Goal: Task Accomplishment & Management: Manage account settings

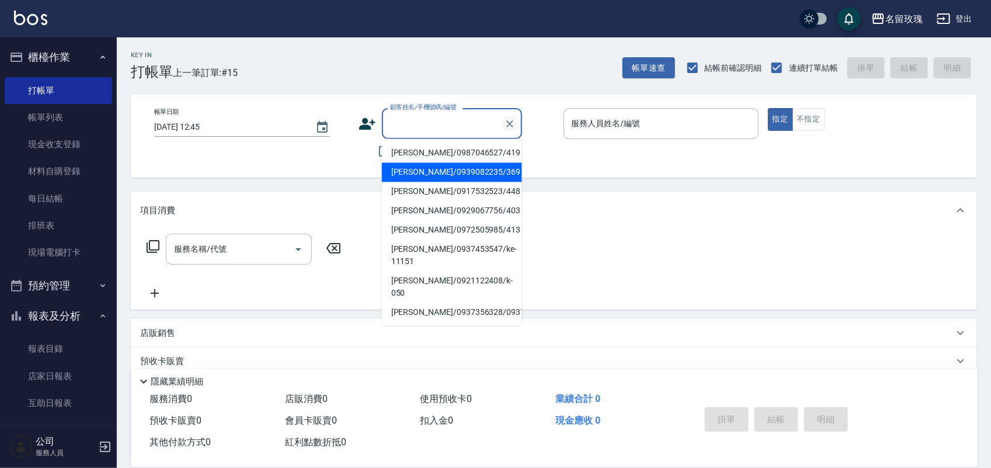
click at [511, 123] on icon "Clear" at bounding box center [510, 124] width 12 height 12
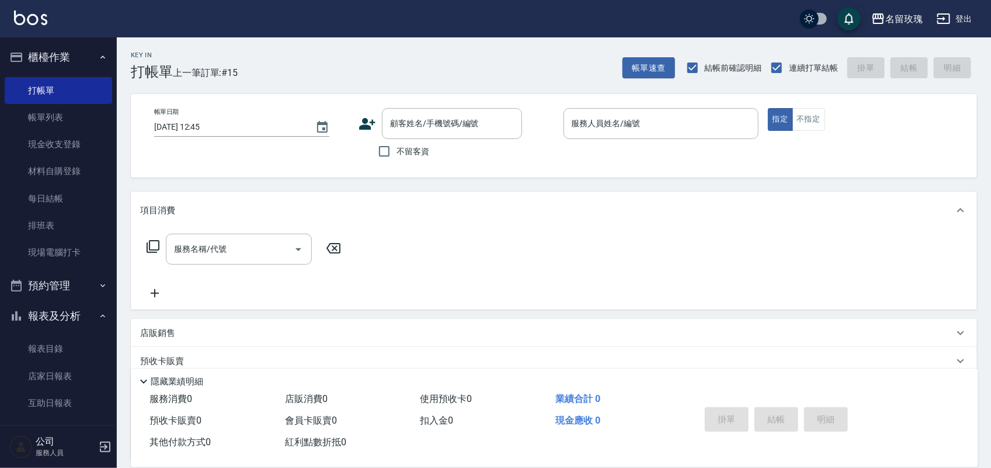
drag, startPoint x: 346, startPoint y: 159, endPoint x: 355, endPoint y: 159, distance: 9.3
click at [346, 159] on div "帳單日期 [DATE] 12:45 顧客姓名/手機號碼/編號 顧客姓名/手機號碼/編號 不留客資 服務人員姓名/編號 服務人員姓名/編號 指定 不指定" at bounding box center [554, 135] width 818 height 55
drag, startPoint x: 387, startPoint y: 151, endPoint x: 479, endPoint y: 147, distance: 92.3
click at [392, 149] on input "不留客資" at bounding box center [384, 151] width 25 height 25
checkbox input "true"
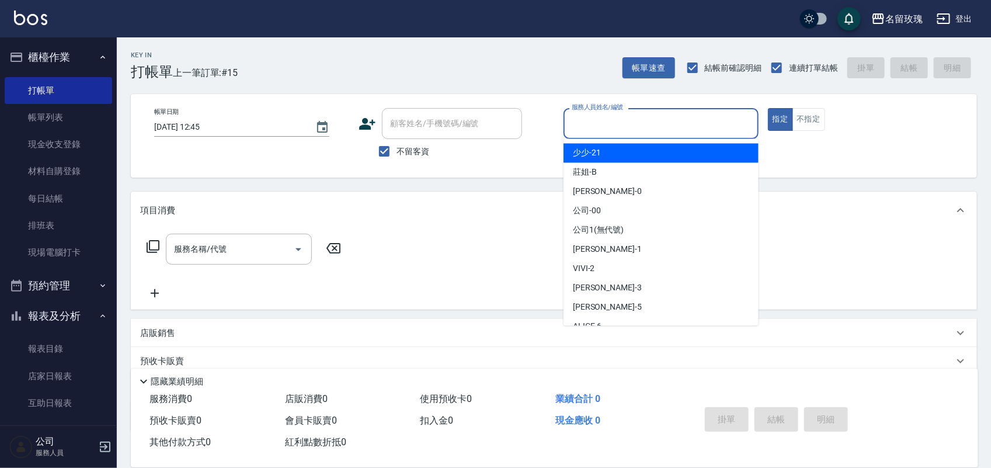
drag, startPoint x: 666, startPoint y: 124, endPoint x: 654, endPoint y: 236, distance: 113.2
click at [666, 127] on input "服務人員姓名/編號" at bounding box center [661, 123] width 184 height 20
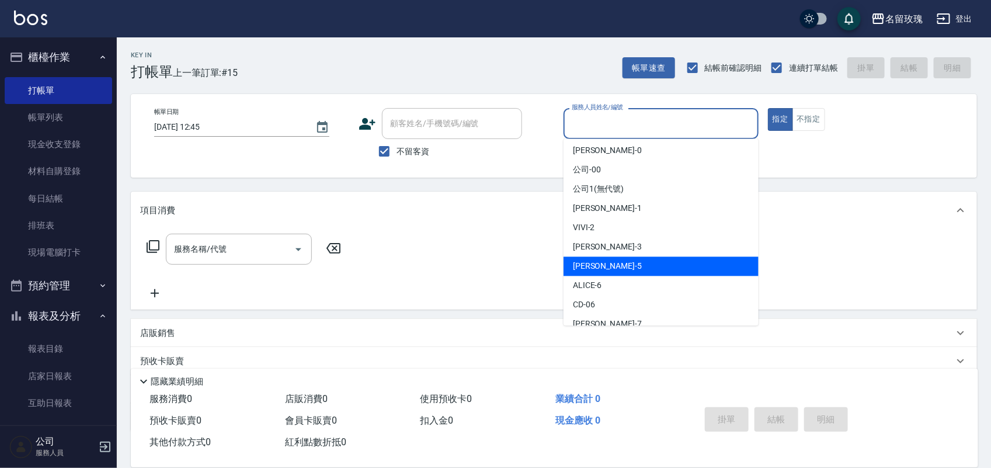
scroll to position [73, 0]
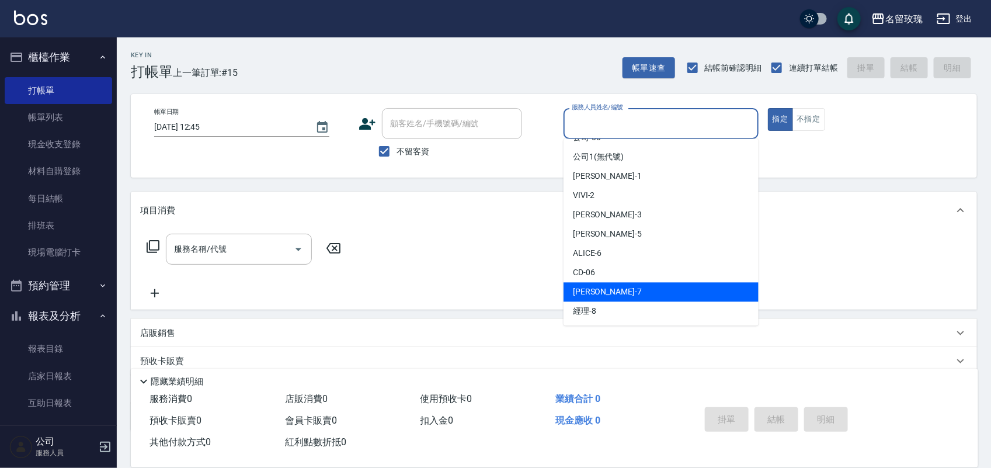
drag, startPoint x: 666, startPoint y: 284, endPoint x: 563, endPoint y: 276, distance: 102.5
click at [666, 283] on div "[PERSON_NAME] -7" at bounding box center [660, 292] width 195 height 19
type input "[PERSON_NAME]-7"
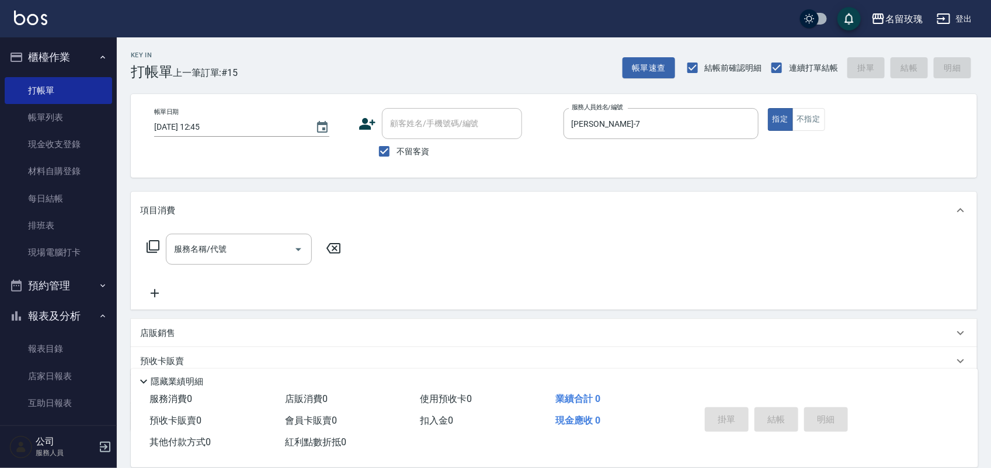
click at [152, 246] on icon at bounding box center [153, 246] width 14 height 14
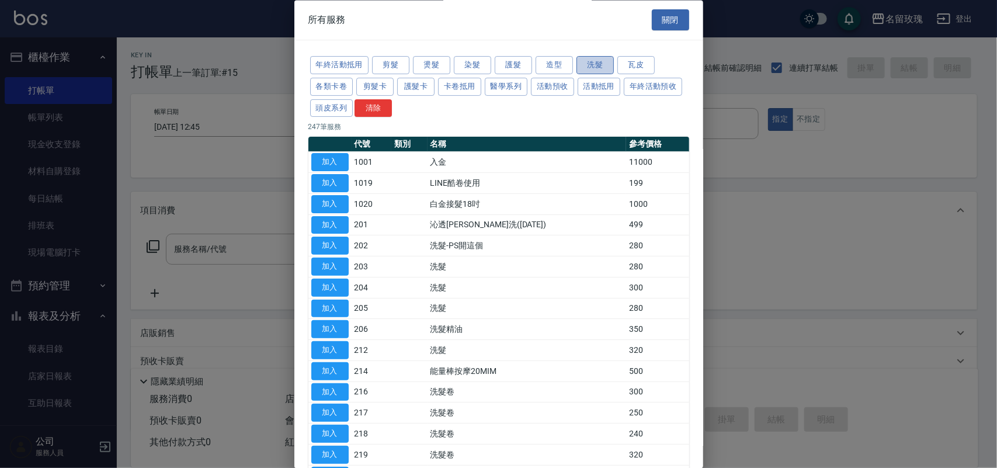
click at [597, 71] on button "洗髮" at bounding box center [594, 66] width 37 height 18
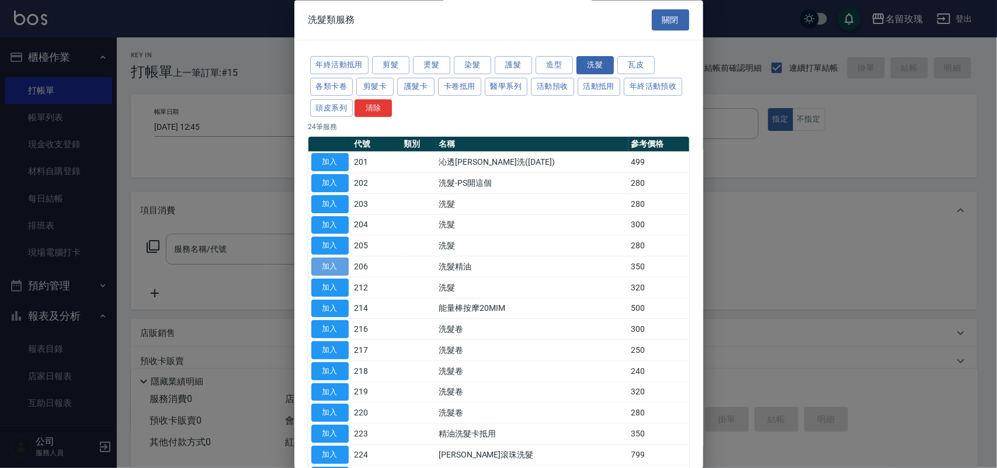
click at [345, 263] on button "加入" at bounding box center [329, 267] width 37 height 18
type input "洗髮精油(206)"
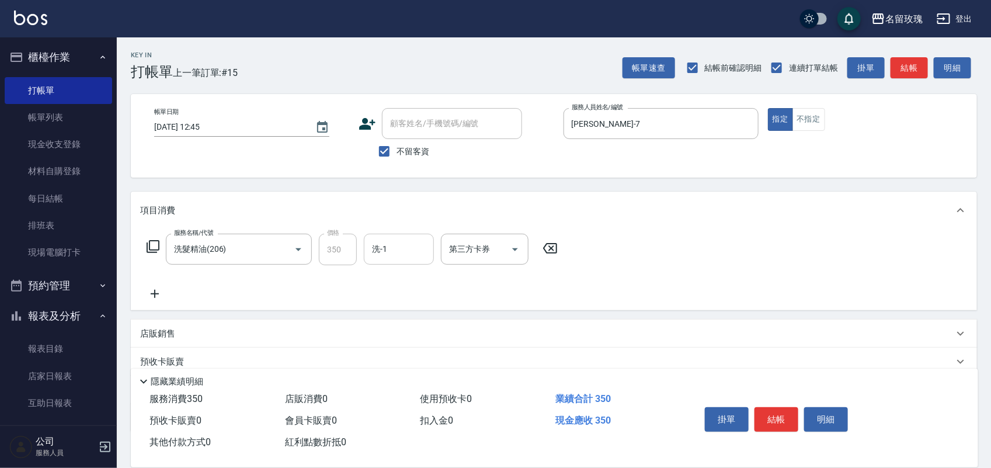
click at [394, 249] on input "洗-1" at bounding box center [399, 249] width 60 height 20
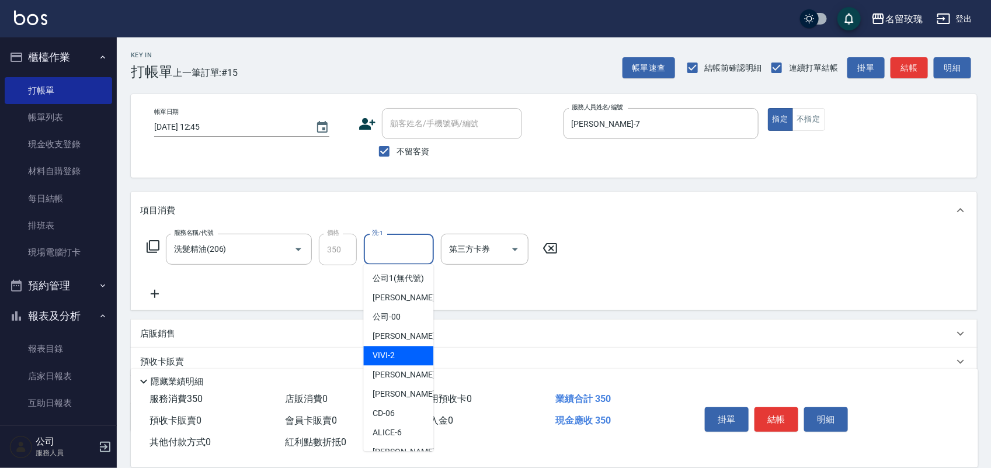
scroll to position [146, 0]
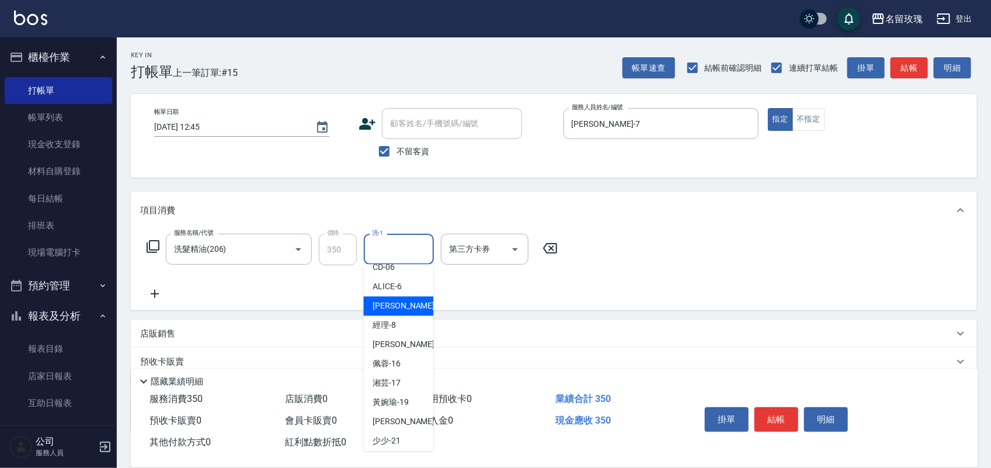
click at [374, 312] on span "[PERSON_NAME] -7" at bounding box center [407, 306] width 69 height 12
type input "[PERSON_NAME]-7"
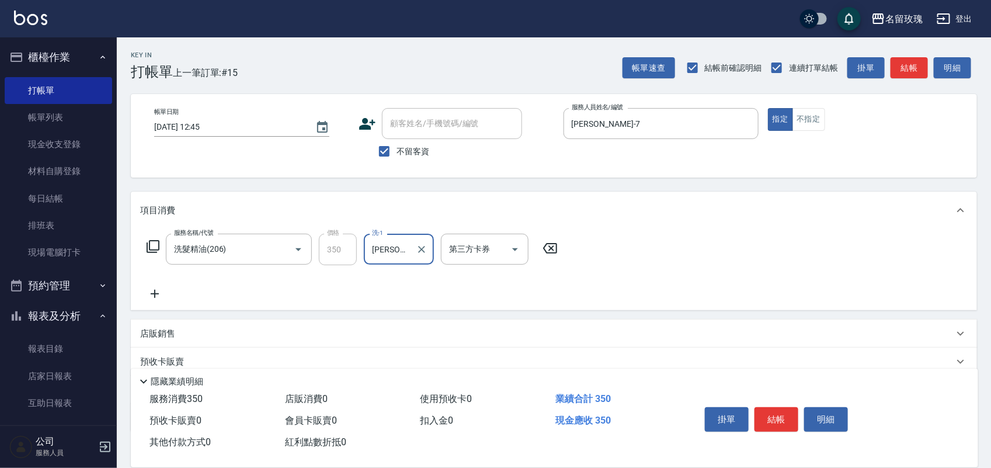
click at [152, 246] on icon at bounding box center [153, 246] width 14 height 14
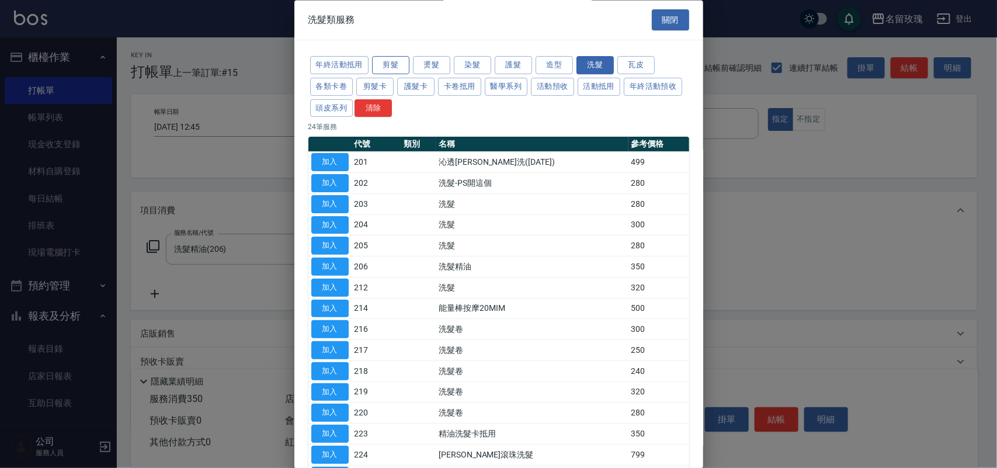
click at [380, 69] on button "剪髮" at bounding box center [390, 66] width 37 height 18
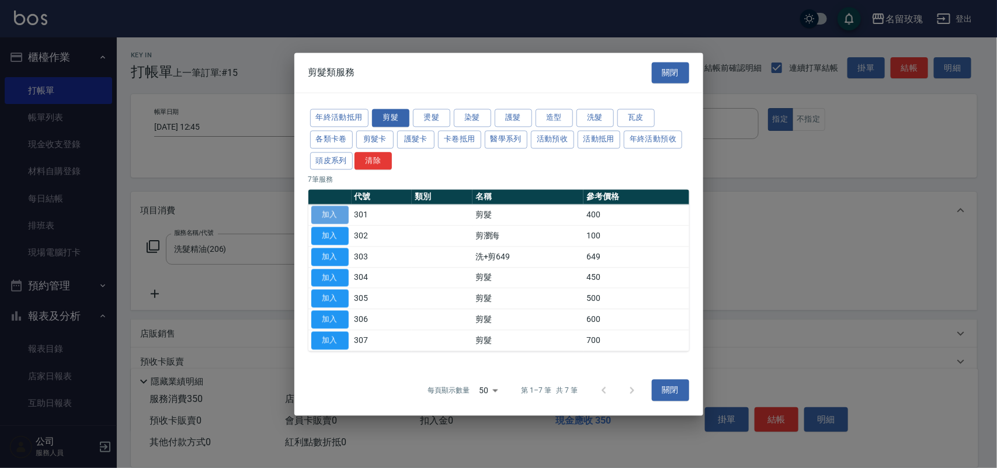
click at [313, 211] on button "加入" at bounding box center [329, 215] width 37 height 18
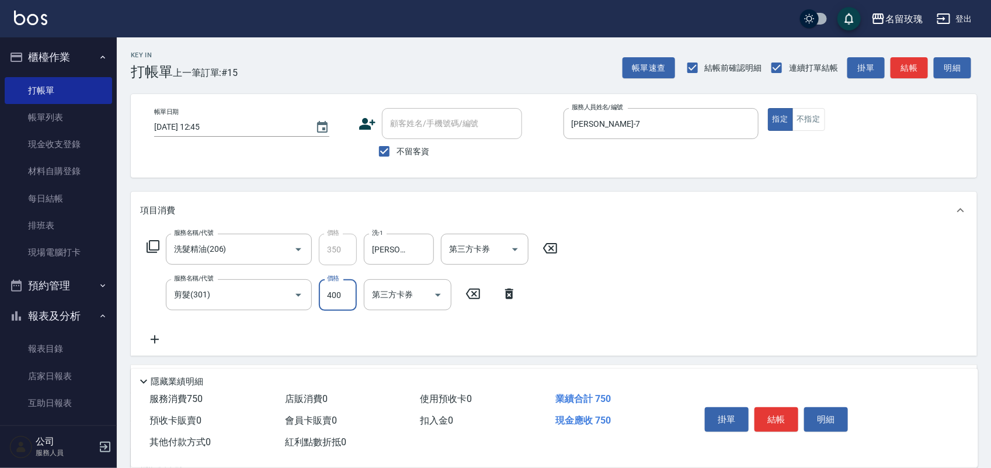
click at [344, 298] on input "400" at bounding box center [338, 295] width 38 height 32
type input "300"
click at [772, 420] on button "結帳" at bounding box center [776, 419] width 44 height 25
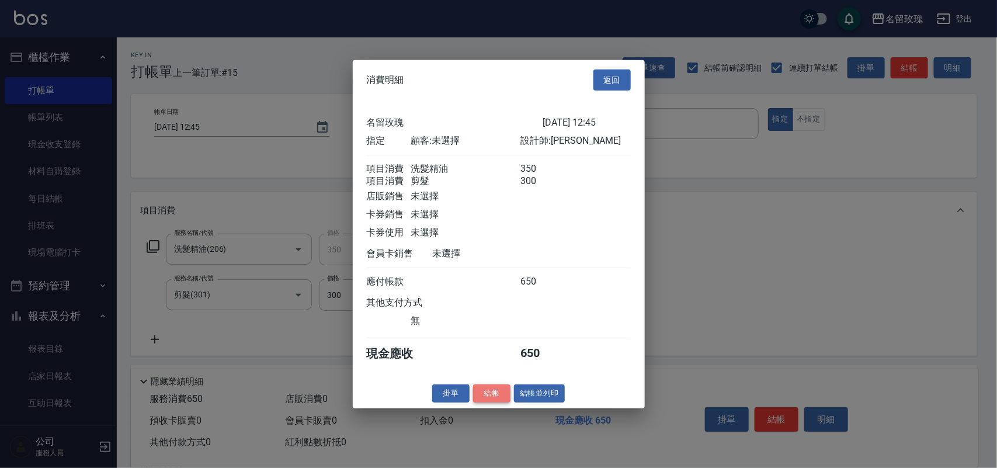
click at [494, 402] on button "結帳" at bounding box center [491, 393] width 37 height 18
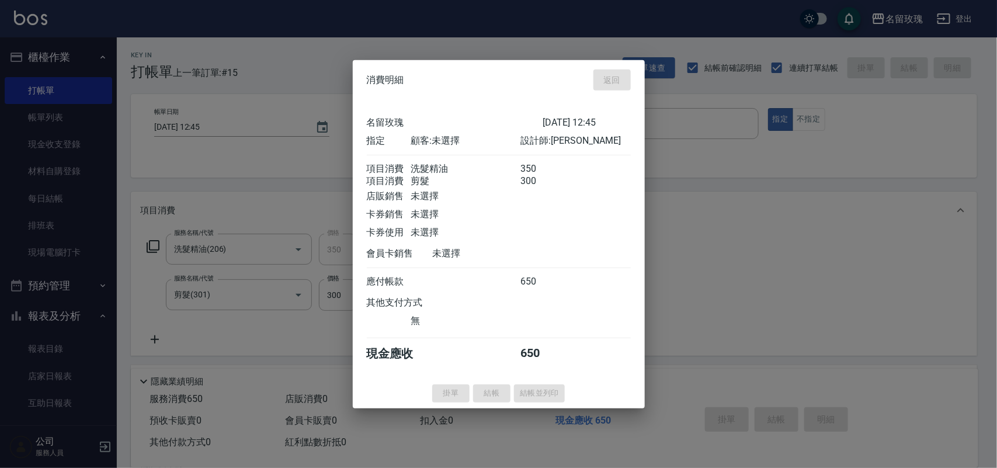
type input "[DATE] 13:35"
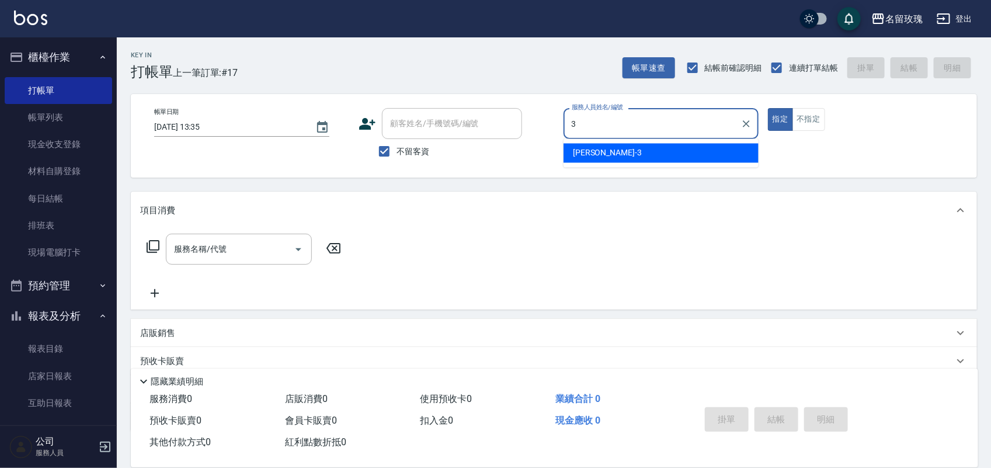
type input "[PERSON_NAME]-3"
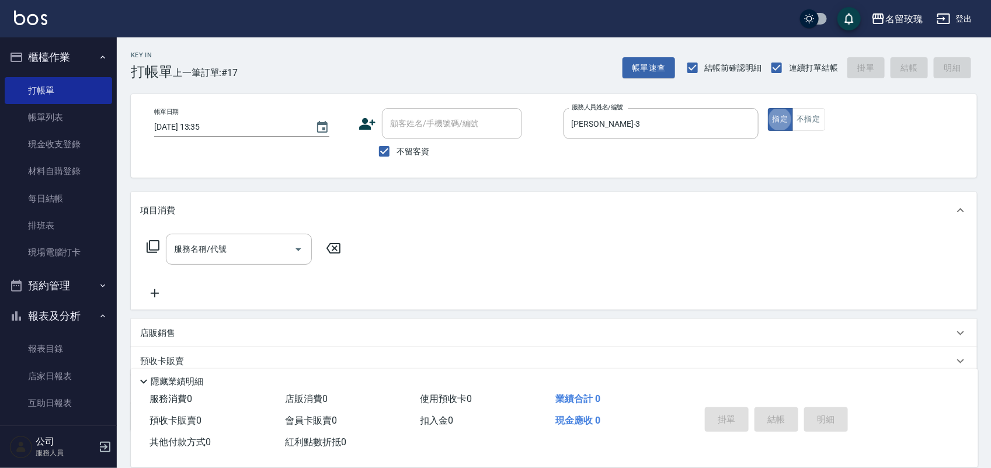
type button "true"
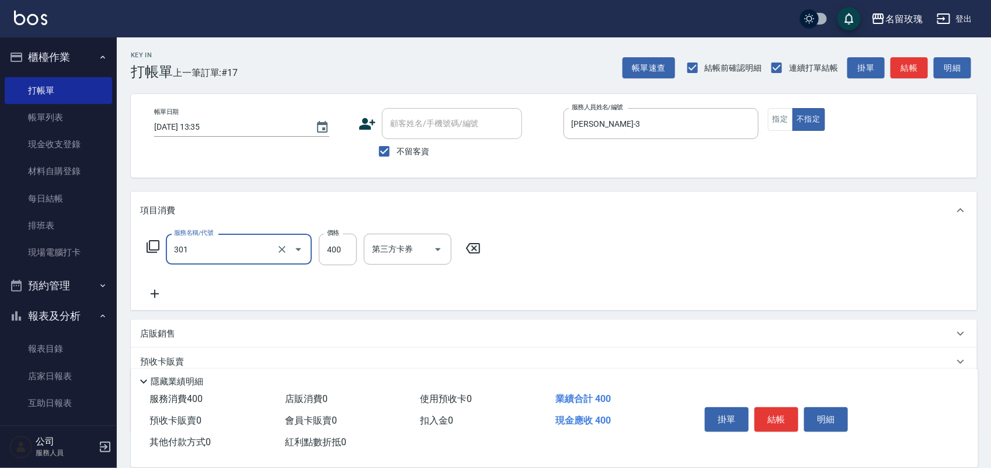
type input "剪髮(301)"
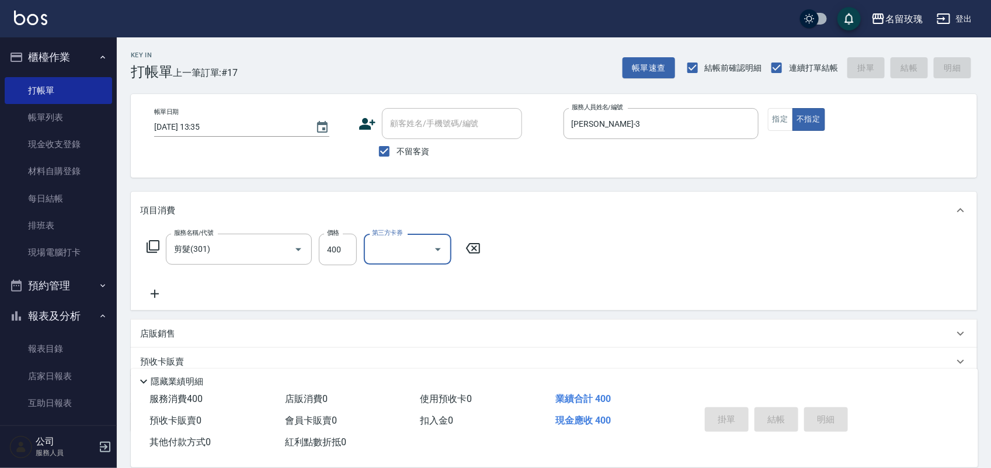
type input "[DATE] 13:39"
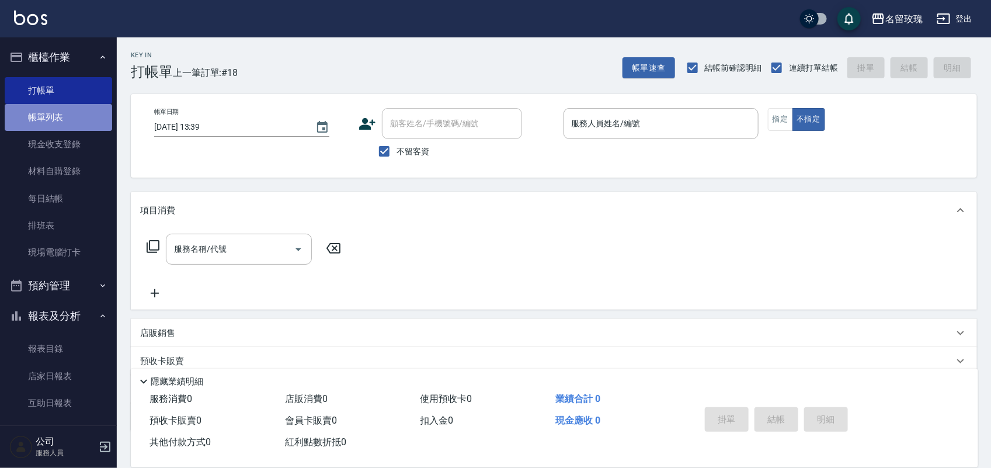
click at [62, 115] on link "帳單列表" at bounding box center [58, 117] width 107 height 27
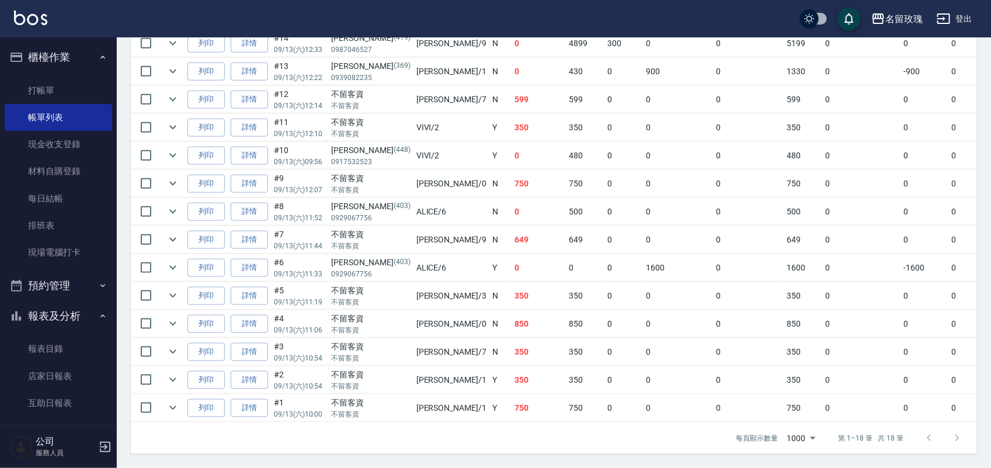
scroll to position [340, 0]
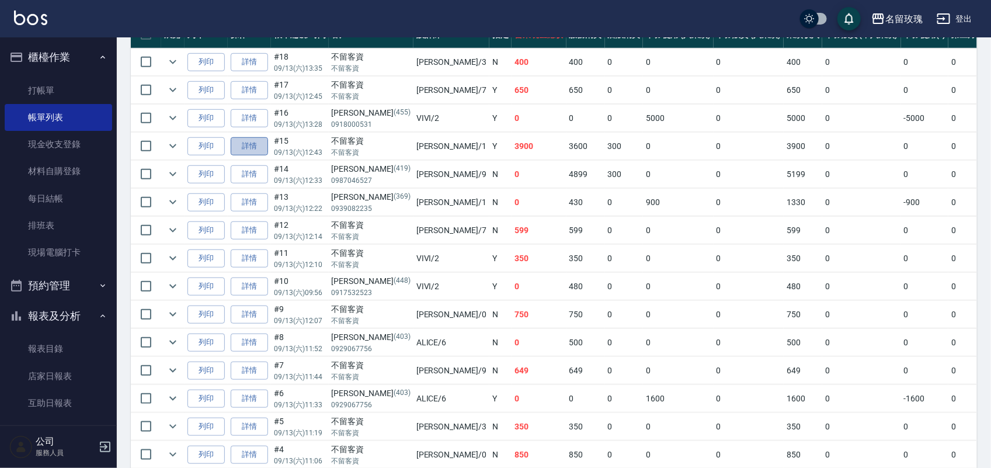
click at [240, 144] on link "詳情" at bounding box center [249, 146] width 37 height 18
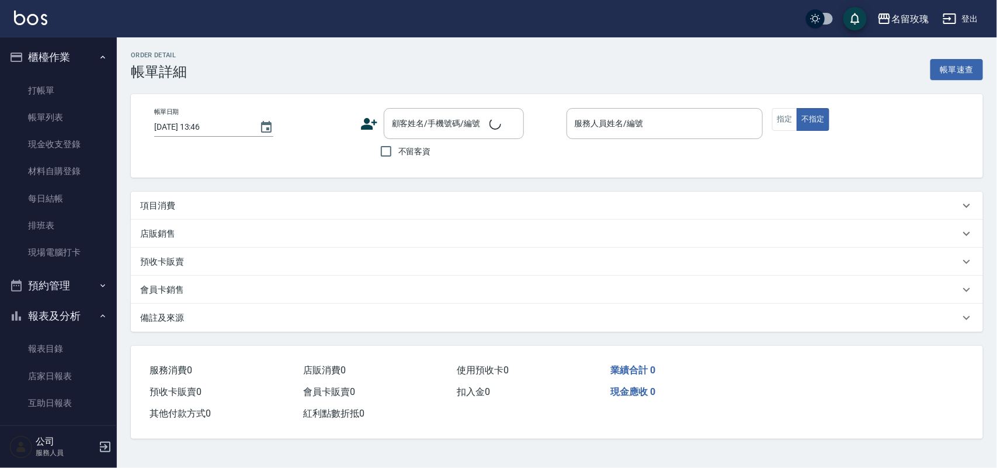
type input "[DATE] 12:43"
checkbox input "true"
type input "[PERSON_NAME]-1"
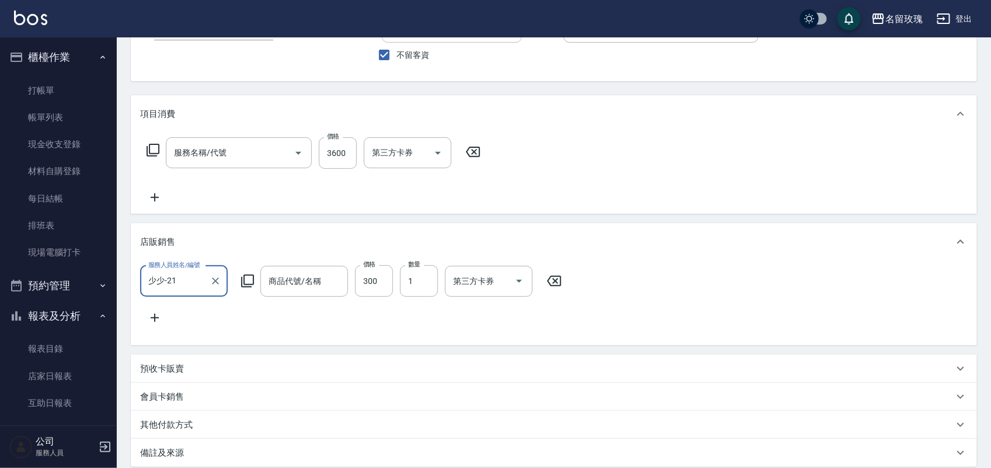
scroll to position [149, 0]
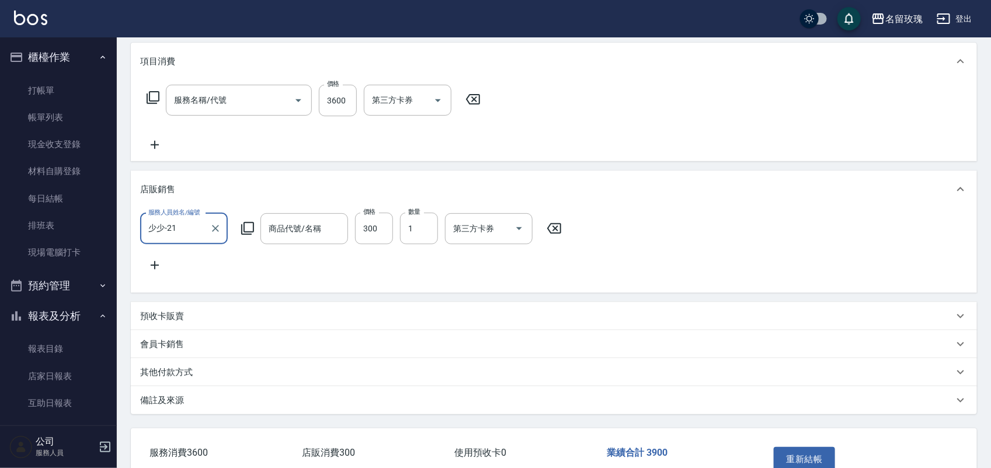
type input "[PERSON_NAME]精油"
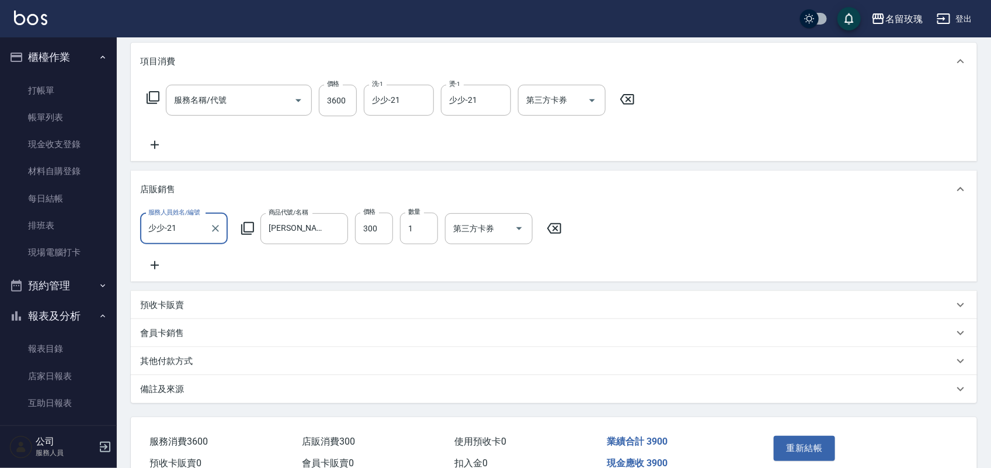
type input "調配燙(402)"
click at [189, 367] on p "其他付款方式" at bounding box center [166, 361] width 53 height 12
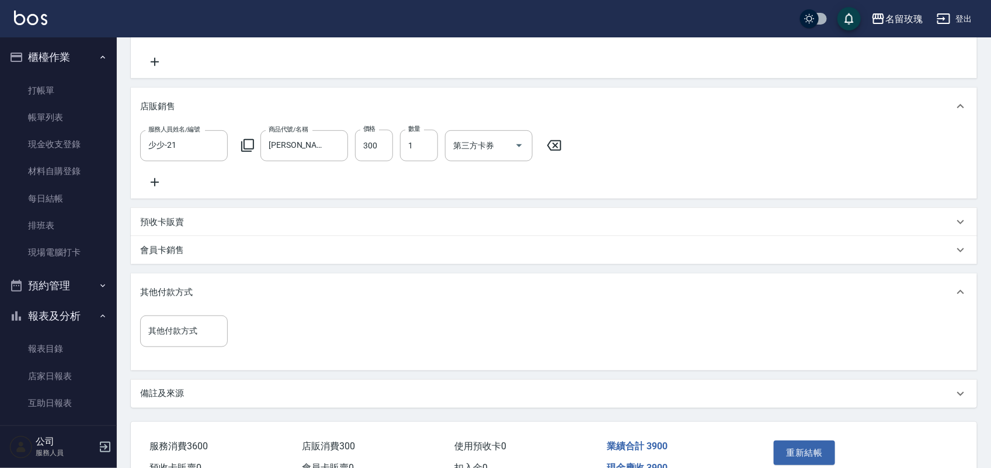
scroll to position [284, 0]
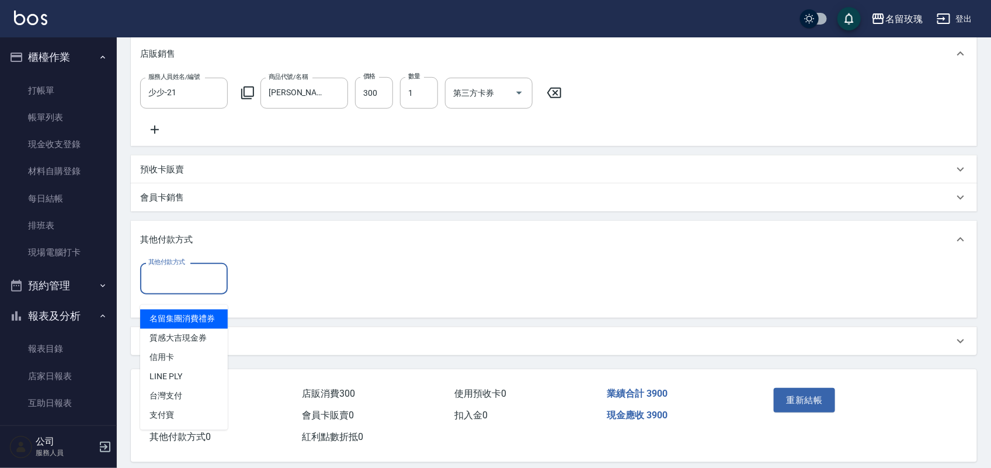
click at [176, 281] on div "其他付款方式 其他付款方式" at bounding box center [184, 278] width 88 height 31
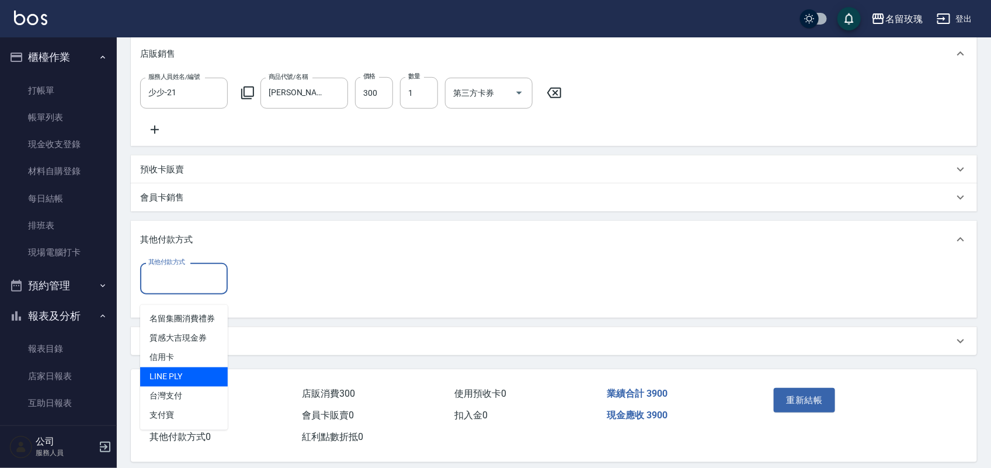
drag, startPoint x: 216, startPoint y: 377, endPoint x: 231, endPoint y: 335, distance: 44.7
click at [217, 374] on span "LINE PLY" at bounding box center [184, 376] width 88 height 19
type input "LINE PLY"
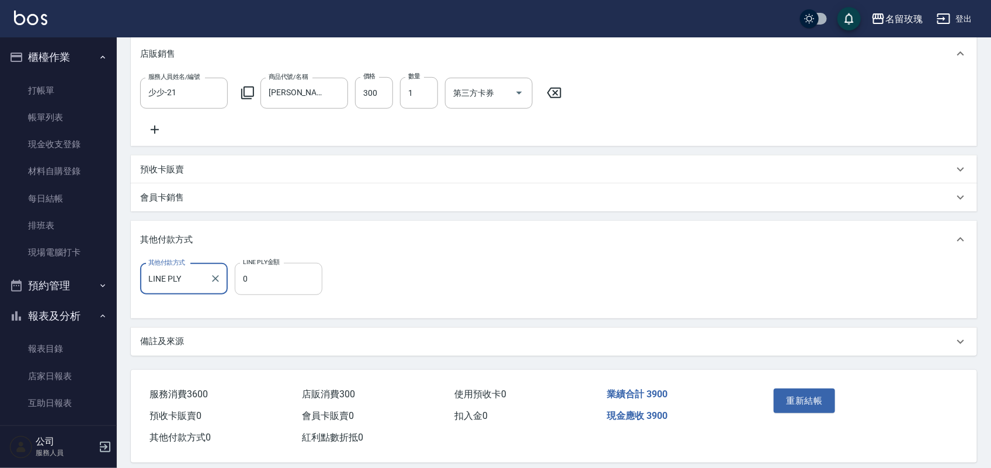
drag, startPoint x: 240, startPoint y: 287, endPoint x: 244, endPoint y: 281, distance: 7.6
click at [240, 286] on input "0" at bounding box center [279, 279] width 88 height 32
type input "3900"
click at [806, 410] on button "重新結帳" at bounding box center [805, 400] width 62 height 25
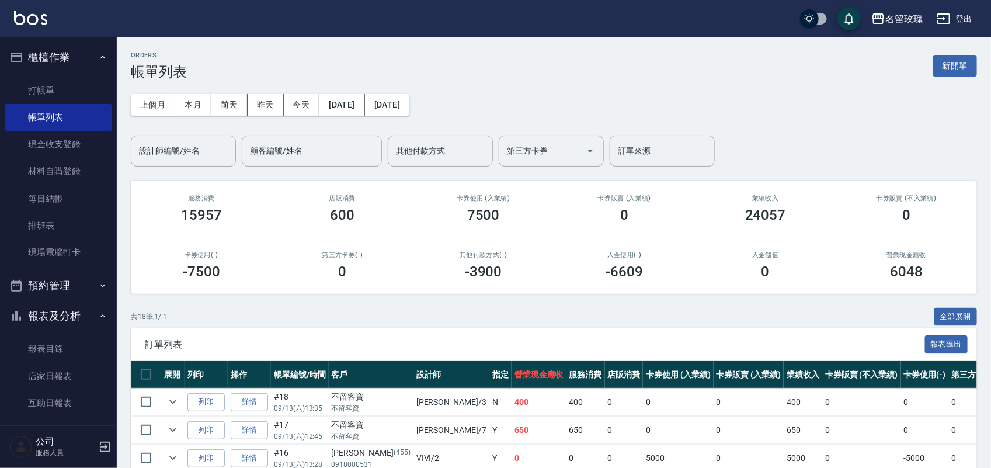
click at [71, 318] on button "報表及分析" at bounding box center [58, 316] width 107 height 30
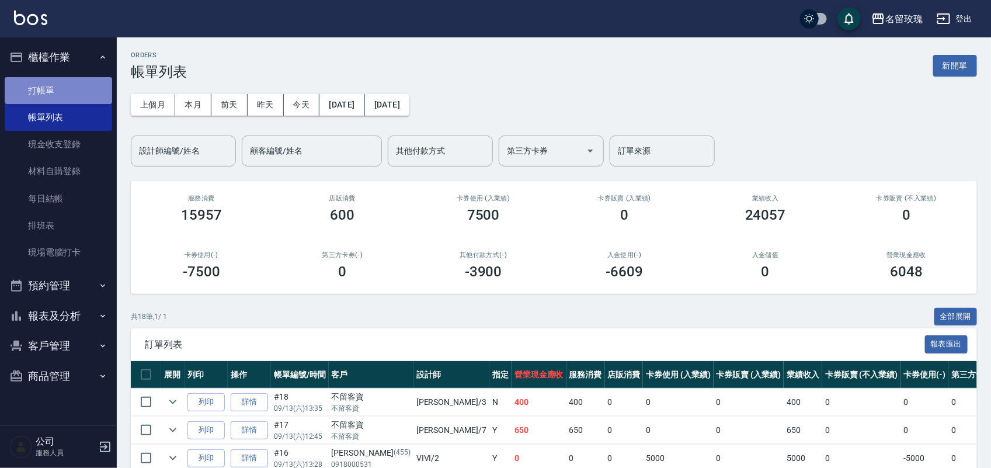
click at [26, 98] on link "打帳單" at bounding box center [58, 90] width 107 height 27
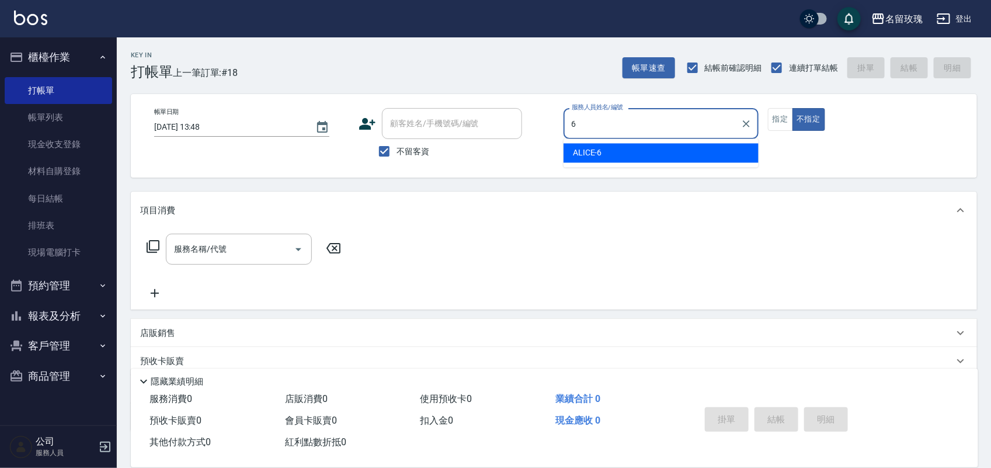
type input "ALICE-6"
type button "false"
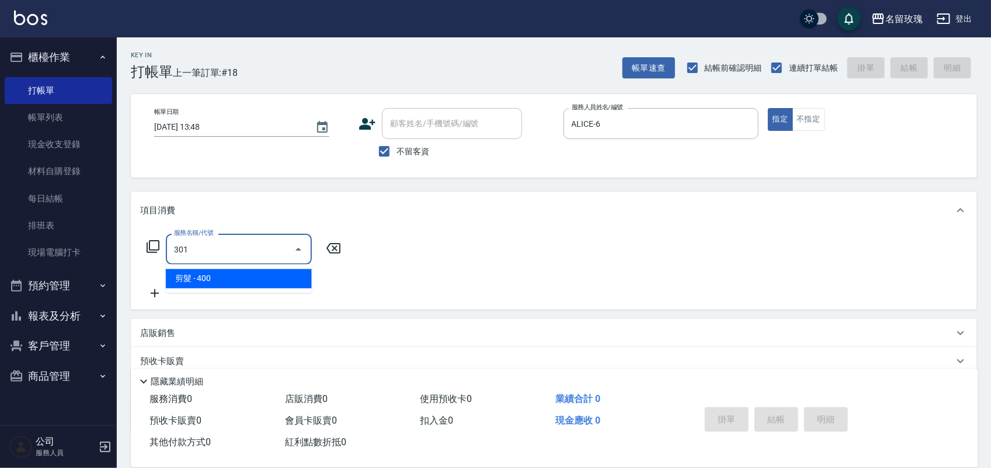
type input "剪髮(301)"
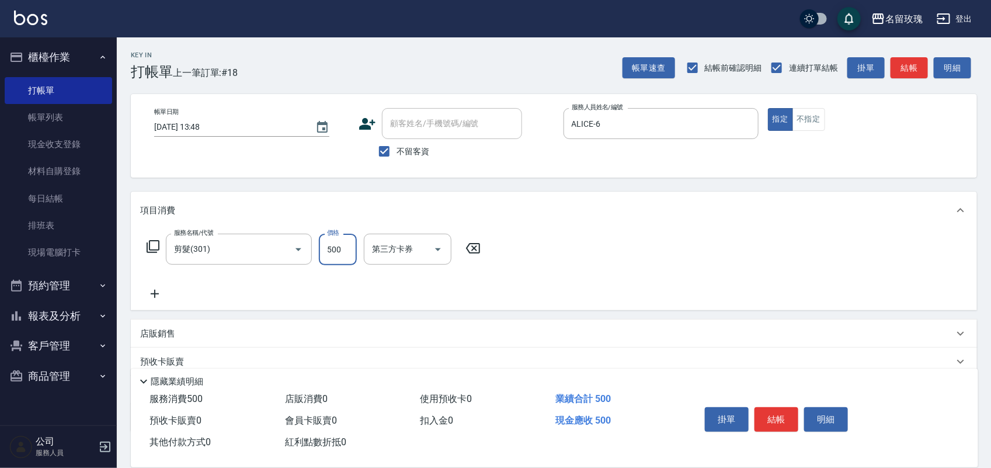
type input "500"
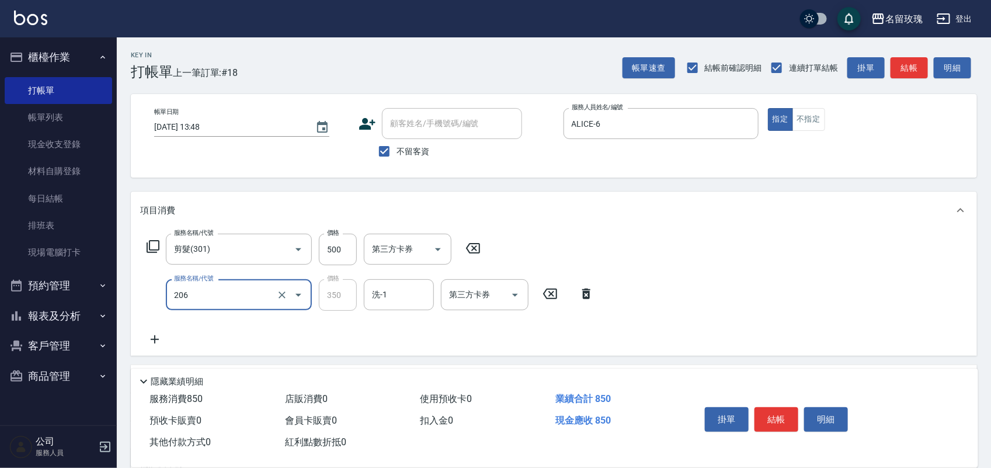
type input "洗髮精油(206)"
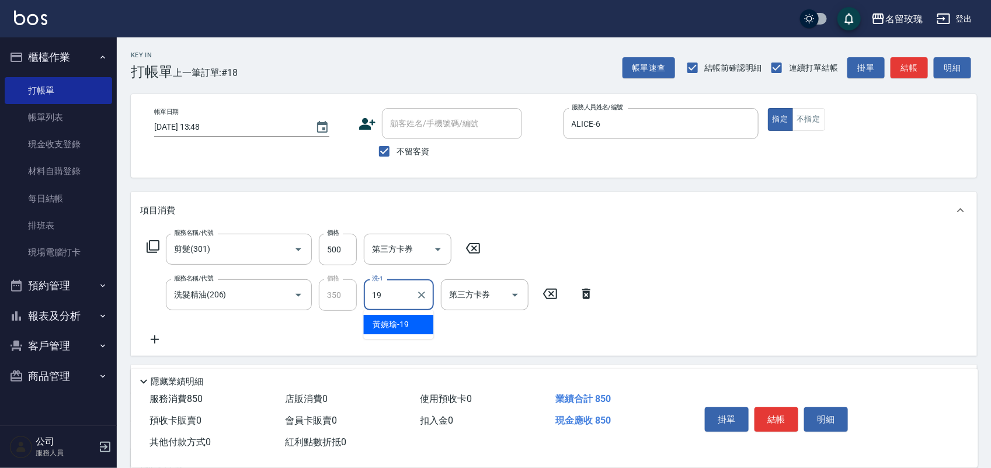
type input "[PERSON_NAME]-19"
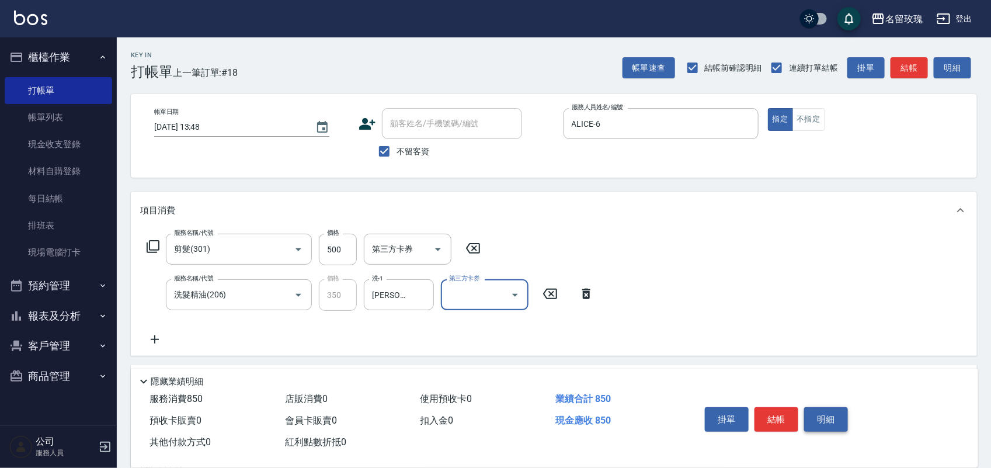
click at [819, 407] on button "明細" at bounding box center [826, 419] width 44 height 25
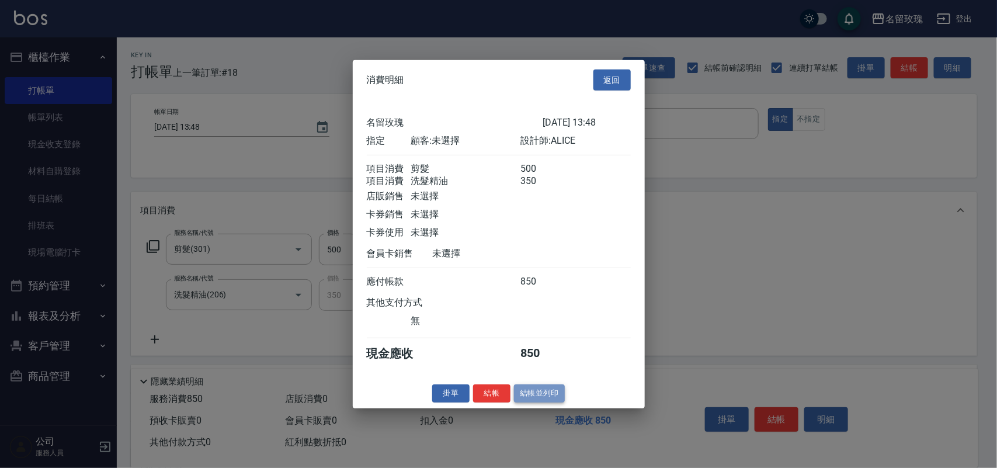
click at [546, 397] on button "結帳並列印" at bounding box center [539, 393] width 51 height 18
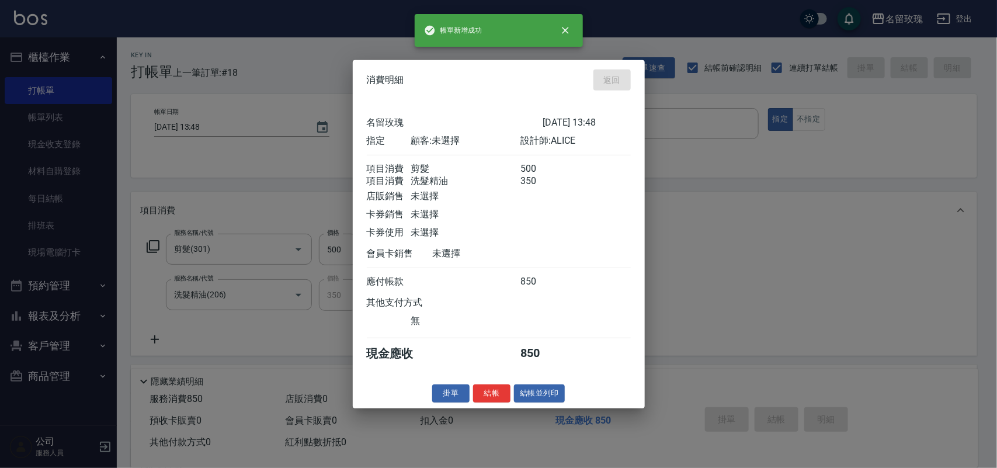
type input "[DATE] 13:54"
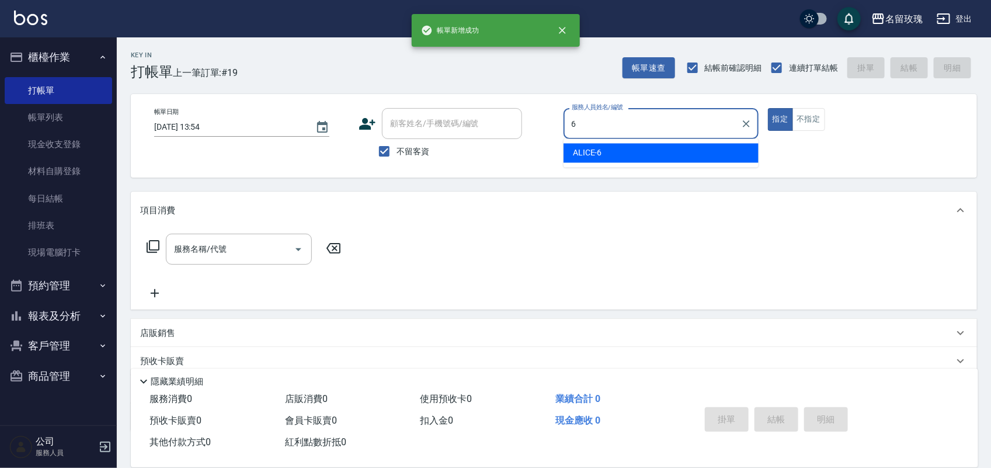
type input "ALICE-6"
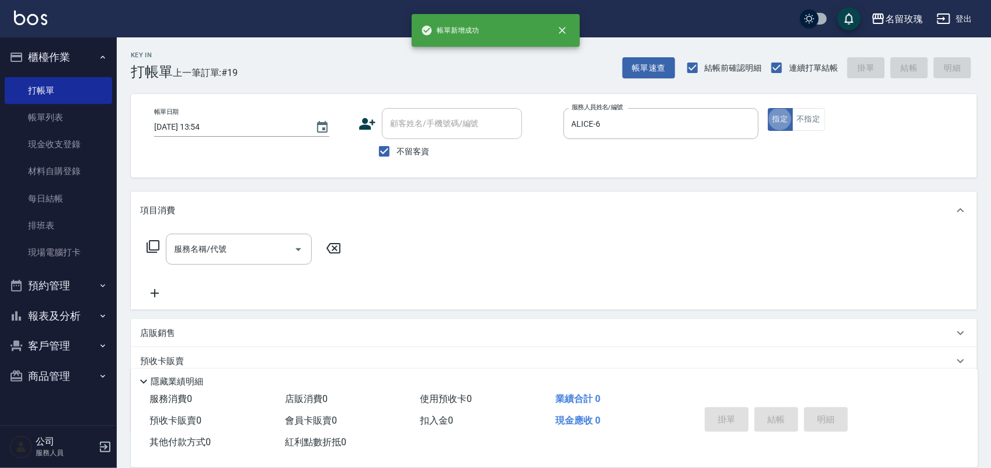
type button "true"
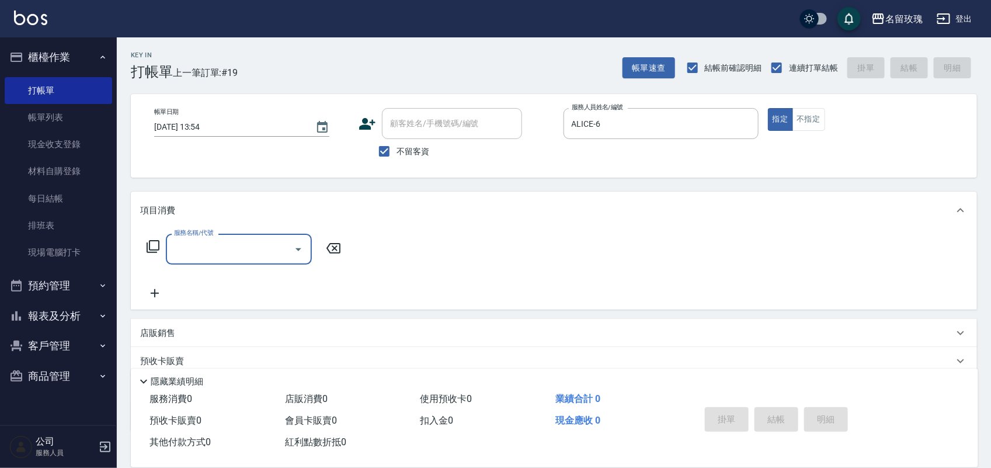
type input "3"
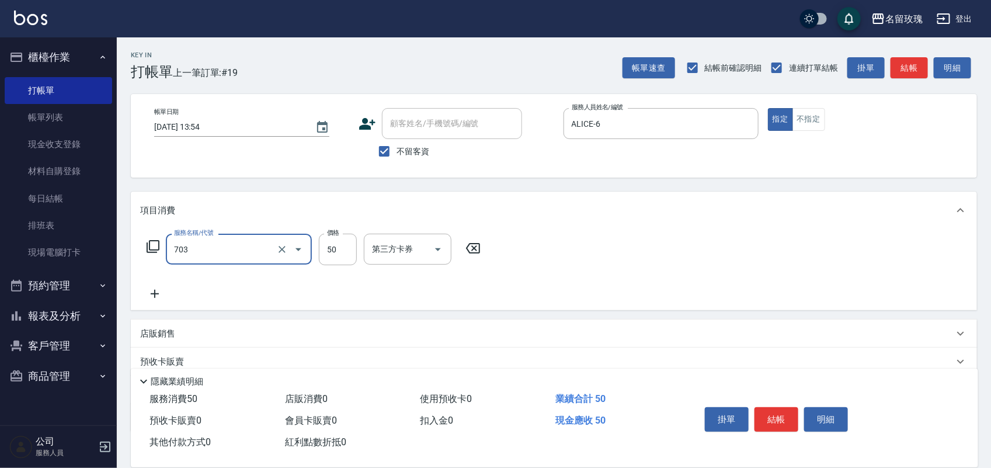
type input "吹捲(703)"
type input "350"
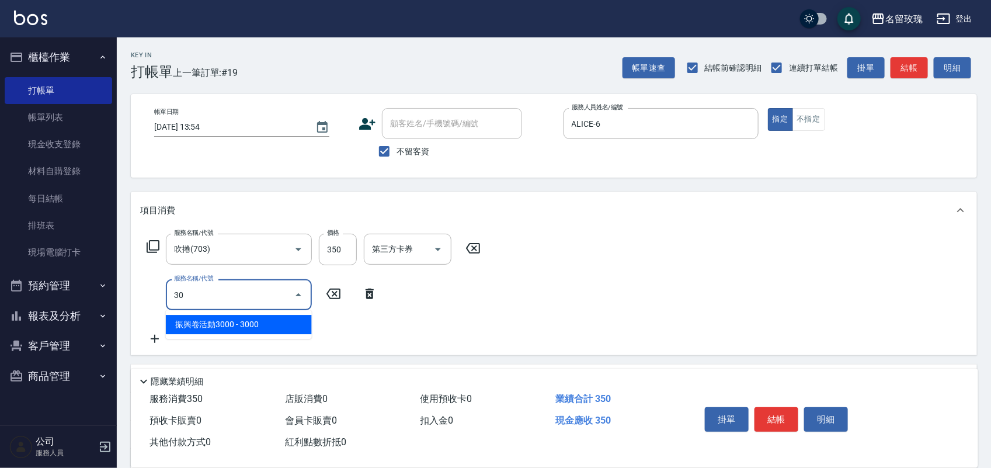
type input "3"
type input "2"
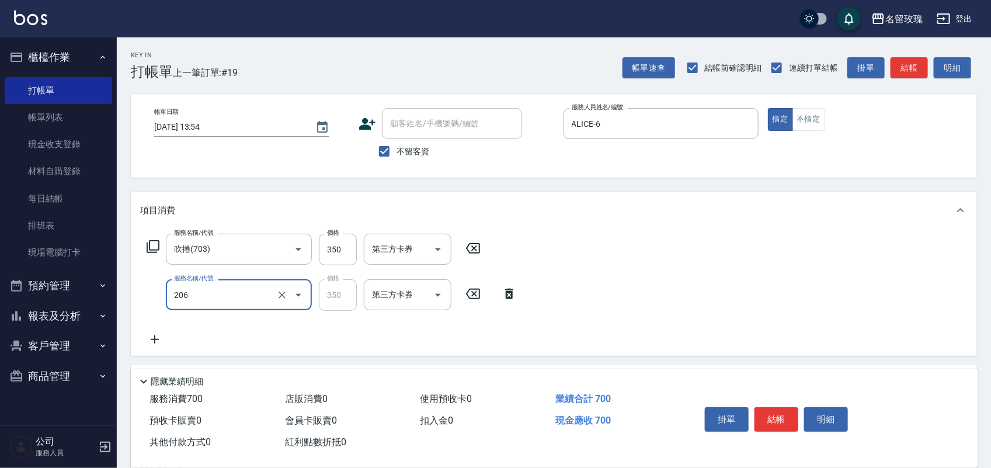
type input "洗髮精油(206)"
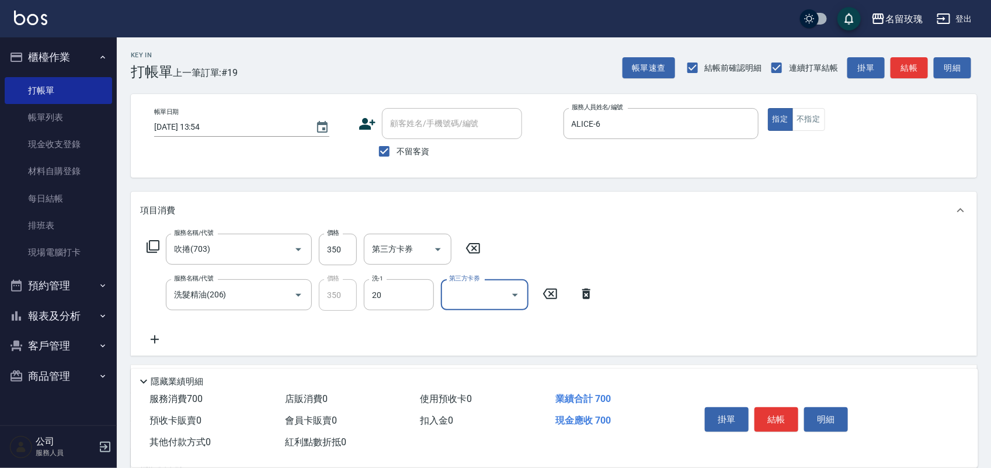
type input "[PERSON_NAME]-20"
drag, startPoint x: 782, startPoint y: 425, endPoint x: 779, endPoint y: 418, distance: 7.6
click at [779, 419] on button "結帳" at bounding box center [776, 419] width 44 height 25
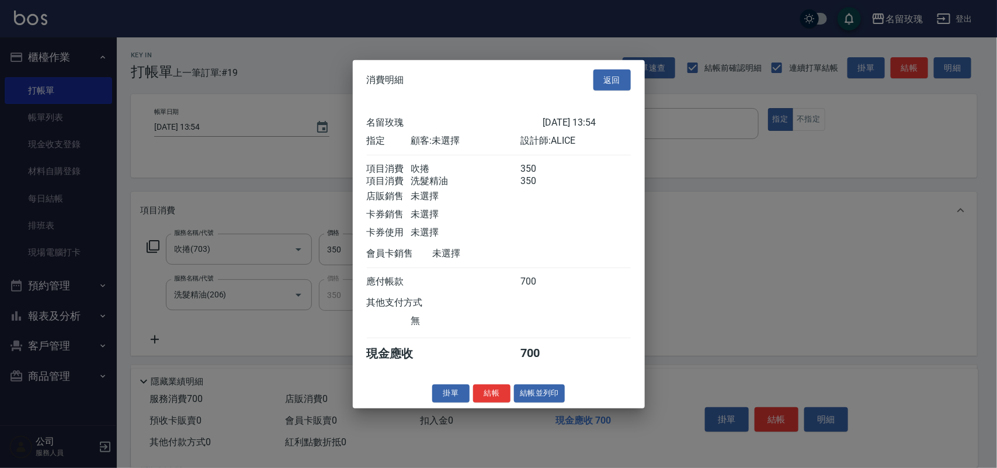
click at [489, 389] on div "消費明細 返回 名留玫瑰 [DATE] 13:54 指定 顧客: 未選擇 設計師: ALICE 項目消費 吹捲 350 項目消費 洗髮精油 350 店販銷售 …" at bounding box center [499, 234] width 292 height 348
click at [491, 397] on button "結帳" at bounding box center [491, 393] width 37 height 18
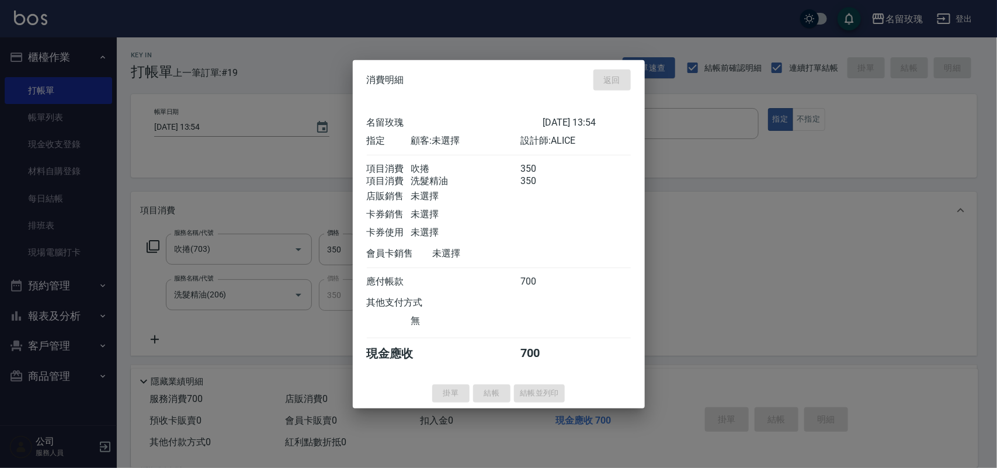
type input "[DATE] 13:55"
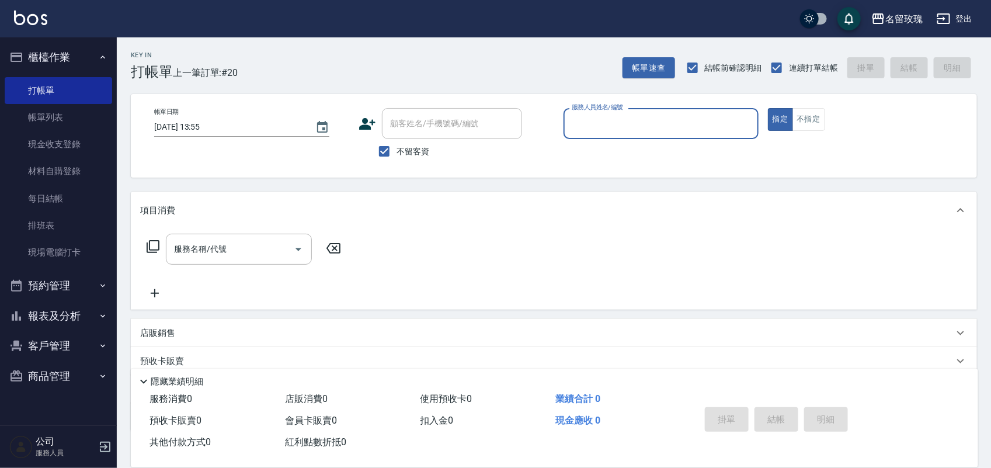
drag, startPoint x: 415, startPoint y: 158, endPoint x: 410, endPoint y: 143, distance: 16.1
click at [413, 158] on label "不留客資" at bounding box center [400, 151] width 57 height 25
click at [396, 158] on input "不留客資" at bounding box center [384, 151] width 25 height 25
checkbox input "false"
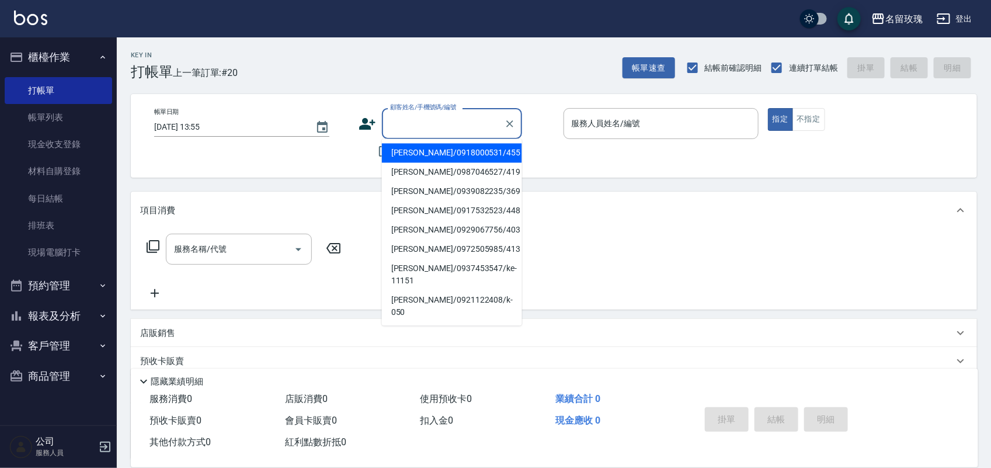
drag, startPoint x: 407, startPoint y: 123, endPoint x: 400, endPoint y: 134, distance: 12.8
click at [406, 123] on div "顧客姓名/手機號碼/編號 顧客姓名/手機號碼/編號" at bounding box center [452, 123] width 140 height 31
type input "x"
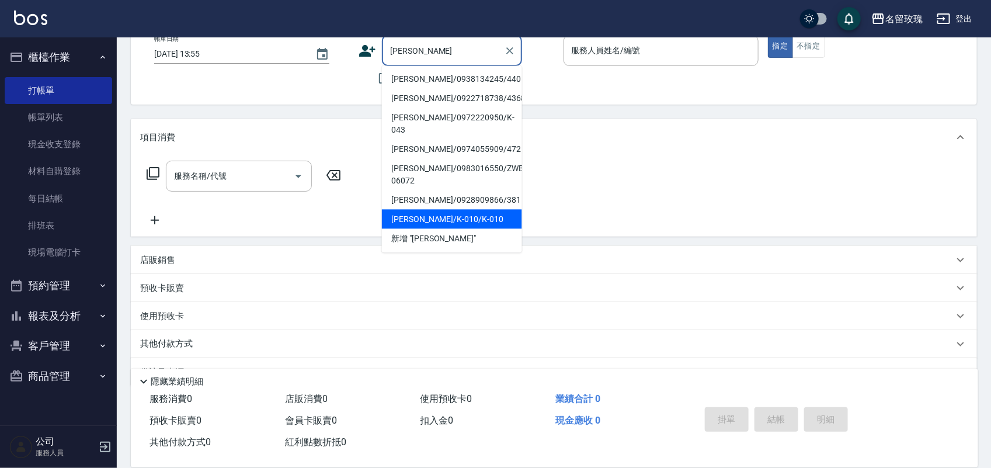
scroll to position [155, 0]
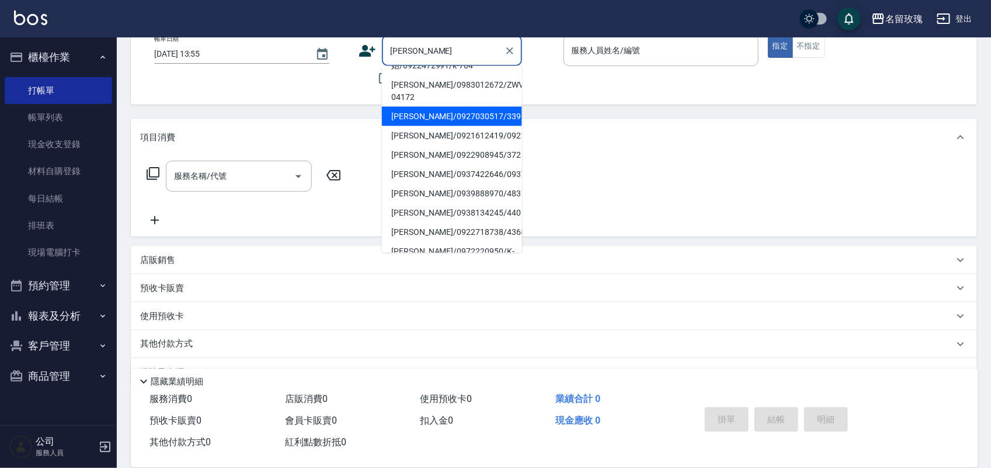
type input "[PERSON_NAME]/0987385881/063"
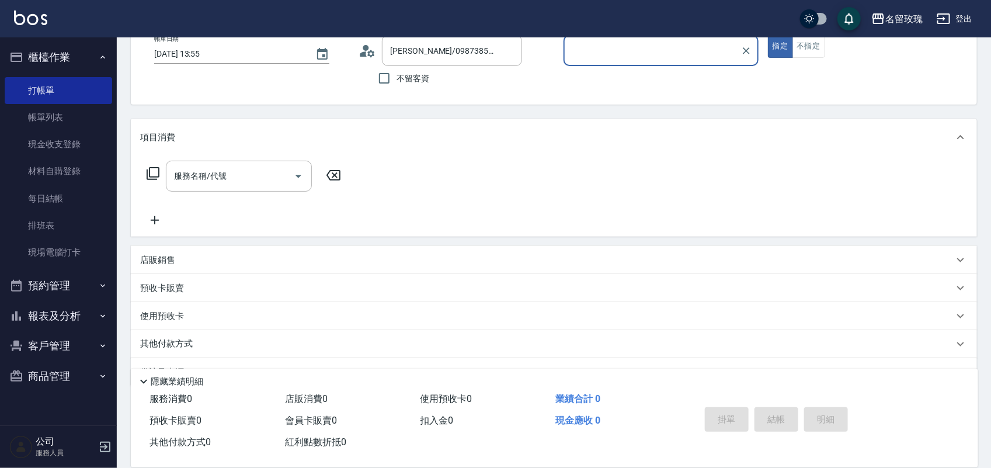
type input "[PERSON_NAME]-5"
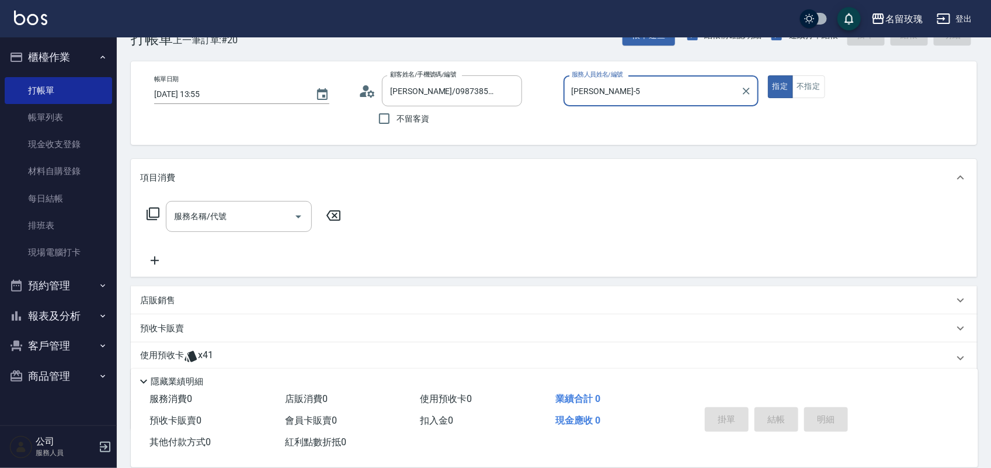
scroll to position [0, 0]
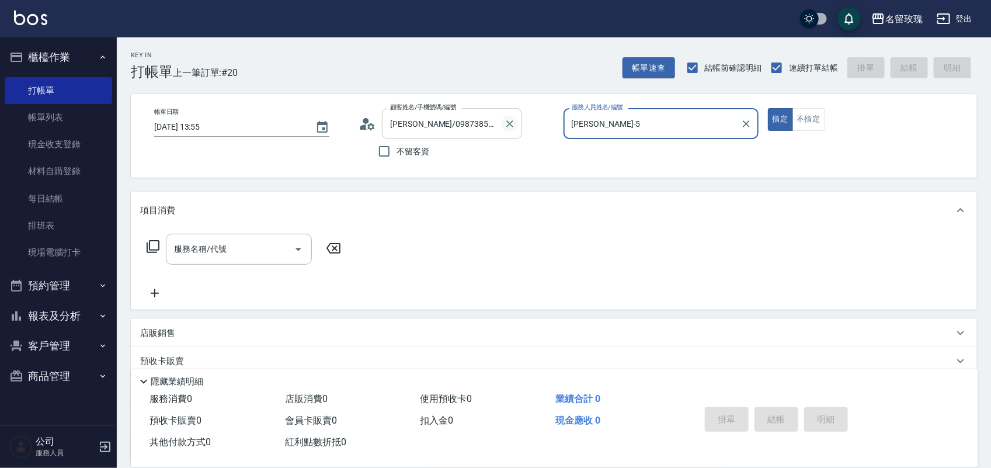
click at [510, 120] on icon "Clear" at bounding box center [510, 124] width 12 height 12
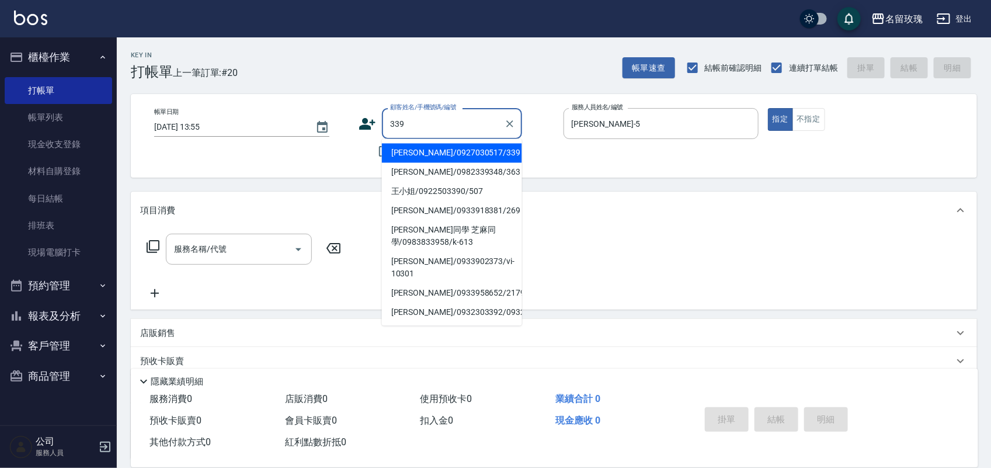
click at [444, 152] on li "[PERSON_NAME]/0927030517/339" at bounding box center [452, 153] width 140 height 19
type input "[PERSON_NAME]/0927030517/339"
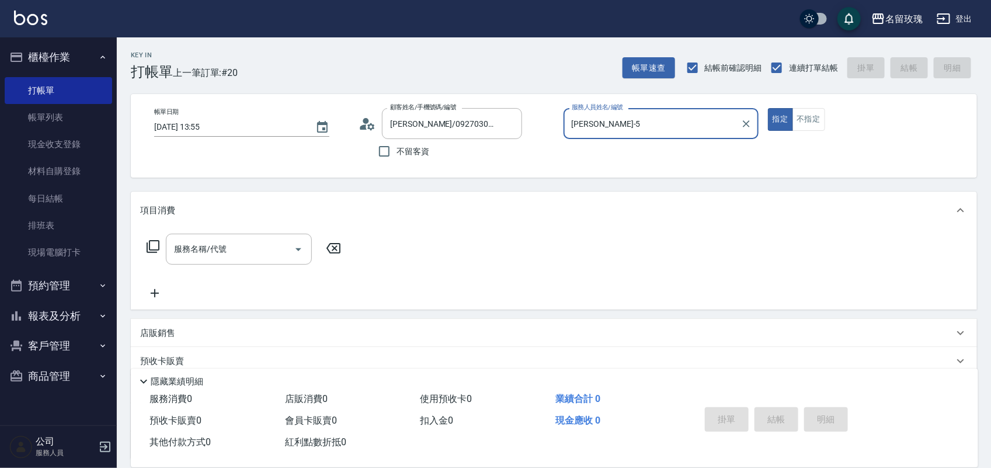
type input "ALICE-6"
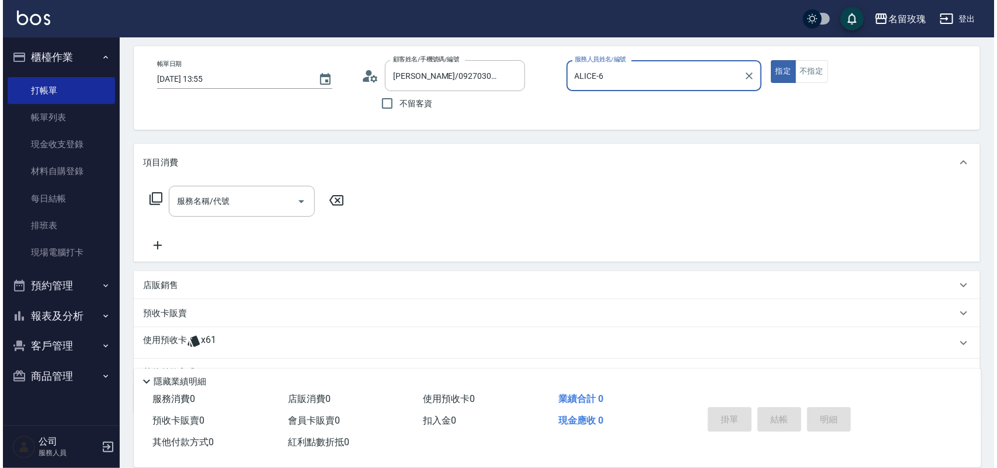
scroll to position [106, 0]
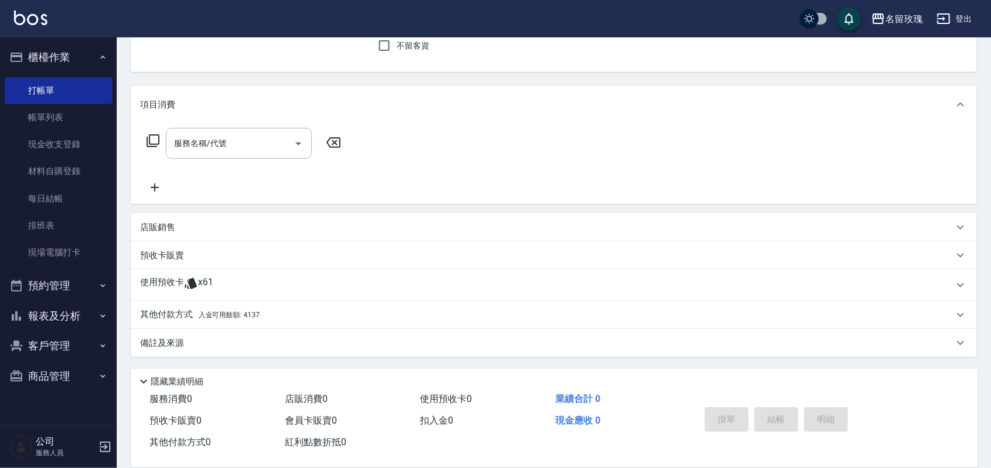
click at [151, 150] on div "服務名稱/代號 服務名稱/代號" at bounding box center [244, 143] width 208 height 31
click at [151, 137] on icon at bounding box center [153, 141] width 14 height 14
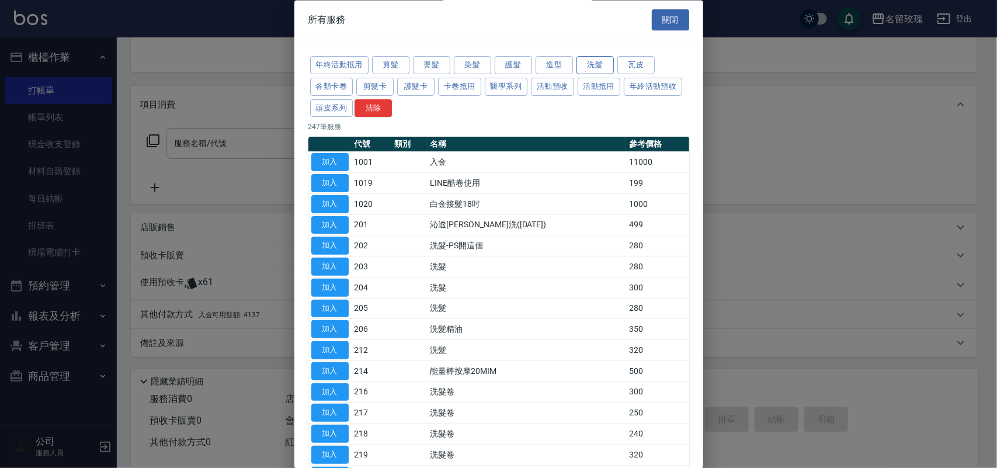
click at [588, 61] on button "洗髮" at bounding box center [594, 66] width 37 height 18
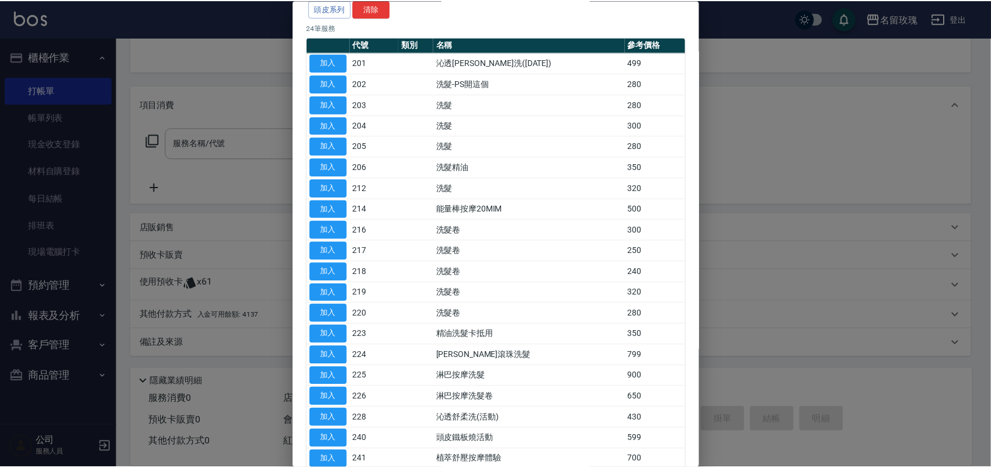
scroll to position [253, 0]
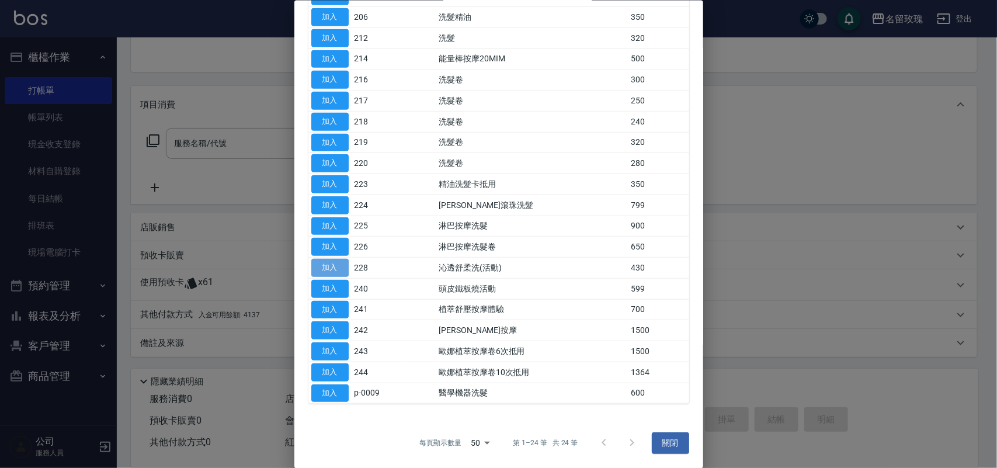
click at [342, 266] on button "加入" at bounding box center [329, 268] width 37 height 18
type input "[PERSON_NAME]透[PERSON_NAME]洗(活動)(228)"
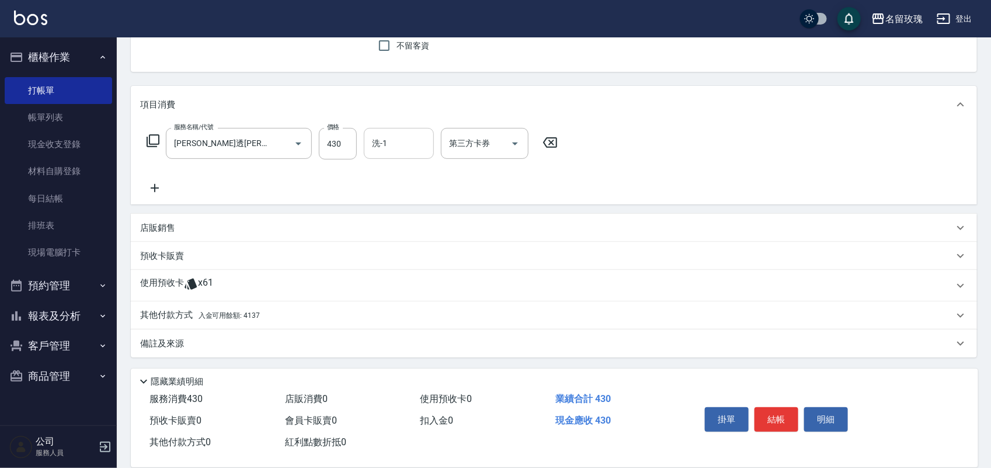
click at [382, 153] on input "洗-1" at bounding box center [399, 143] width 60 height 20
click at [395, 169] on span "少少 -21" at bounding box center [387, 173] width 28 height 12
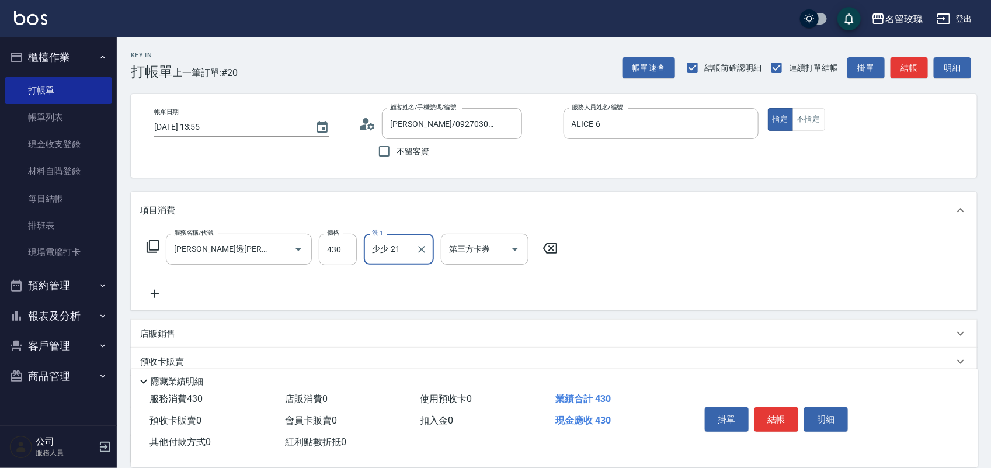
scroll to position [106, 0]
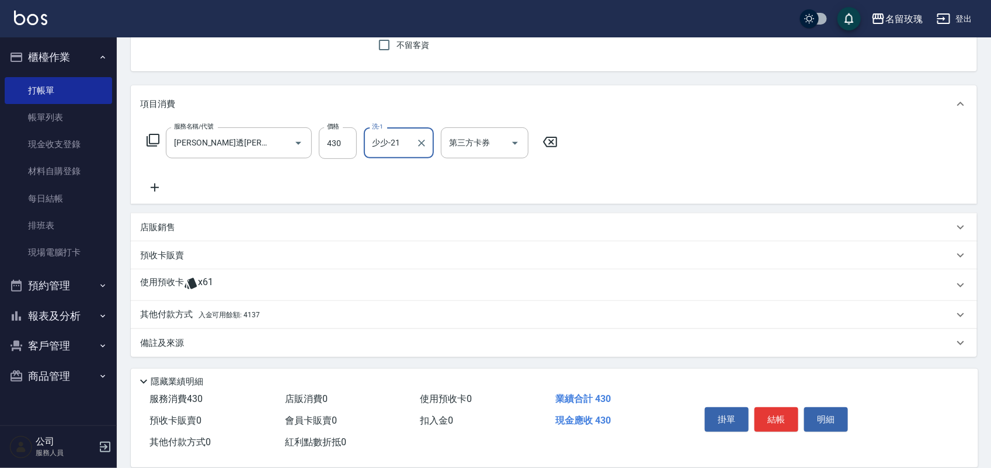
type input "少少-21"
click at [261, 318] on div "其他付款方式 入金可用餘額: 4137" at bounding box center [546, 314] width 813 height 13
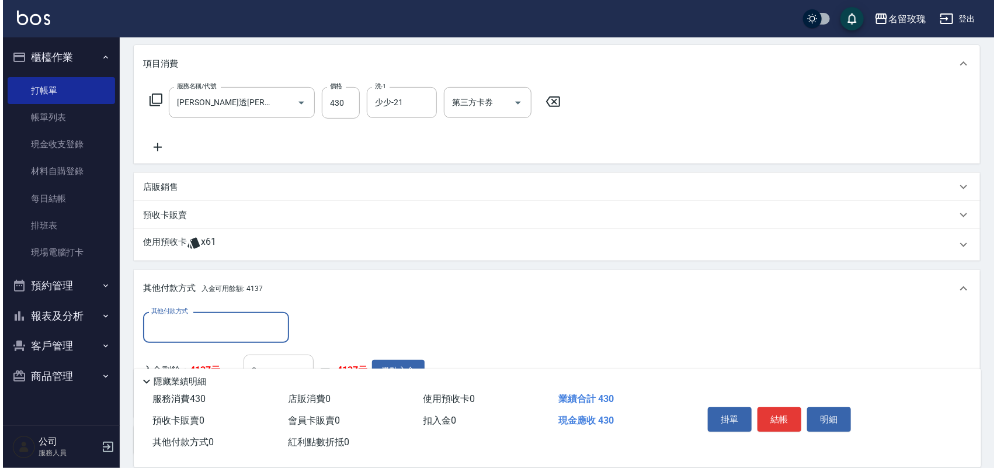
scroll to position [0, 0]
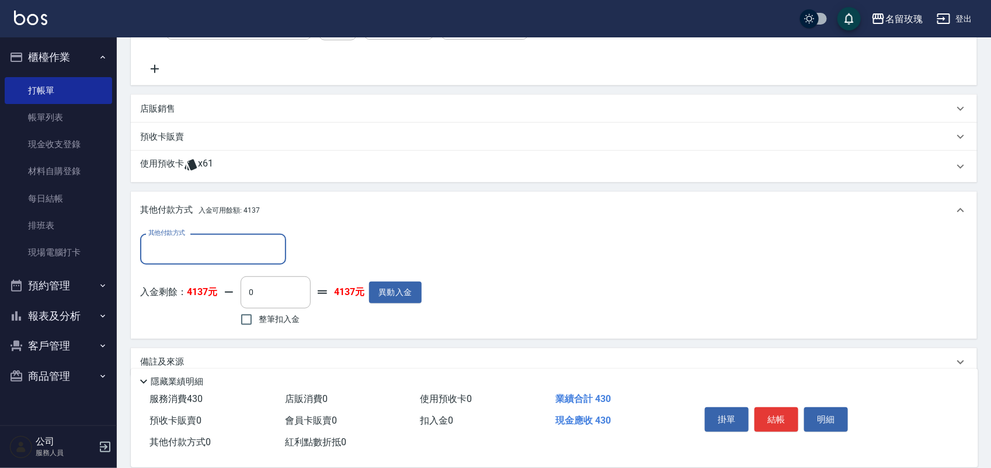
click at [292, 321] on span "整筆扣入金" at bounding box center [279, 319] width 41 height 12
click at [259, 321] on input "整筆扣入金" at bounding box center [246, 319] width 25 height 25
checkbox input "true"
type input "430"
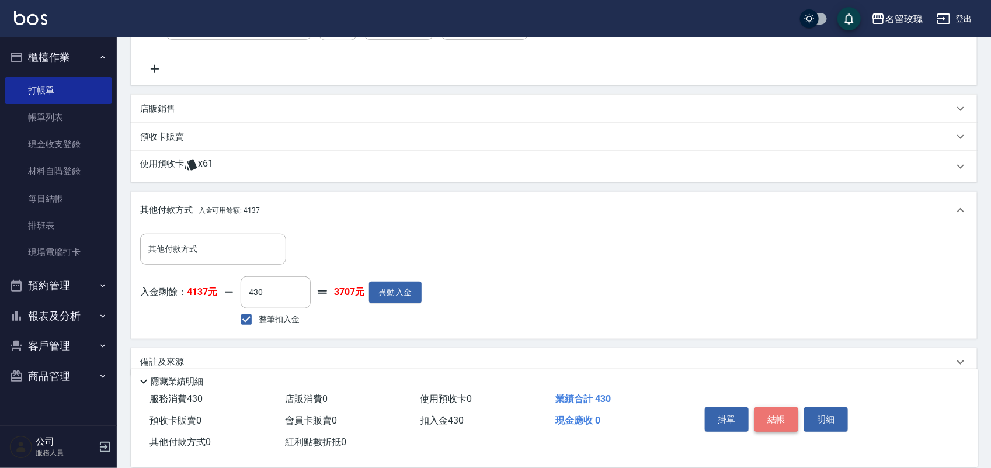
click at [769, 407] on button "結帳" at bounding box center [776, 419] width 44 height 25
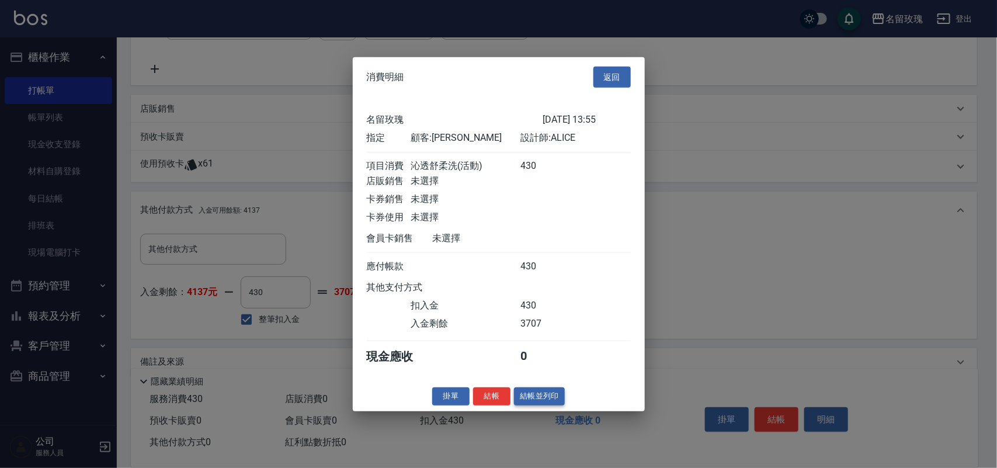
click at [545, 403] on button "結帳並列印" at bounding box center [539, 396] width 51 height 18
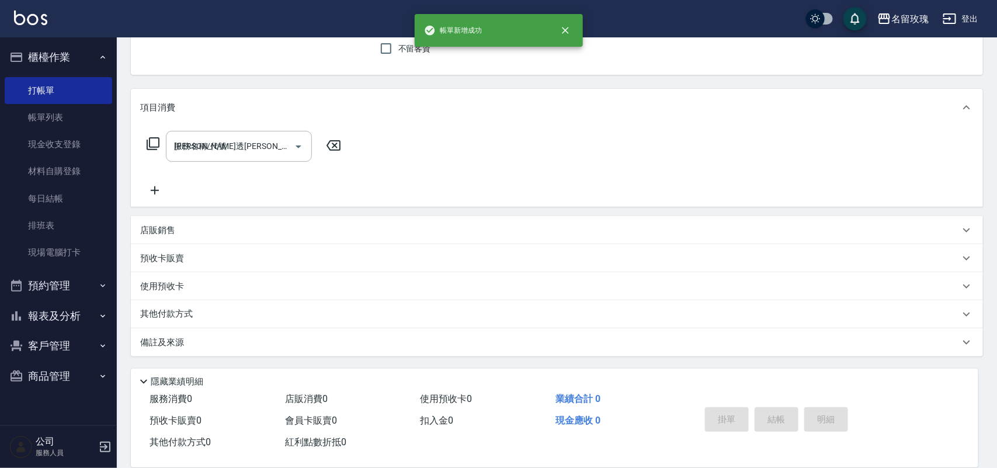
type input "[DATE] 13:58"
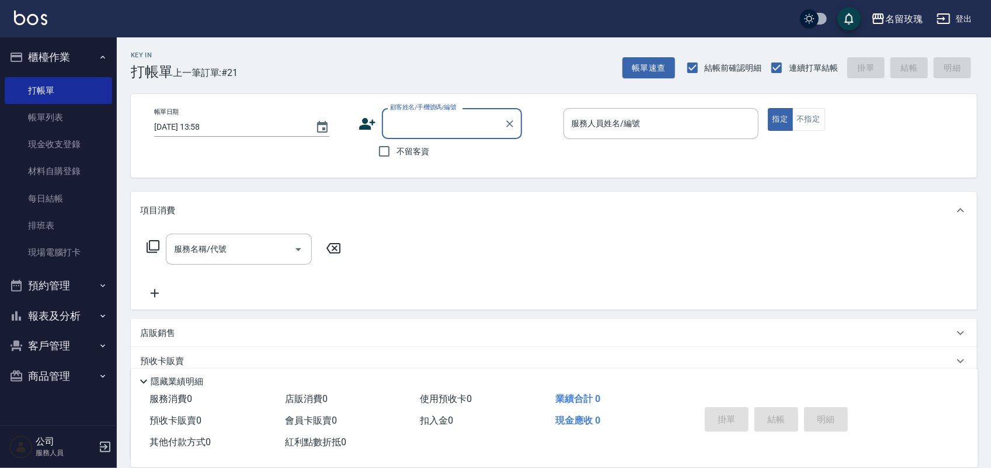
click at [417, 151] on span "不留客資" at bounding box center [412, 151] width 33 height 12
click at [396, 151] on input "不留客資" at bounding box center [384, 151] width 25 height 25
checkbox input "true"
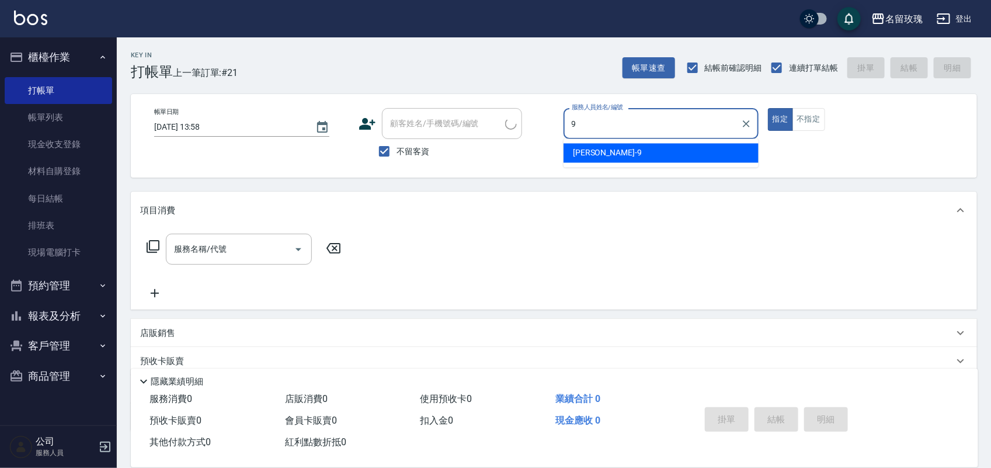
type input "[PERSON_NAME]老師-9"
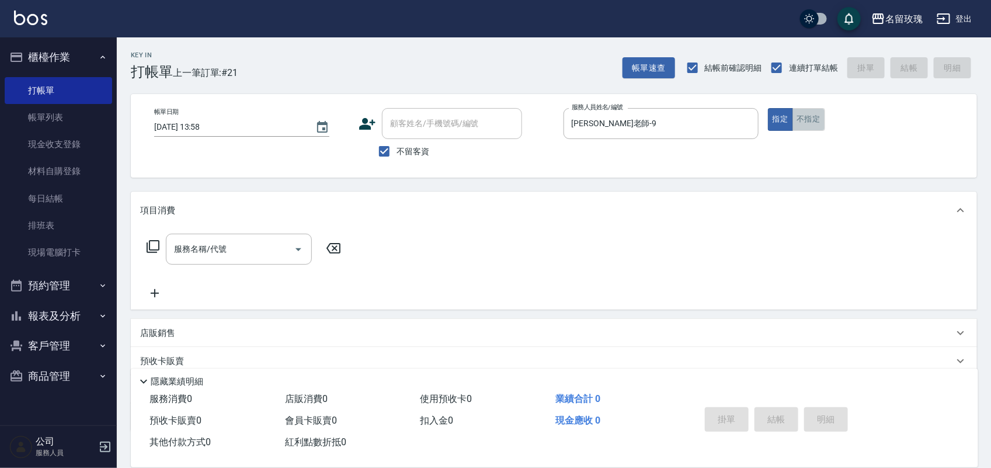
drag, startPoint x: 822, startPoint y: 109, endPoint x: 804, endPoint y: 112, distance: 17.9
click at [813, 110] on button "不指定" at bounding box center [808, 119] width 33 height 23
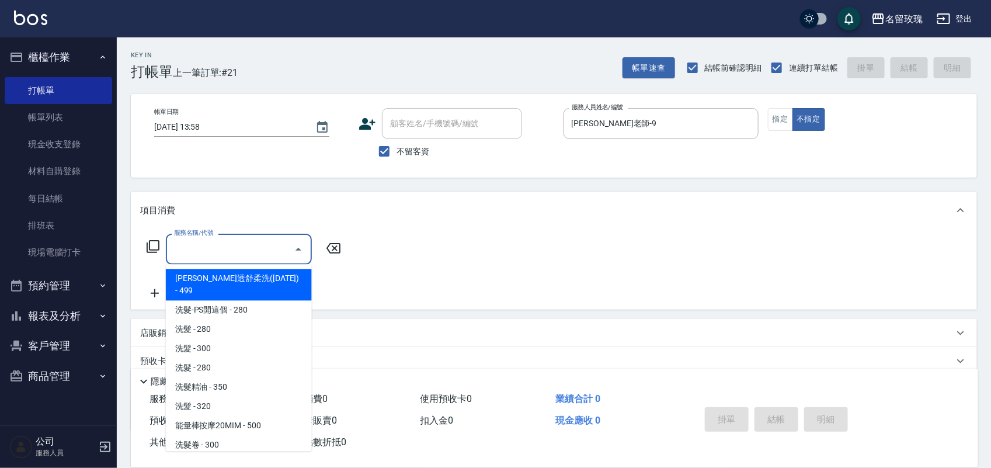
drag, startPoint x: 255, startPoint y: 241, endPoint x: 264, endPoint y: 229, distance: 15.0
click at [255, 241] on input "服務名稱/代號" at bounding box center [230, 249] width 118 height 20
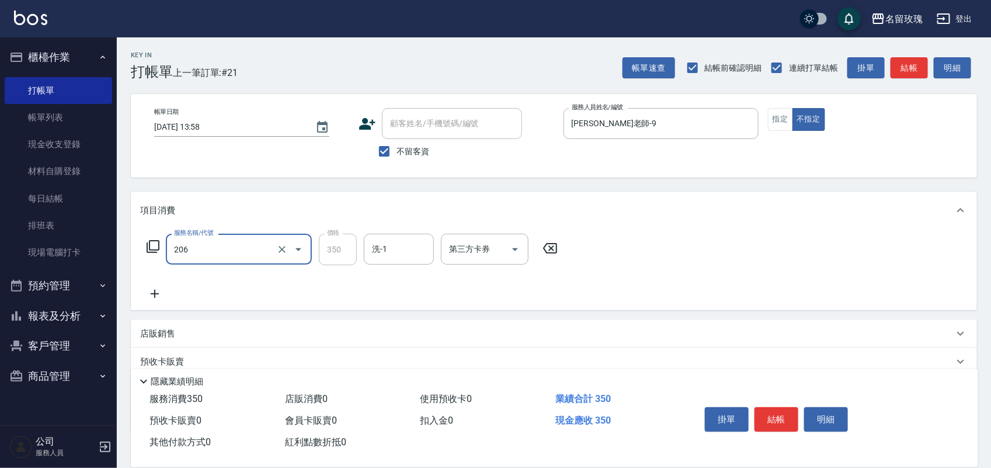
type input "洗髮精油(206)"
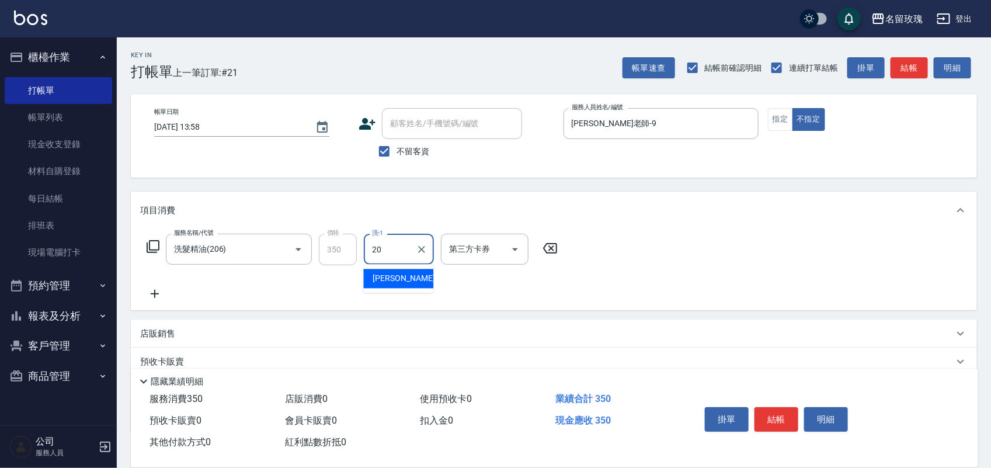
type input "[PERSON_NAME]-20"
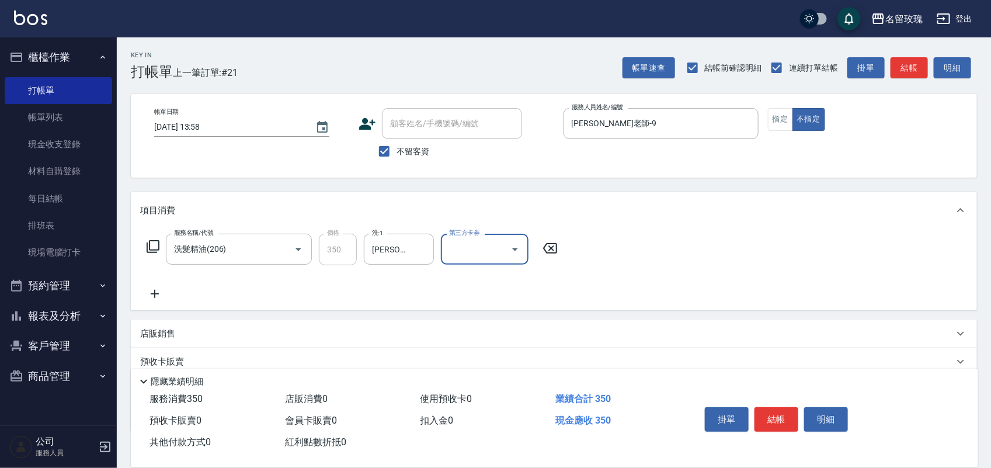
click at [159, 249] on icon at bounding box center [153, 246] width 14 height 14
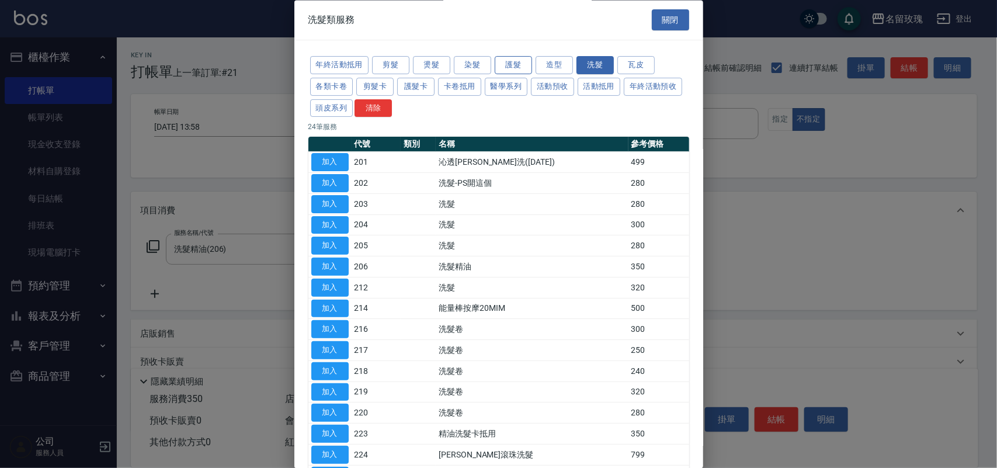
click at [502, 60] on button "護髮" at bounding box center [512, 66] width 37 height 18
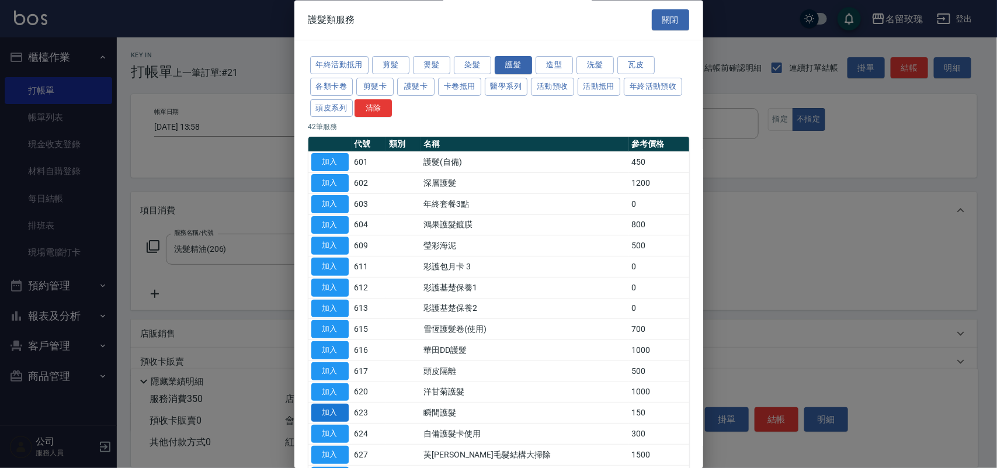
click at [319, 416] on button "加入" at bounding box center [329, 413] width 37 height 18
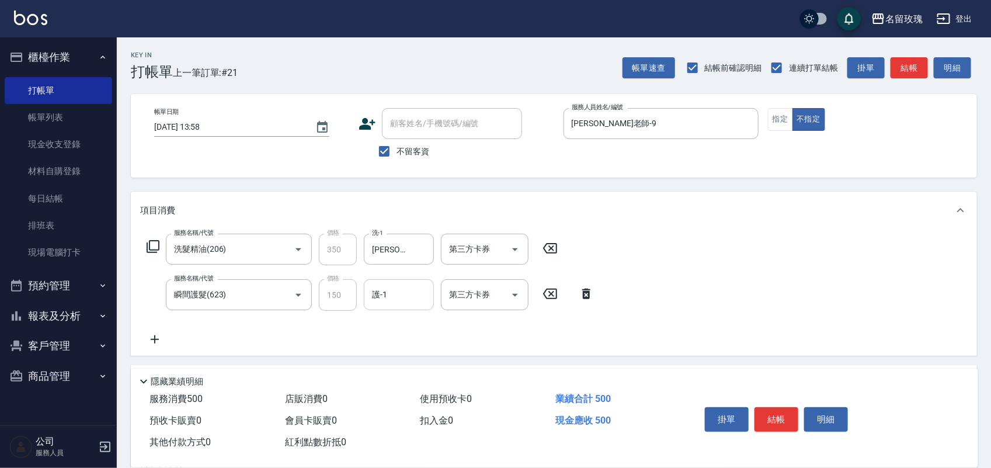
click at [392, 294] on input "護-1" at bounding box center [399, 294] width 60 height 20
type input "[PERSON_NAME]-20"
click at [844, 417] on button "明細" at bounding box center [826, 419] width 44 height 25
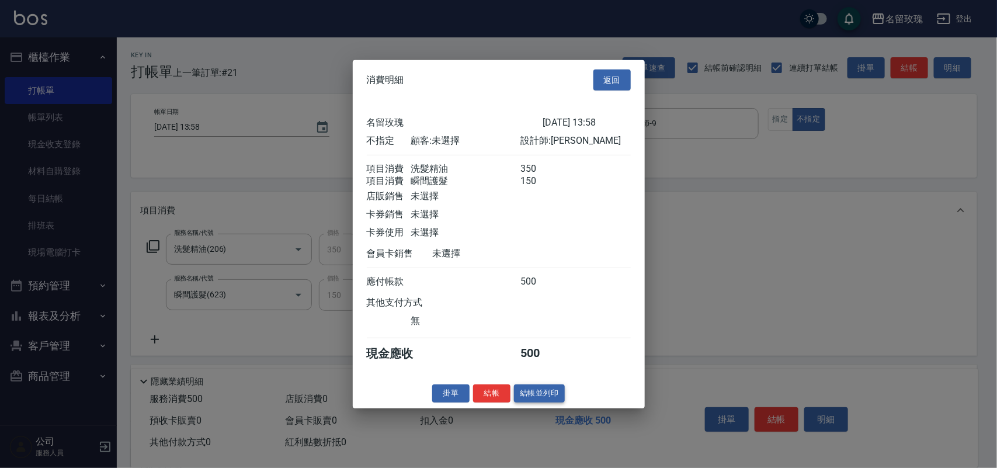
click at [541, 395] on button "結帳並列印" at bounding box center [539, 393] width 51 height 18
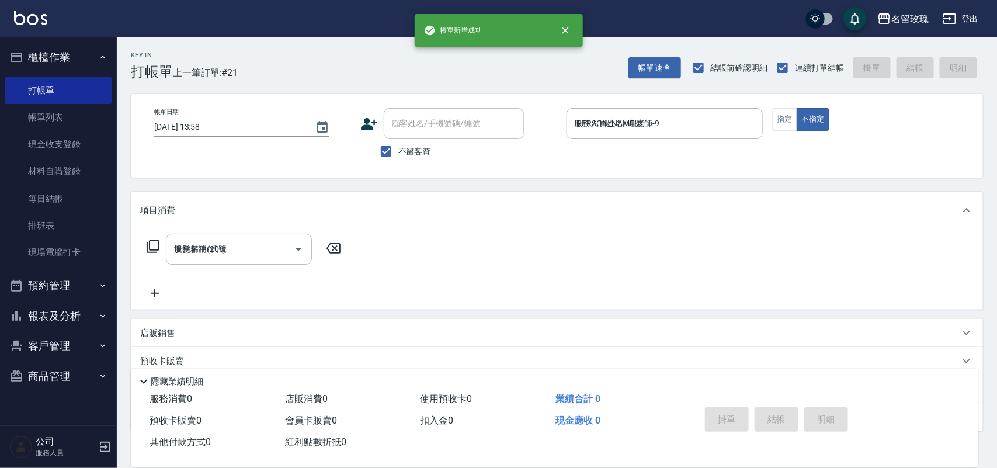
type input "[DATE] 13:59"
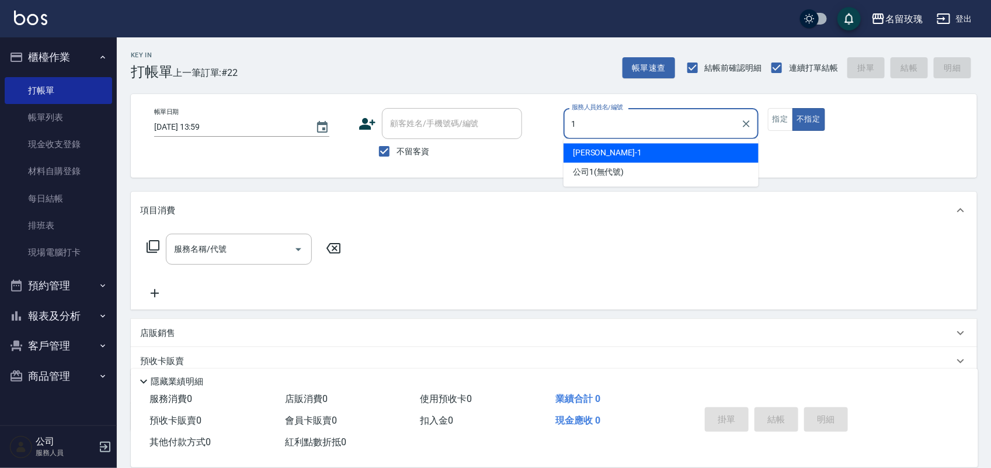
type input "[PERSON_NAME]-1"
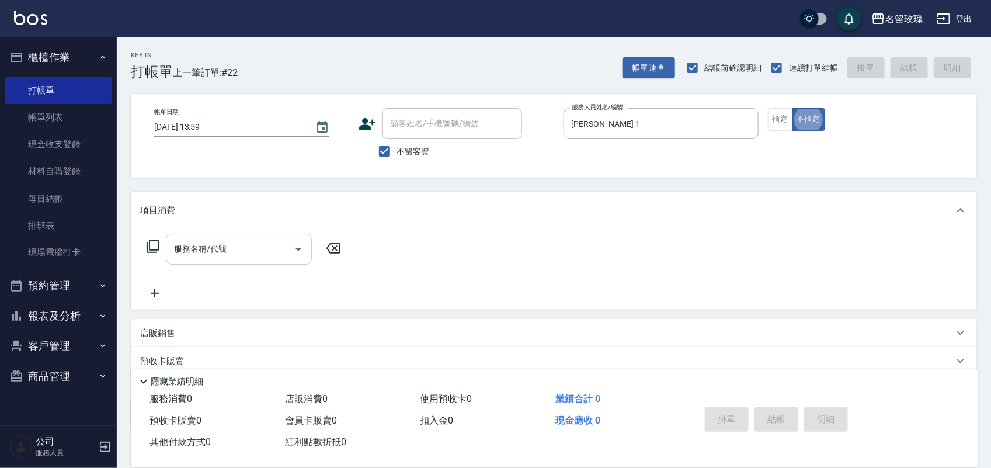
click at [222, 252] on div "服務名稱/代號 服務名稱/代號" at bounding box center [239, 249] width 146 height 31
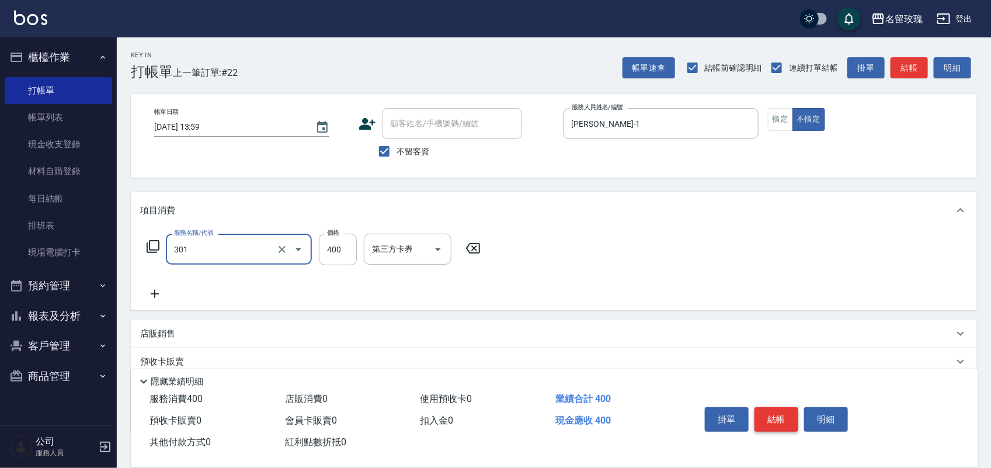
type input "剪髮(301)"
click at [762, 413] on button "結帳" at bounding box center [776, 419] width 44 height 25
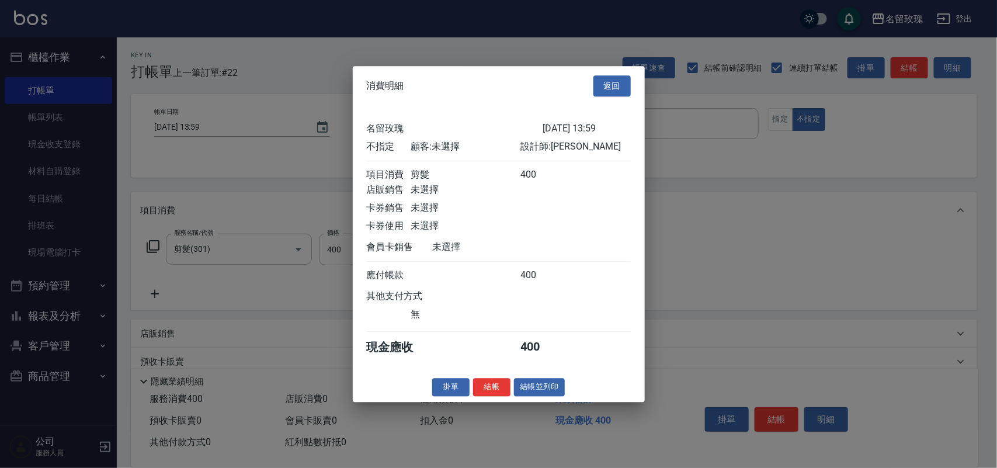
drag, startPoint x: 486, startPoint y: 394, endPoint x: 494, endPoint y: 368, distance: 27.5
click at [489, 386] on button "結帳" at bounding box center [491, 387] width 37 height 18
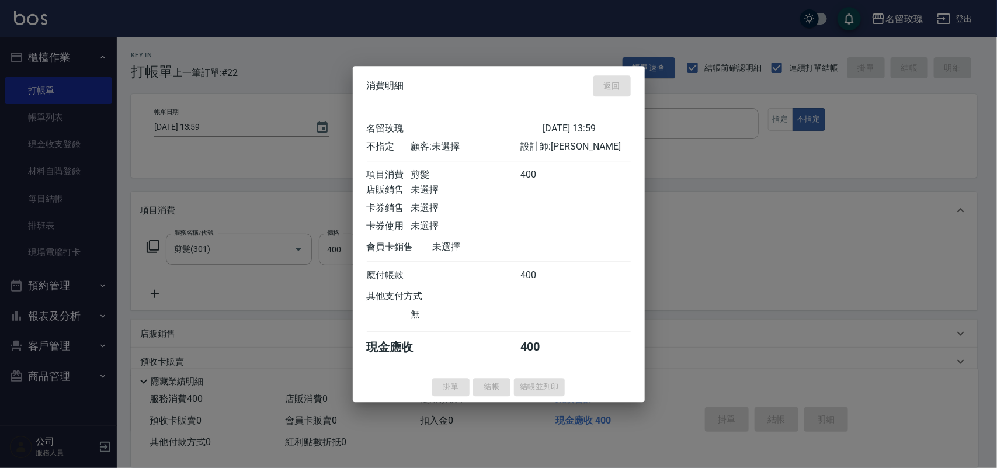
type input "[DATE] 14:23"
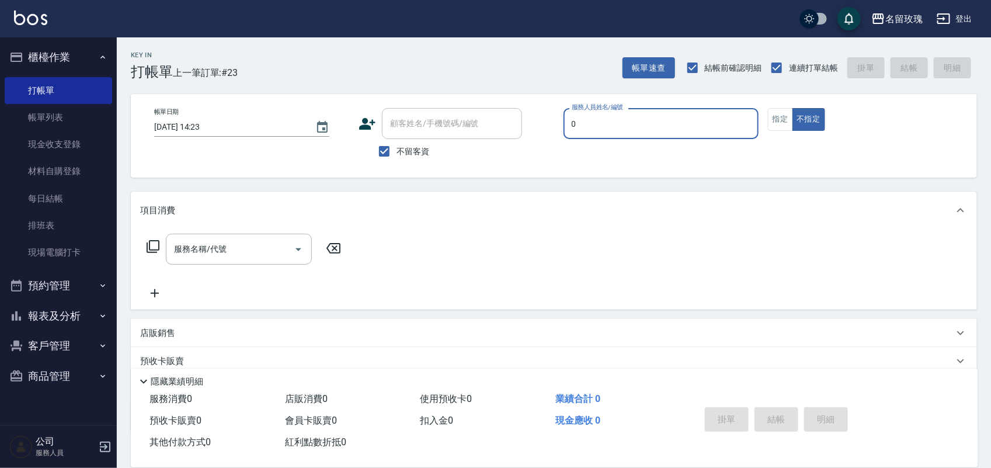
type input "[PERSON_NAME]-0"
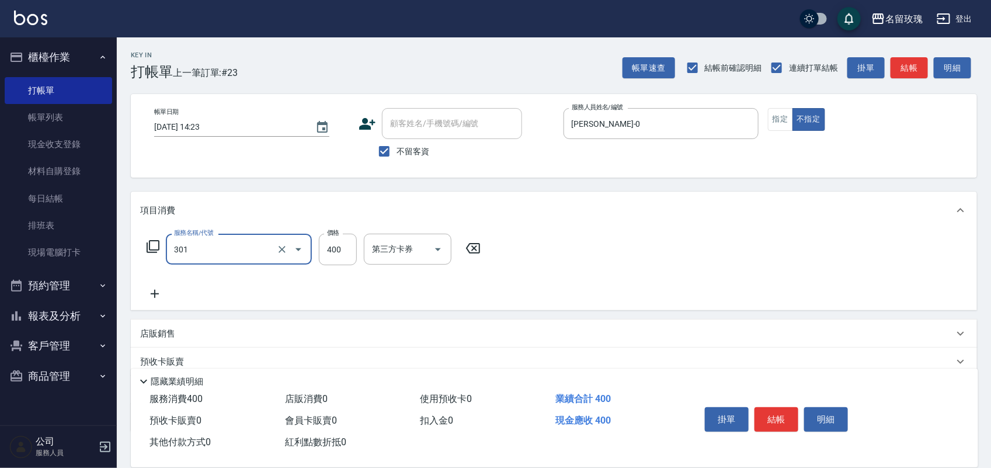
type input "剪髮(301)"
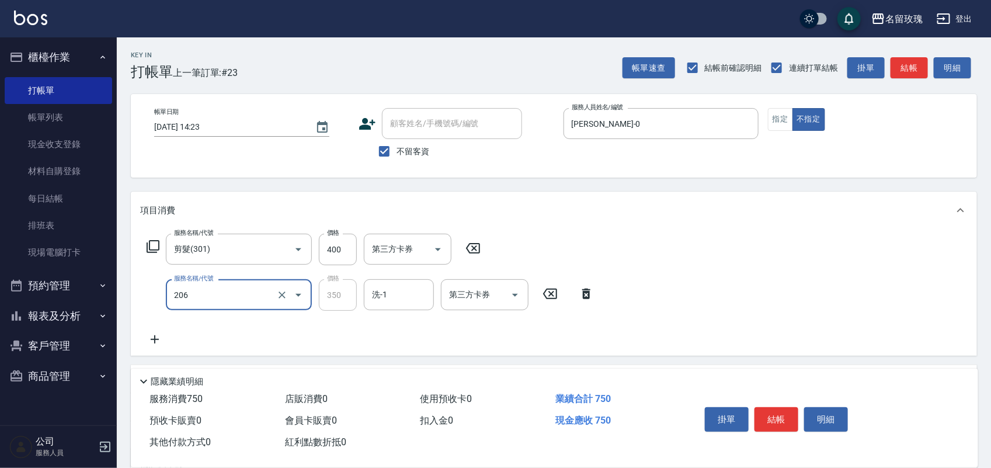
type input "洗髮精油(206)"
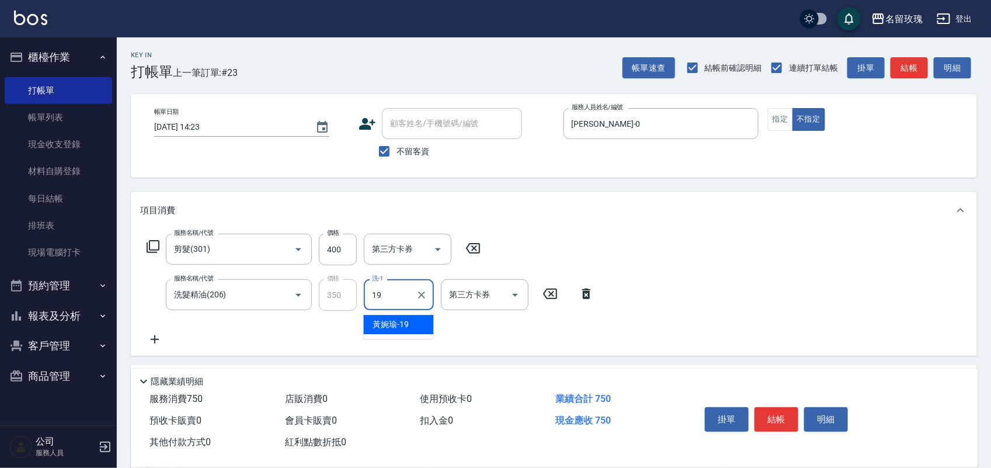
type input "[PERSON_NAME]-19"
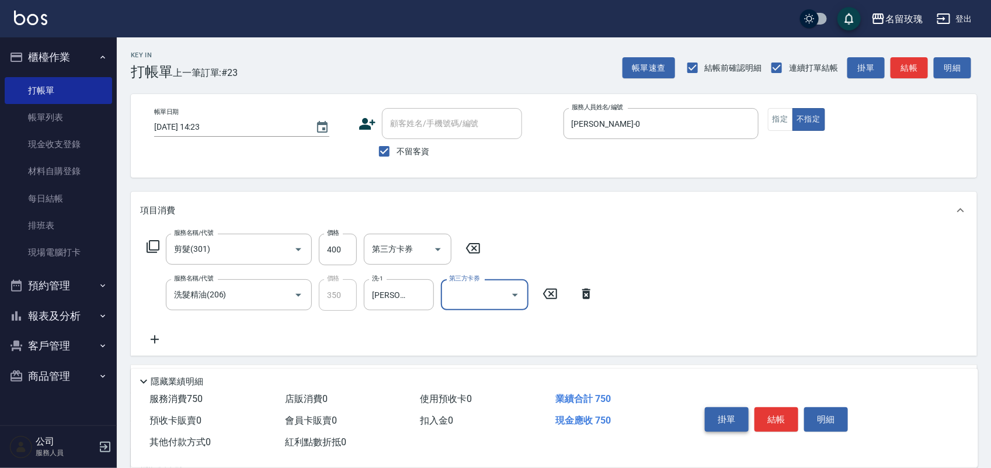
click at [737, 409] on button "掛單" at bounding box center [727, 419] width 44 height 25
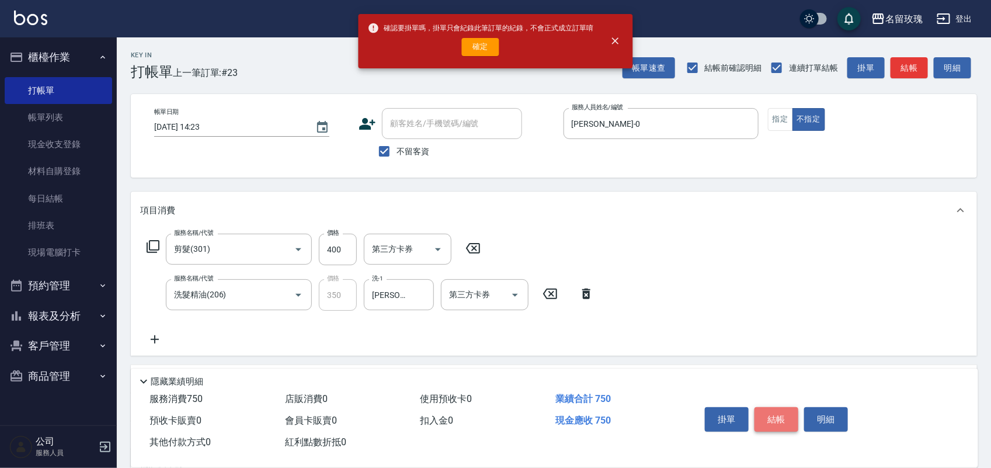
click at [772, 416] on button "結帳" at bounding box center [776, 419] width 44 height 25
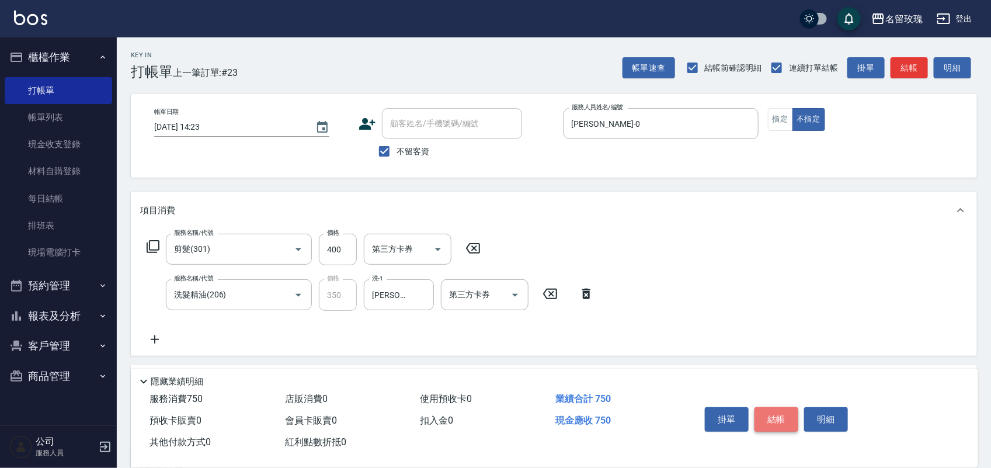
drag, startPoint x: 787, startPoint y: 421, endPoint x: 769, endPoint y: 420, distance: 17.6
click at [785, 421] on button "結帳" at bounding box center [776, 419] width 44 height 25
click at [774, 415] on button "結帳" at bounding box center [776, 419] width 44 height 25
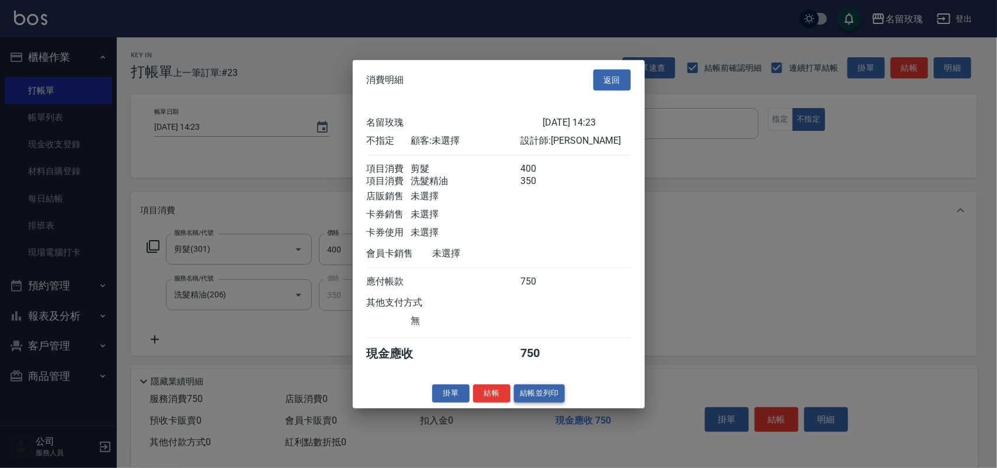
click at [544, 400] on button "結帳並列印" at bounding box center [539, 393] width 51 height 18
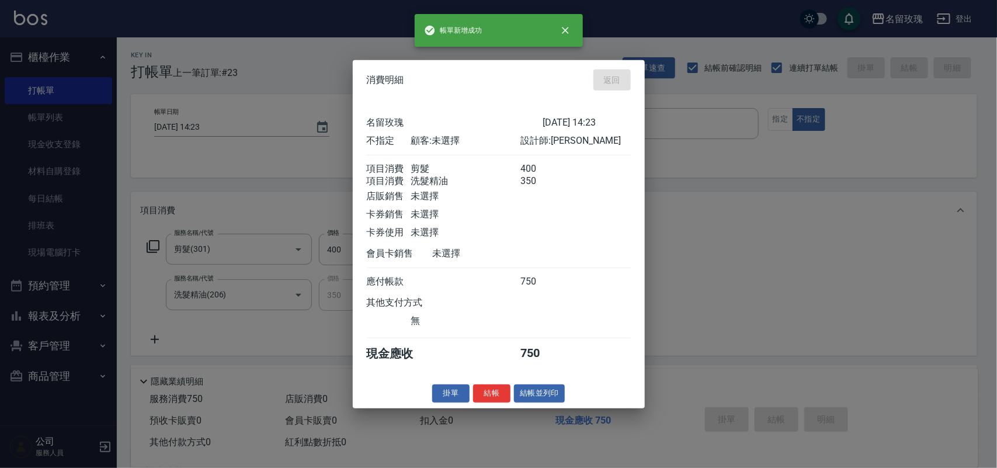
type input "[DATE] 14:35"
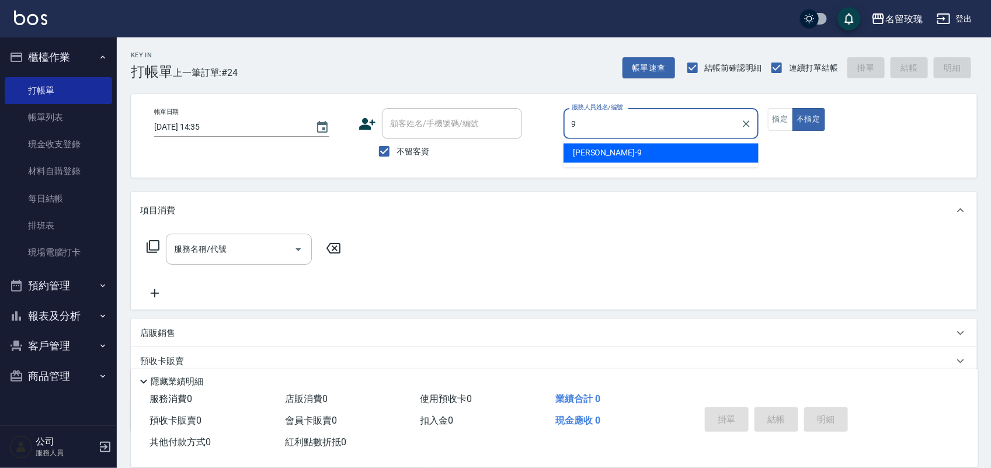
type input "[PERSON_NAME]老師-9"
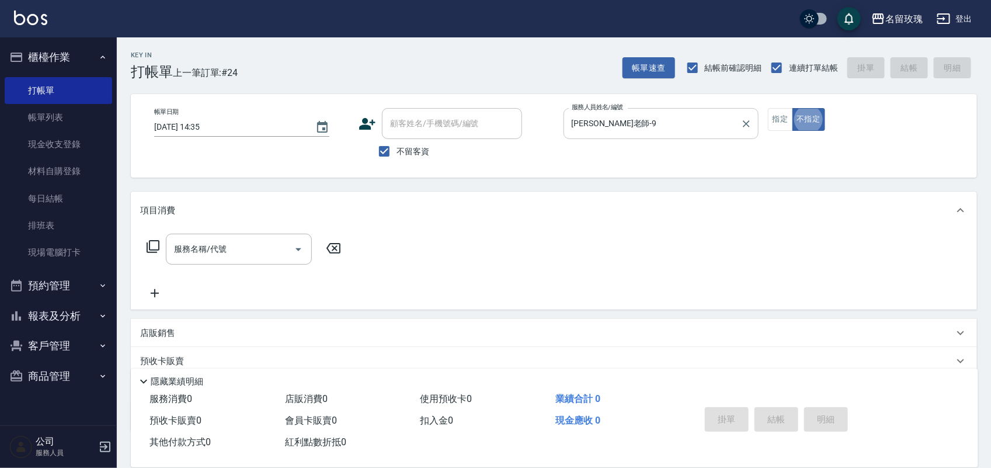
drag, startPoint x: 797, startPoint y: 113, endPoint x: 739, endPoint y: 113, distance: 58.4
click at [754, 113] on div "帳單日期 [DATE] 14:35 顧客姓名/手機號碼/編號 顧客姓名/手機號碼/編號 不留客資 服務人員姓名/編號 [PERSON_NAME]老師-9 服務…" at bounding box center [554, 135] width 818 height 55
drag, startPoint x: 759, startPoint y: 121, endPoint x: 771, endPoint y: 123, distance: 12.4
click at [765, 123] on div "帳單日期 [DATE] 14:35 顧客姓名/手機號碼/編號 顧客姓名/手機號碼/編號 不留客資 服務人員姓名/編號 [PERSON_NAME]老師-9 服務…" at bounding box center [554, 135] width 818 height 55
click at [772, 121] on button "指定" at bounding box center [780, 119] width 25 height 23
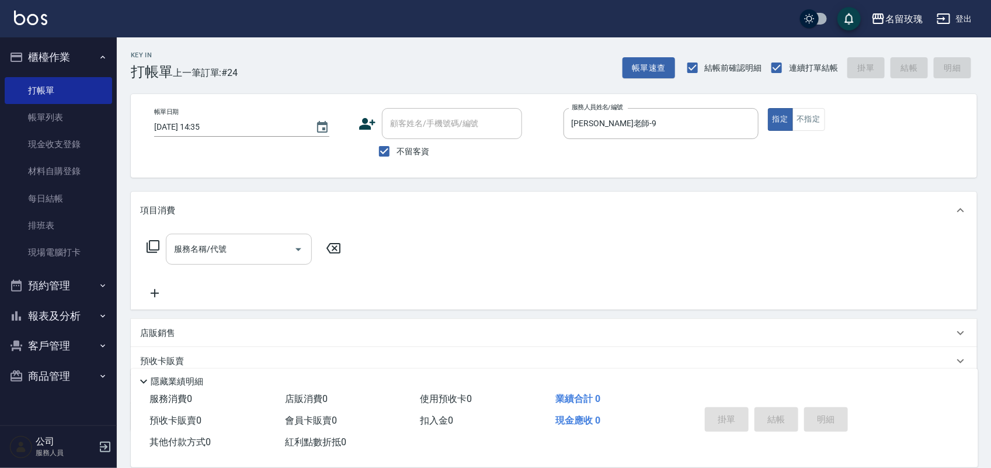
drag, startPoint x: 261, startPoint y: 261, endPoint x: 260, endPoint y: 242, distance: 18.7
click at [260, 261] on div "服務名稱/代號" at bounding box center [239, 249] width 146 height 31
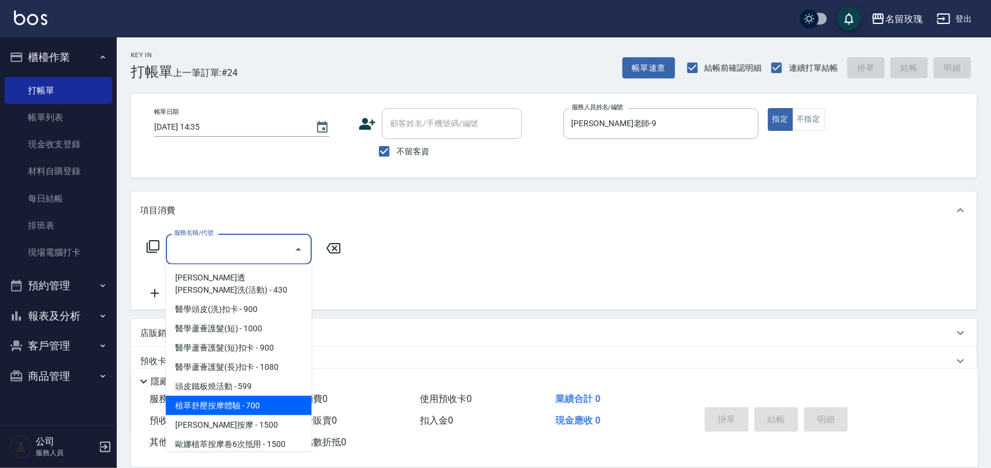
scroll to position [365, 0]
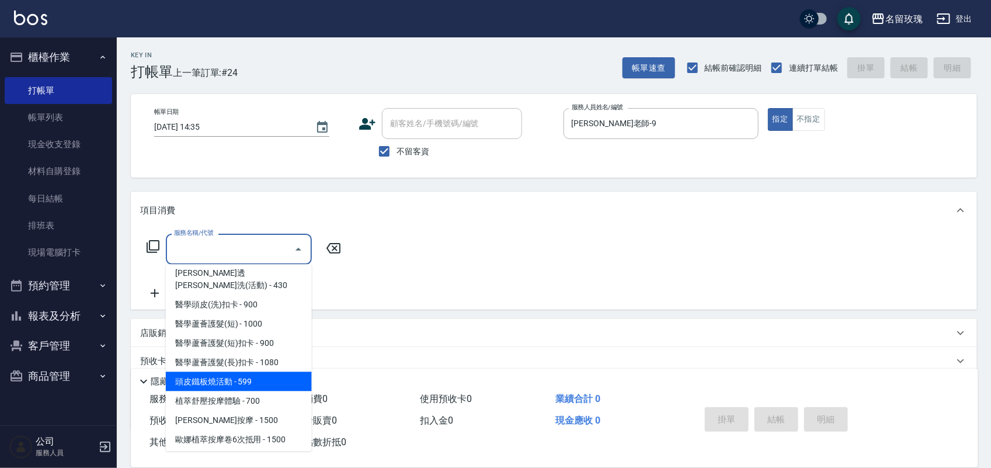
click at [270, 372] on span "頭皮鐵板燒活動 - 599" at bounding box center [239, 381] width 146 height 19
type input "頭皮鐵板燒活動(240)"
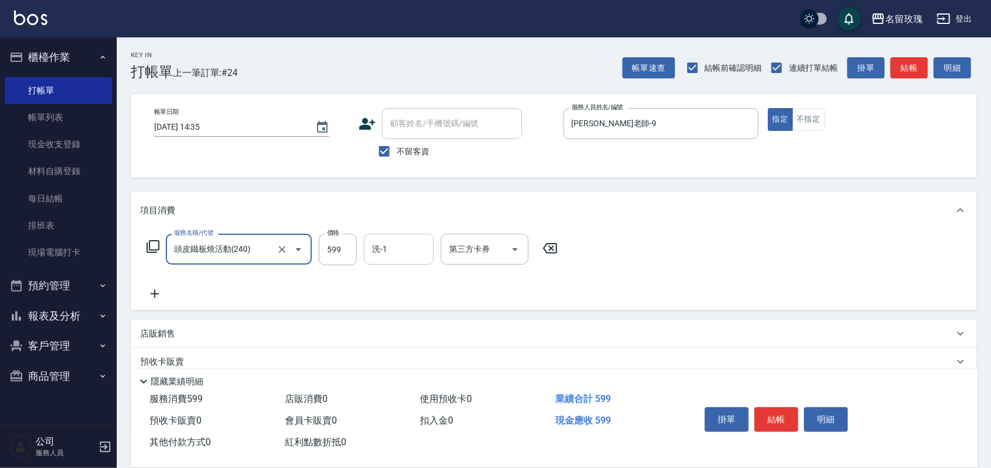
click at [397, 252] on input "洗-1" at bounding box center [399, 249] width 60 height 20
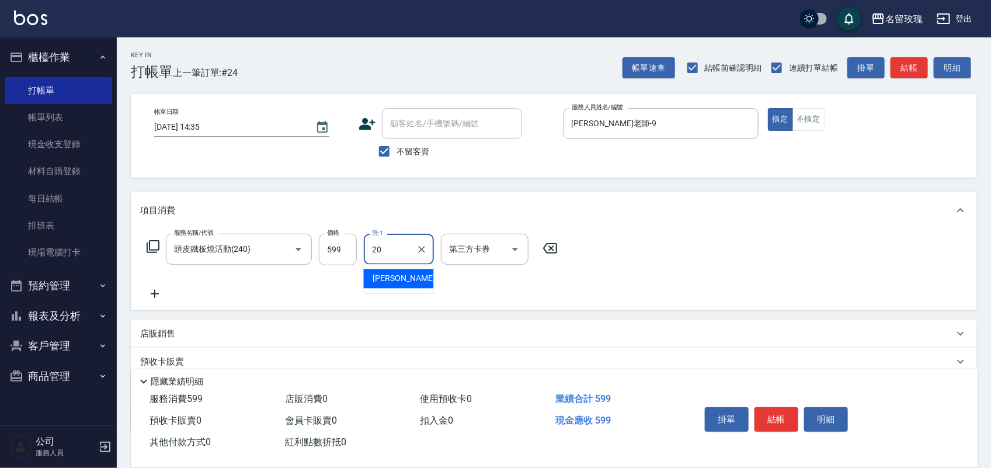
type input "[PERSON_NAME]-20"
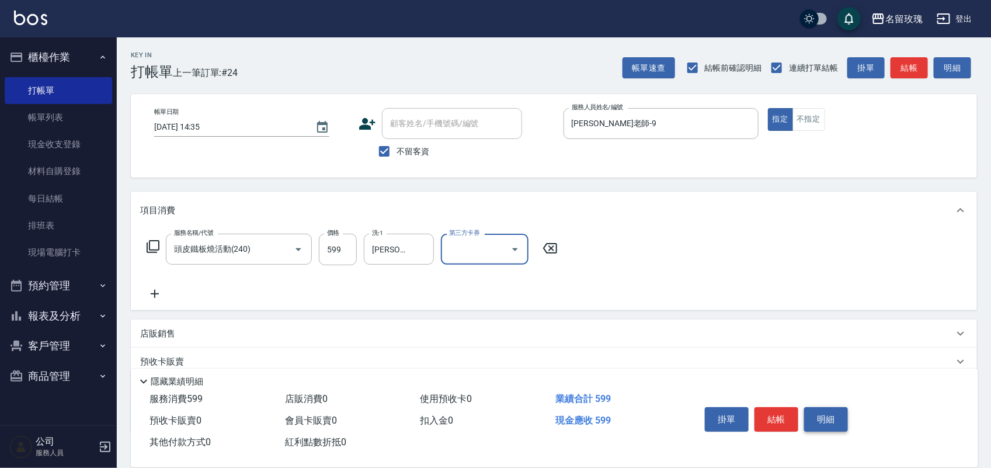
click at [821, 409] on button "明細" at bounding box center [826, 419] width 44 height 25
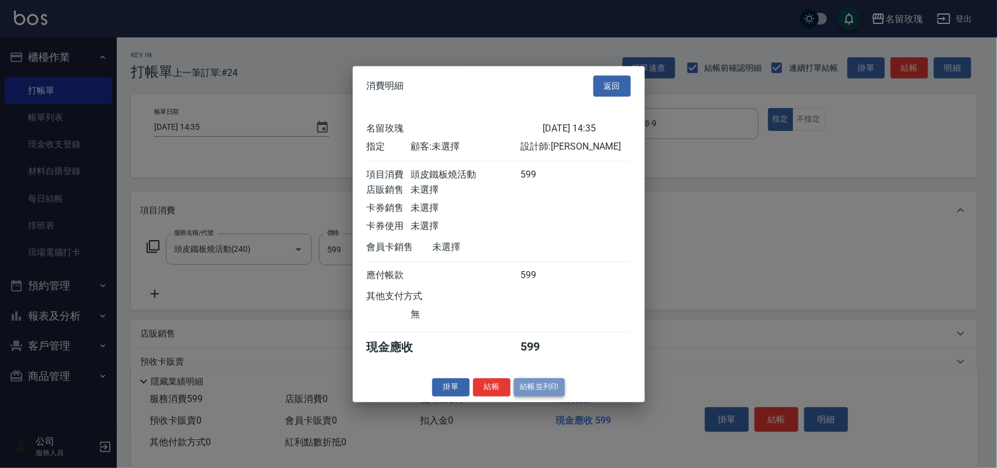
click at [528, 393] on button "結帳並列印" at bounding box center [539, 387] width 51 height 18
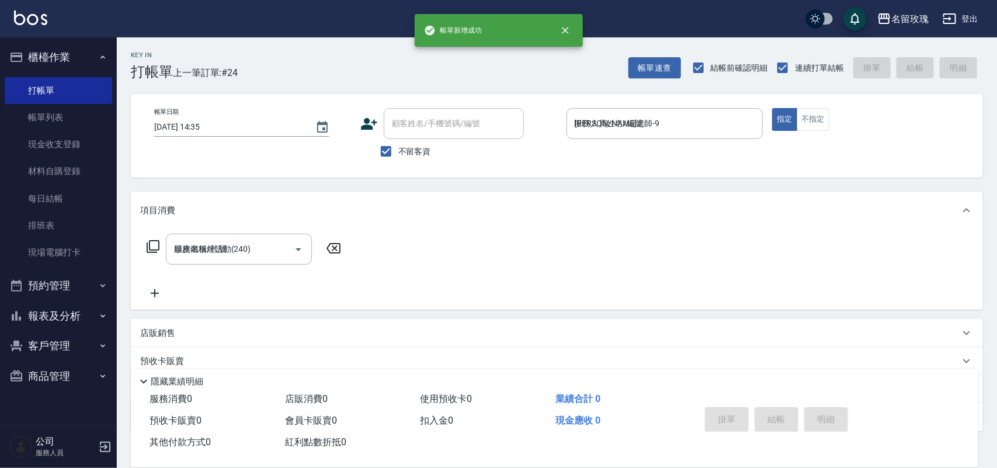
type input "[DATE] 14:40"
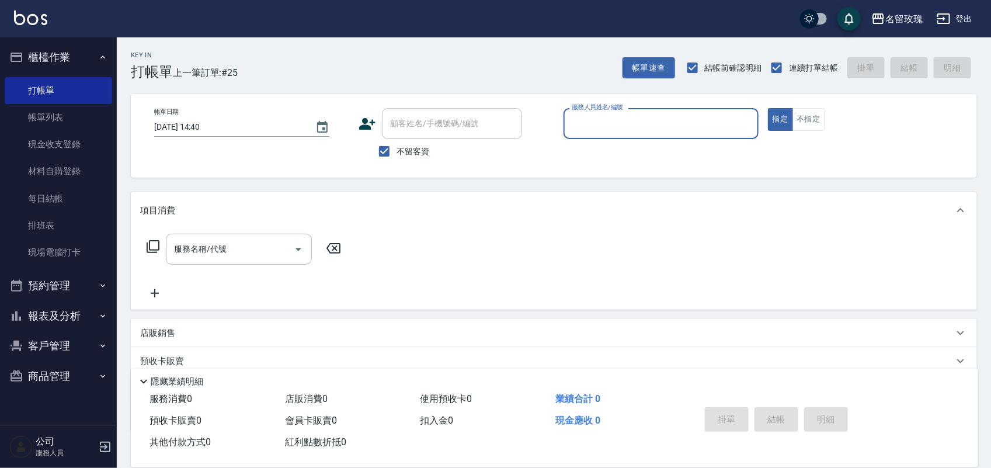
type input "5"
type input "ALICE-6"
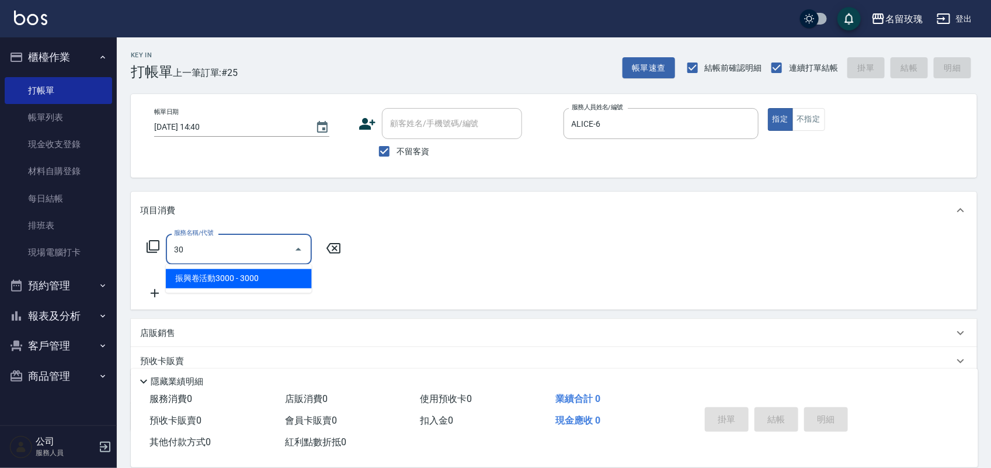
type input "3"
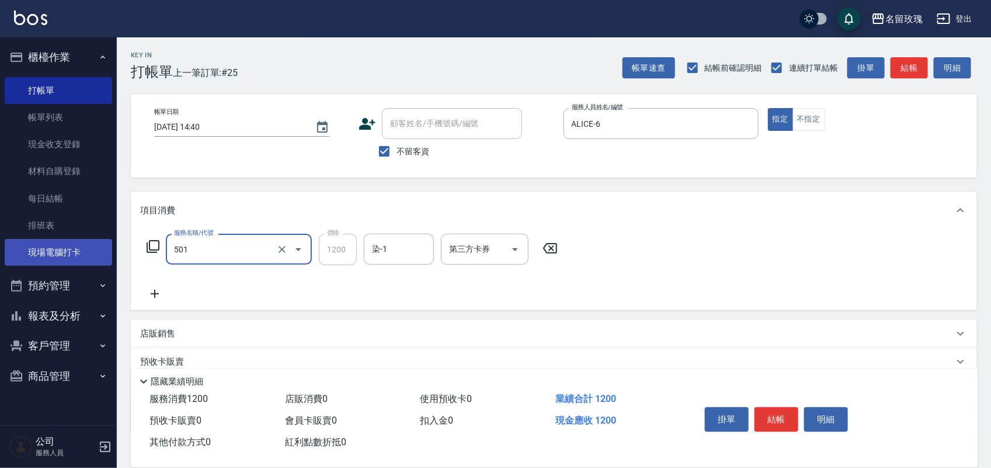
type input "染髮(501)"
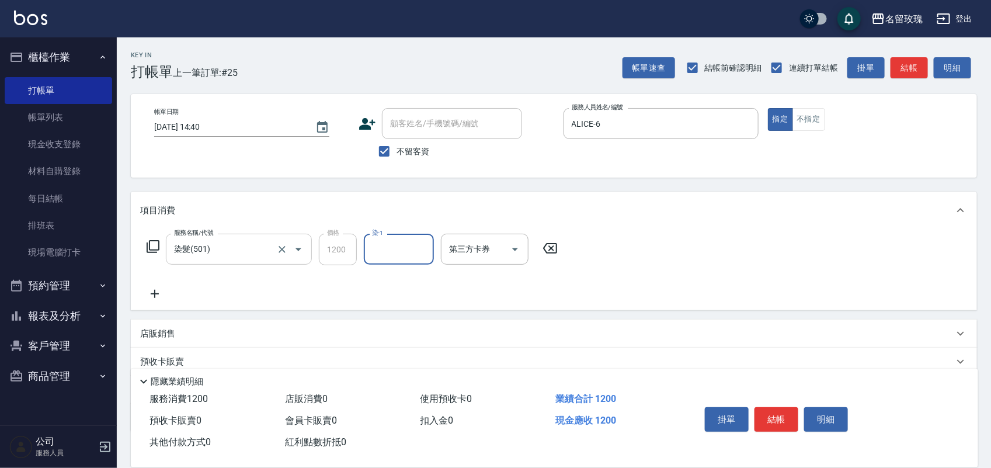
click at [209, 257] on input "染髮(501)" at bounding box center [222, 249] width 103 height 20
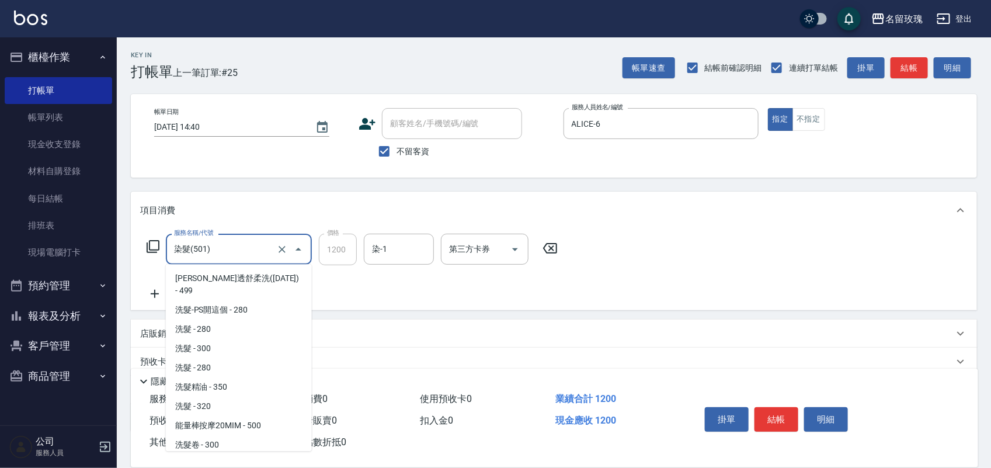
scroll to position [781, 0]
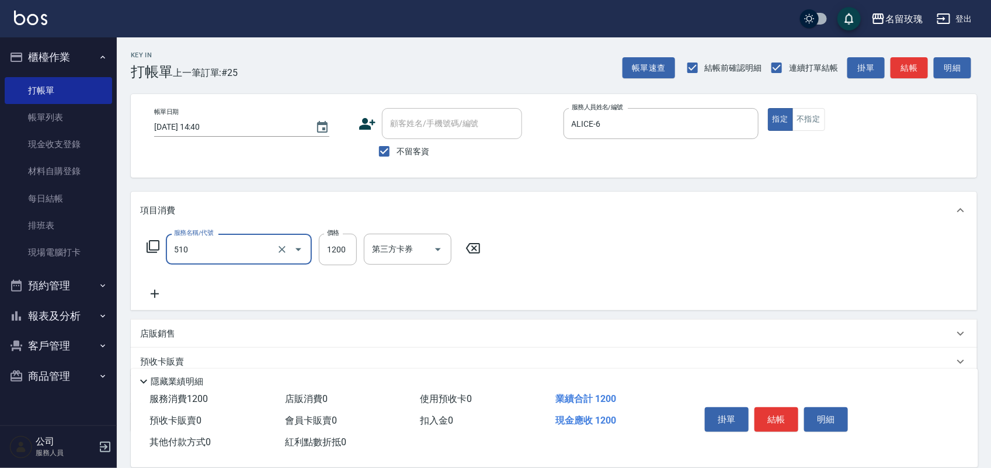
type input "漂髮(510)"
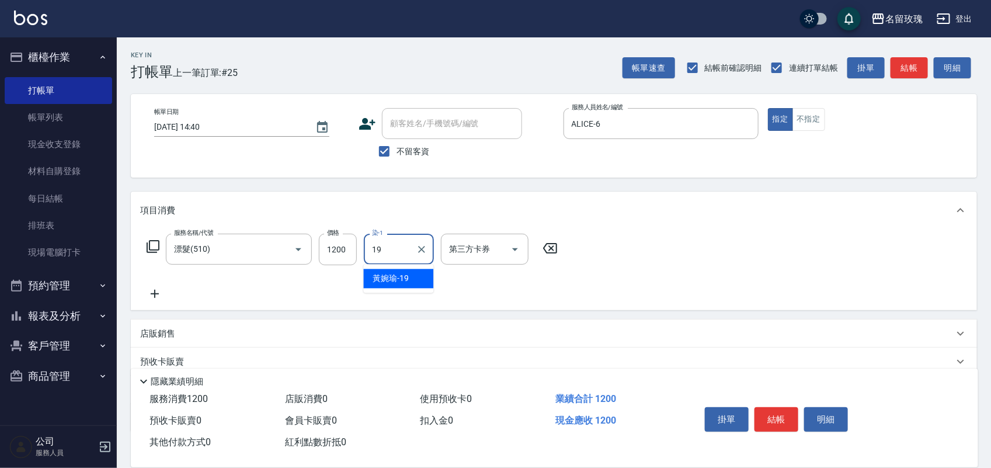
type input "[PERSON_NAME]-19"
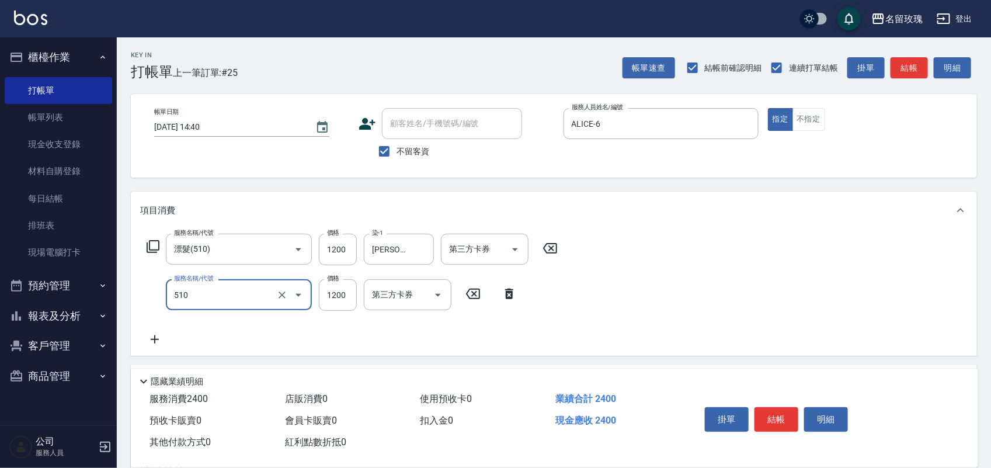
type input "漂髮(510)"
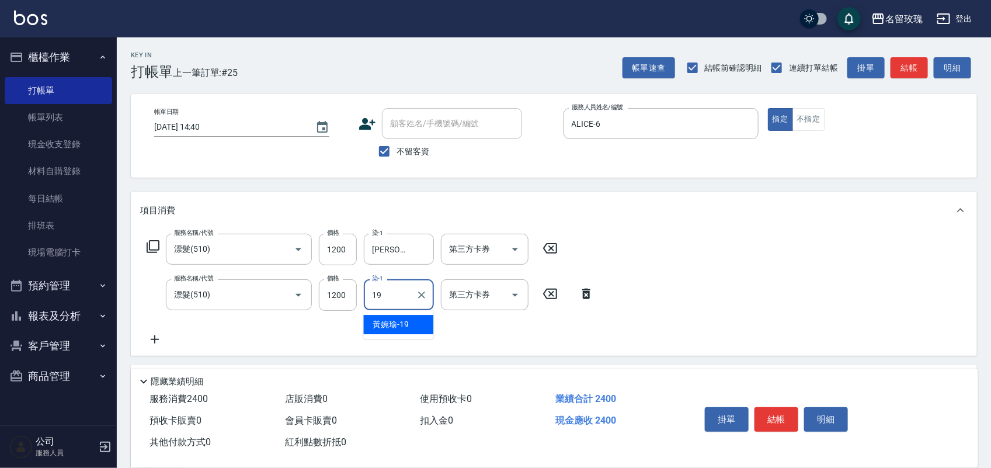
type input "[PERSON_NAME]-19"
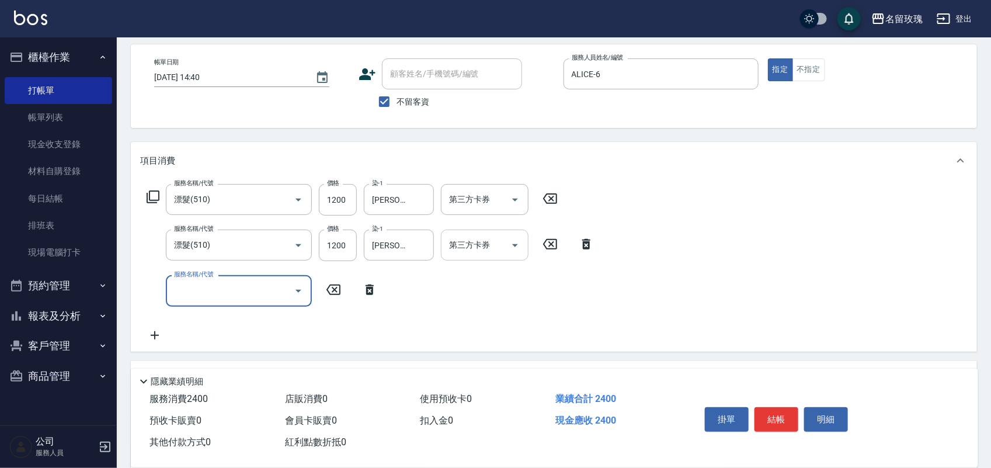
scroll to position [73, 0]
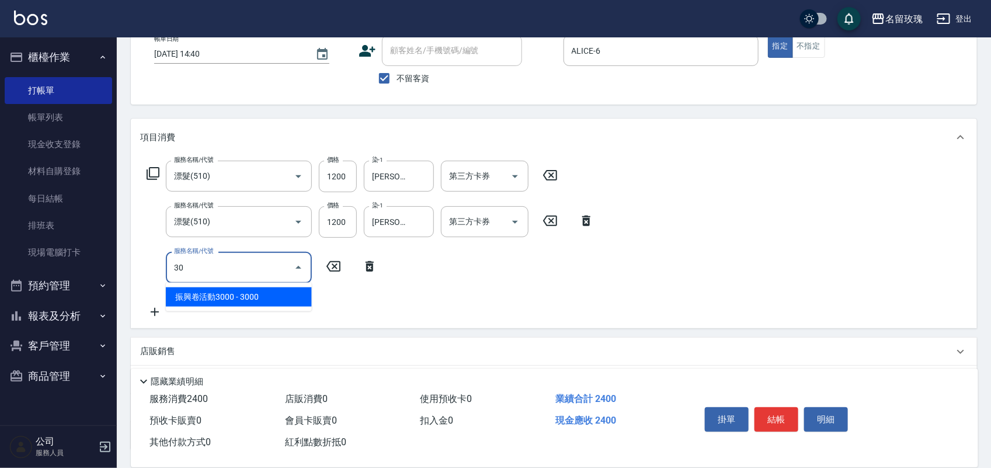
type input "3"
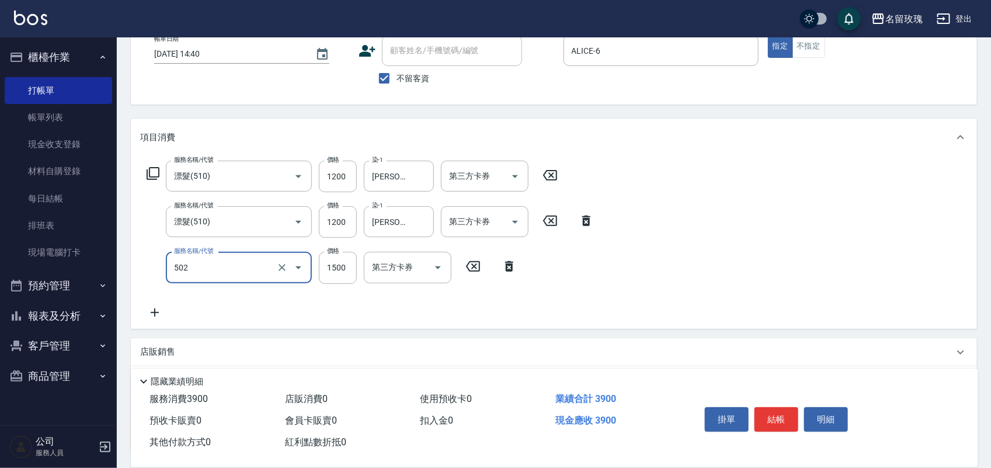
type input "染髮(502)"
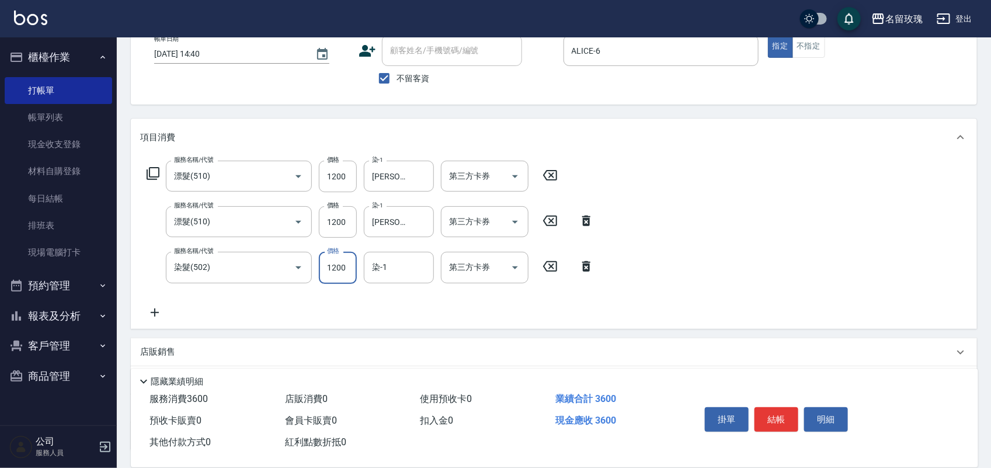
type input "1200"
type input "[PERSON_NAME]-19"
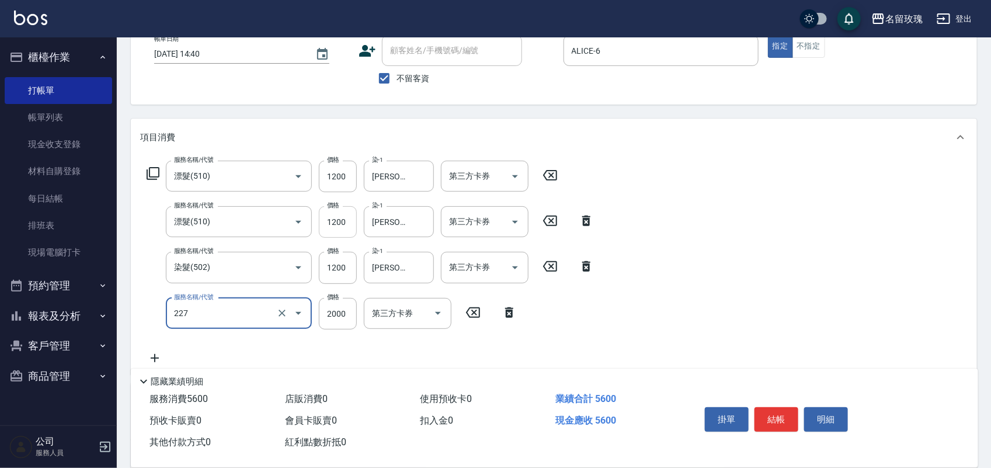
type input "醫學頭皮(洗)單次(227)"
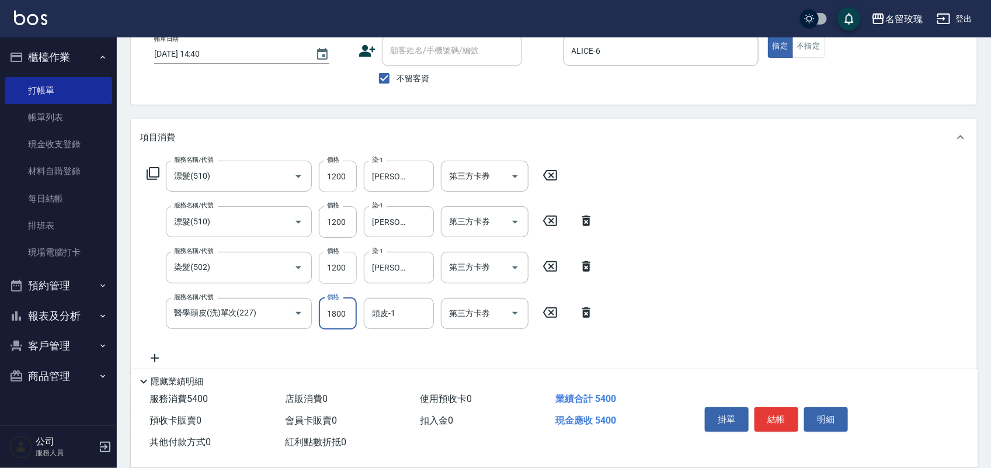
type input "1800"
click at [337, 274] on input "1200" at bounding box center [338, 268] width 38 height 32
type input "1100"
click at [417, 315] on input "頭皮-1" at bounding box center [399, 313] width 60 height 20
type input "[PERSON_NAME]-19"
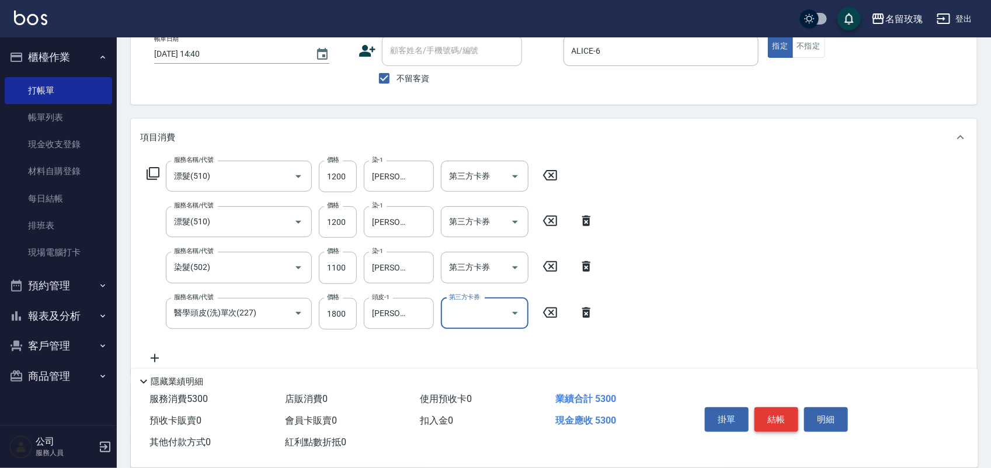
click at [762, 416] on button "結帳" at bounding box center [776, 419] width 44 height 25
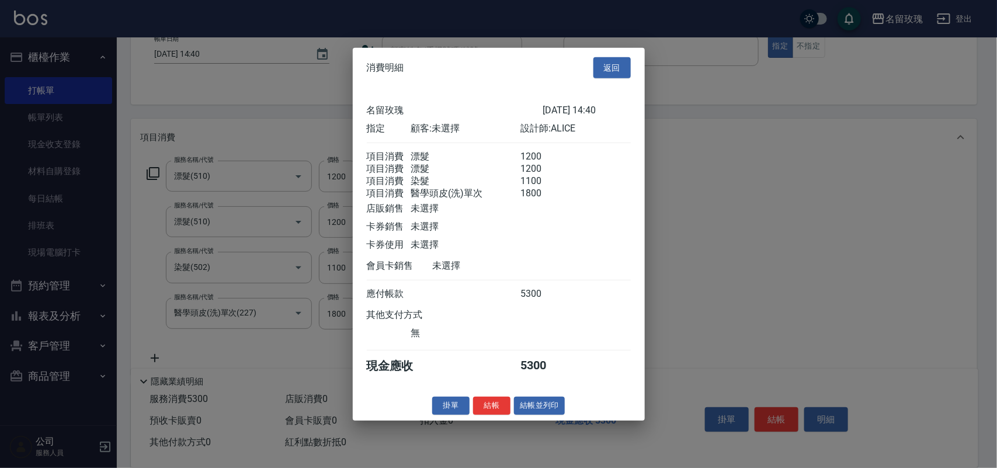
drag, startPoint x: 501, startPoint y: 416, endPoint x: 529, endPoint y: 173, distance: 245.1
click at [548, 262] on div "消費明細 返回 名留玫瑰 [DATE] 14:40 指定 顧客: 未選擇 設計師: ALICE 項目消費 漂髮 1200 項目消費 漂髮 1200 項目消費 …" at bounding box center [499, 233] width 292 height 372
click at [494, 414] on button "結帳" at bounding box center [491, 405] width 37 height 18
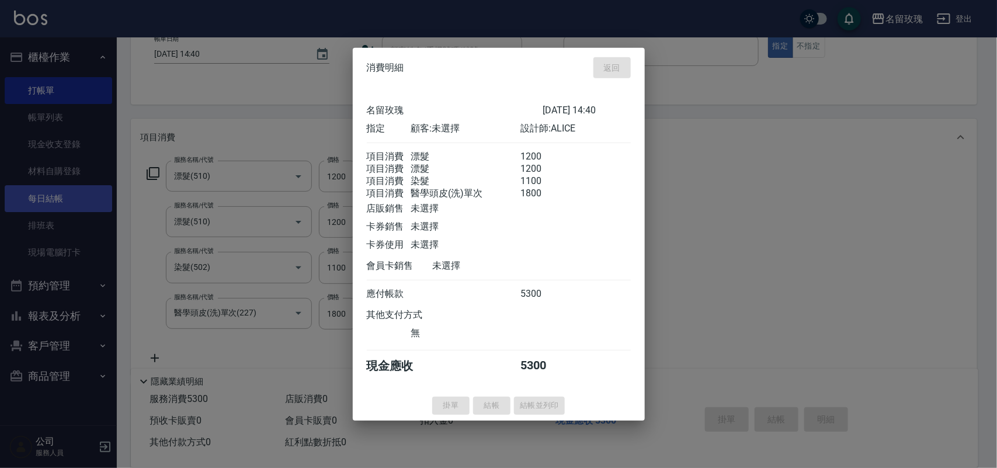
type input "[DATE] 14:57"
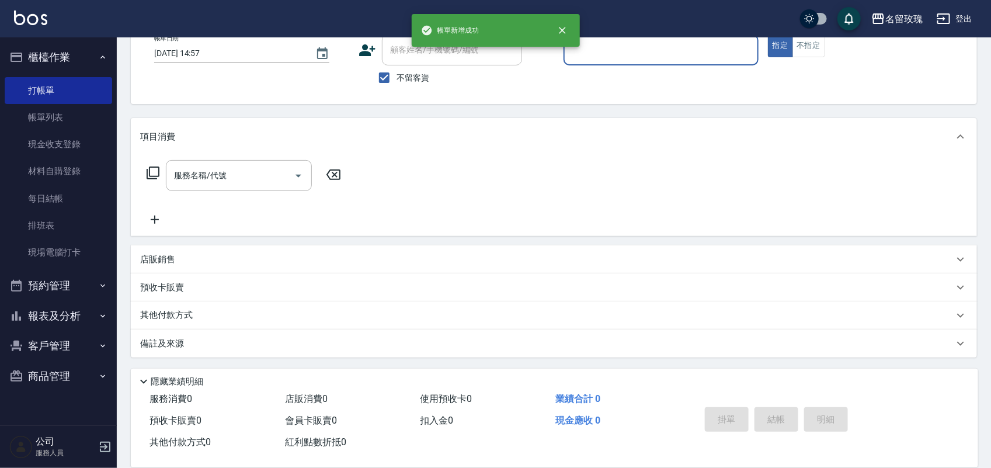
scroll to position [74, 0]
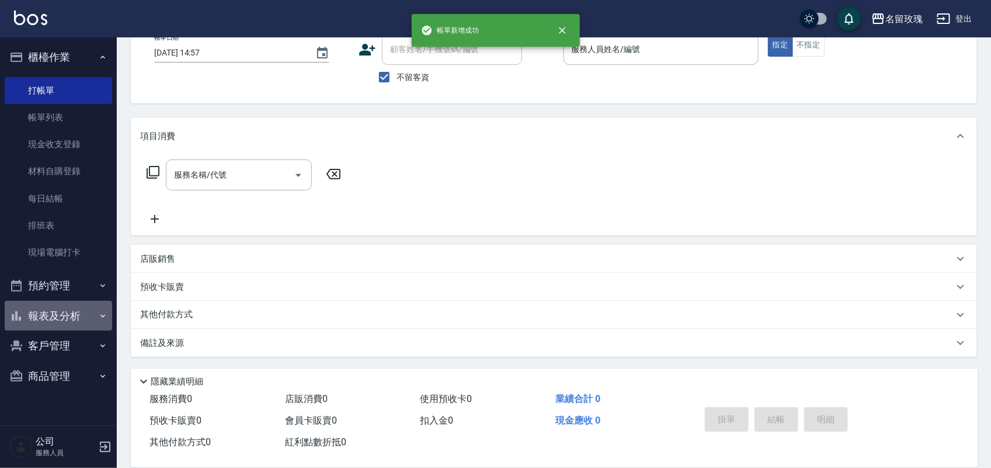
click at [51, 316] on button "報表及分析" at bounding box center [58, 316] width 107 height 30
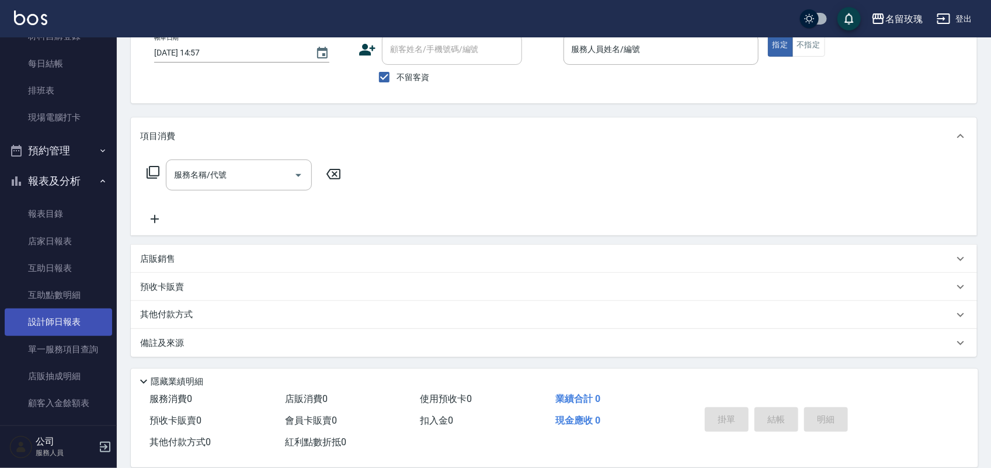
scroll to position [137, 0]
click at [62, 324] on link "設計師日報表" at bounding box center [58, 319] width 107 height 27
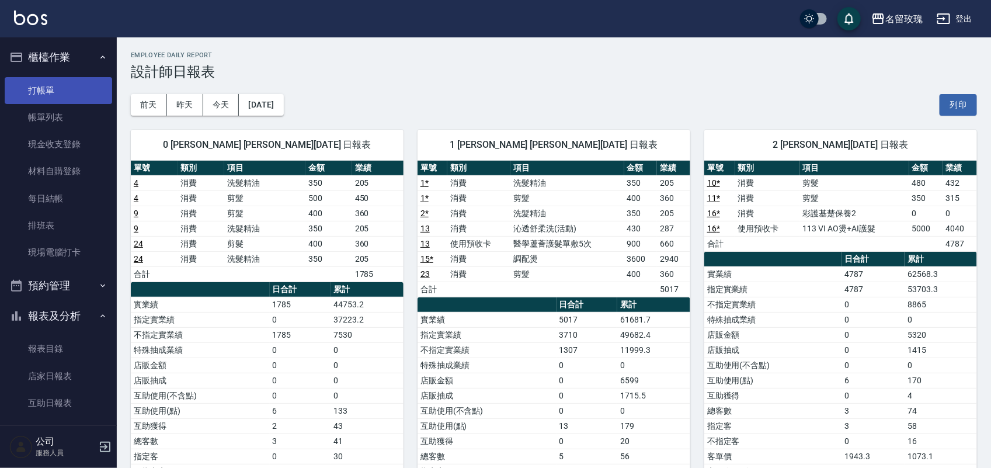
click at [36, 95] on link "打帳單" at bounding box center [58, 90] width 107 height 27
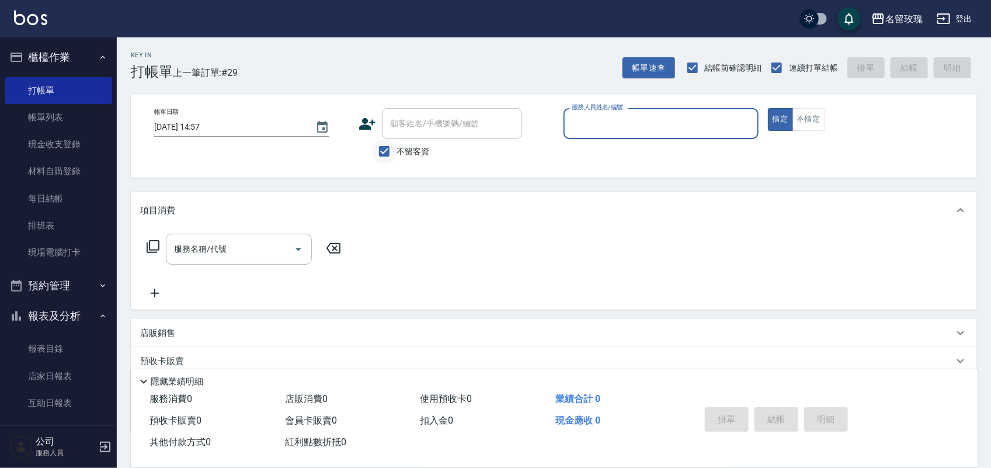
click at [395, 152] on input "不留客資" at bounding box center [384, 151] width 25 height 25
checkbox input "false"
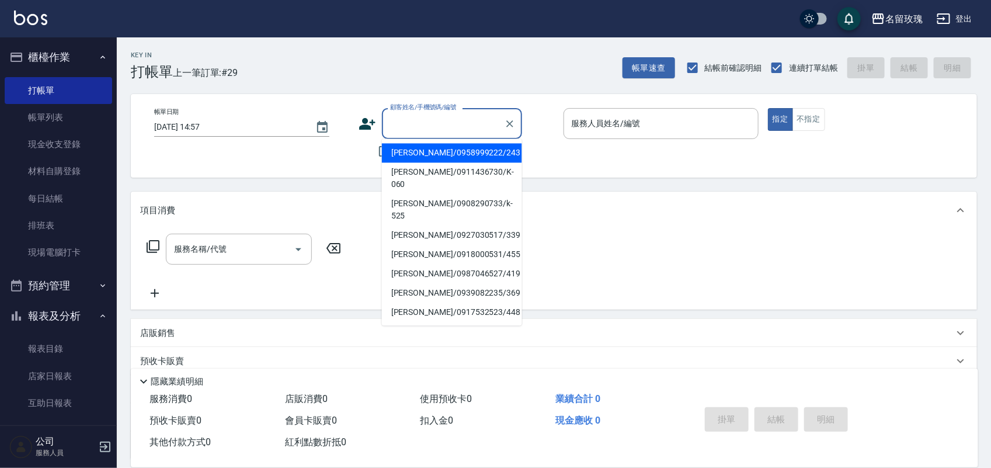
click at [401, 126] on input "顧客姓名/手機號碼/編號" at bounding box center [443, 123] width 112 height 20
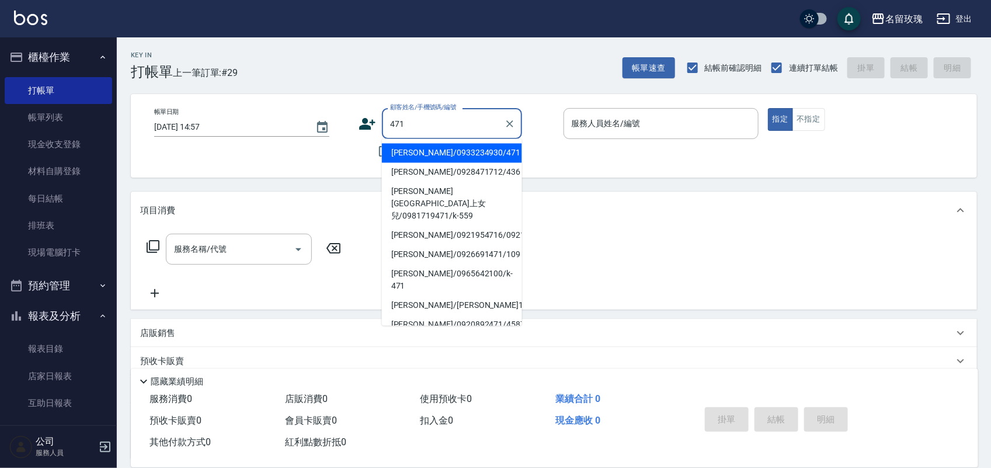
click at [437, 158] on li "[PERSON_NAME]/0933234930/471" at bounding box center [452, 153] width 140 height 19
type input "[PERSON_NAME]/0933234930/471"
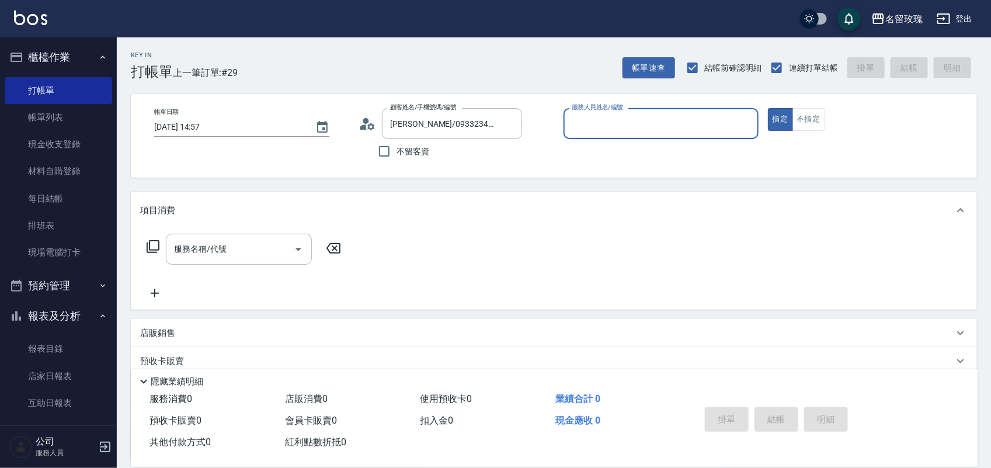
type input "ALICE-6"
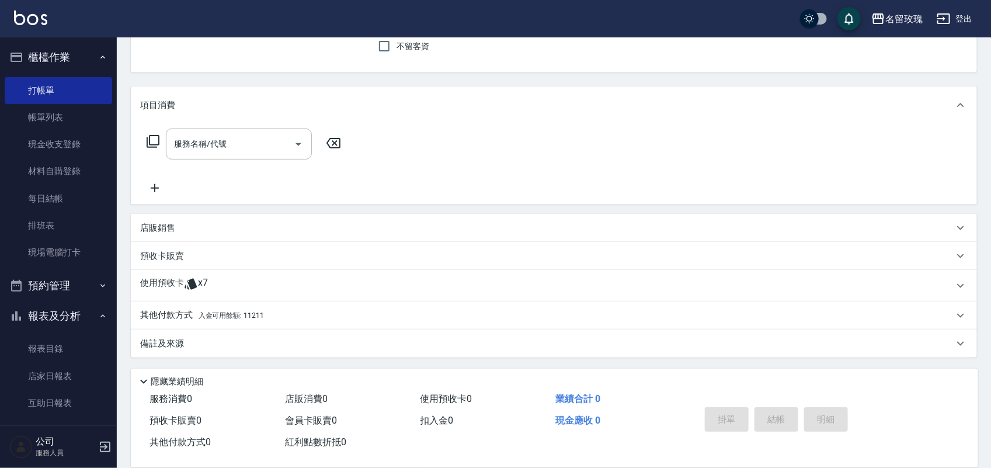
scroll to position [106, 0]
click at [228, 144] on input "服務名稱/代號" at bounding box center [230, 143] width 118 height 20
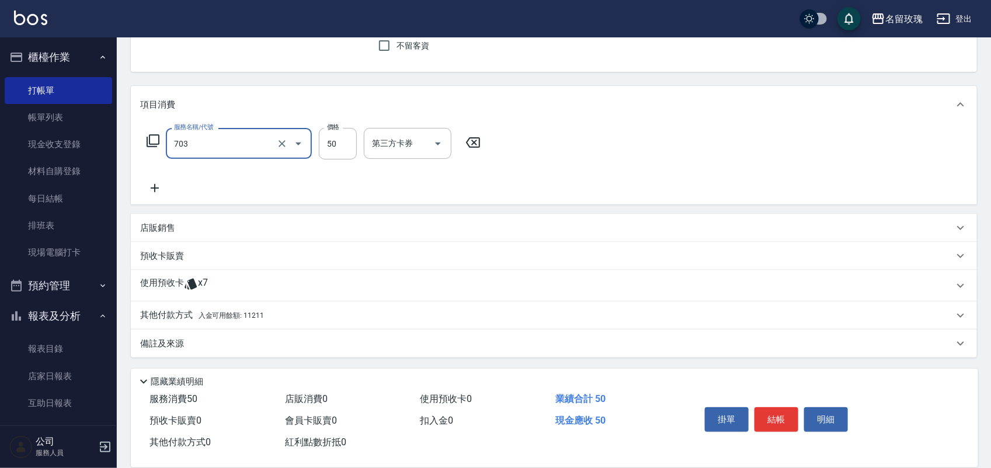
type input "吹捲(703)"
type input "200"
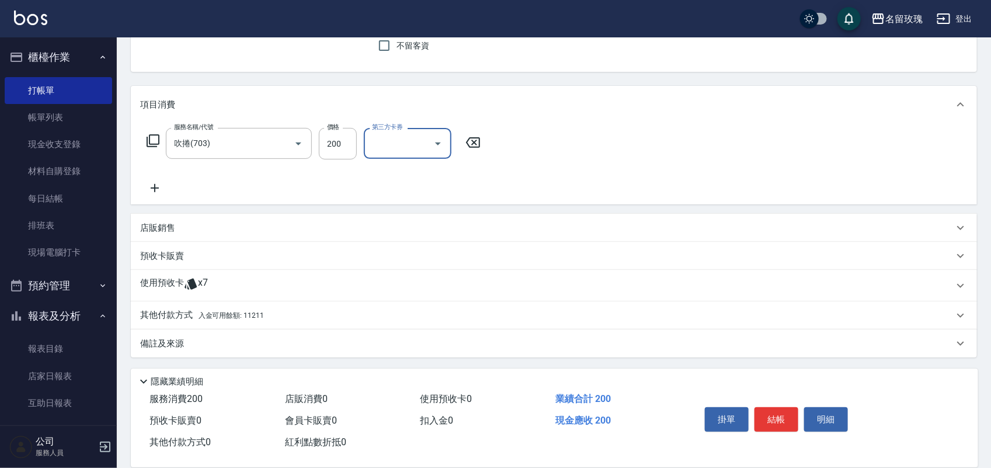
click at [236, 302] on div "其他付款方式 入金可用餘額: 11211" at bounding box center [554, 315] width 846 height 28
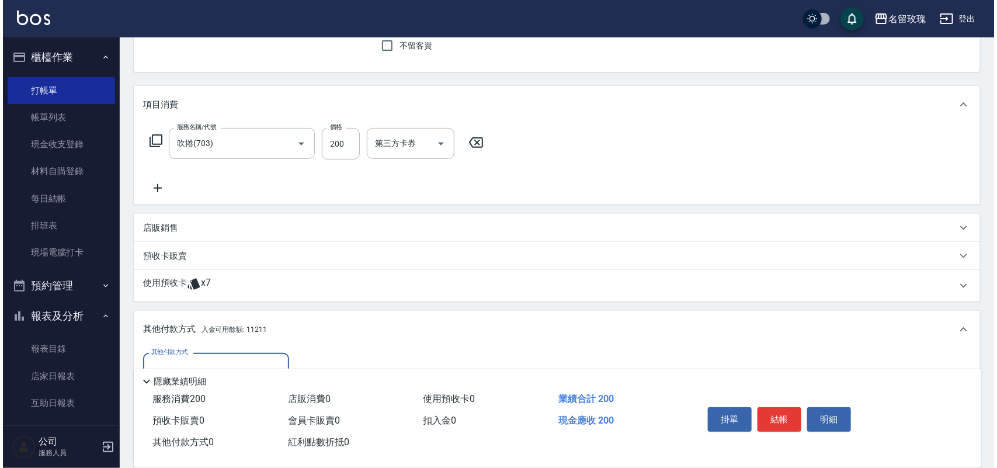
scroll to position [243, 0]
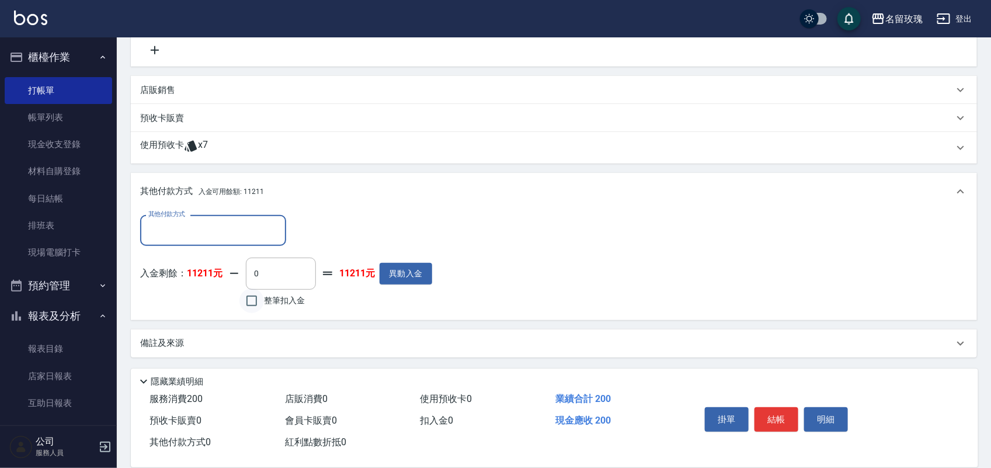
drag, startPoint x: 262, startPoint y: 295, endPoint x: 343, endPoint y: 317, distance: 84.7
click at [262, 295] on input "整筆扣入金" at bounding box center [251, 300] width 25 height 25
checkbox input "true"
type input "200"
click at [785, 420] on button "結帳" at bounding box center [776, 419] width 44 height 25
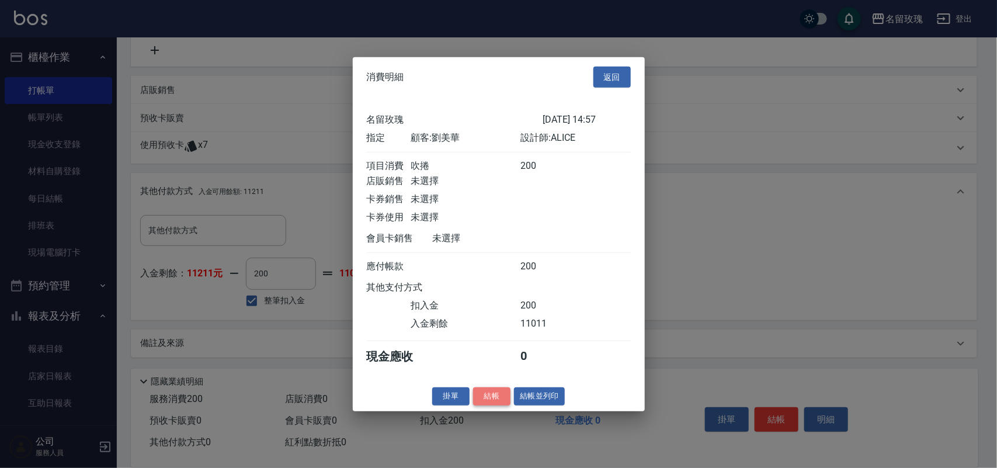
click at [486, 405] on button "結帳" at bounding box center [491, 396] width 37 height 18
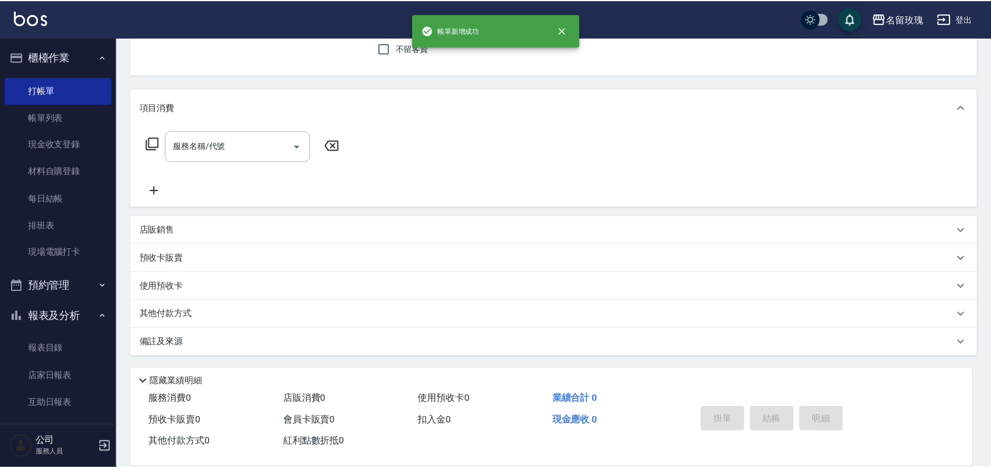
scroll to position [0, 0]
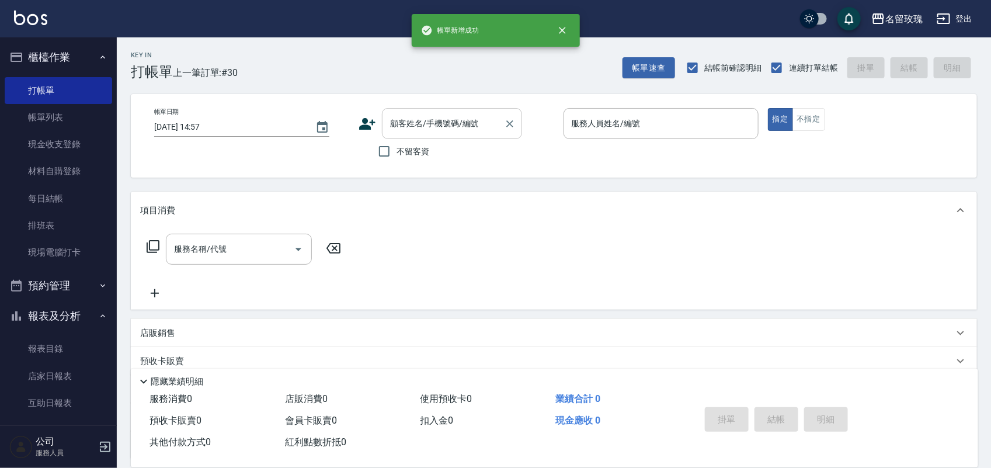
click at [413, 130] on input "顧客姓名/手機號碼/編號" at bounding box center [443, 123] width 112 height 20
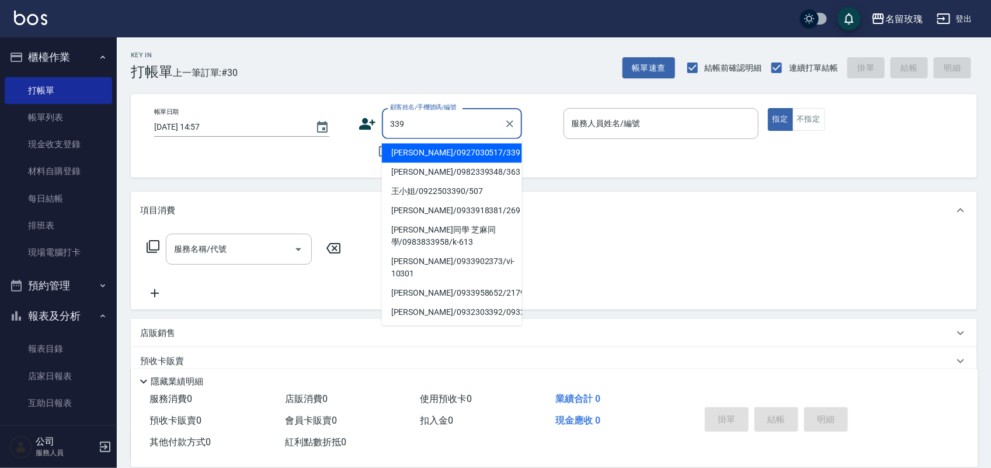
type input "[PERSON_NAME]/0927030517/339"
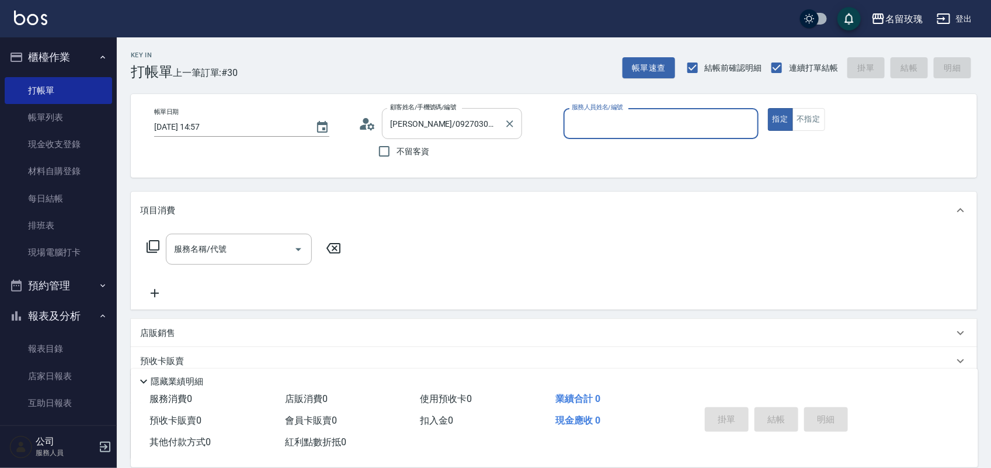
type input "ALICE-6"
click at [768, 108] on button "指定" at bounding box center [780, 119] width 25 height 23
type button "true"
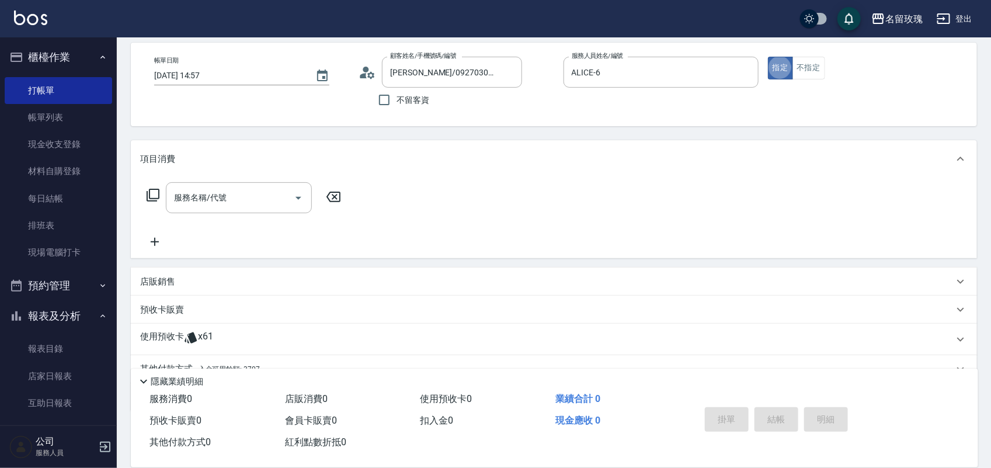
scroll to position [106, 0]
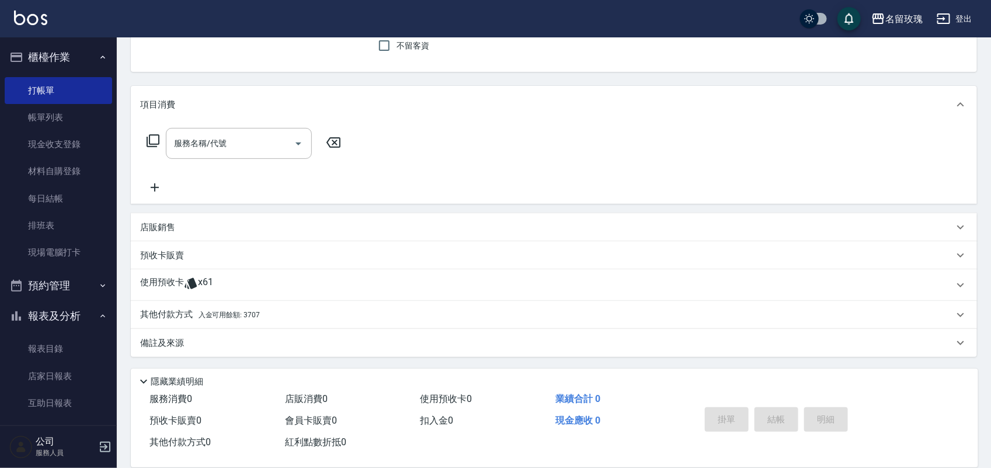
click at [208, 281] on span "x61" at bounding box center [205, 285] width 15 height 18
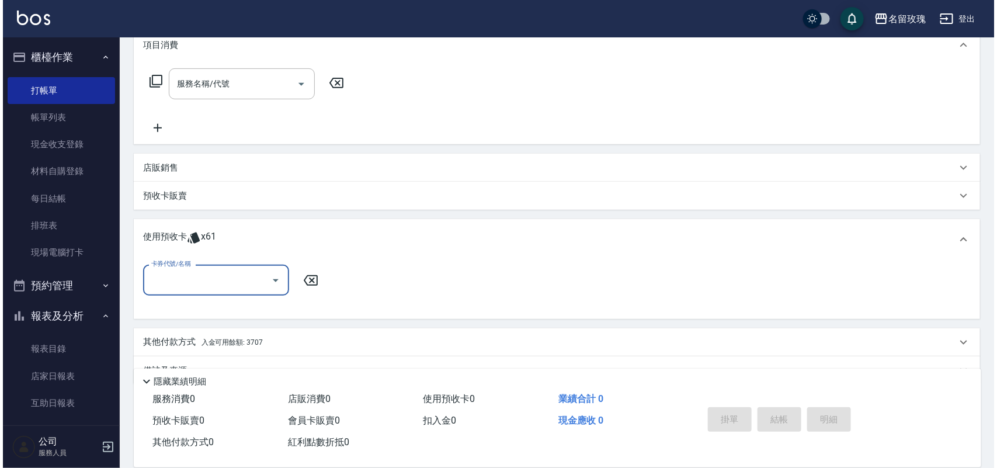
scroll to position [170, 0]
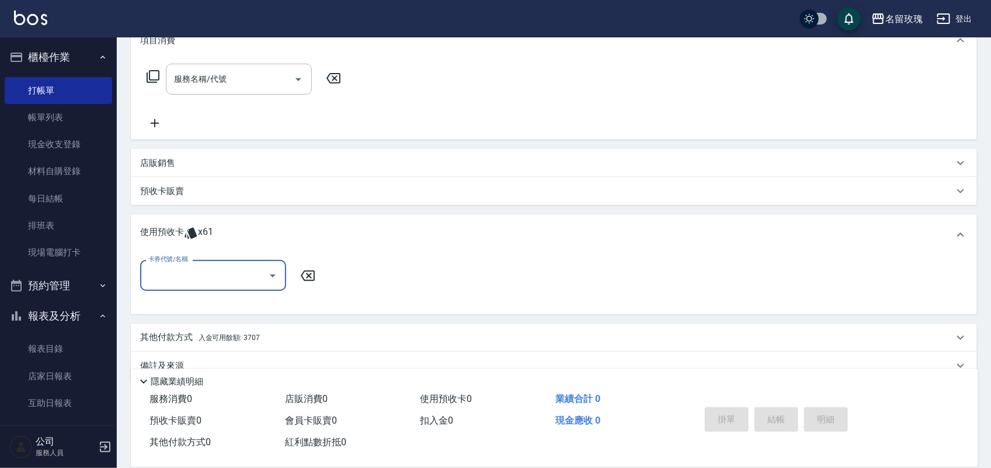
click at [227, 287] on div "卡券代號/名稱" at bounding box center [213, 275] width 146 height 31
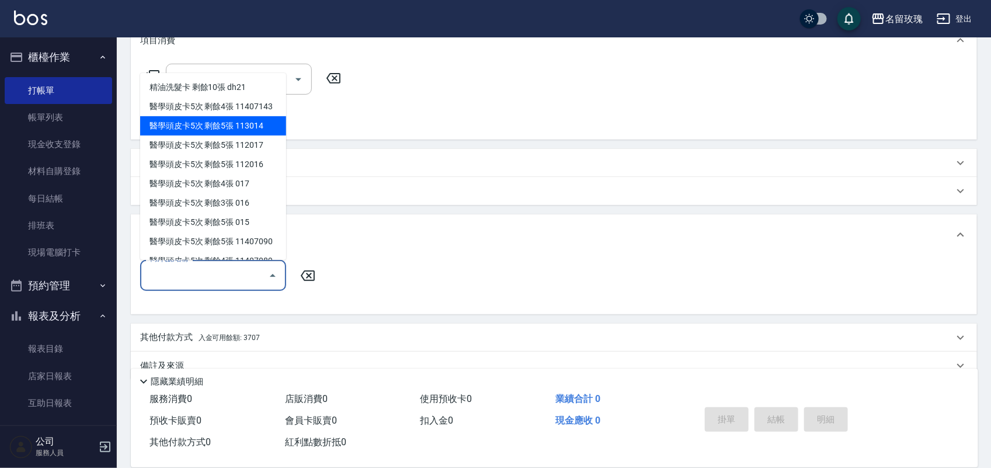
click at [220, 135] on div "醫學頭皮卡5次 剩餘5張 113014" at bounding box center [213, 125] width 146 height 19
type input "醫學頭皮卡5次 113014"
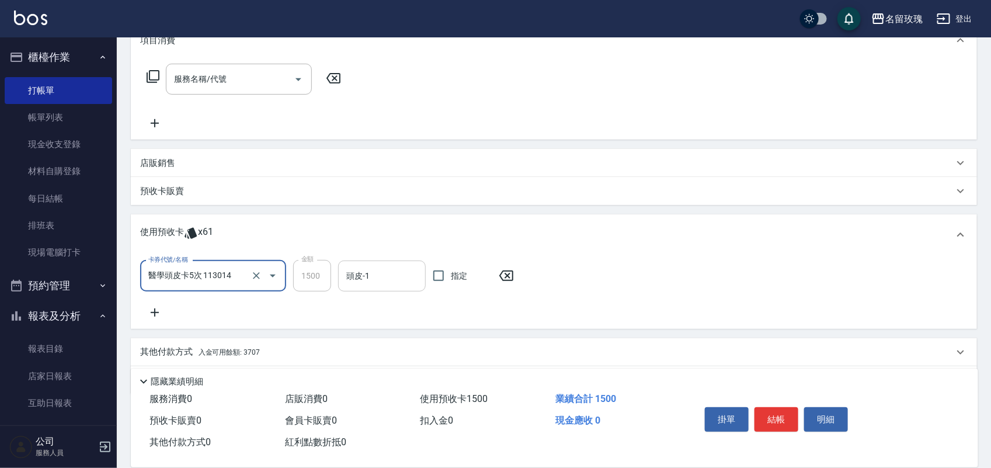
click at [365, 267] on input "頭皮-1" at bounding box center [381, 276] width 77 height 20
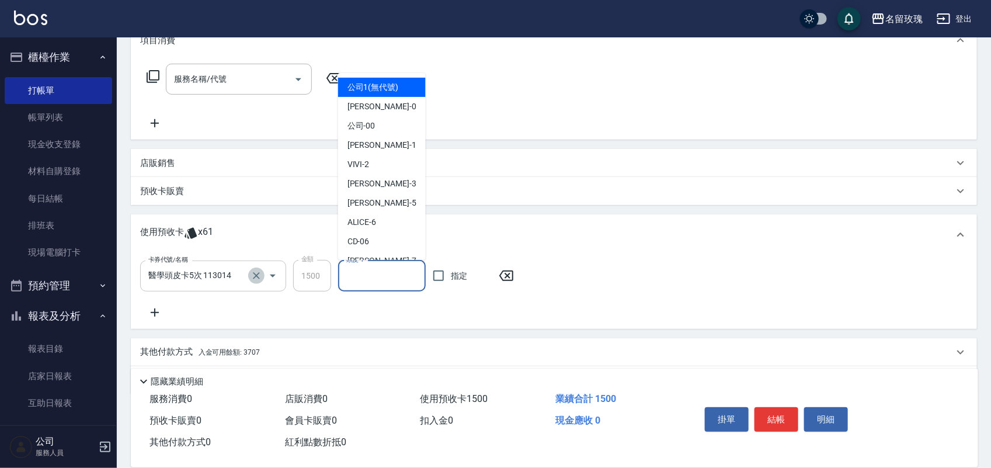
click at [255, 278] on icon "Clear" at bounding box center [256, 276] width 12 height 12
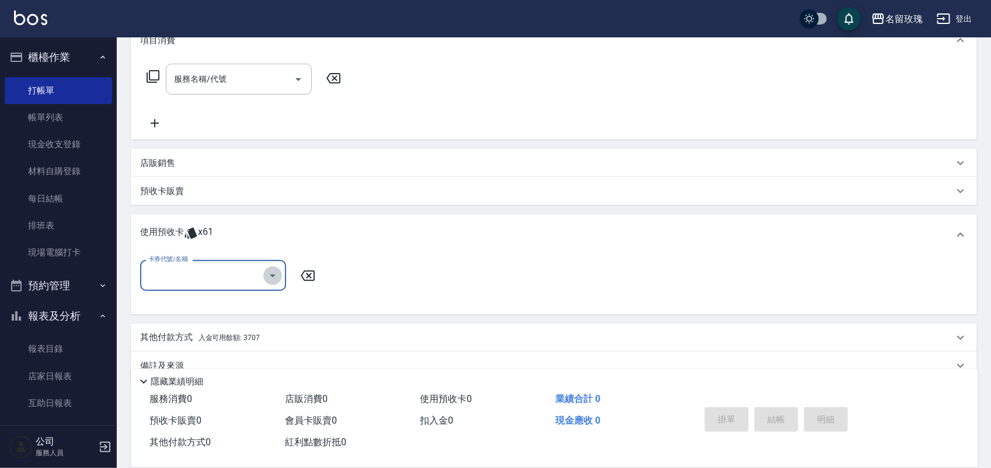
click at [271, 274] on icon "Open" at bounding box center [273, 275] width 6 height 3
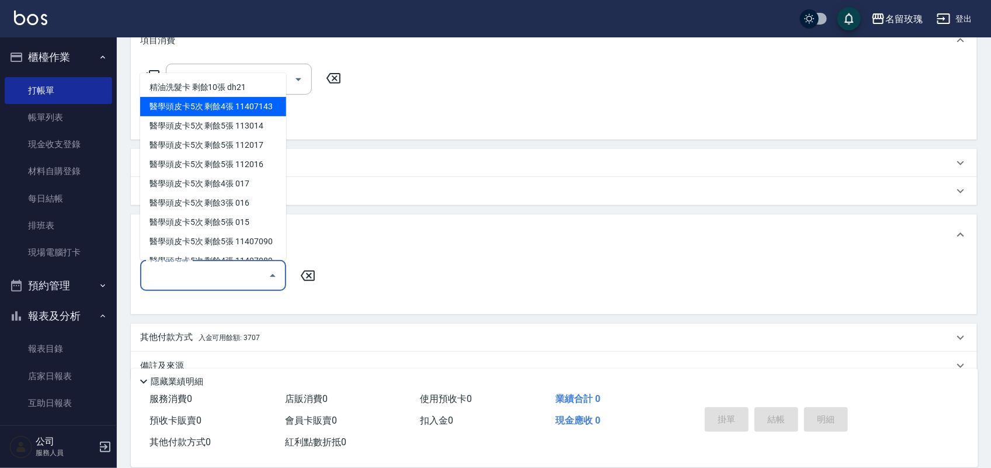
click at [190, 97] on div "醫學頭皮卡5次 剩餘4張 11407143" at bounding box center [213, 106] width 146 height 19
type input "醫學頭皮卡5次 11407143"
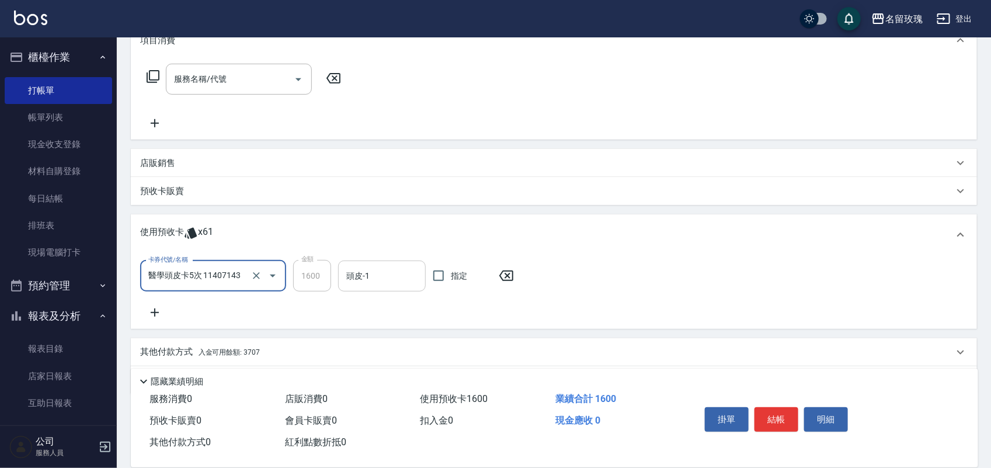
click at [367, 278] on input "頭皮-1" at bounding box center [381, 276] width 77 height 20
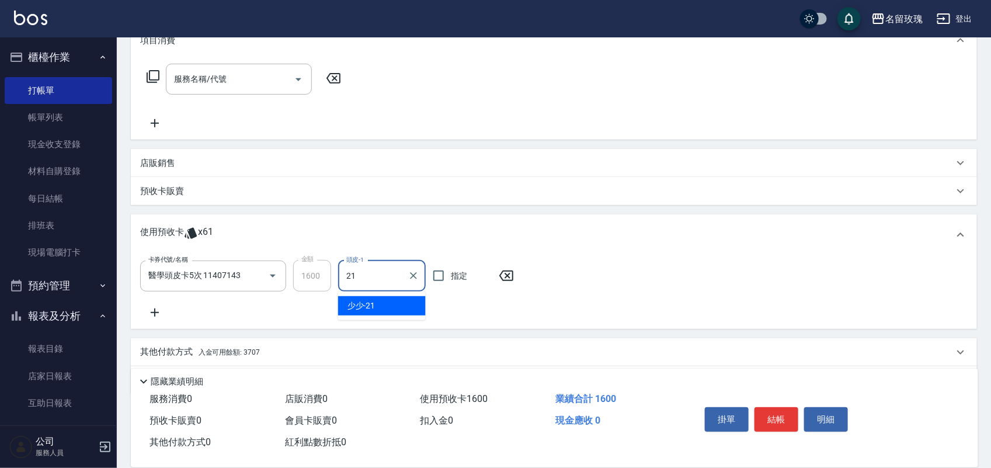
type input "少少-21"
click at [771, 407] on button "結帳" at bounding box center [776, 419] width 44 height 25
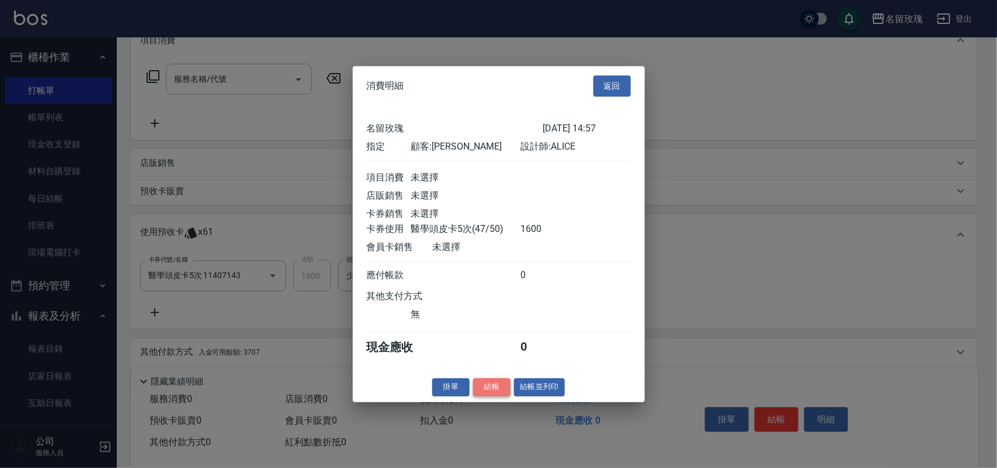
click at [486, 393] on button "結帳" at bounding box center [491, 387] width 37 height 18
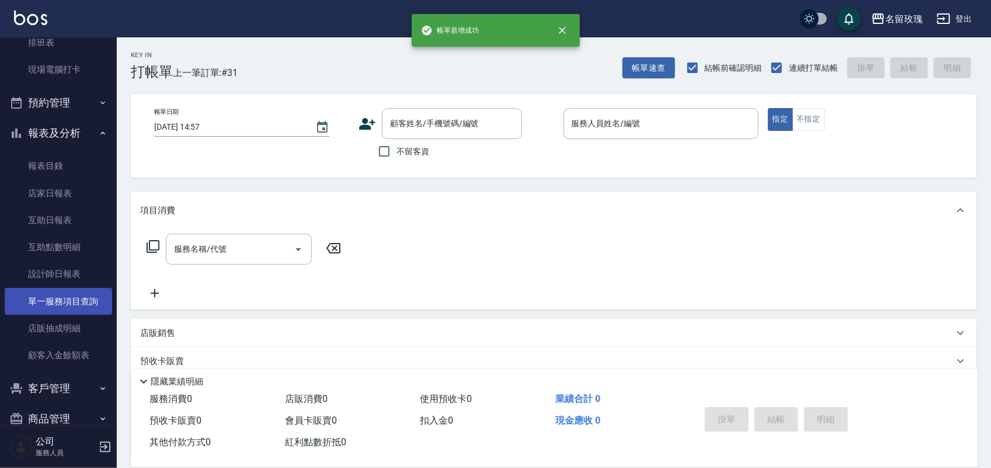
scroll to position [205, 0]
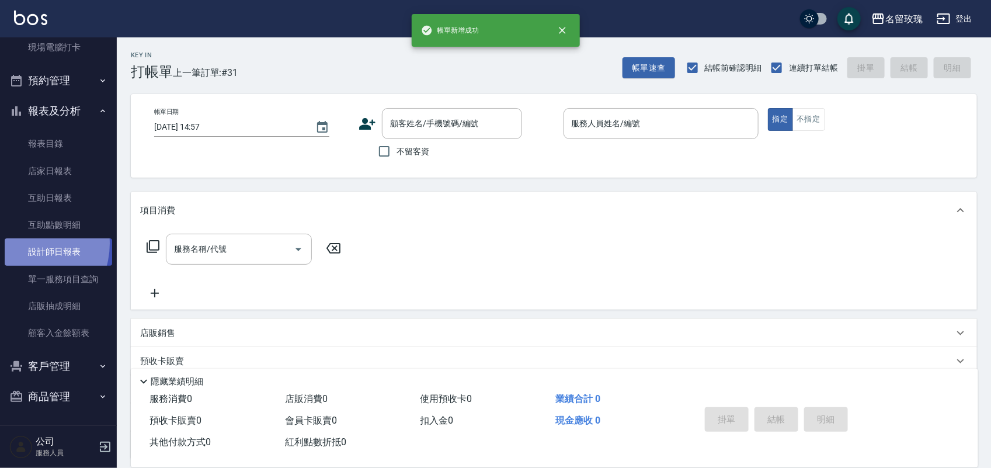
click at [25, 243] on link "設計師日報表" at bounding box center [58, 251] width 107 height 27
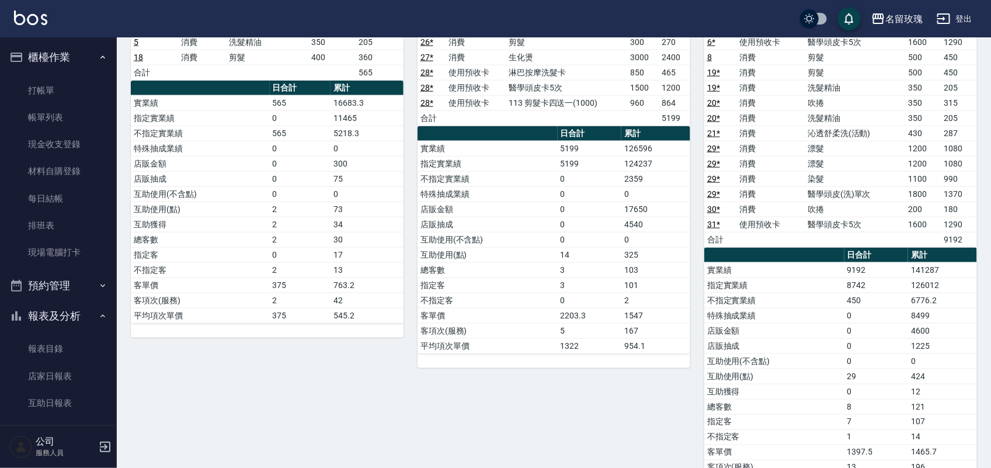
scroll to position [657, 0]
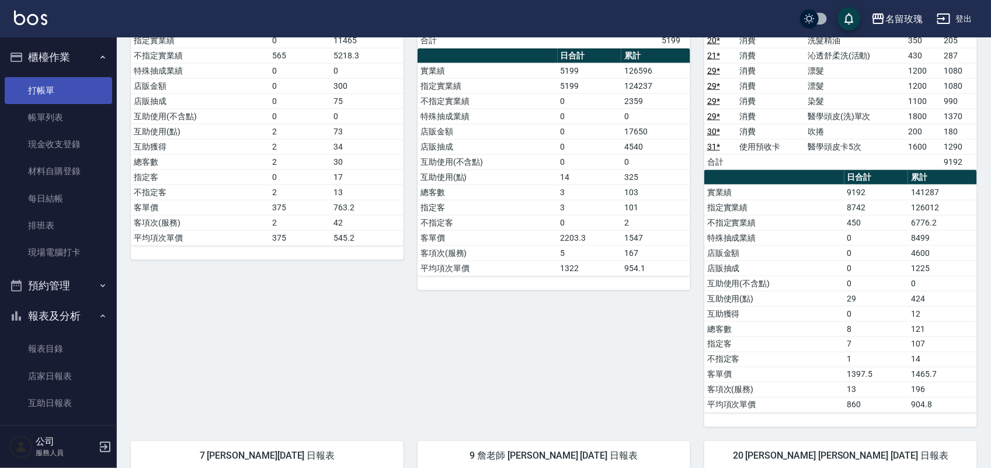
click at [50, 90] on link "打帳單" at bounding box center [58, 90] width 107 height 27
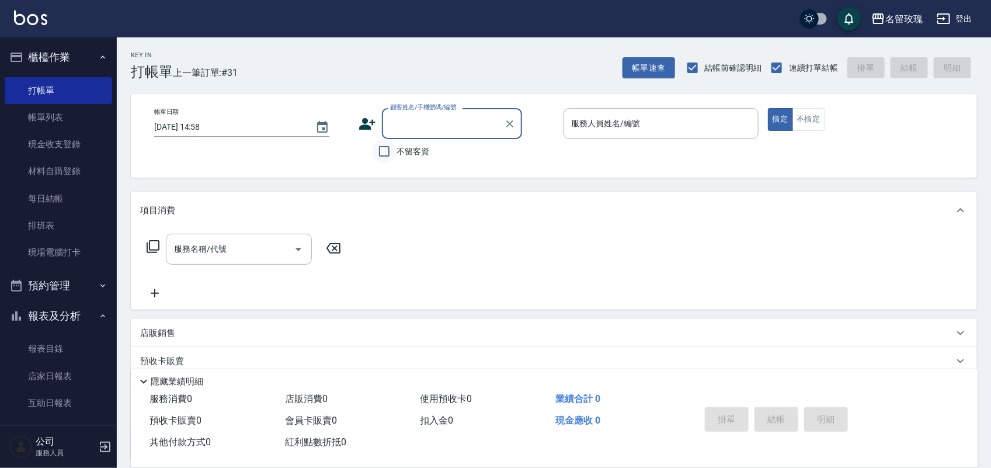
click at [392, 144] on input "不留客資" at bounding box center [384, 151] width 25 height 25
checkbox input "true"
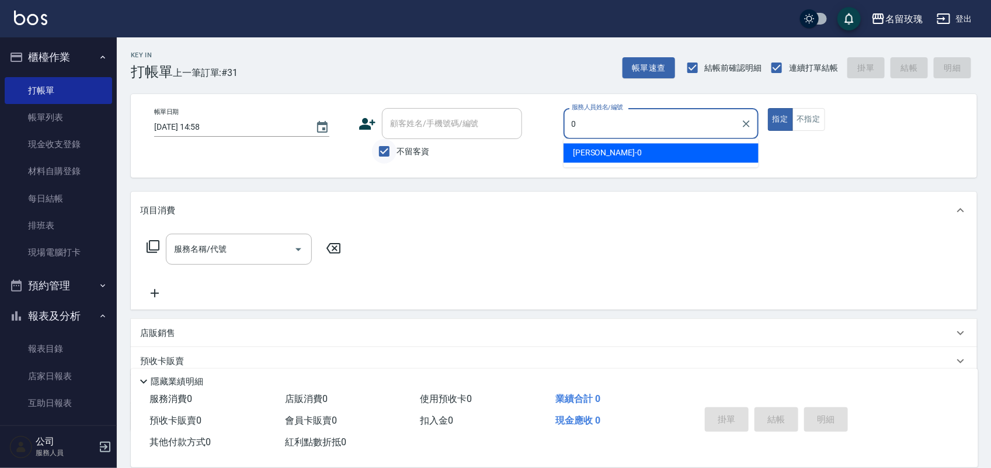
type input "[PERSON_NAME]-0"
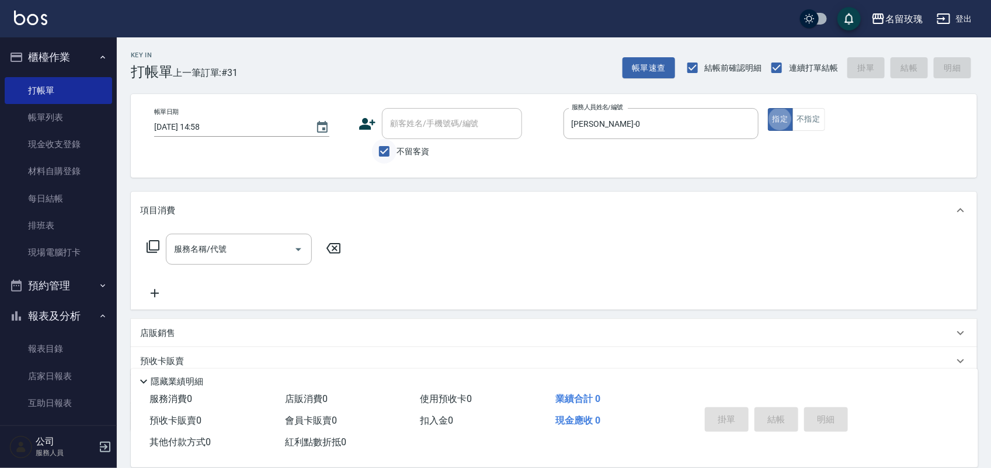
type button "true"
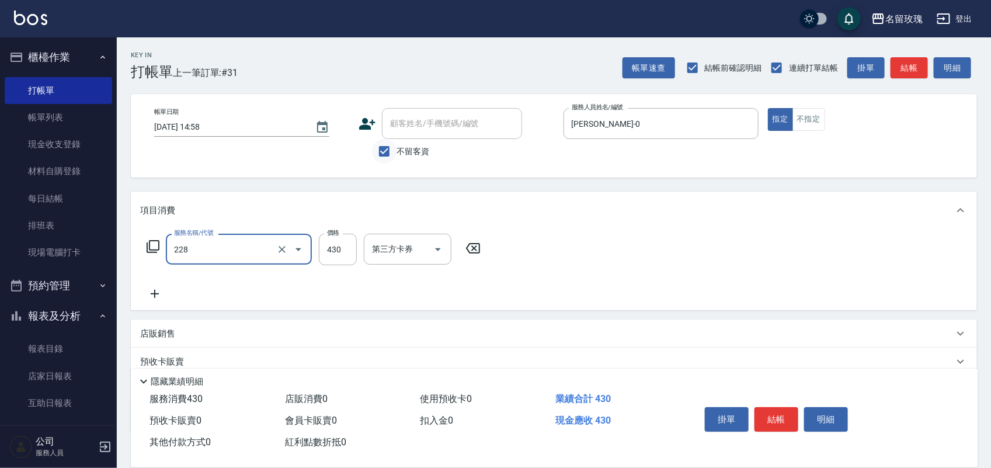
type input "[PERSON_NAME]透[PERSON_NAME]洗(活動)(228)"
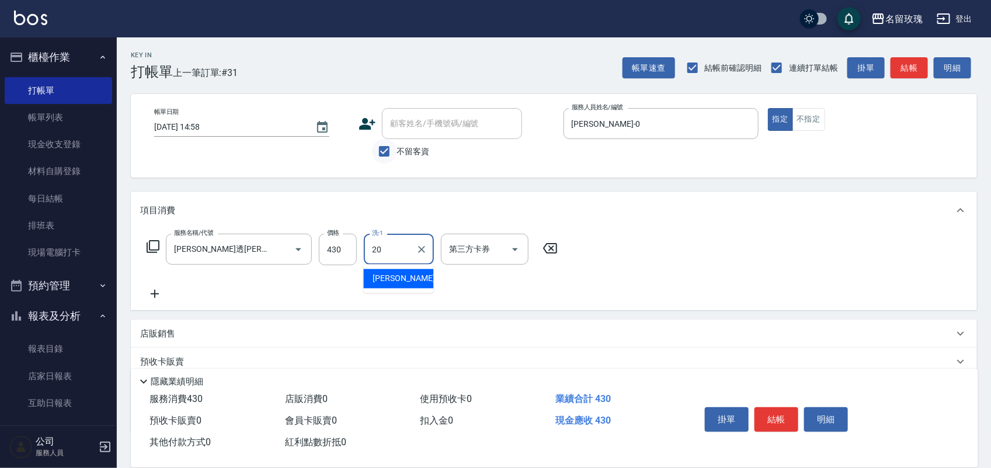
type input "[PERSON_NAME]-20"
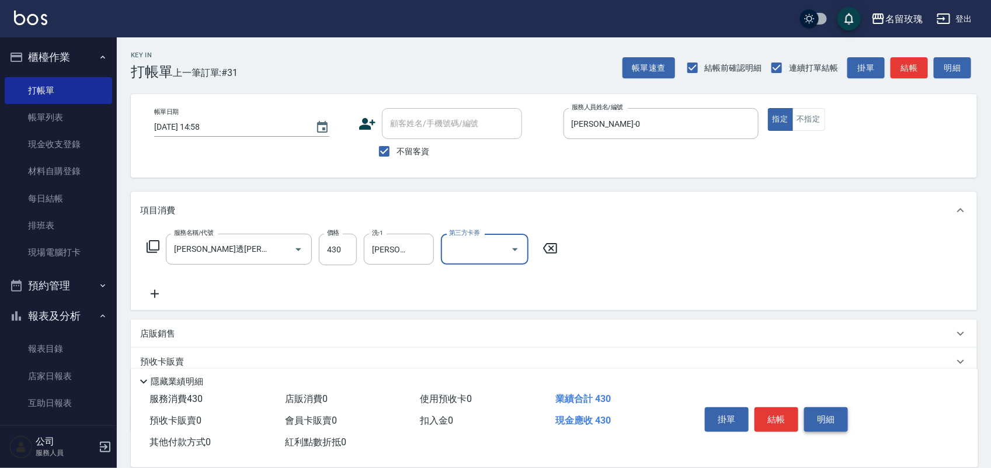
click at [814, 407] on button "明細" at bounding box center [826, 419] width 44 height 25
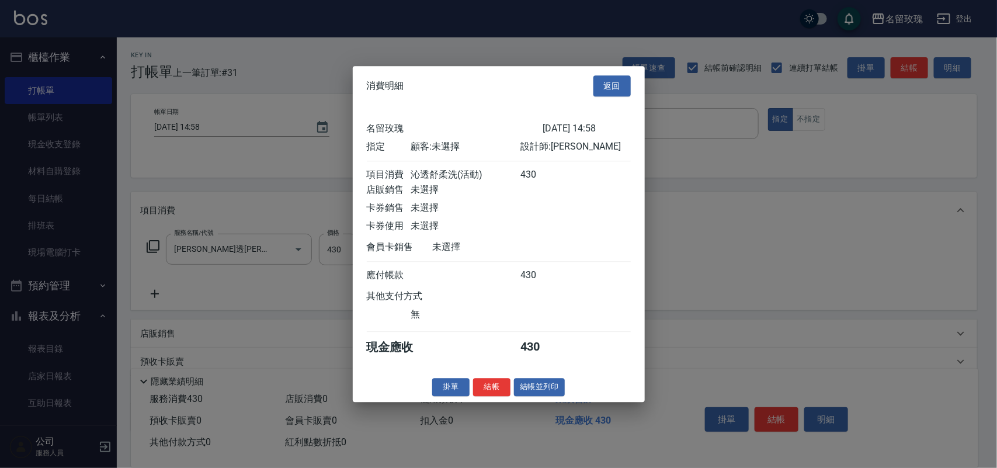
click at [545, 396] on button "結帳並列印" at bounding box center [539, 387] width 51 height 18
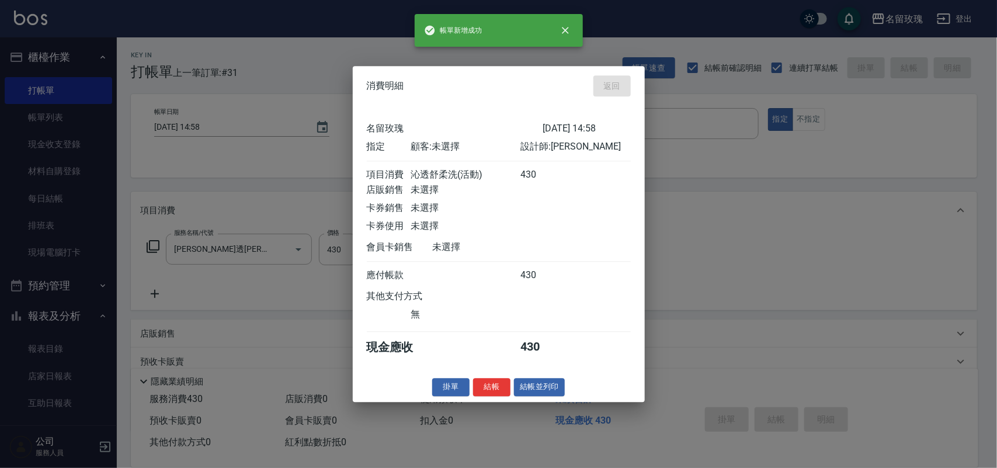
type input "[DATE] 15:14"
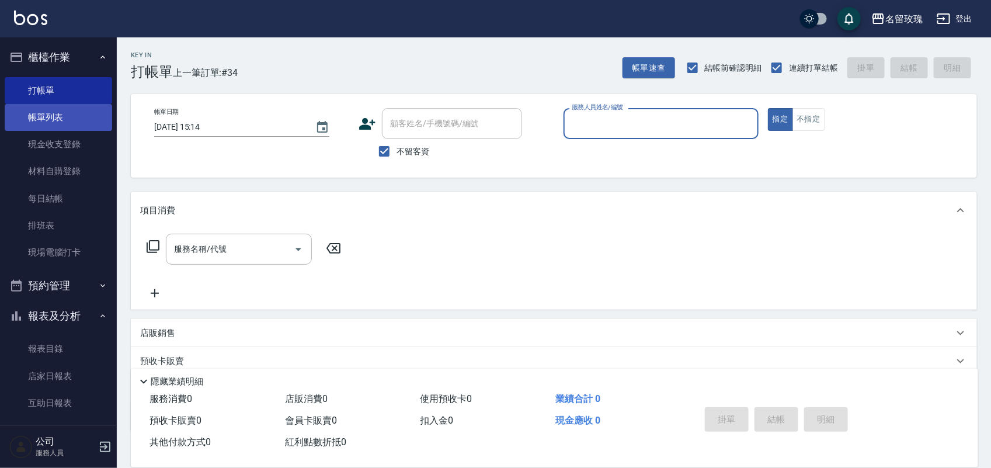
click at [53, 107] on link "帳單列表" at bounding box center [58, 117] width 107 height 27
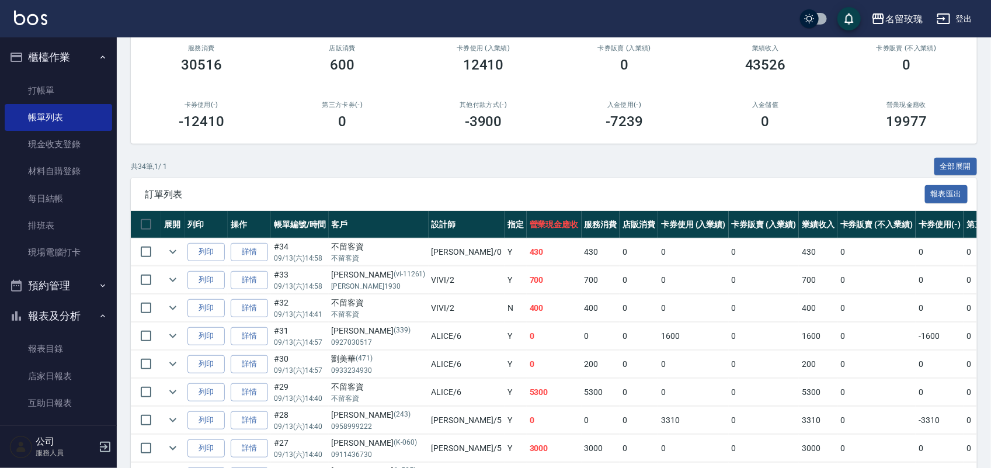
scroll to position [292, 0]
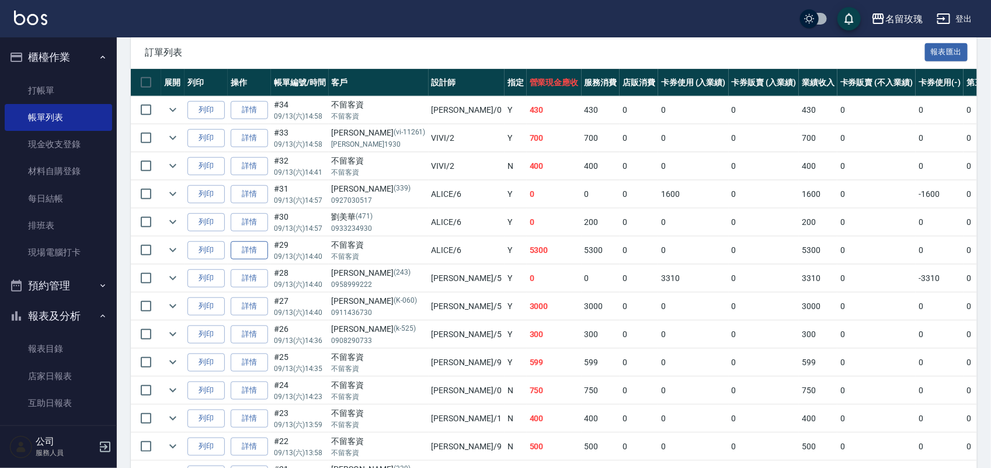
click at [266, 253] on link "詳情" at bounding box center [249, 250] width 37 height 18
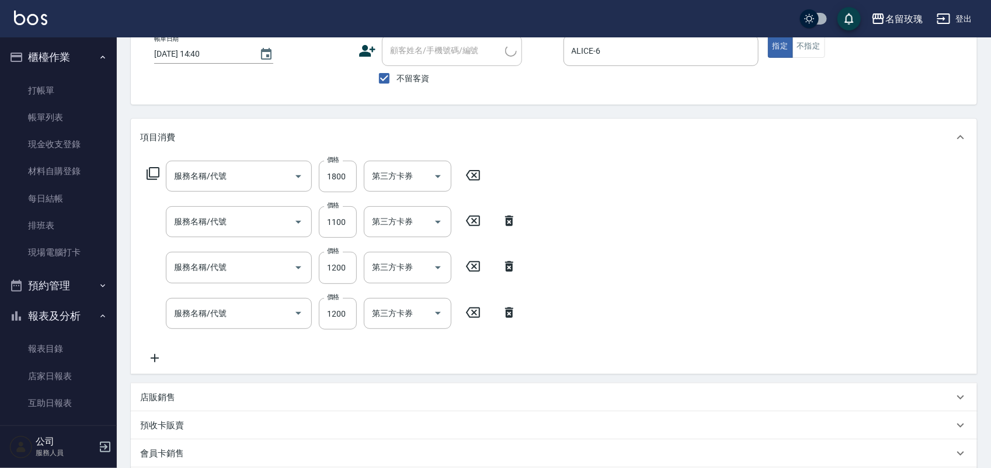
type input "[DATE] 14:40"
checkbox input "true"
type input "ALICE-6"
type input "醫學頭皮(洗)單次(227)"
type input "染髮(502)"
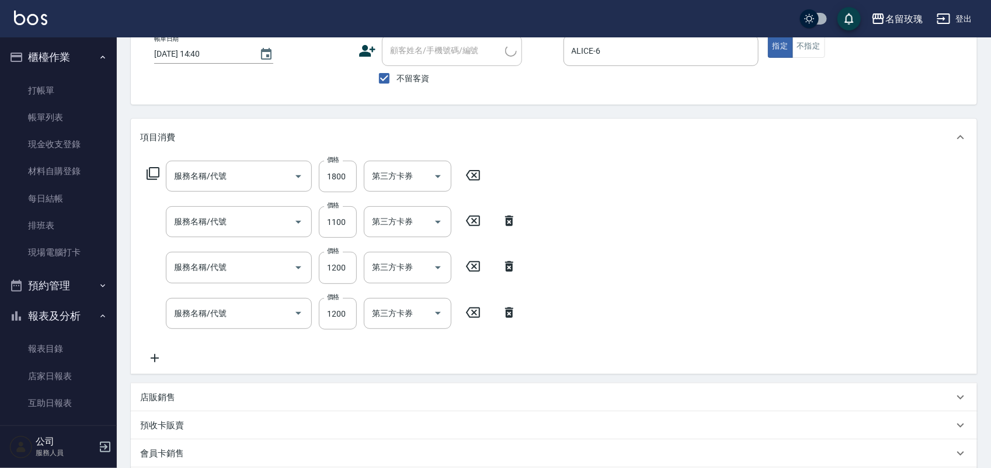
type input "漂髮(510)"
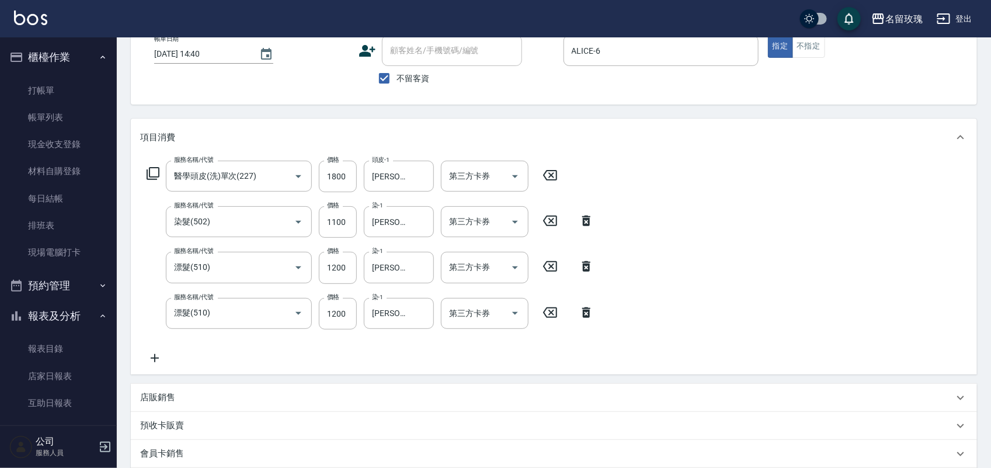
scroll to position [254, 0]
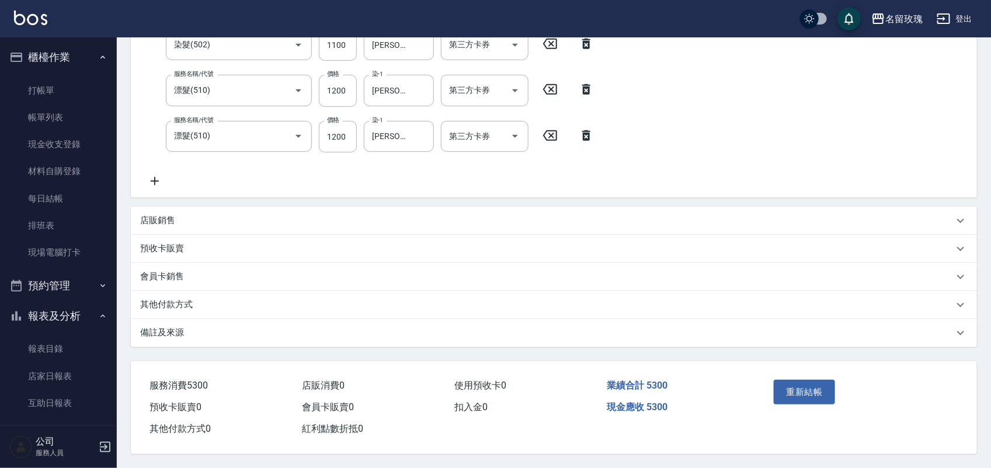
click at [205, 308] on div "其他付款方式" at bounding box center [554, 305] width 846 height 28
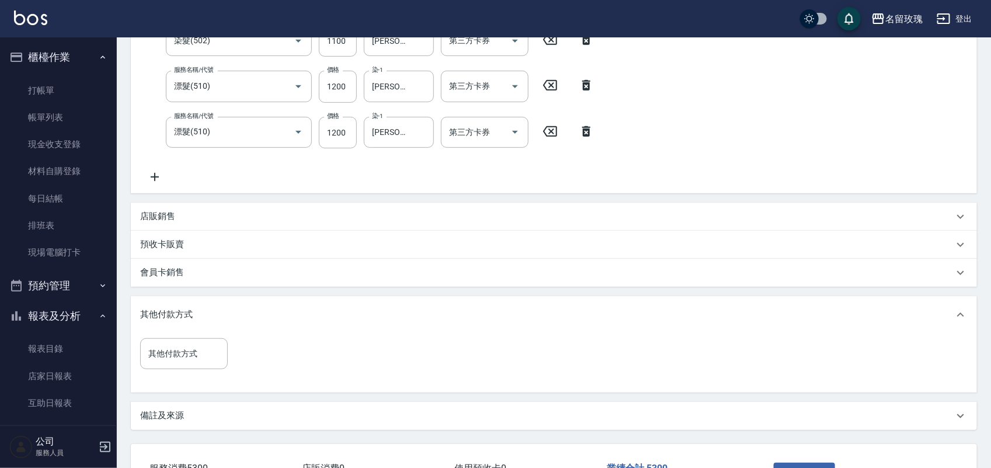
click at [155, 371] on div "其他付款方式 其他付款方式" at bounding box center [187, 360] width 95 height 45
click at [165, 356] on input "其他付款方式" at bounding box center [183, 353] width 77 height 20
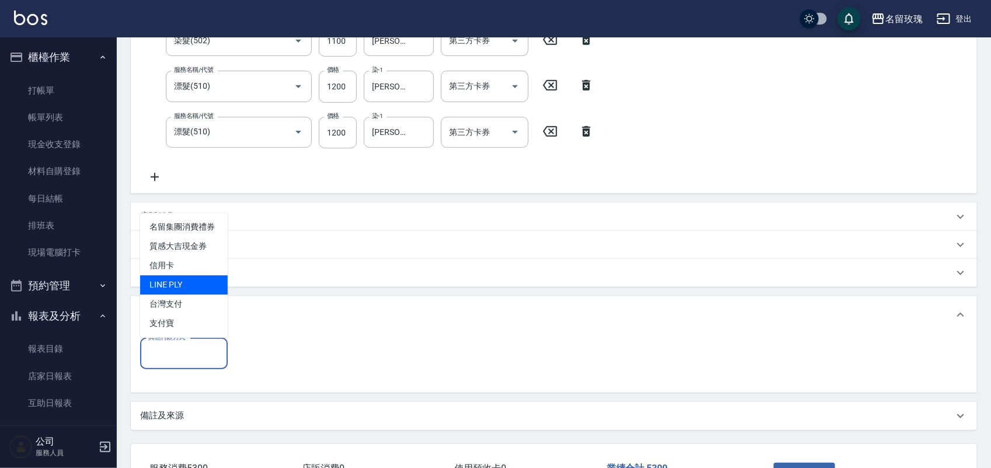
click at [191, 287] on span "LINE PLY" at bounding box center [184, 285] width 88 height 19
type input "LINE PLY"
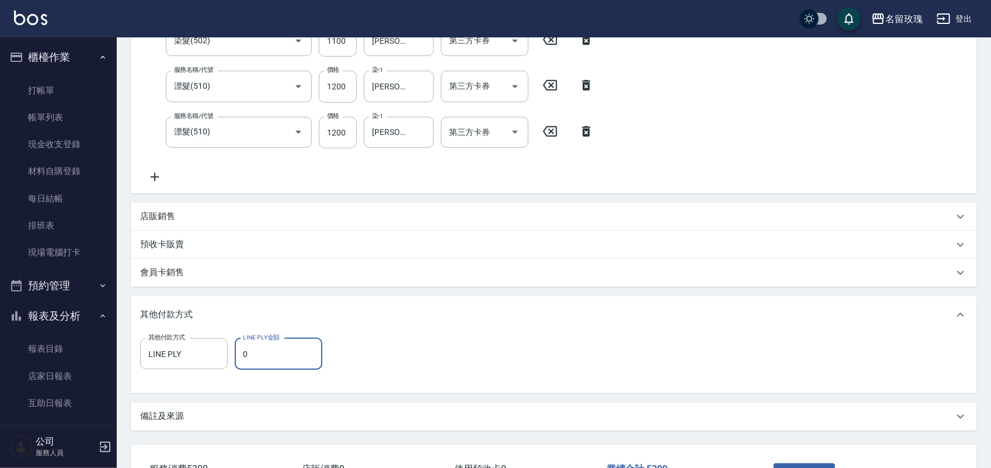
click at [273, 356] on input "0" at bounding box center [279, 354] width 88 height 32
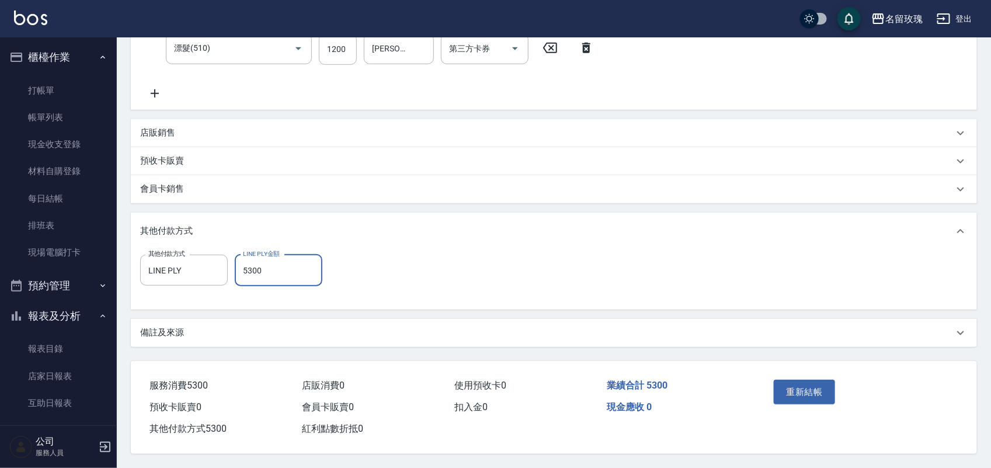
scroll to position [342, 0]
type input "5300"
click at [798, 397] on button "重新結帳" at bounding box center [805, 391] width 62 height 25
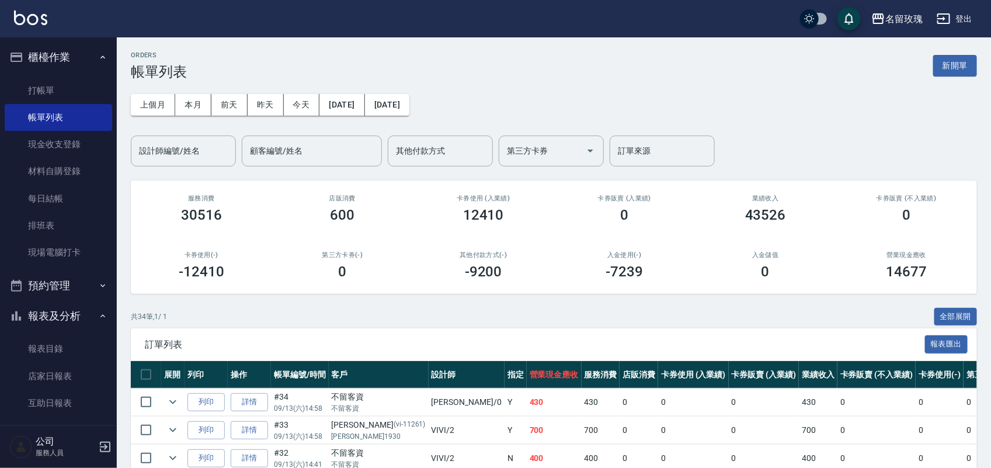
click at [447, 134] on div "上個月 本月 [DATE] [DATE] [DATE] [DATE] [DATE] 設計師編號/姓名 設計師編號/姓名 顧客編號/姓名 顧客編號/姓名 其他付…" at bounding box center [554, 123] width 846 height 86
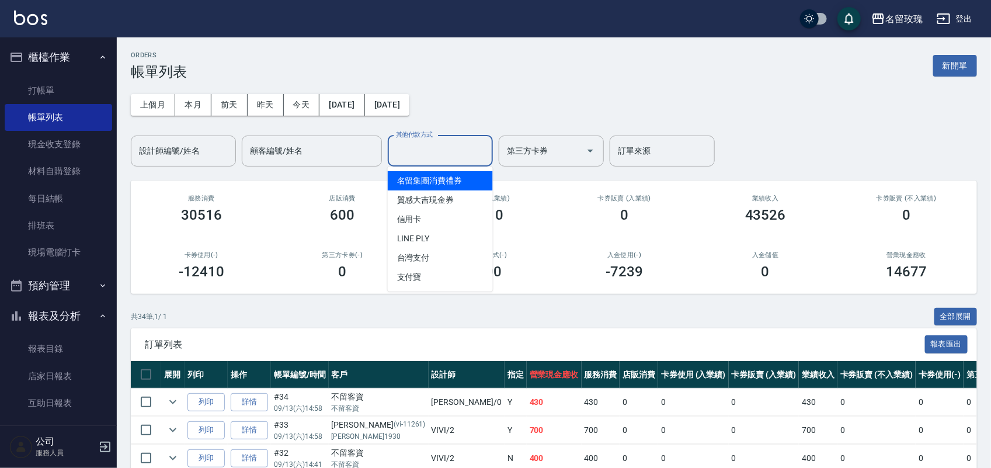
click at [442, 149] on input "其他付款方式" at bounding box center [440, 151] width 95 height 20
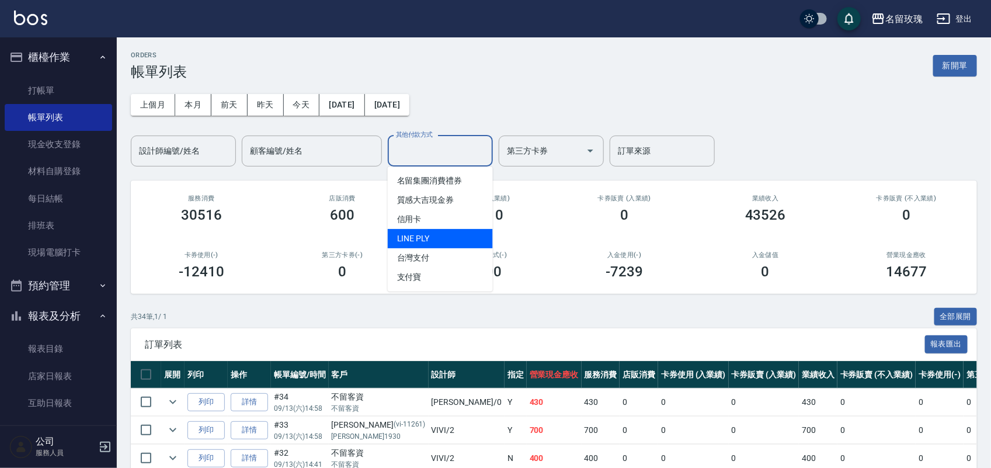
click at [433, 242] on span "LINE PLY" at bounding box center [440, 238] width 105 height 19
type input "LINE PLY"
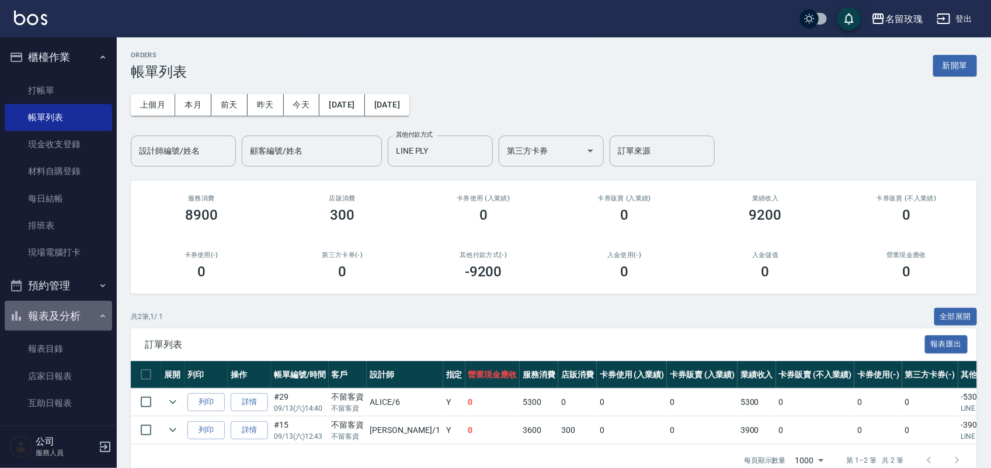
click at [76, 310] on button "報表及分析" at bounding box center [58, 316] width 107 height 30
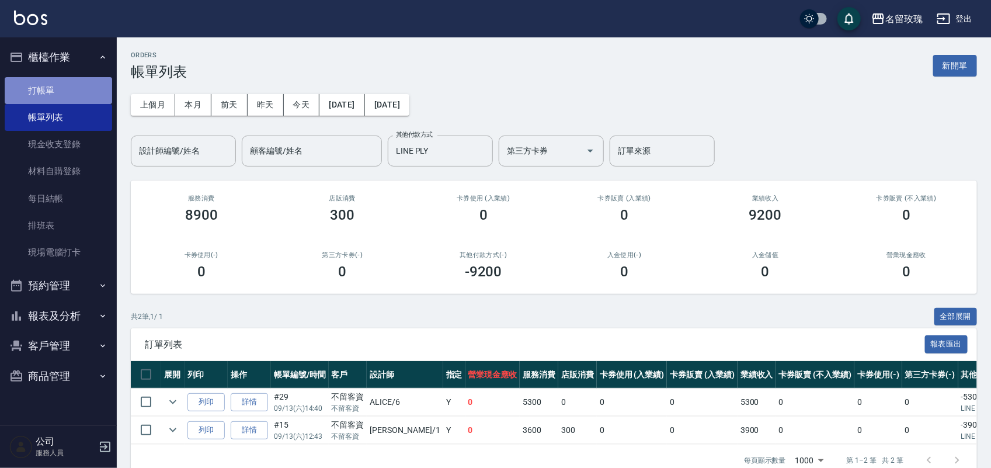
click at [23, 82] on link "打帳單" at bounding box center [58, 90] width 107 height 27
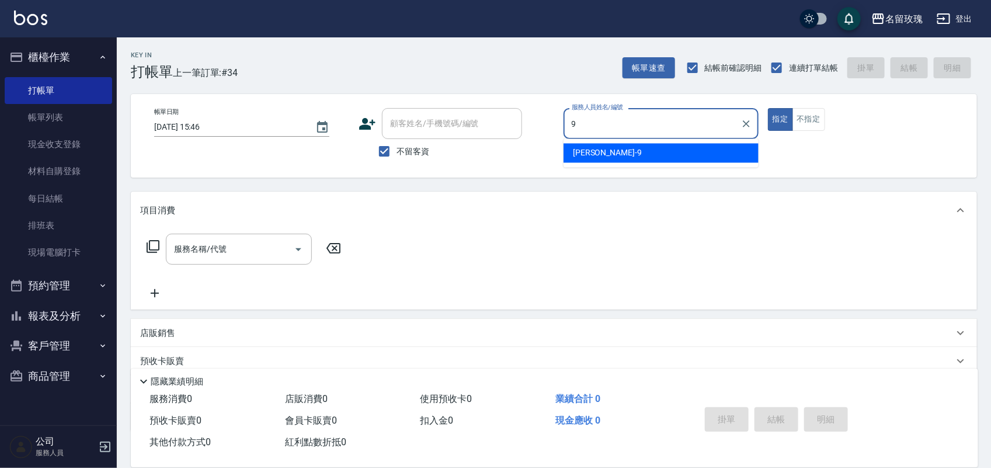
type input "[PERSON_NAME]老師-9"
type button "true"
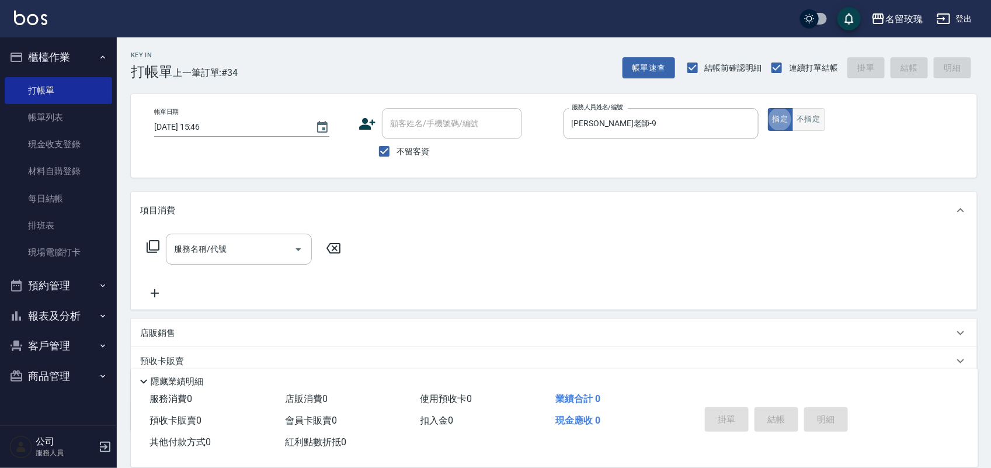
drag, startPoint x: 812, startPoint y: 117, endPoint x: 801, endPoint y: 117, distance: 11.1
click at [812, 117] on button "不指定" at bounding box center [808, 119] width 33 height 23
click at [235, 235] on div "服務名稱/代號" at bounding box center [239, 249] width 146 height 31
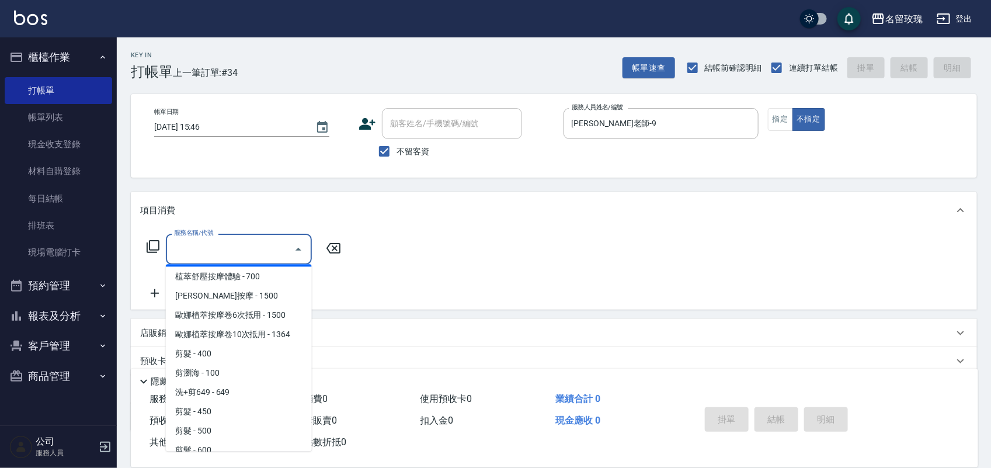
scroll to position [511, 0]
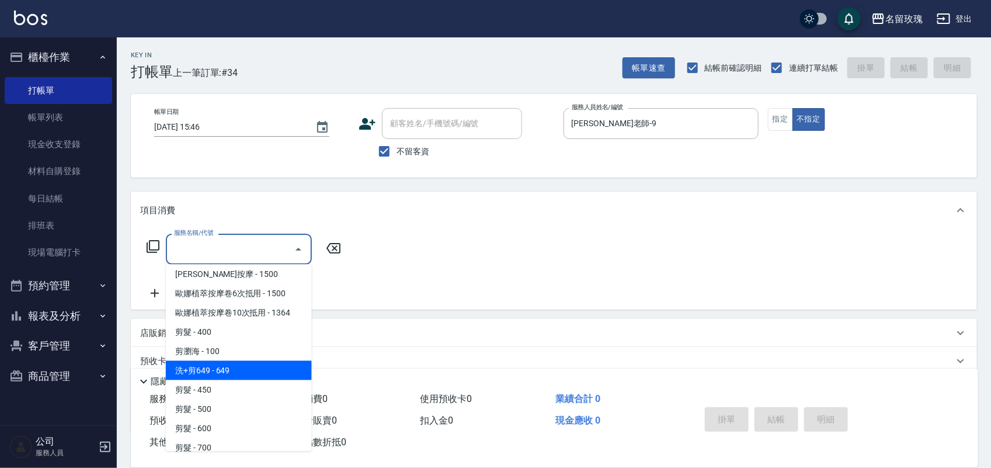
drag, startPoint x: 272, startPoint y: 354, endPoint x: 354, endPoint y: 275, distance: 114.0
click at [273, 361] on span "洗+剪649 - 649" at bounding box center [239, 370] width 146 height 19
type input "洗+剪649(303)"
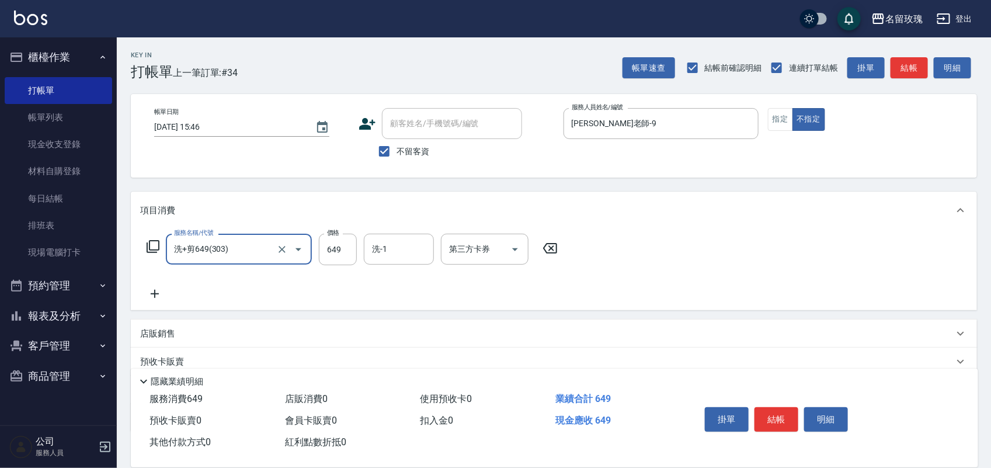
click at [384, 248] on div "洗-1 洗-1" at bounding box center [399, 249] width 70 height 31
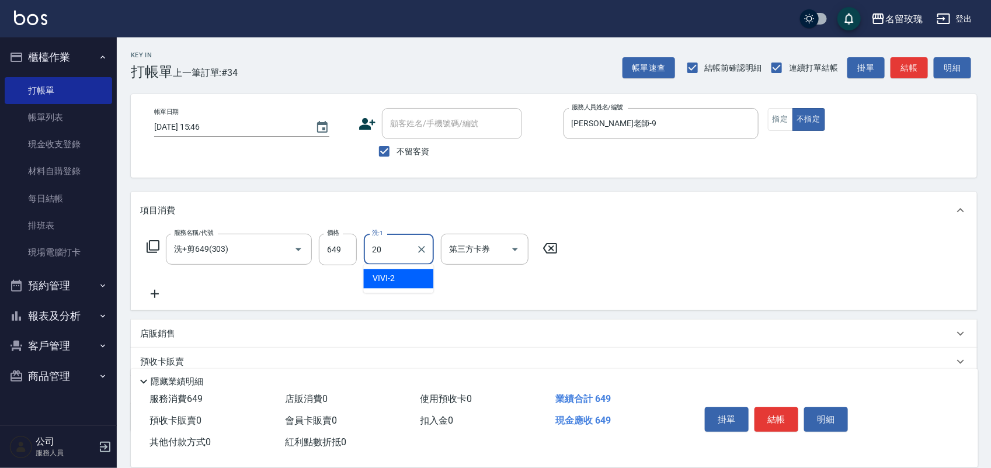
type input "[PERSON_NAME]-20"
drag, startPoint x: 827, startPoint y: 419, endPoint x: 716, endPoint y: 395, distance: 113.3
click at [826, 419] on button "明細" at bounding box center [826, 419] width 44 height 25
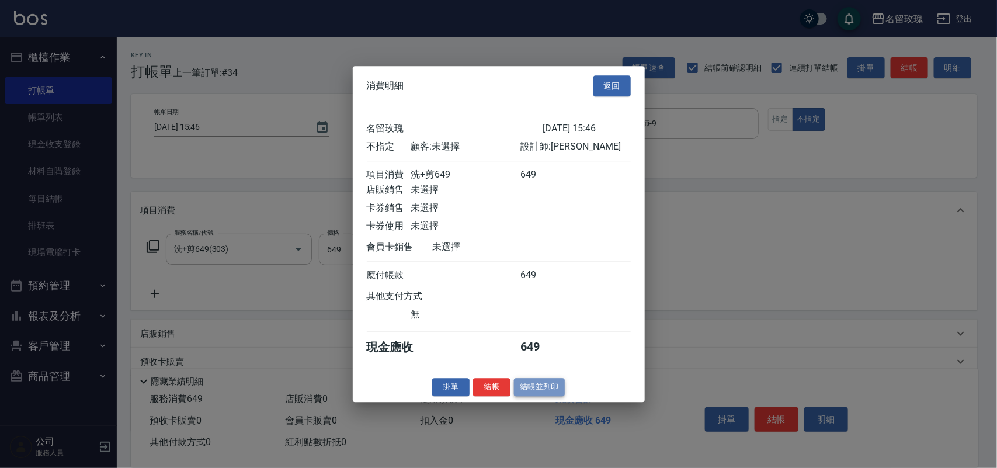
click at [541, 394] on button "結帳並列印" at bounding box center [539, 387] width 51 height 18
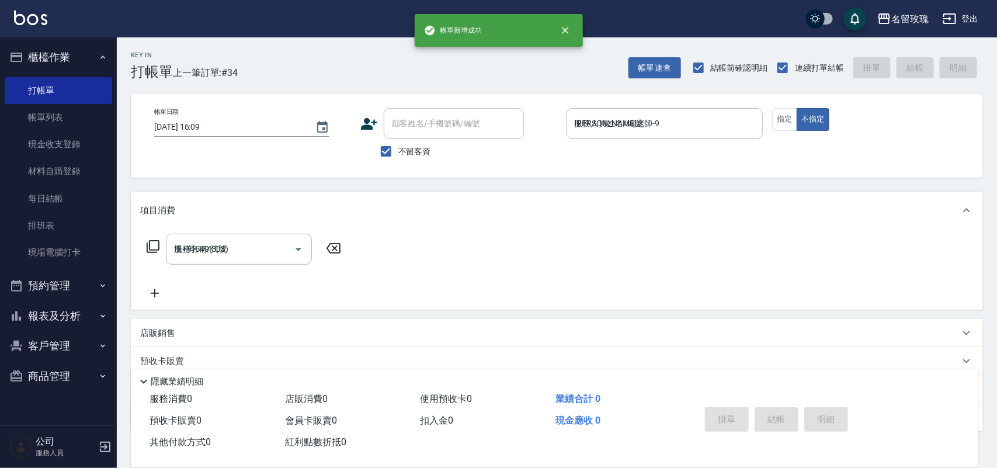
type input "[DATE] 16:09"
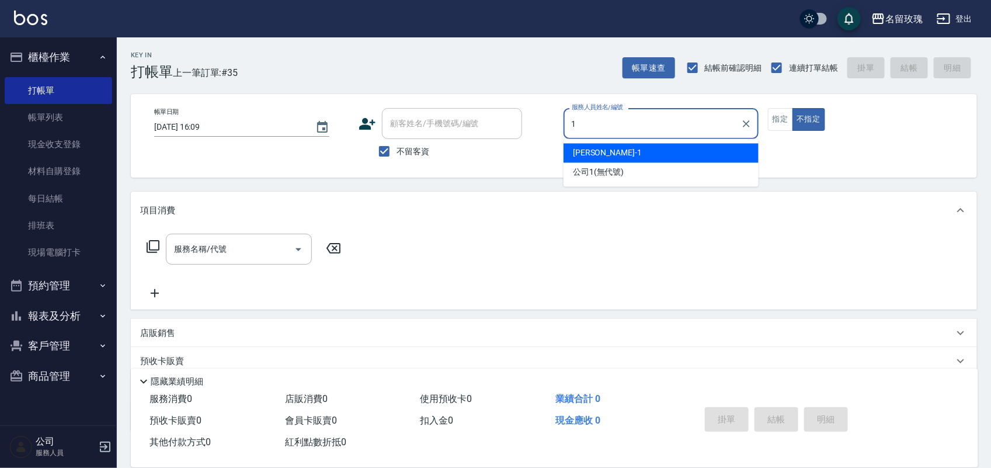
type input "[PERSON_NAME]-1"
type button "false"
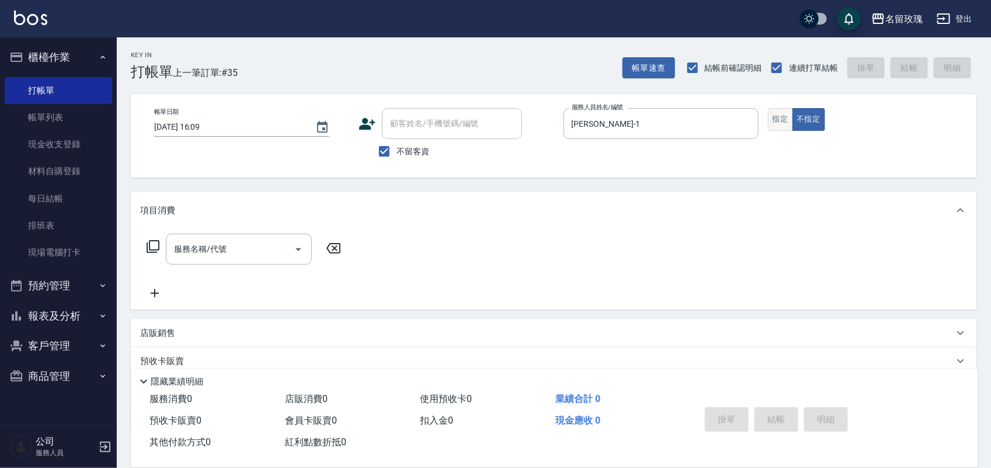
click at [780, 112] on button "指定" at bounding box center [780, 119] width 25 height 23
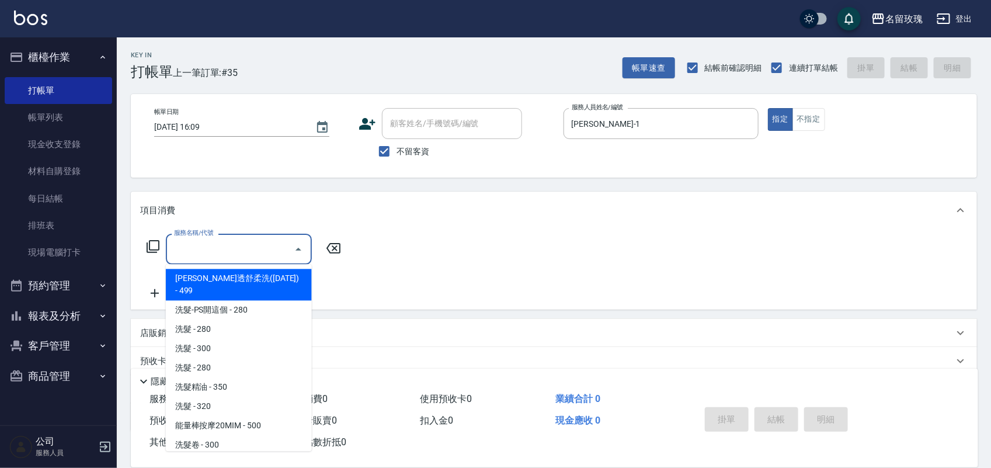
drag, startPoint x: 242, startPoint y: 241, endPoint x: 252, endPoint y: 211, distance: 31.9
click at [249, 219] on div "項目消費 服務名稱/代號 服務名稱/代號" at bounding box center [554, 250] width 846 height 118
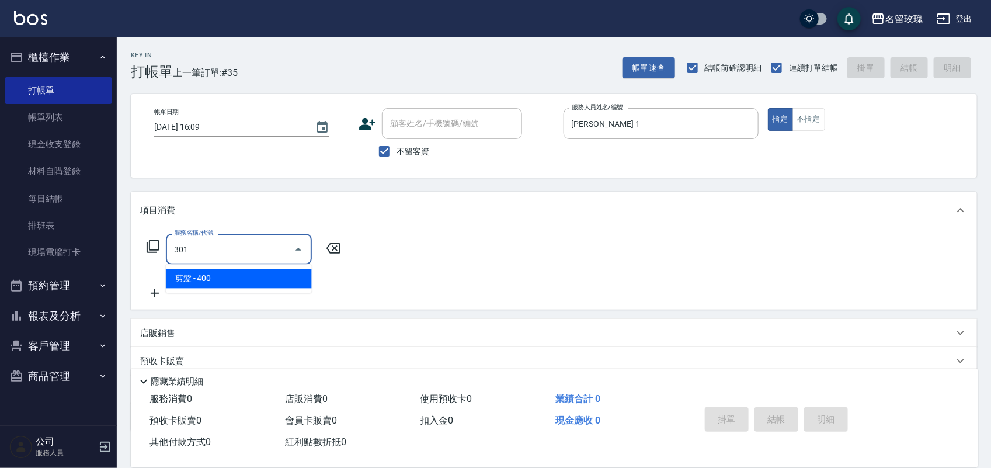
type input "剪髮(301)"
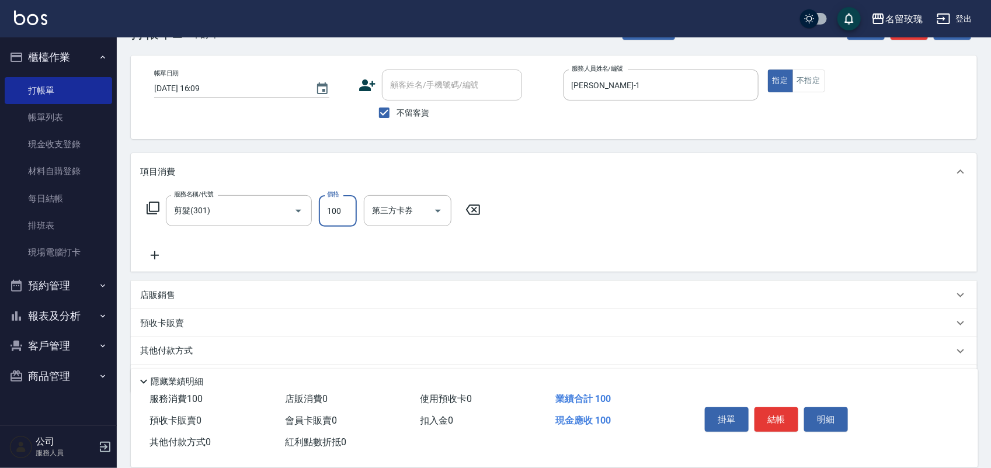
scroll to position [75, 0]
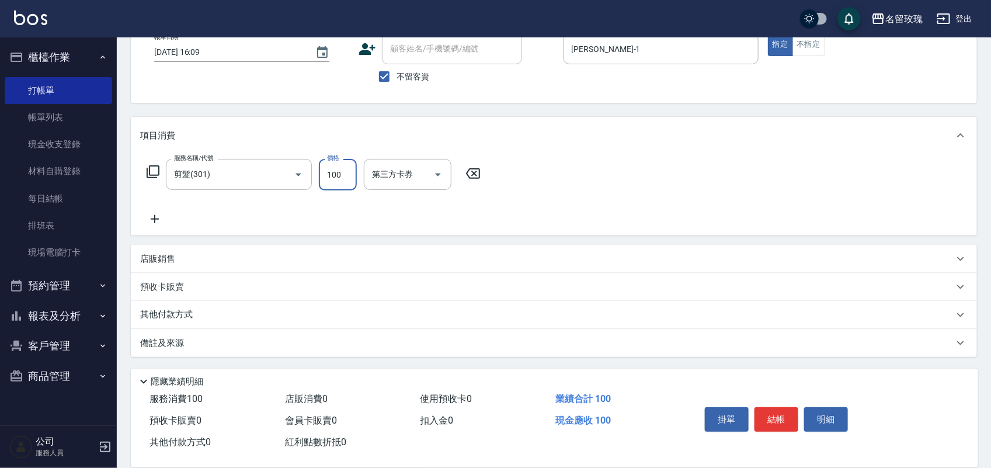
type input "100"
click at [166, 255] on p "店販銷售" at bounding box center [157, 259] width 35 height 12
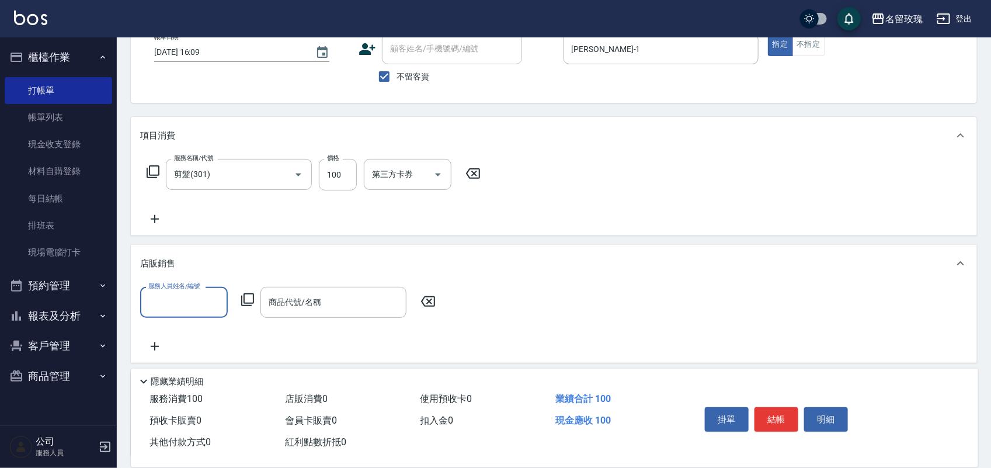
scroll to position [0, 0]
type input "[PERSON_NAME]-1"
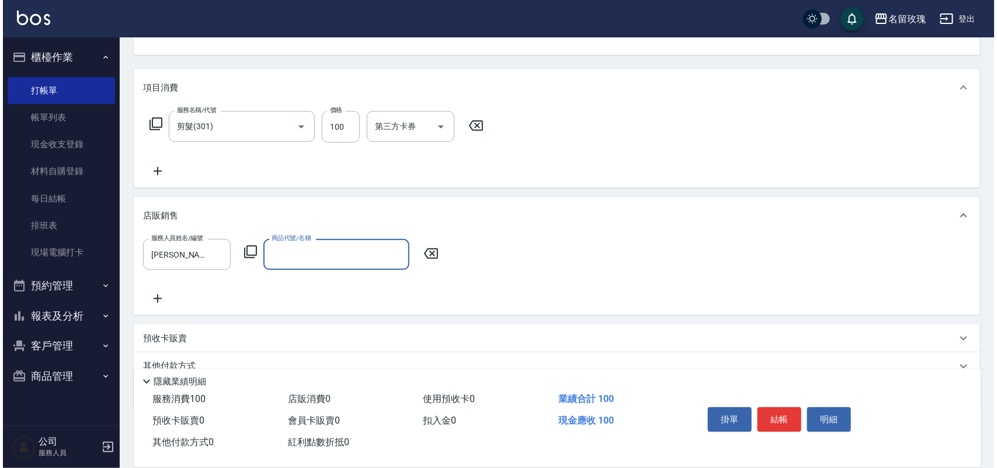
scroll to position [148, 0]
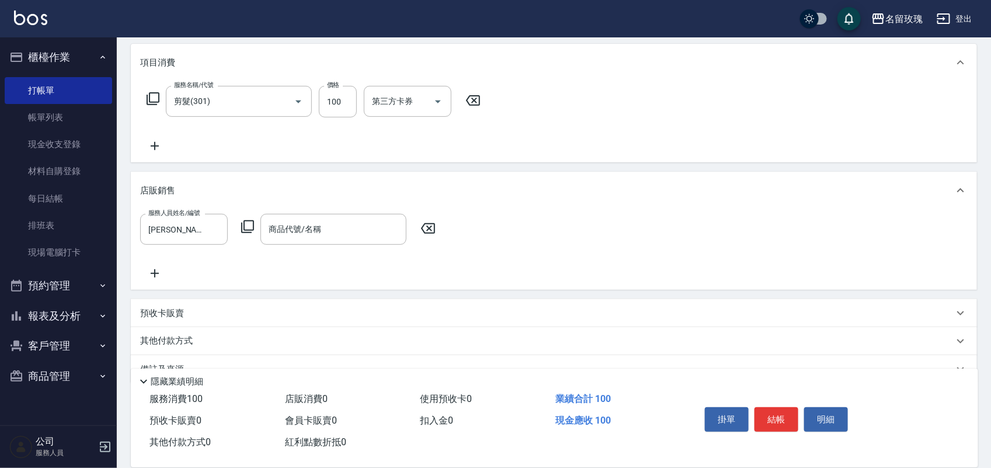
click at [246, 219] on icon at bounding box center [248, 226] width 14 height 14
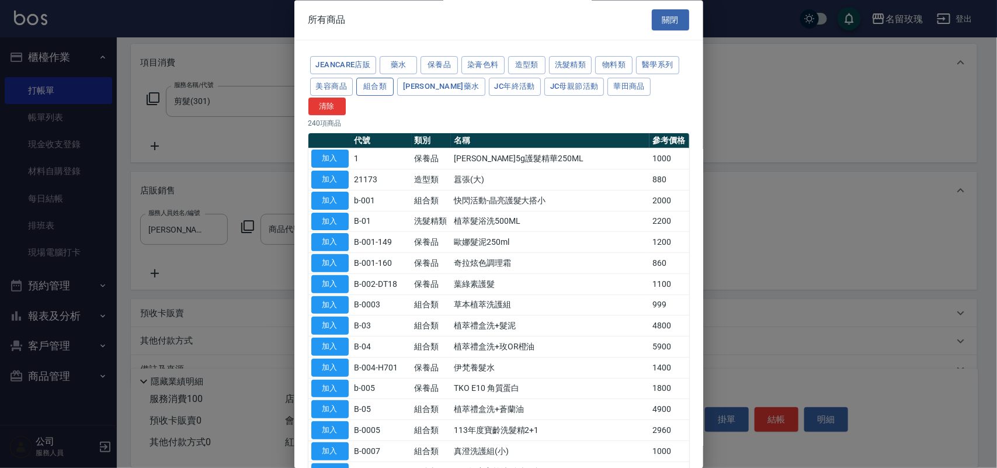
click at [368, 83] on button "組合類" at bounding box center [374, 87] width 37 height 18
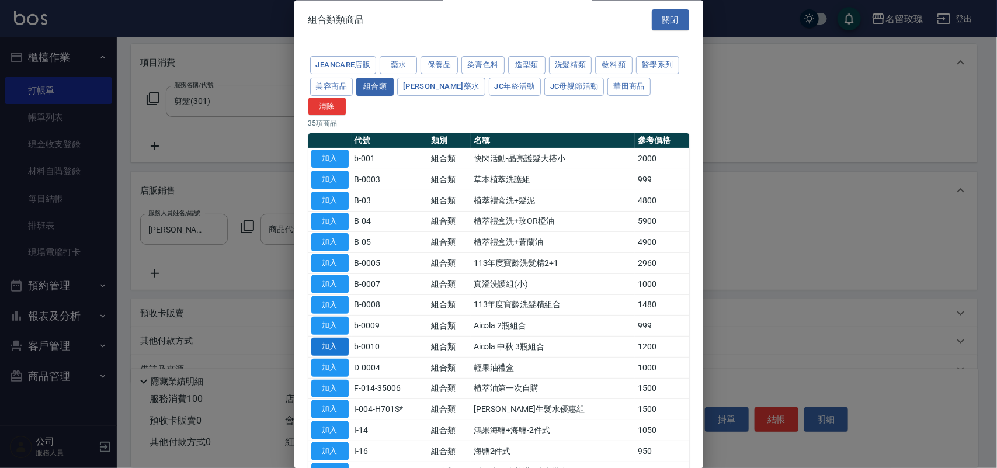
click at [339, 338] on button "加入" at bounding box center [329, 347] width 37 height 18
type input "Aicola 中秋 3瓶組合"
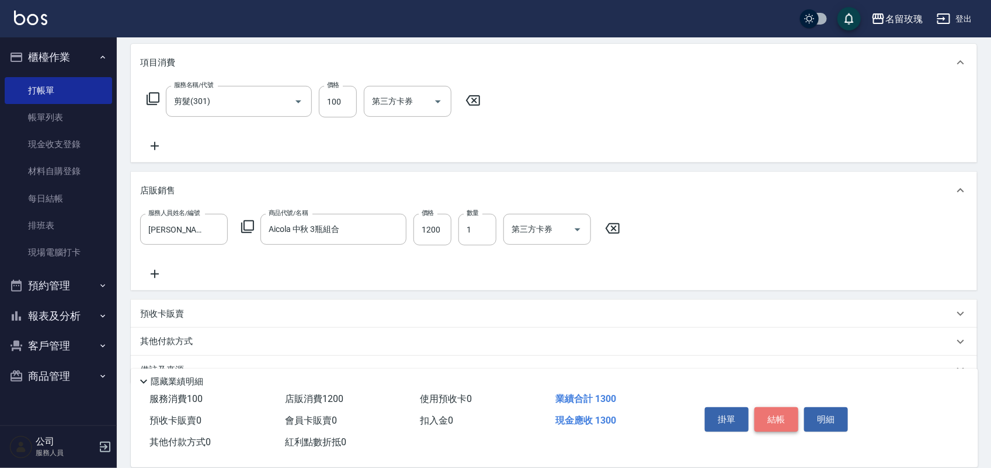
click at [772, 412] on button "結帳" at bounding box center [776, 419] width 44 height 25
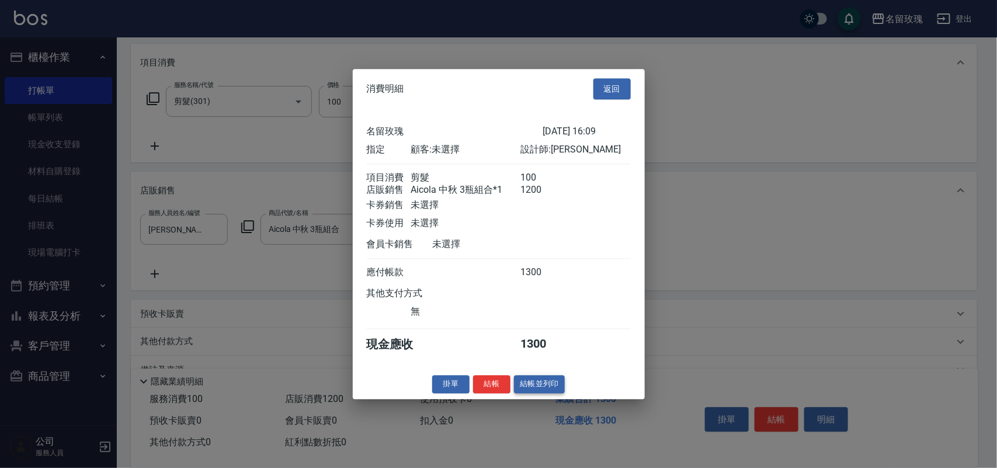
click at [542, 386] on button "結帳並列印" at bounding box center [539, 384] width 51 height 18
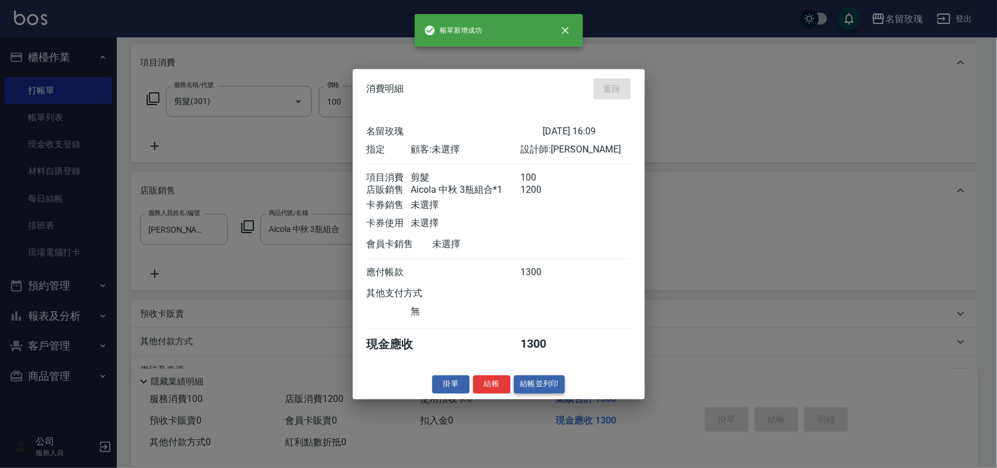
type input "[DATE] 16:15"
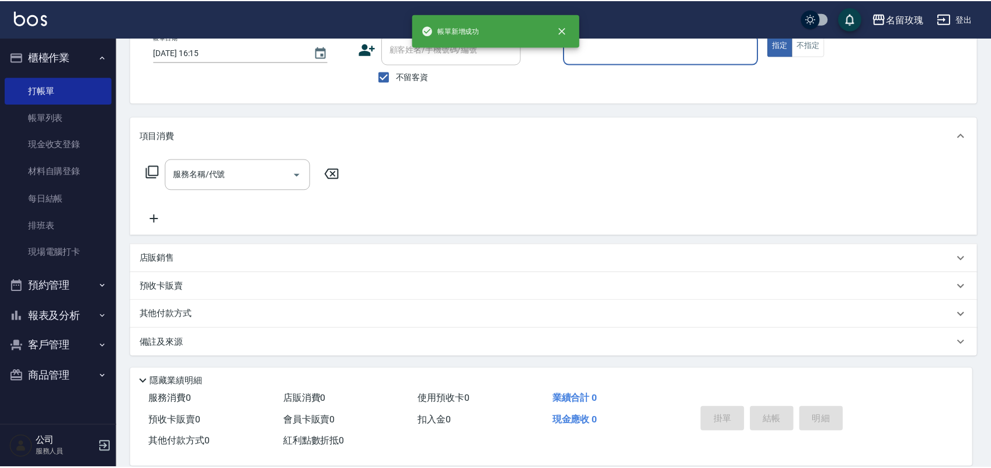
scroll to position [0, 0]
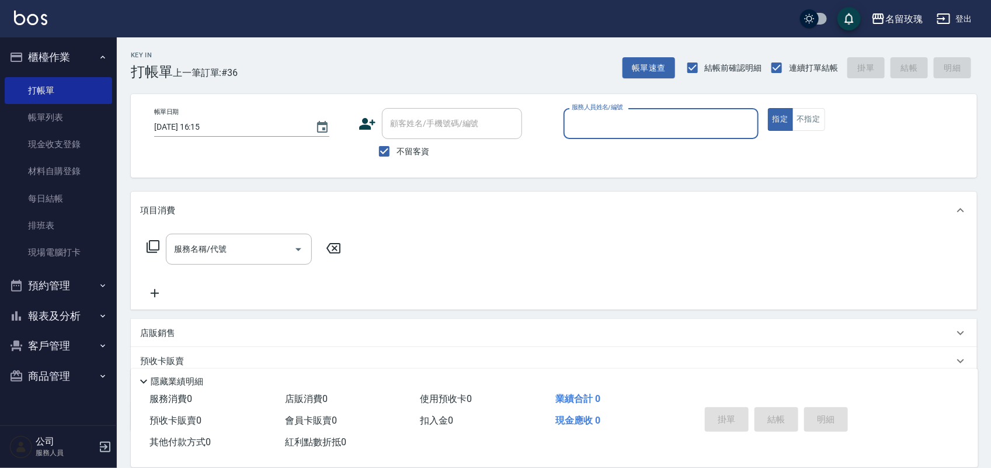
click at [51, 377] on button "商品管理" at bounding box center [58, 376] width 107 height 30
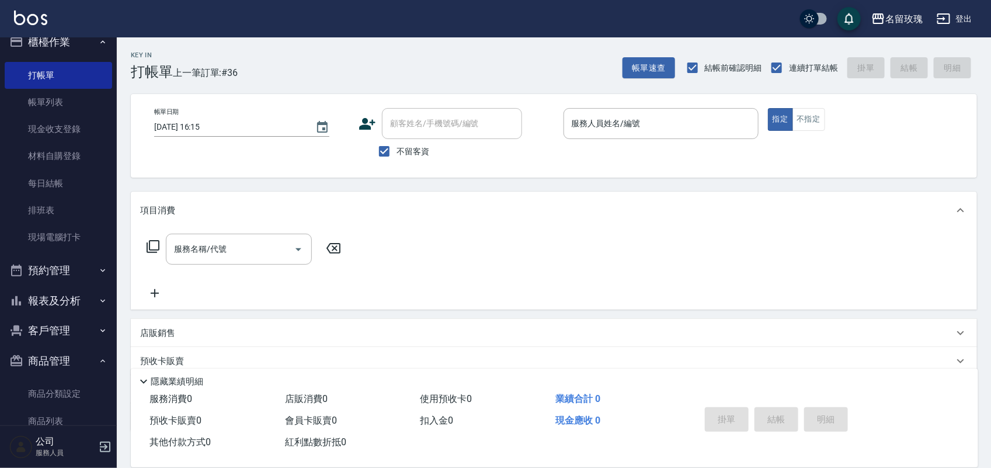
scroll to position [43, 0]
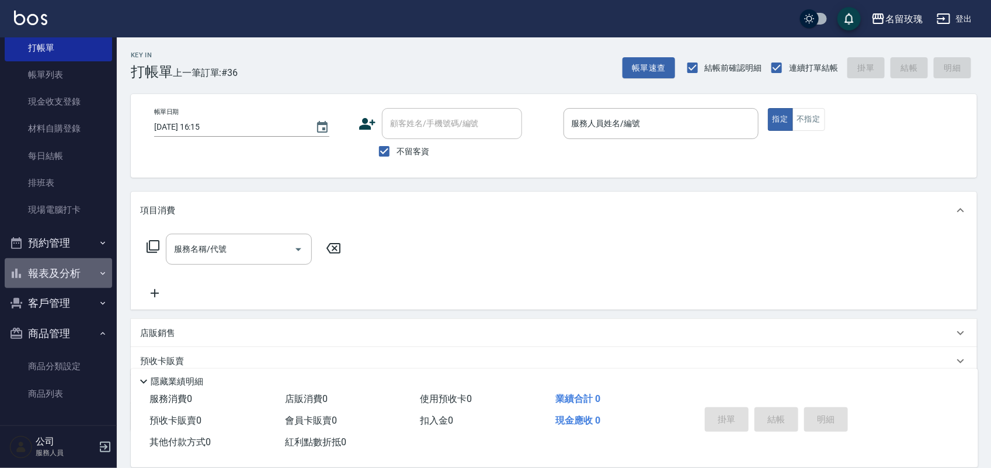
click at [76, 274] on button "報表及分析" at bounding box center [58, 273] width 107 height 30
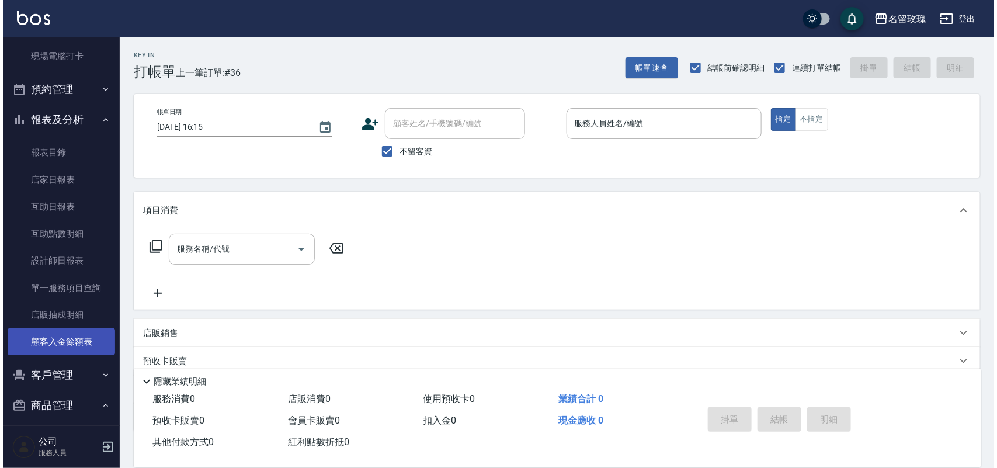
scroll to position [269, 0]
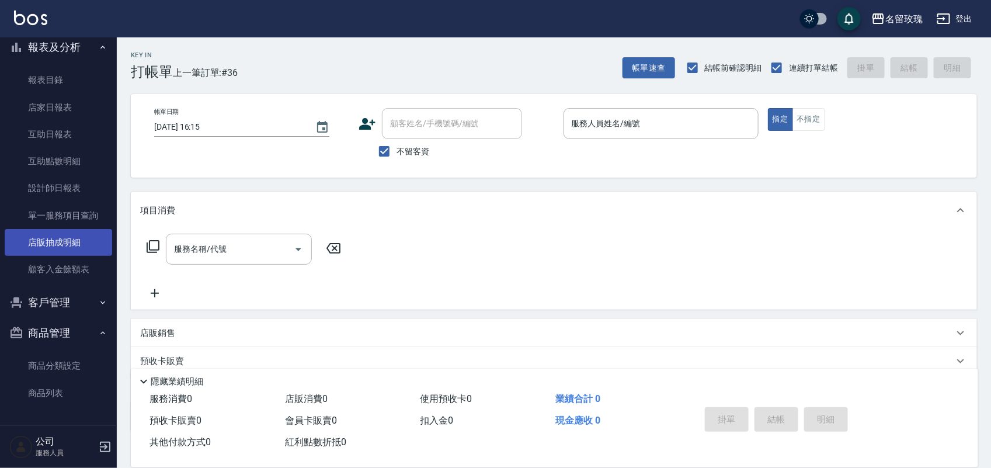
click at [62, 237] on link "店販抽成明細" at bounding box center [58, 242] width 107 height 27
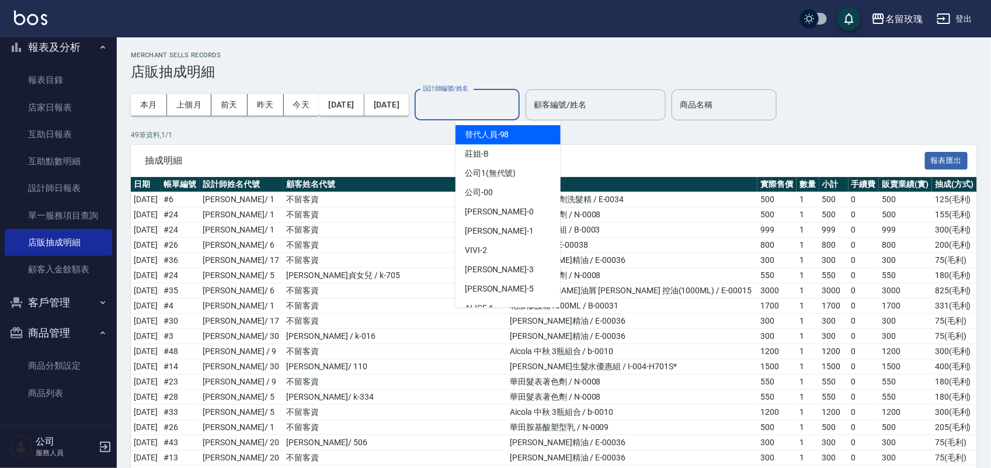
click at [514, 101] on input "設計師編號/姓名" at bounding box center [467, 105] width 95 height 20
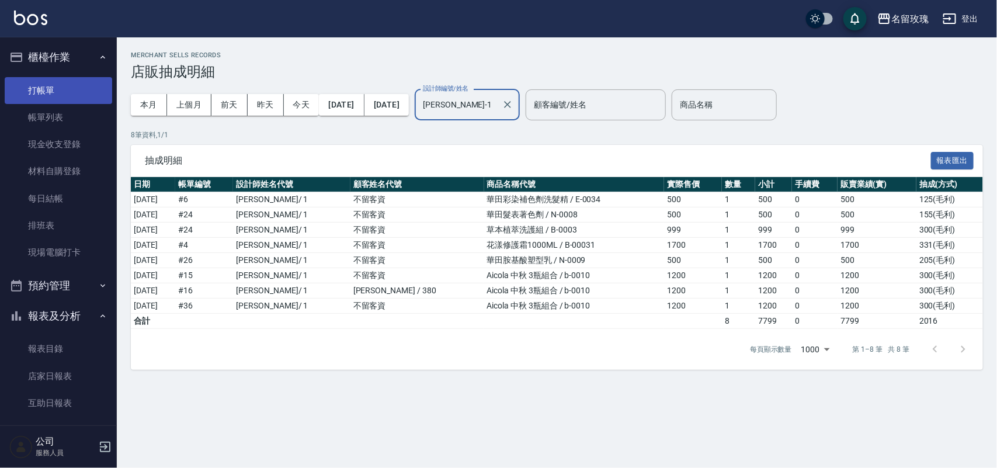
type input "[PERSON_NAME]-1"
click at [48, 85] on link "打帳單" at bounding box center [58, 90] width 107 height 27
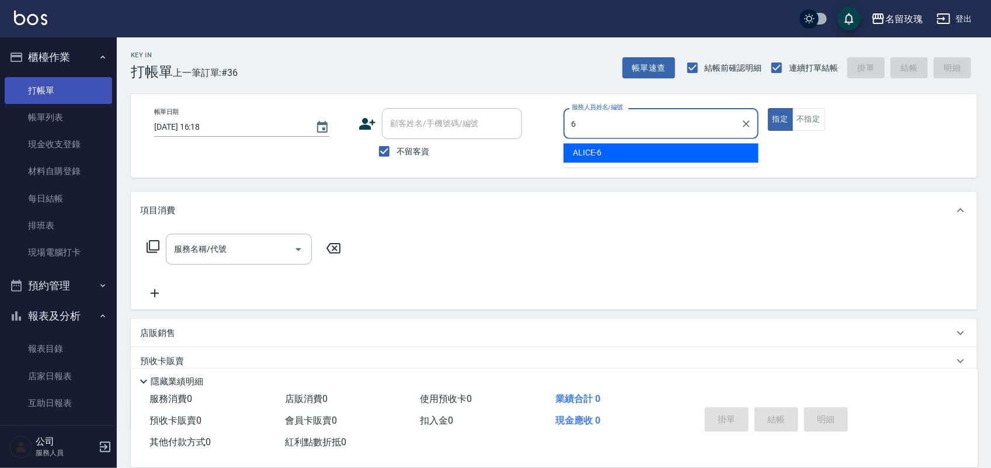
type input "ALICE-6"
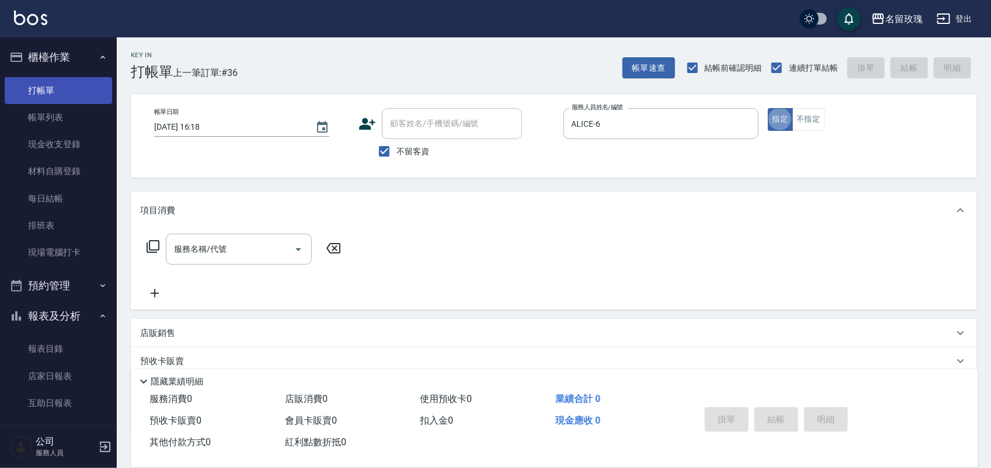
type button "true"
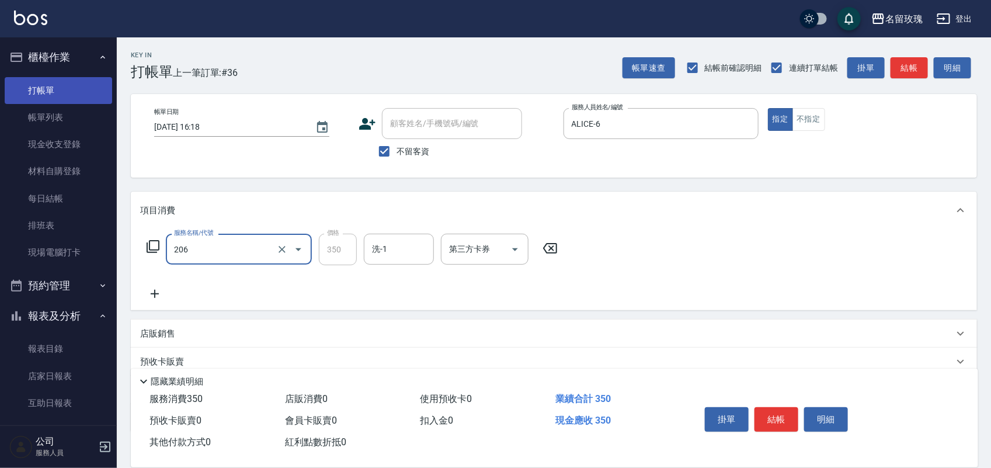
type input "洗髮精油(206)"
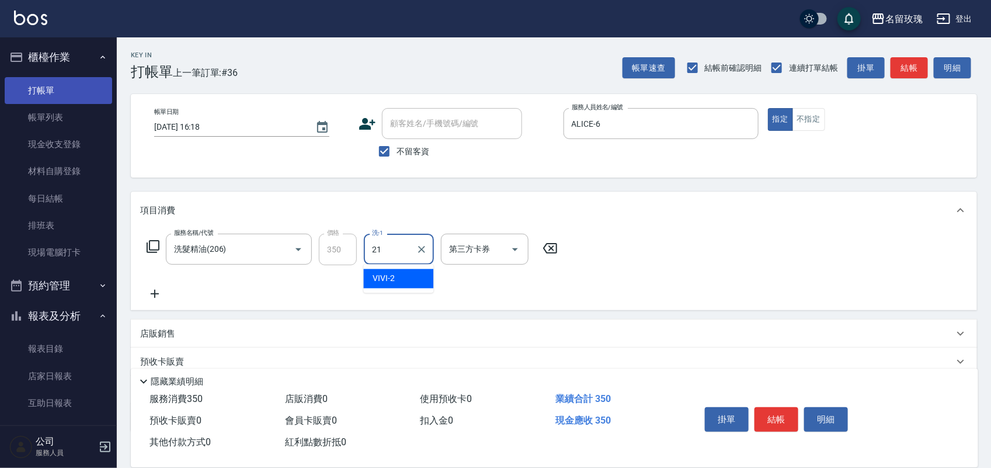
type input "少少-21"
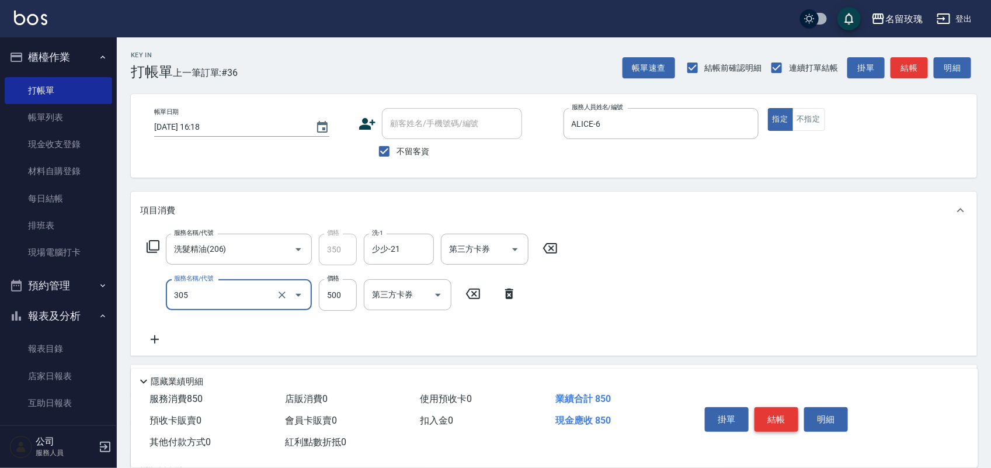
type input "剪髮(305)"
click at [771, 407] on button "結帳" at bounding box center [776, 419] width 44 height 25
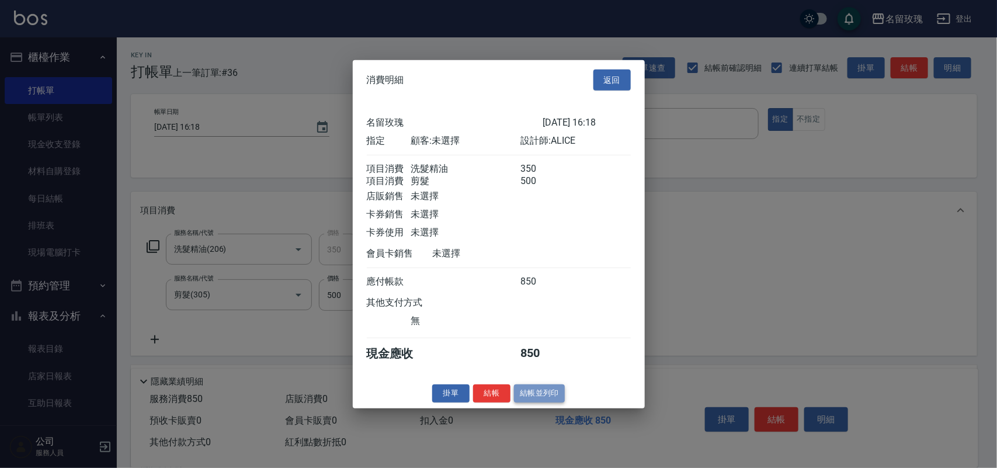
click at [531, 395] on button "結帳並列印" at bounding box center [539, 393] width 51 height 18
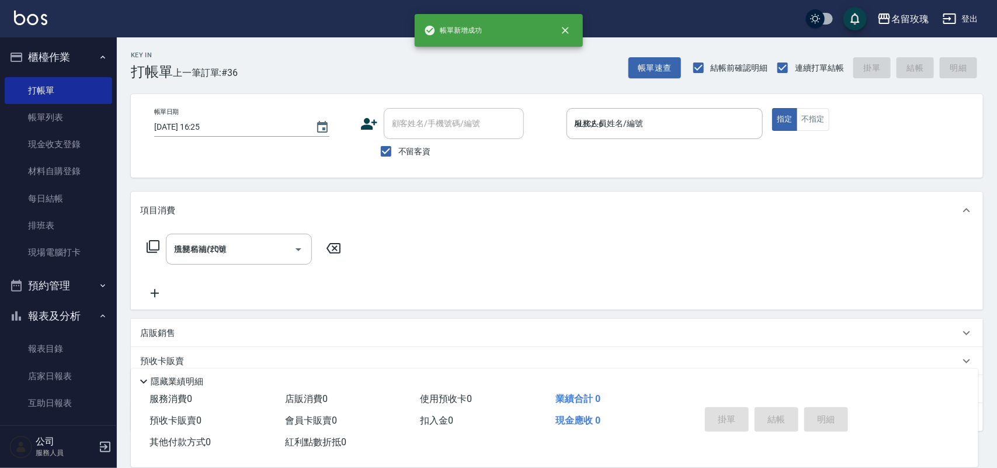
type input "[DATE] 16:25"
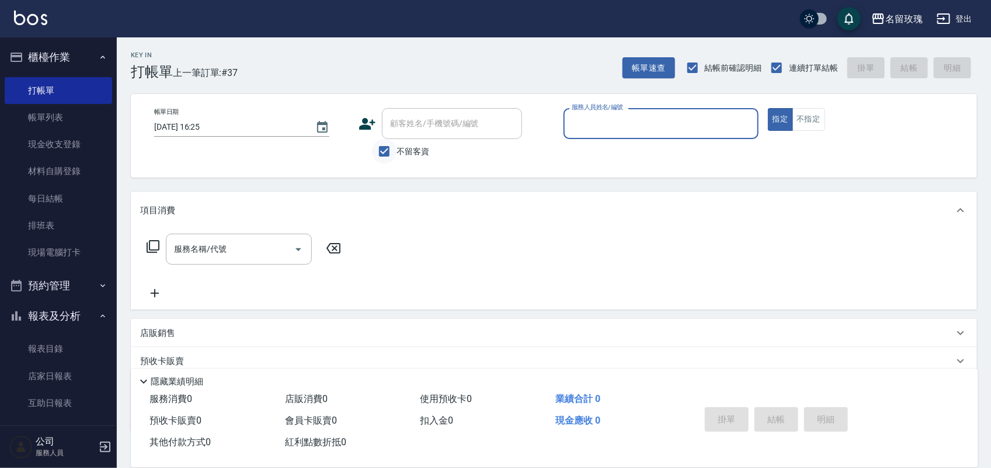
click at [380, 140] on div "顧客姓名/手機號碼/編號 顧客姓名/手機號碼/編號 不留客資" at bounding box center [455, 135] width 195 height 55
click at [386, 148] on input "不留客資" at bounding box center [384, 151] width 25 height 25
checkbox input "false"
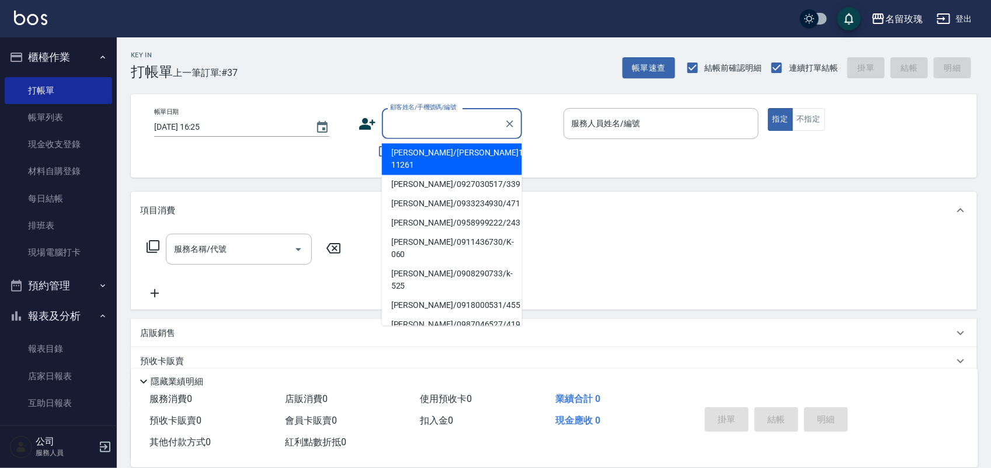
click at [392, 127] on input "顧客姓名/手機號碼/編號" at bounding box center [443, 123] width 112 height 20
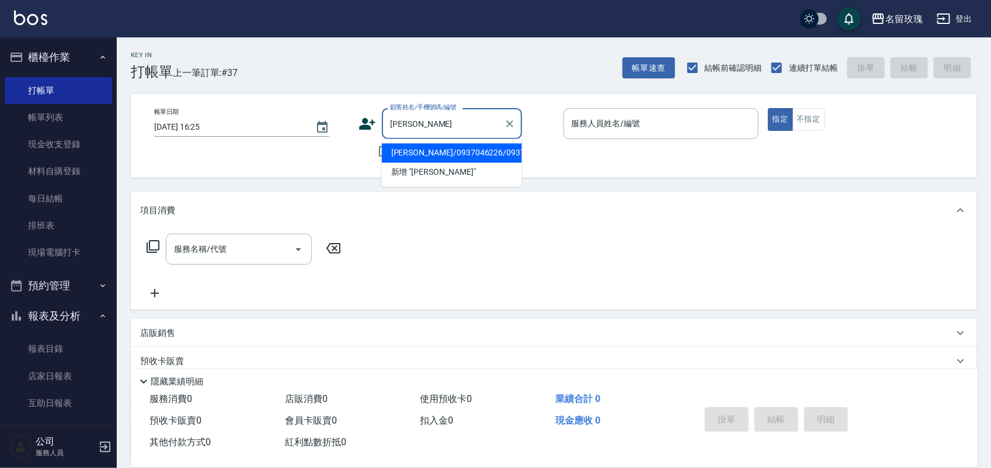
click at [432, 156] on li "[PERSON_NAME]/0937046226/0937046226" at bounding box center [452, 153] width 140 height 19
type input "[PERSON_NAME]/0937046226/0937046226"
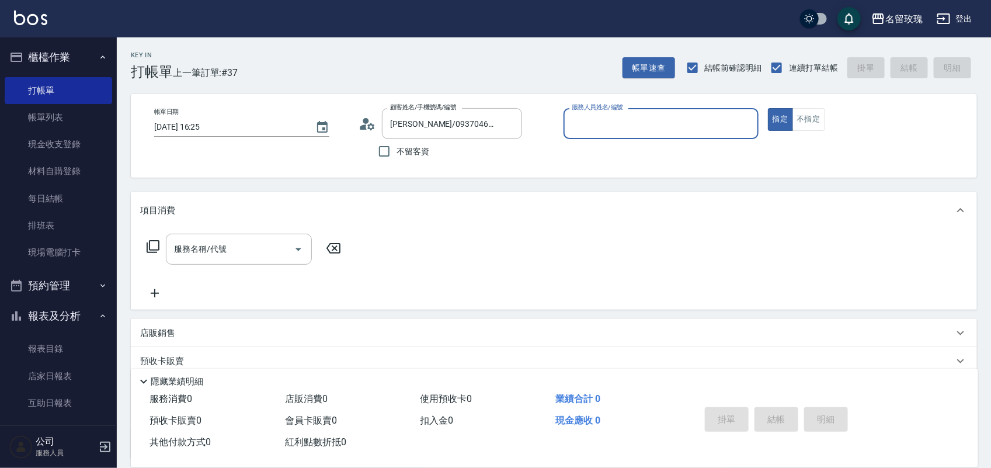
type input "ALICE-6"
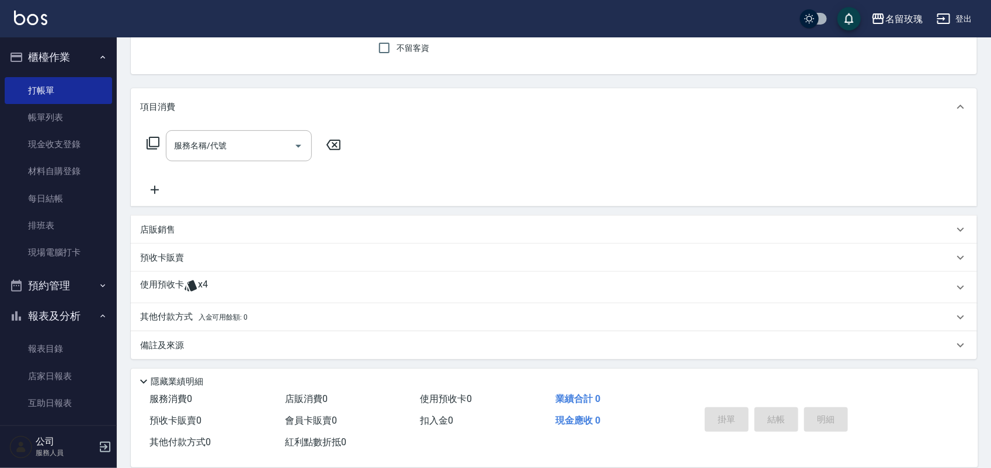
scroll to position [106, 0]
click at [187, 284] on icon at bounding box center [191, 283] width 14 height 14
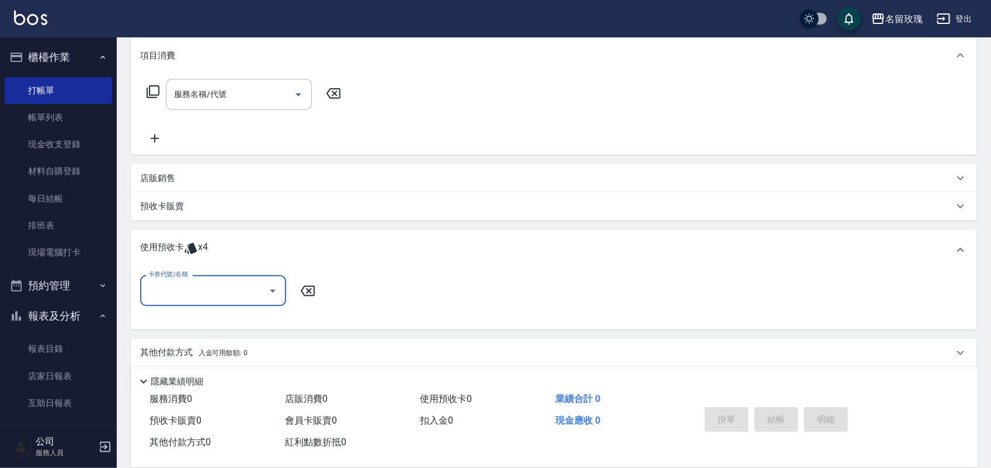
scroll to position [170, 0]
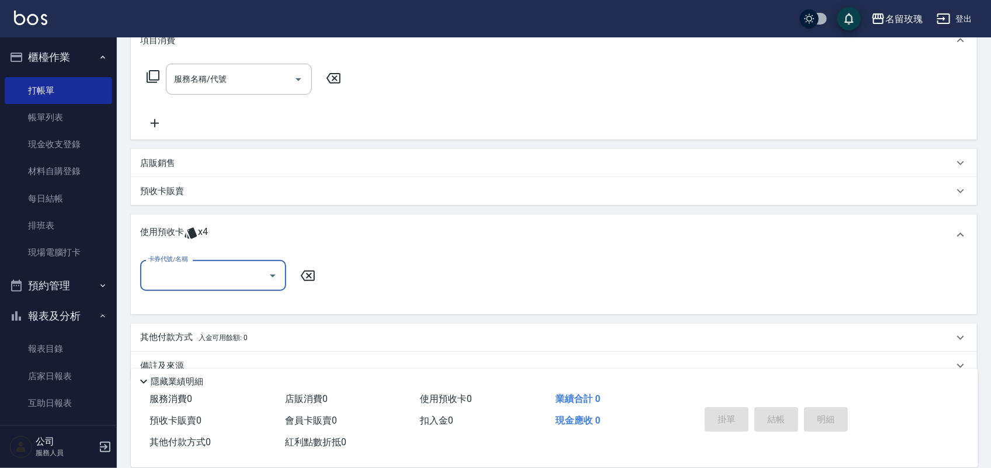
click at [193, 267] on input "卡券代號/名稱" at bounding box center [204, 275] width 118 height 20
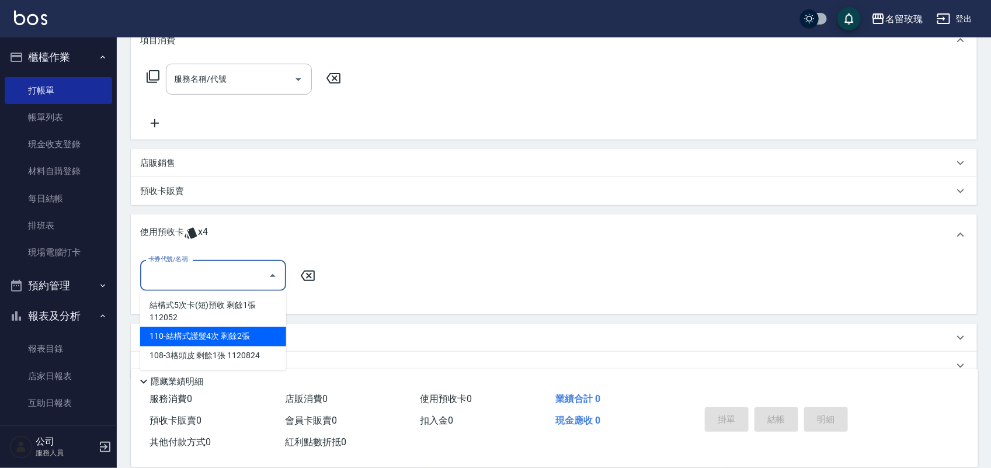
click at [246, 334] on div "110-結構式護髮4次 剩餘2張" at bounding box center [213, 336] width 146 height 19
type input "110-結構式護髮4次"
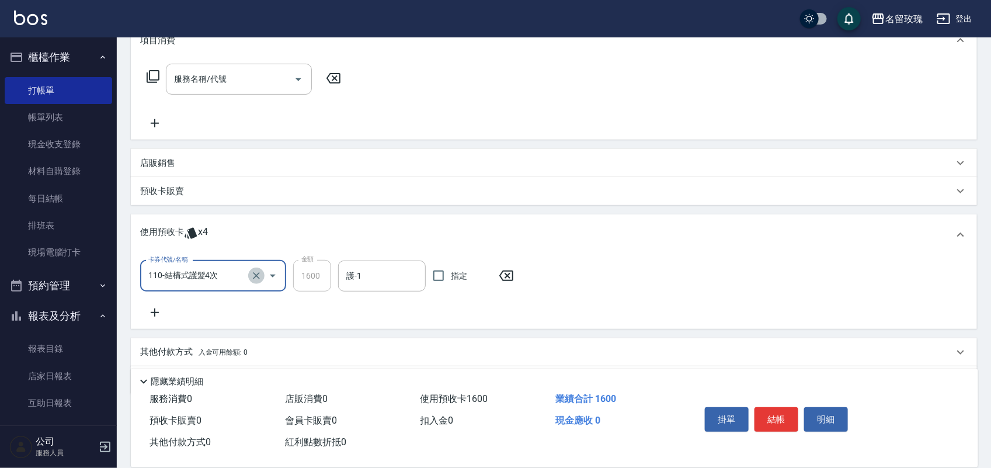
click at [252, 273] on icon "Clear" at bounding box center [256, 276] width 12 height 12
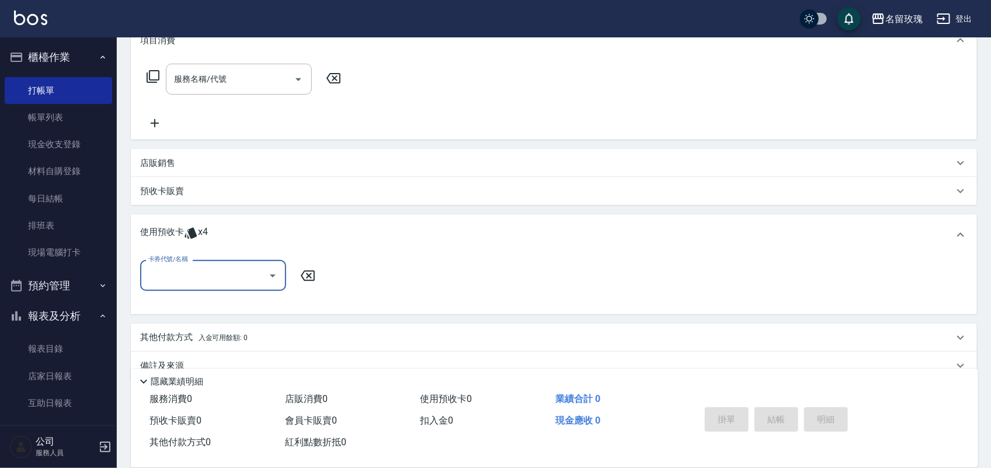
click at [214, 281] on input "卡券代號/名稱" at bounding box center [204, 275] width 118 height 20
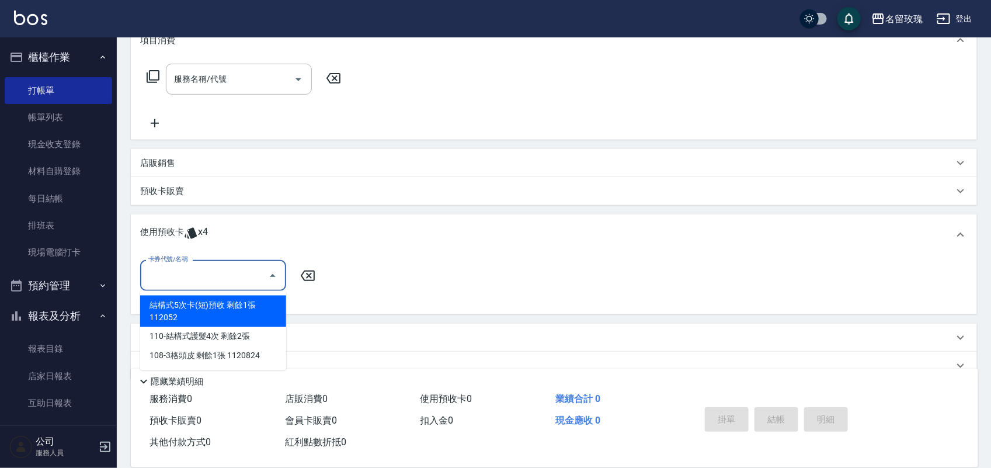
click at [209, 304] on div "結構式5次卡(短)預收 剩餘1張 112052" at bounding box center [213, 311] width 146 height 32
type input "結構式5次卡(短)預收 112052"
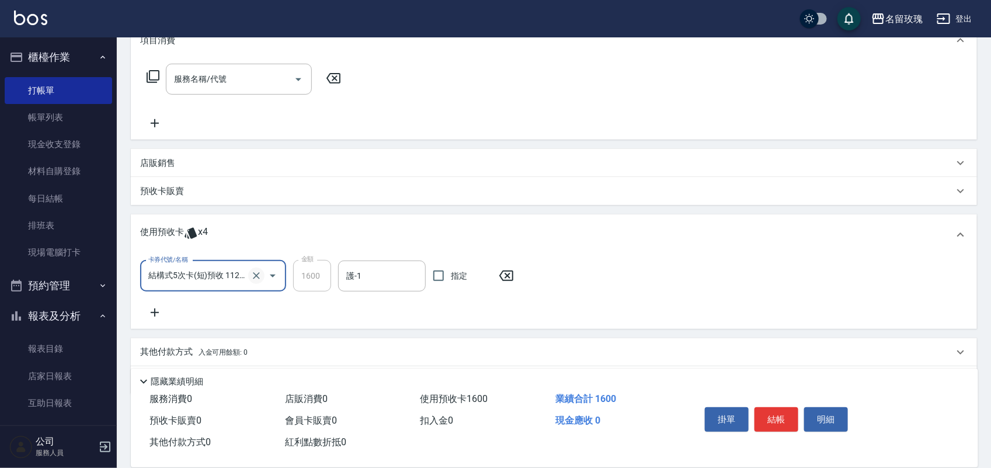
click at [257, 273] on icon "Clear" at bounding box center [256, 275] width 7 height 7
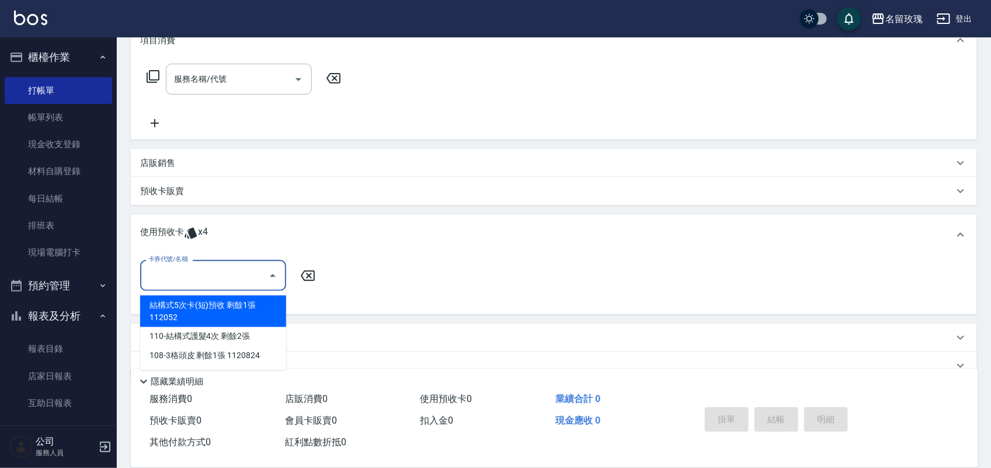
click at [232, 278] on input "卡券代號/名稱" at bounding box center [204, 275] width 118 height 20
click at [241, 312] on div "結構式5次卡(短)預收 剩餘1張 112052" at bounding box center [213, 311] width 146 height 32
type input "結構式5次卡(短)預收 112052"
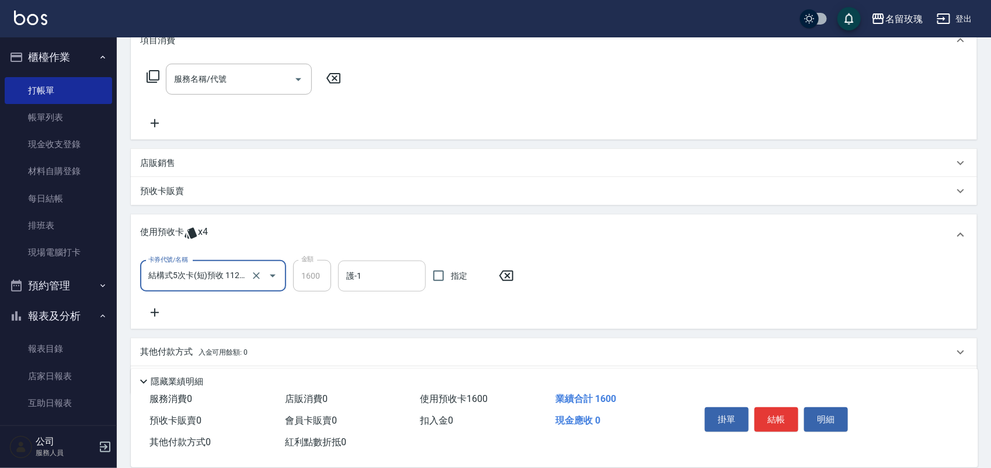
click at [369, 279] on input "護-1" at bounding box center [381, 276] width 77 height 20
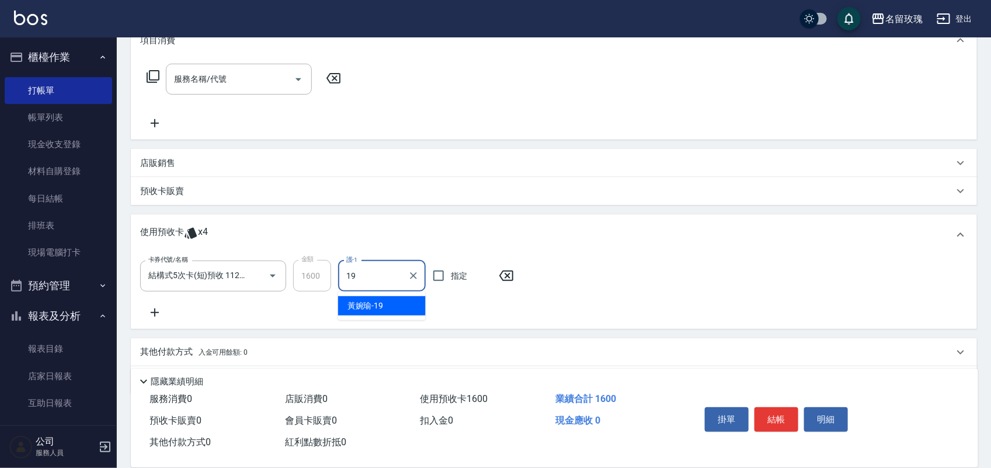
type input "[PERSON_NAME]-19"
click at [203, 89] on input "服務名稱/代號" at bounding box center [230, 79] width 118 height 20
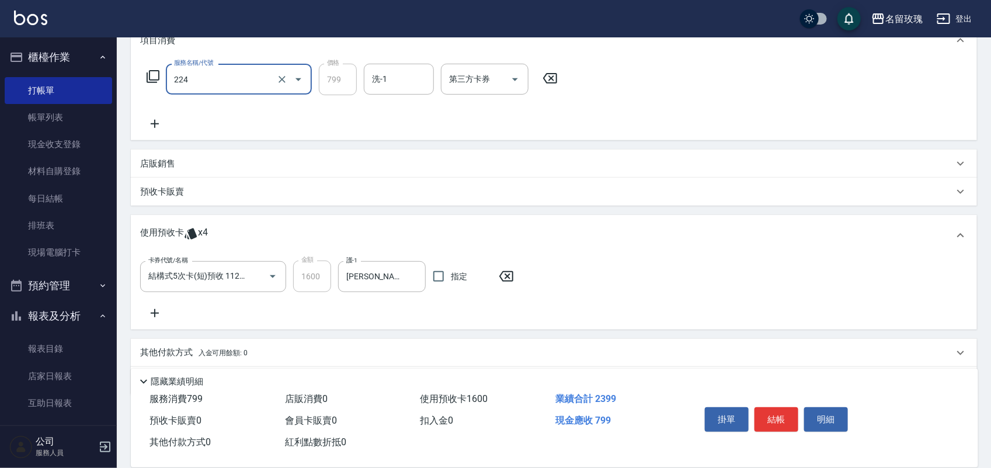
type input "[PERSON_NAME]滾珠洗髮(224)"
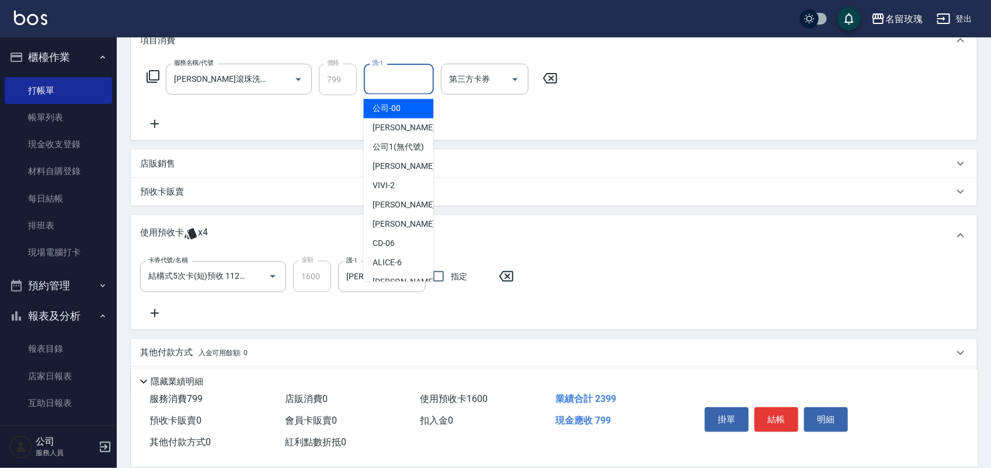
click at [401, 82] on input "洗-1" at bounding box center [399, 79] width 60 height 20
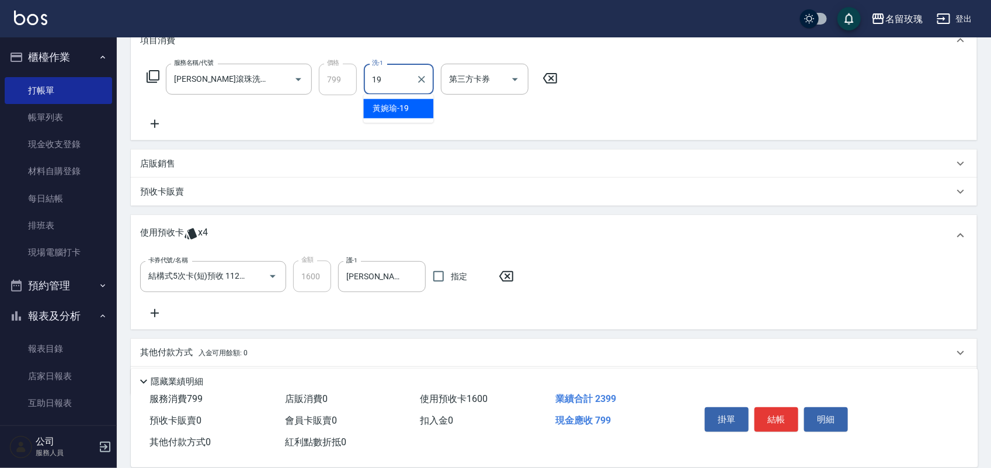
type input "[PERSON_NAME]-19"
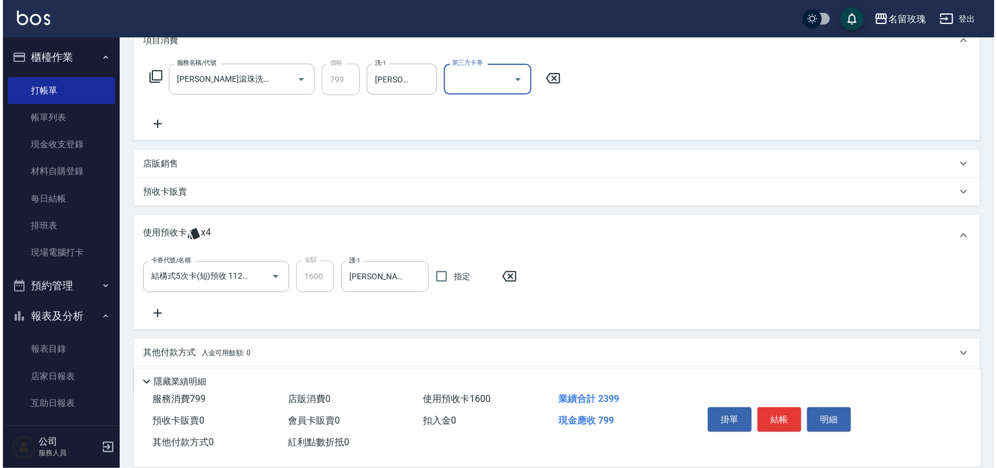
scroll to position [208, 0]
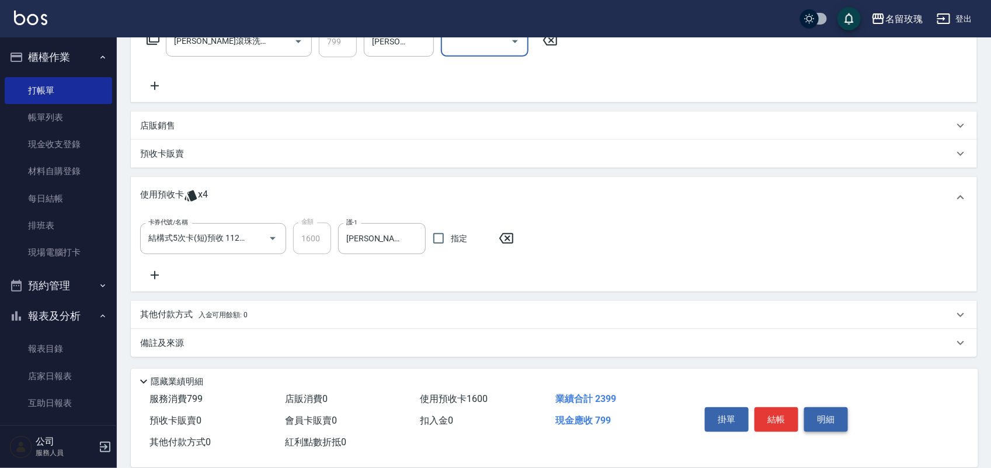
click at [810, 412] on button "明細" at bounding box center [826, 419] width 44 height 25
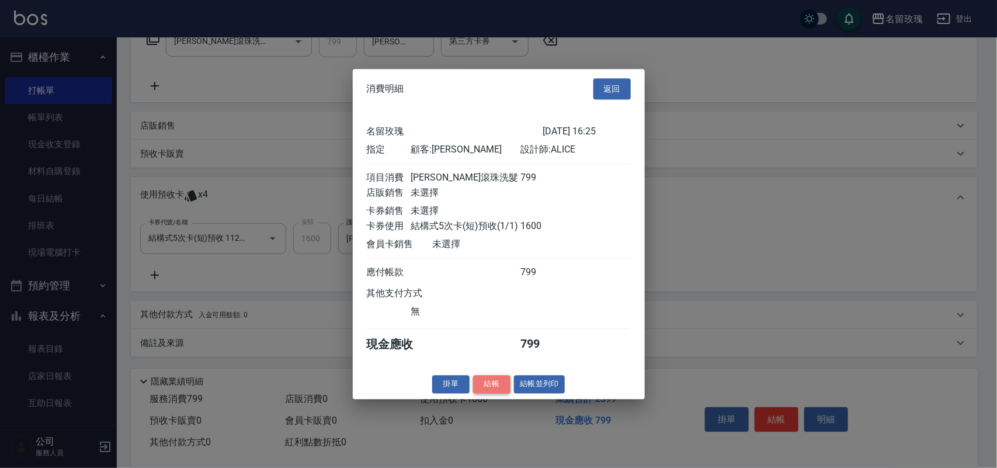
click at [497, 390] on button "結帳" at bounding box center [491, 384] width 37 height 18
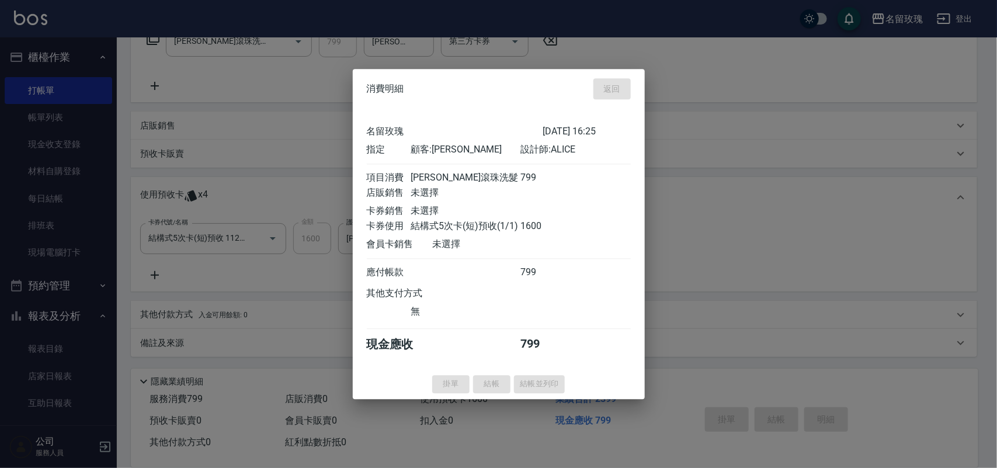
type input "[DATE] 16:26"
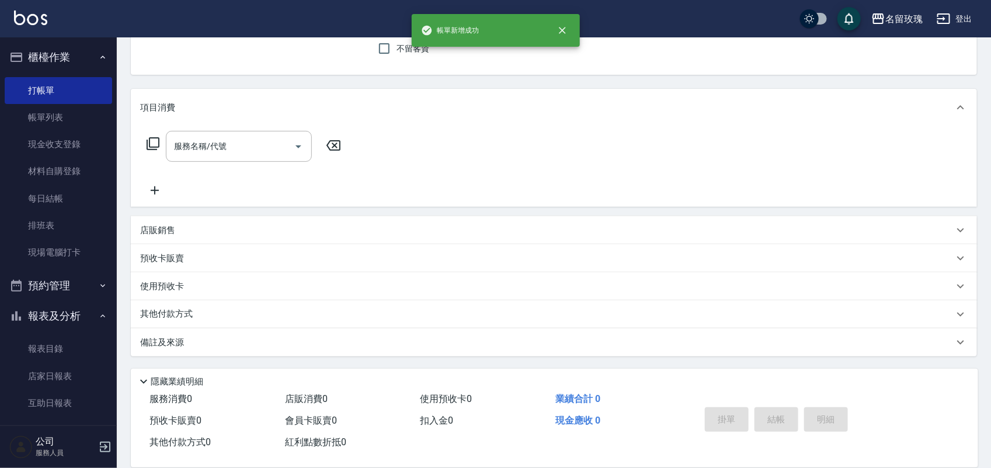
scroll to position [146, 0]
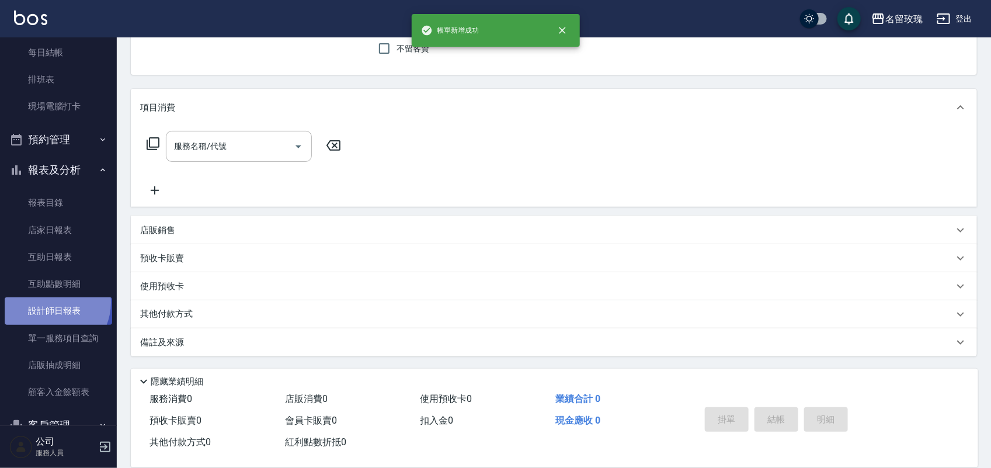
click at [50, 302] on link "設計師日報表" at bounding box center [58, 310] width 107 height 27
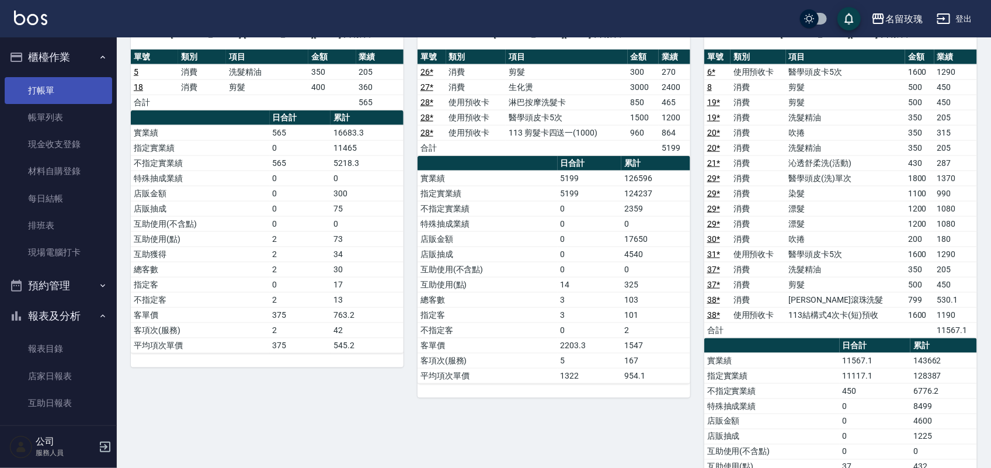
scroll to position [438, 0]
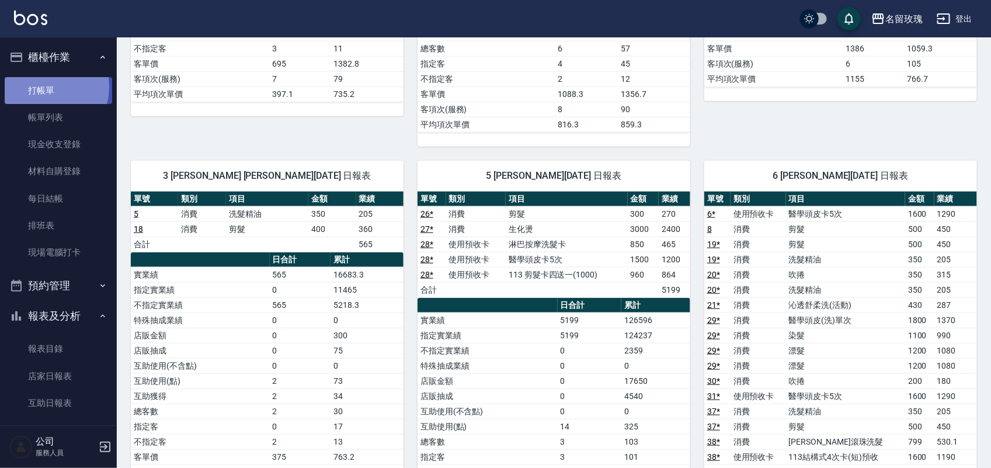
click at [39, 86] on link "打帳單" at bounding box center [58, 90] width 107 height 27
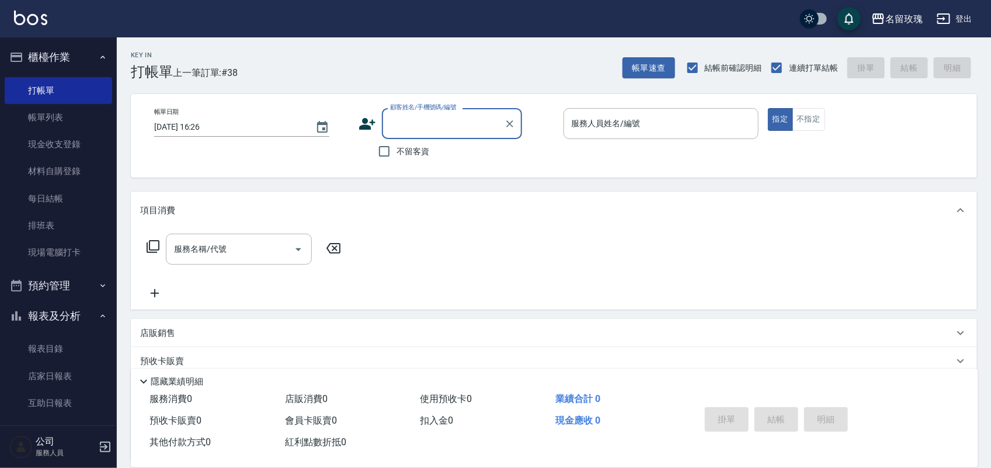
drag, startPoint x: 386, startPoint y: 149, endPoint x: 427, endPoint y: 140, distance: 42.4
click at [390, 147] on input "不留客資" at bounding box center [384, 151] width 25 height 25
checkbox input "true"
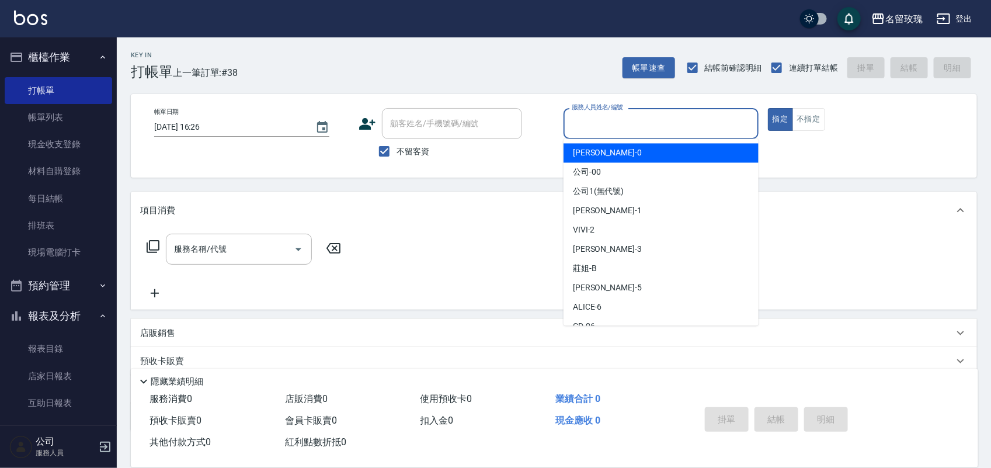
click at [590, 119] on input "服務人員姓名/編號" at bounding box center [661, 123] width 184 height 20
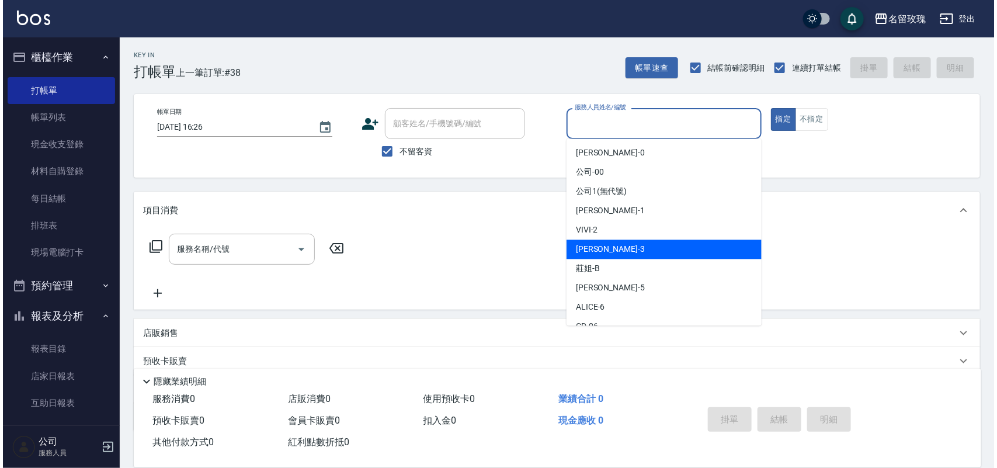
scroll to position [146, 0]
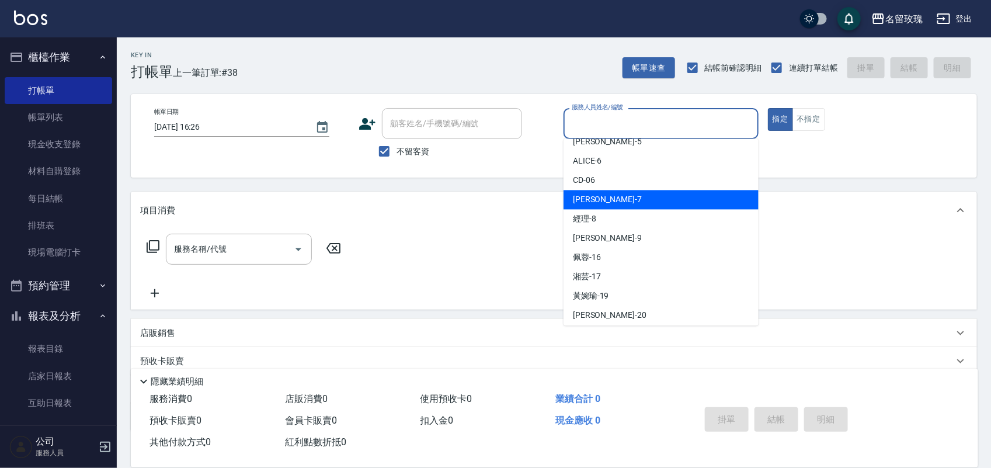
click at [625, 199] on div "[PERSON_NAME] -7" at bounding box center [660, 199] width 195 height 19
type input "[PERSON_NAME]-7"
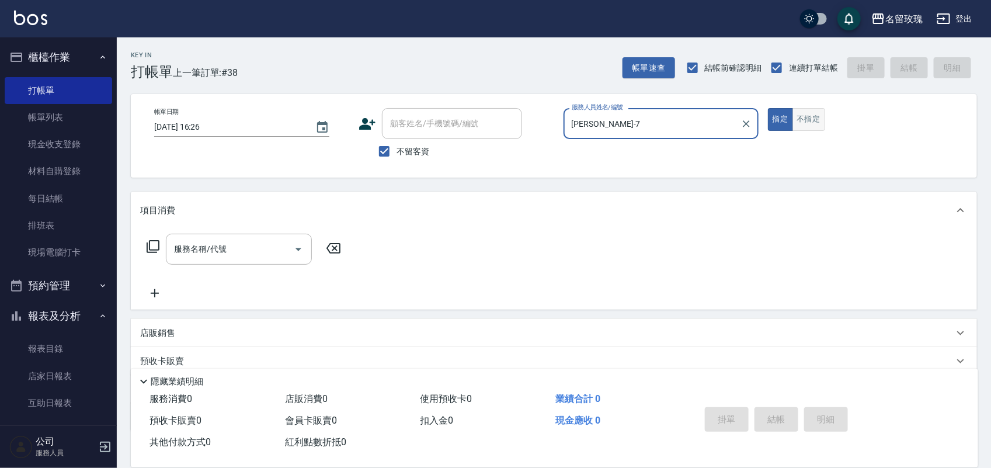
click at [800, 128] on button "不指定" at bounding box center [808, 119] width 33 height 23
click at [156, 246] on icon at bounding box center [153, 246] width 14 height 14
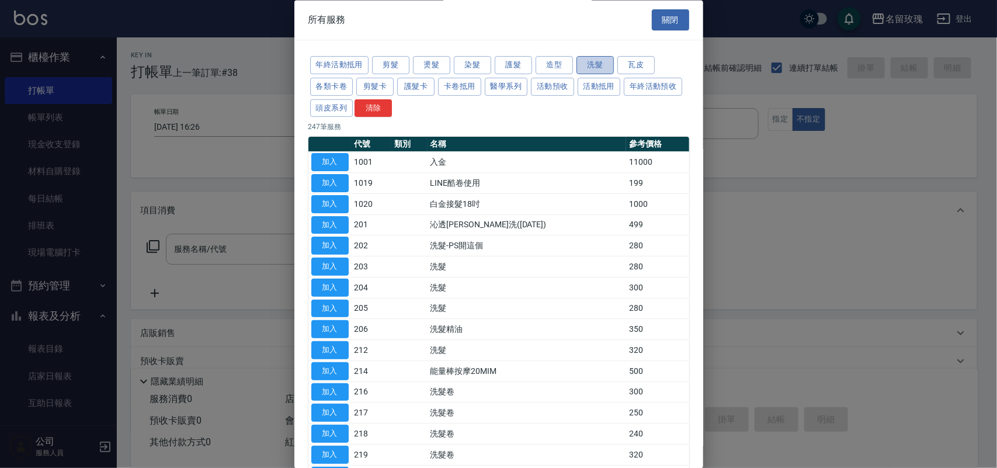
click at [597, 68] on button "洗髮" at bounding box center [594, 66] width 37 height 18
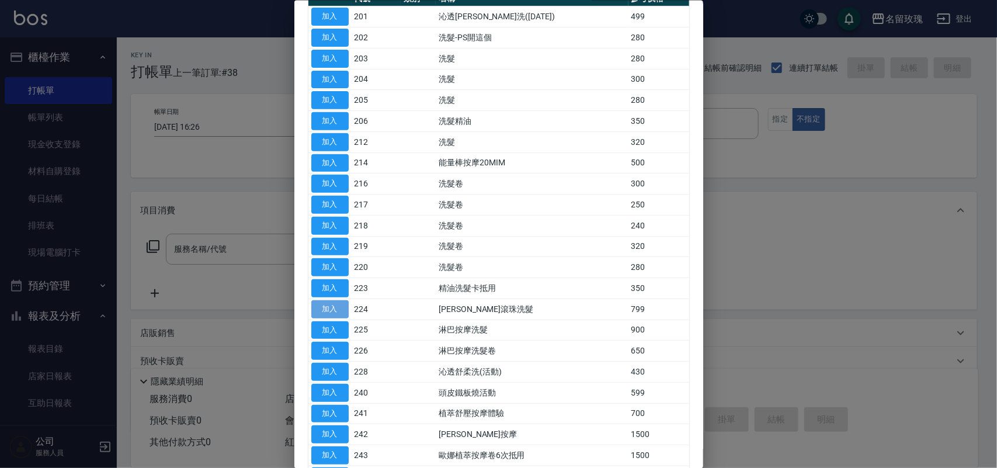
click at [343, 307] on button "加入" at bounding box center [329, 308] width 37 height 18
type input "[PERSON_NAME]滾珠洗髮(224)"
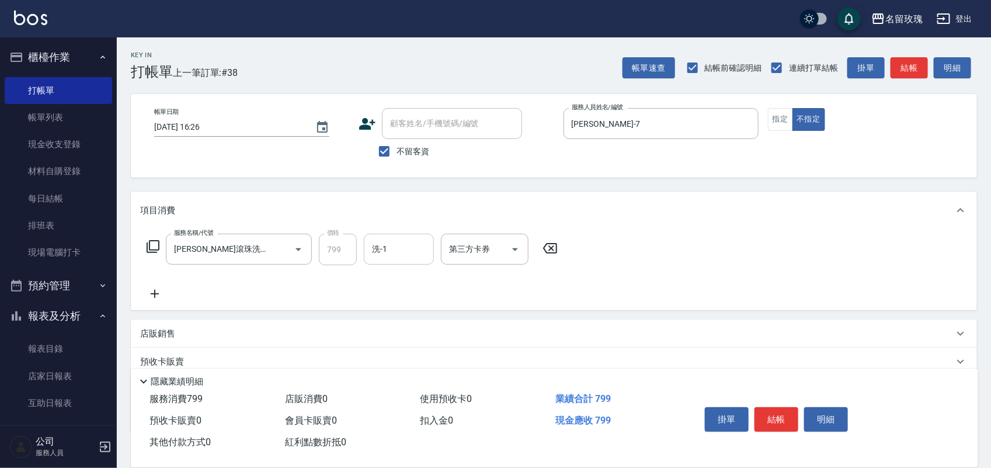
drag, startPoint x: 407, startPoint y: 248, endPoint x: 407, endPoint y: 255, distance: 7.0
click at [407, 250] on input "洗-1" at bounding box center [399, 249] width 60 height 20
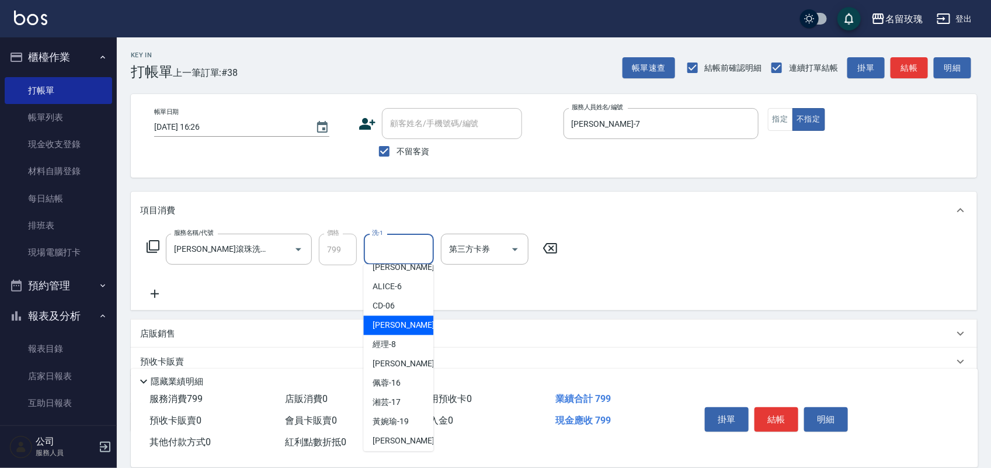
click at [406, 334] on div "[PERSON_NAME] -7" at bounding box center [399, 325] width 70 height 19
type input "[PERSON_NAME]-7"
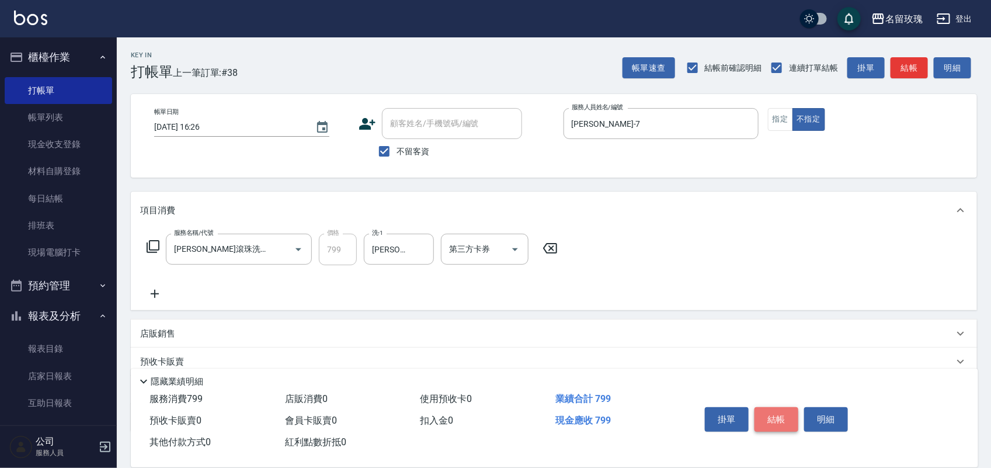
click at [778, 410] on button "結帳" at bounding box center [776, 419] width 44 height 25
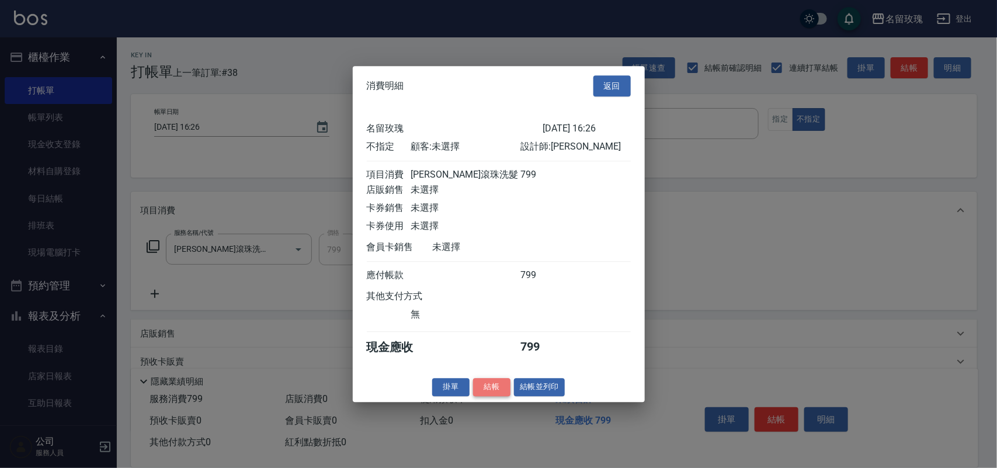
click at [487, 396] on button "結帳" at bounding box center [491, 387] width 37 height 18
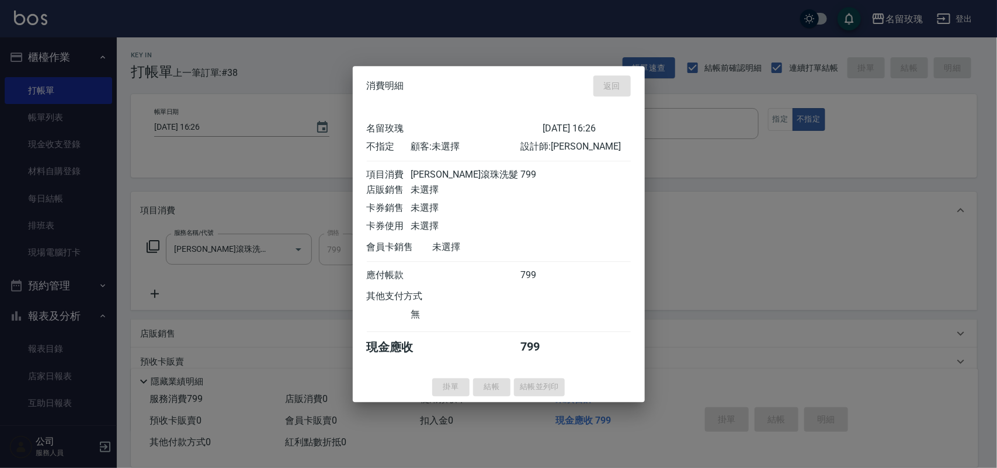
type input "[DATE] 16:33"
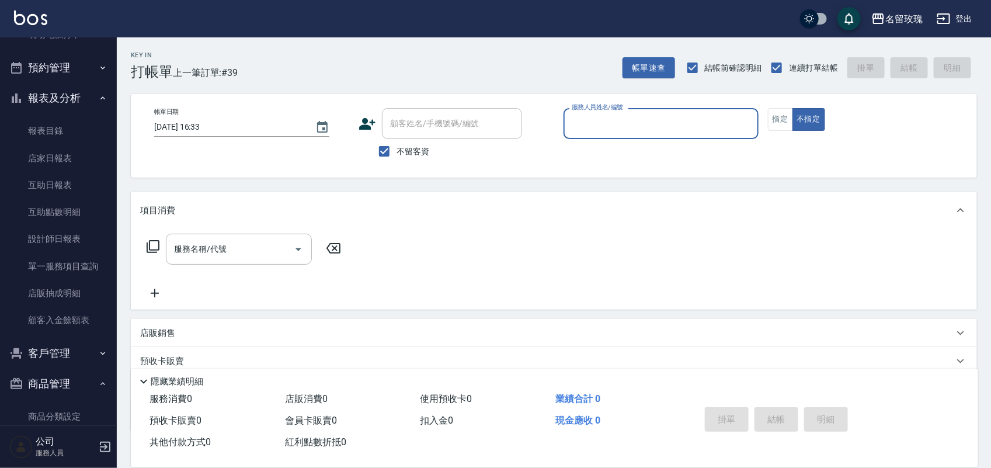
scroll to position [219, 0]
click at [48, 234] on link "設計師日報表" at bounding box center [58, 237] width 107 height 27
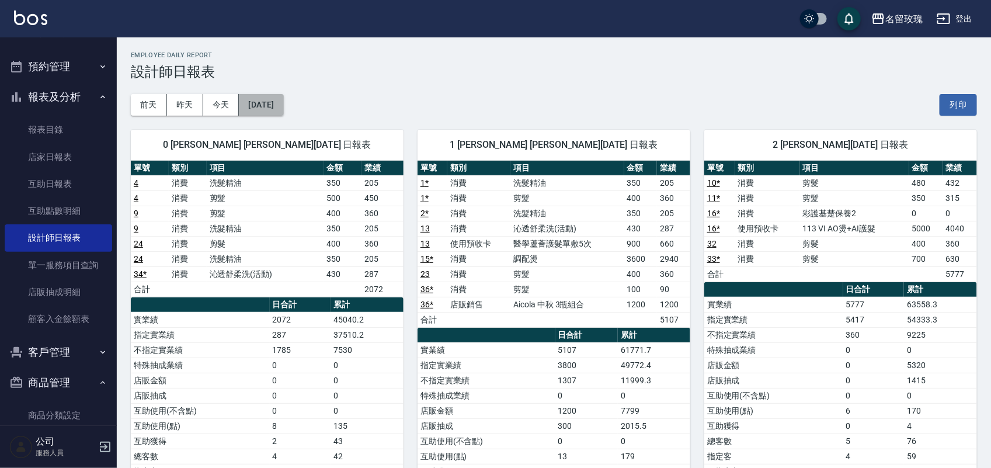
click at [283, 95] on button "[DATE]" at bounding box center [261, 105] width 44 height 22
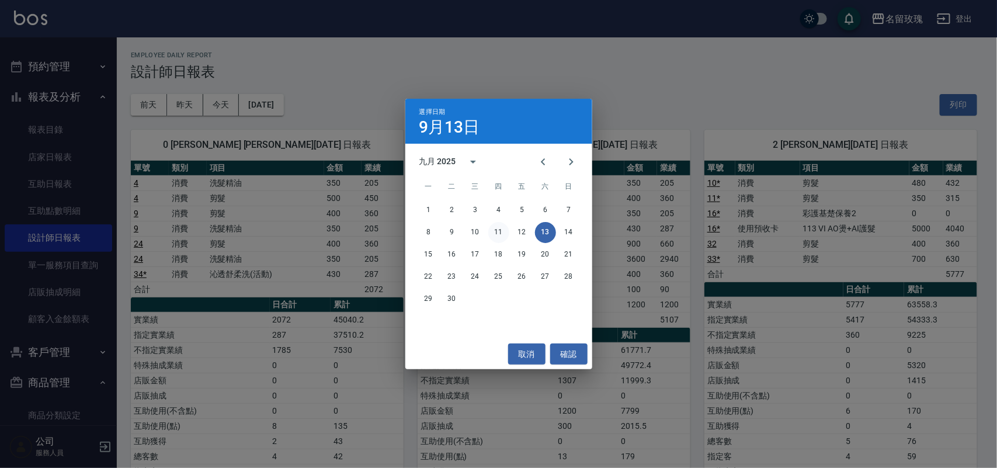
click at [500, 232] on button "11" at bounding box center [498, 232] width 21 height 21
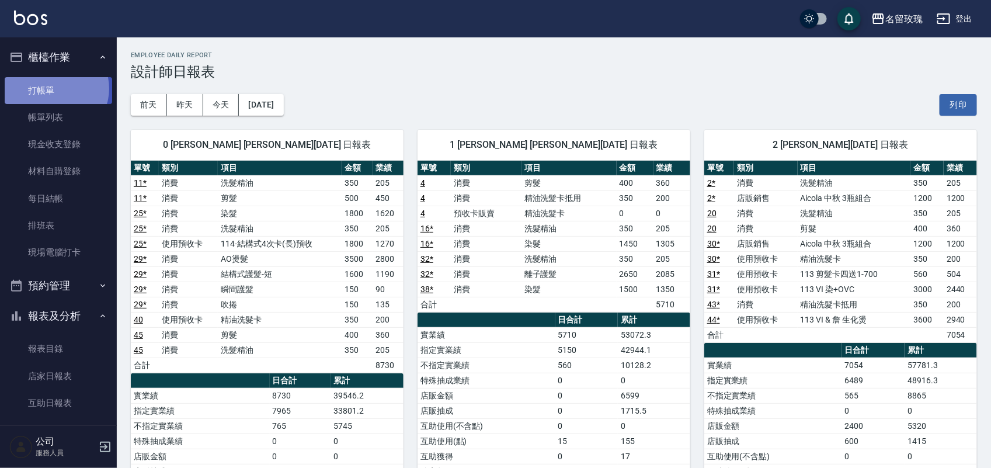
click at [57, 88] on link "打帳單" at bounding box center [58, 90] width 107 height 27
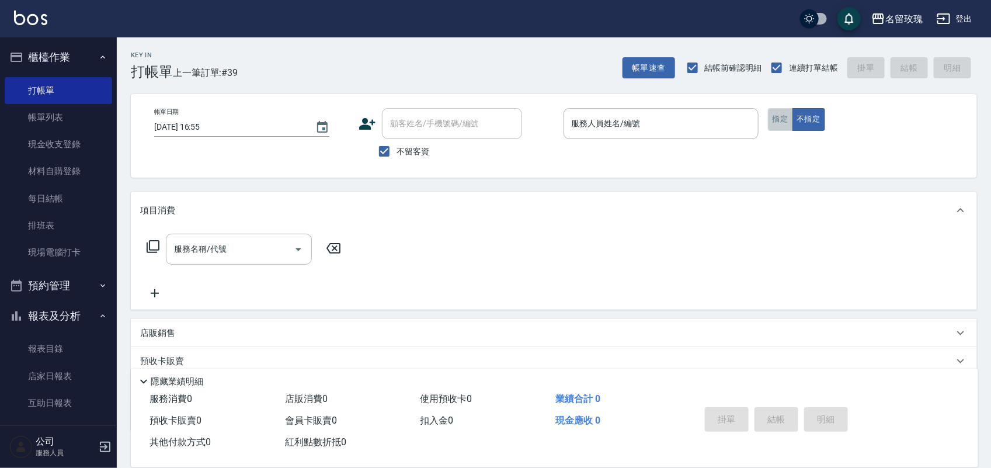
click at [774, 127] on button "指定" at bounding box center [780, 119] width 25 height 23
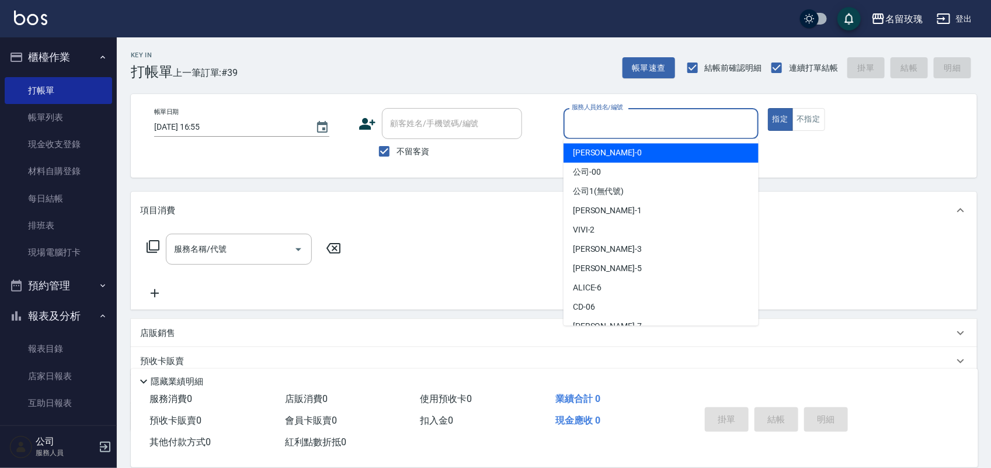
click at [690, 129] on input "服務人員姓名/編號" at bounding box center [661, 123] width 184 height 20
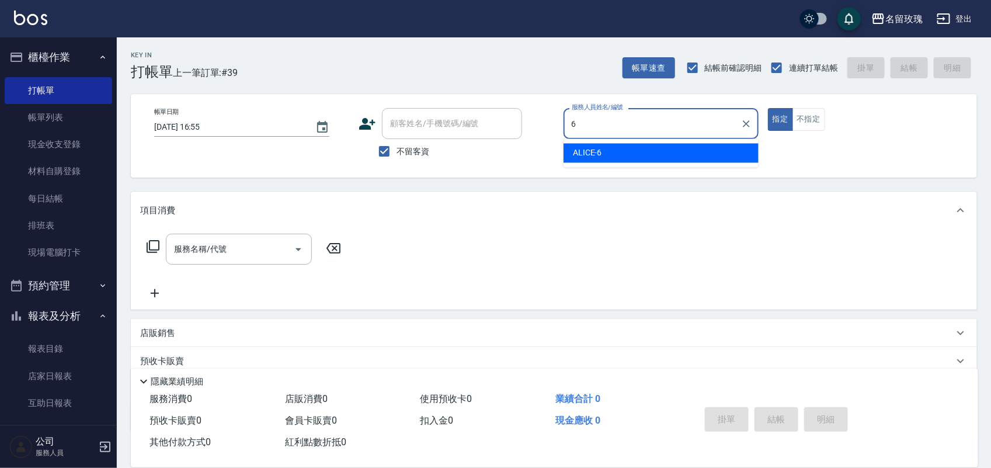
type input "ALICE-6"
type button "true"
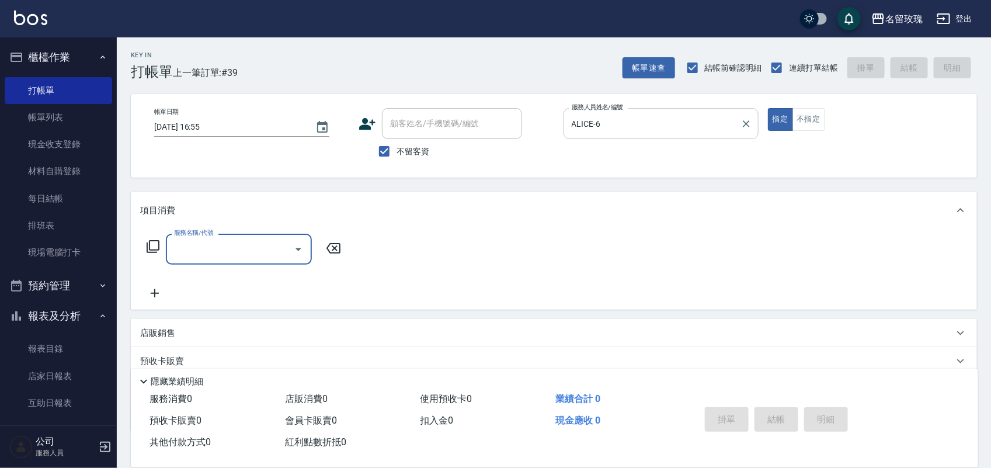
type input "2"
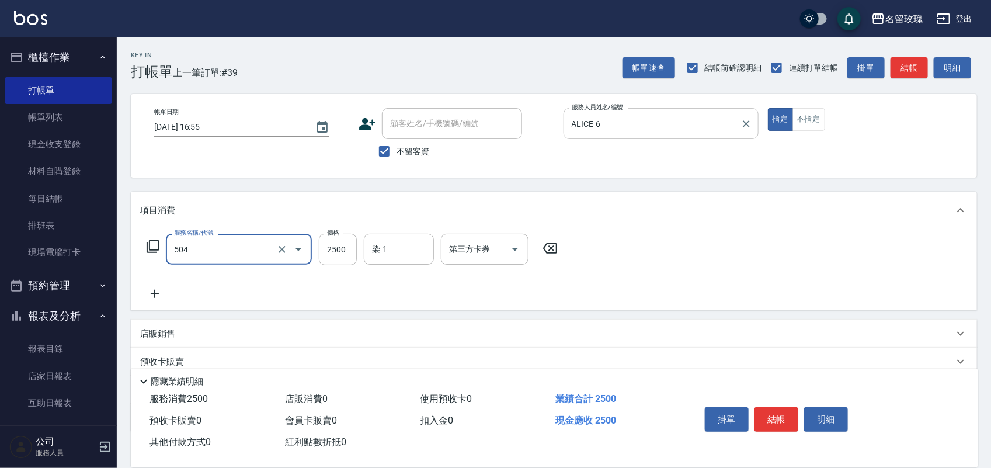
type input "染髮(504)"
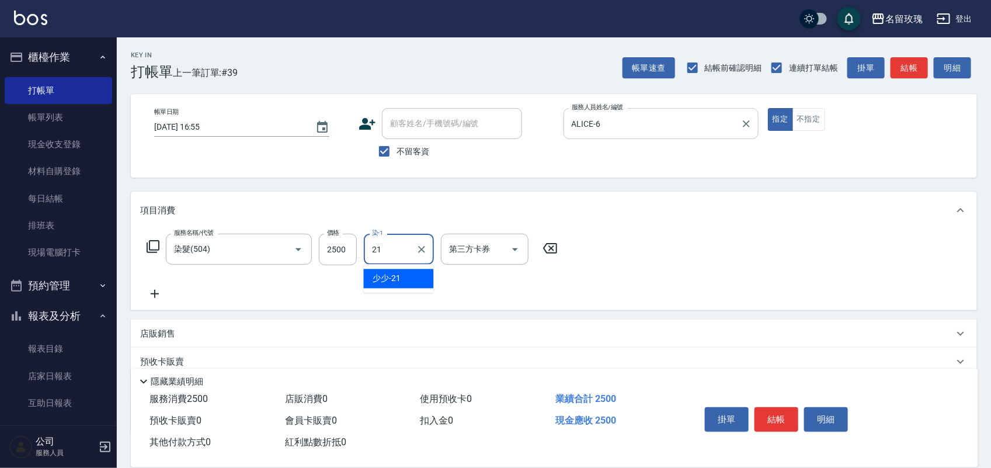
type input "少少-21"
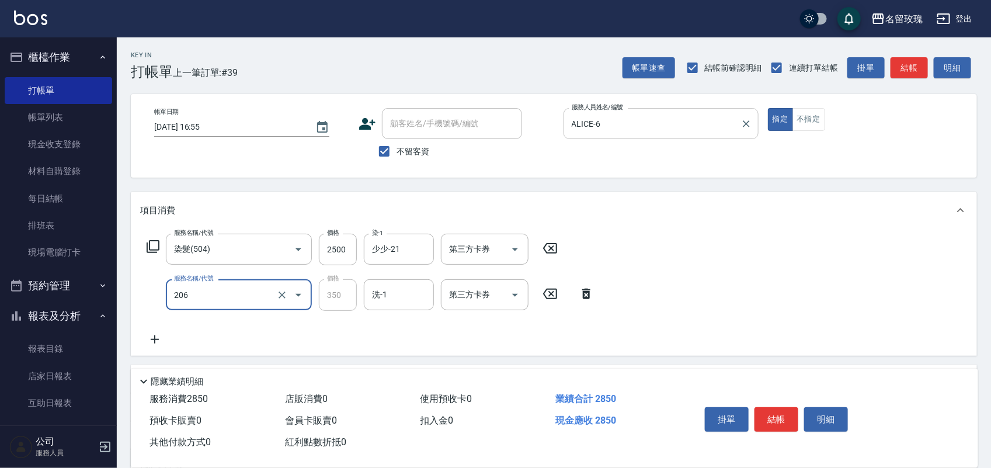
type input "洗髮精油(206)"
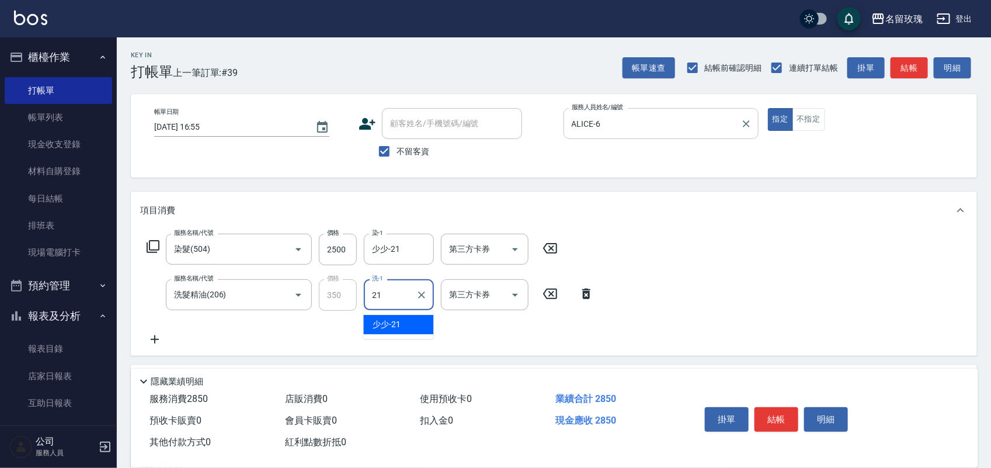
type input "少少-21"
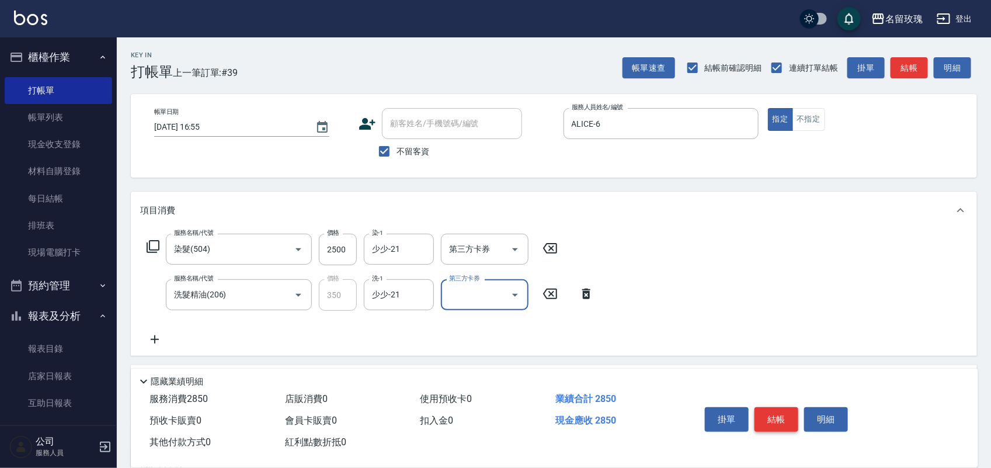
click at [778, 416] on button "結帳" at bounding box center [776, 419] width 44 height 25
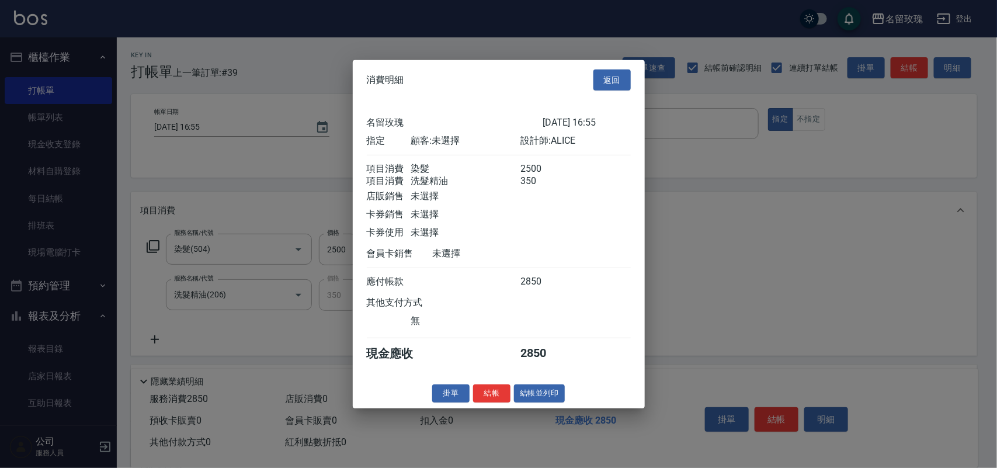
click at [511, 398] on div "掛單 結帳 結帳並列印" at bounding box center [499, 393] width 292 height 18
click at [517, 398] on button "結帳並列印" at bounding box center [539, 393] width 51 height 18
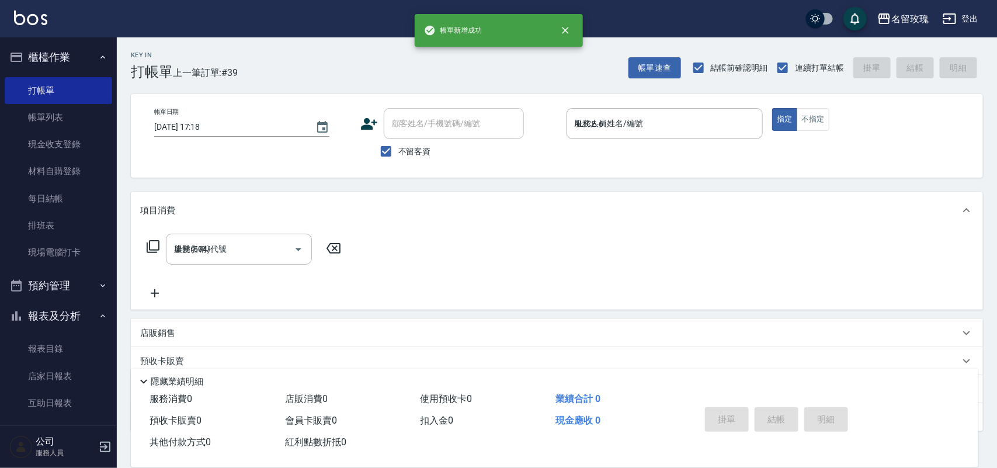
type input "[DATE] 17:18"
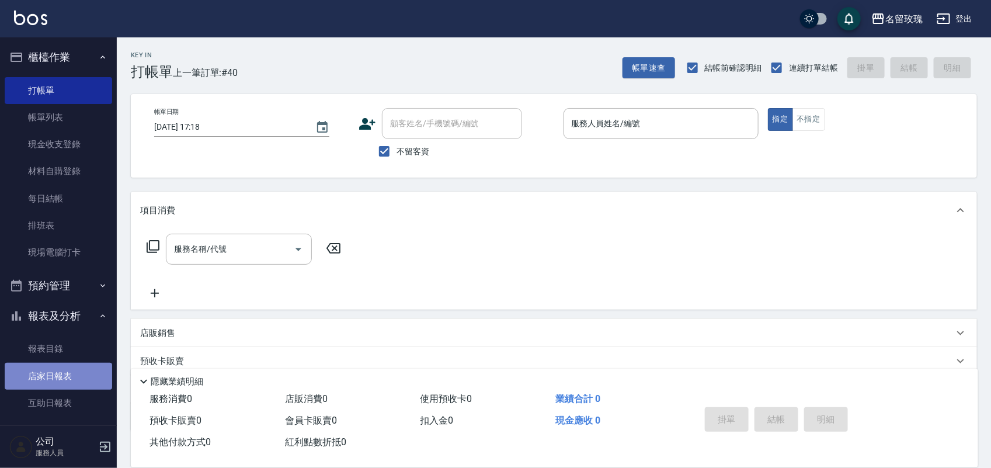
click at [79, 372] on link "店家日報表" at bounding box center [58, 376] width 107 height 27
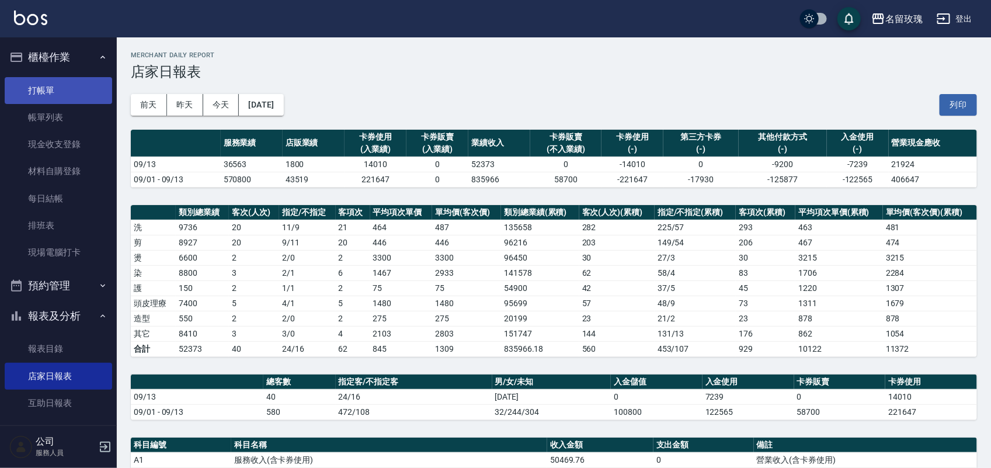
click at [47, 97] on link "打帳單" at bounding box center [58, 90] width 107 height 27
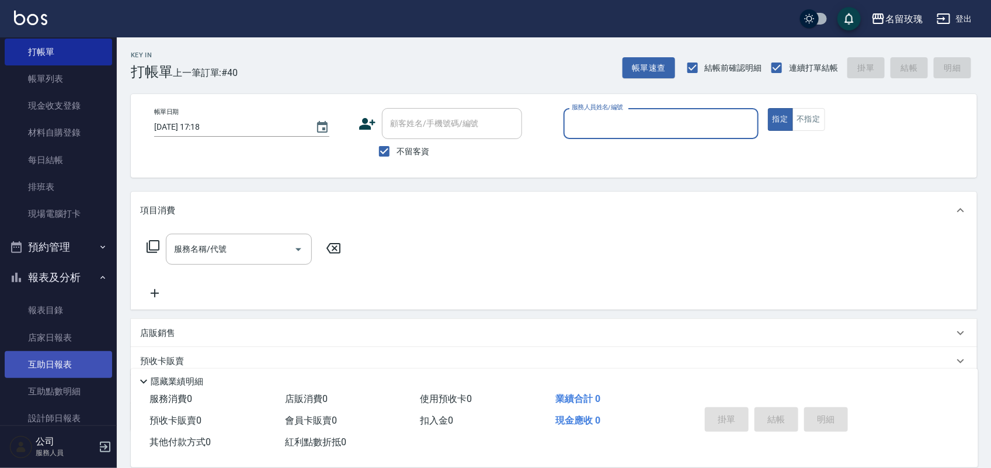
scroll to position [73, 0]
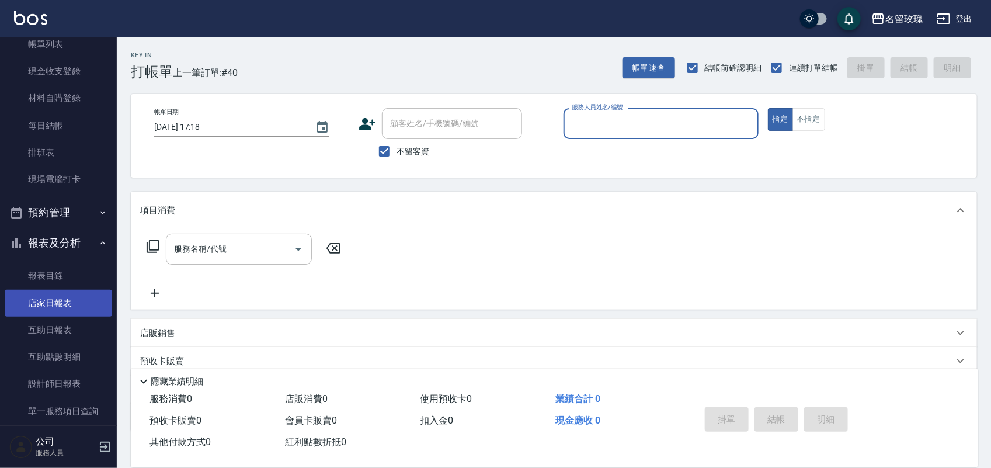
click at [46, 310] on link "店家日報表" at bounding box center [58, 303] width 107 height 27
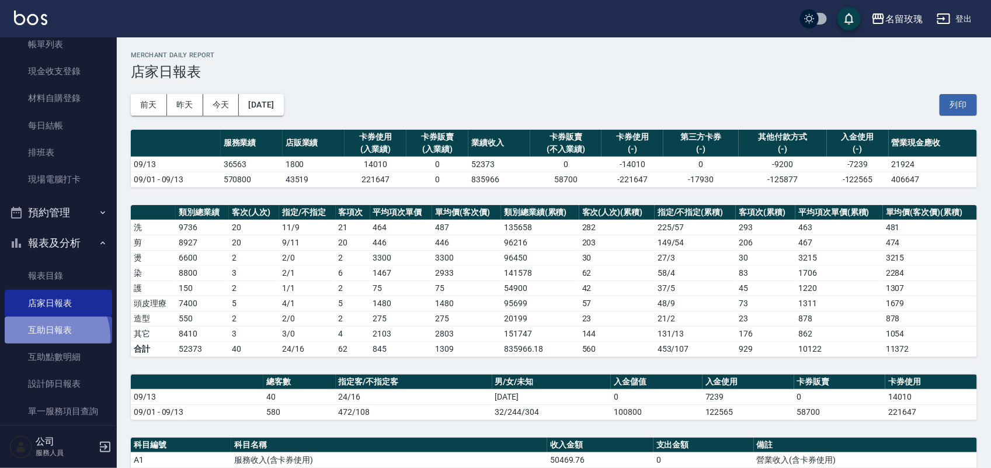
click at [47, 337] on link "互助日報表" at bounding box center [58, 329] width 107 height 27
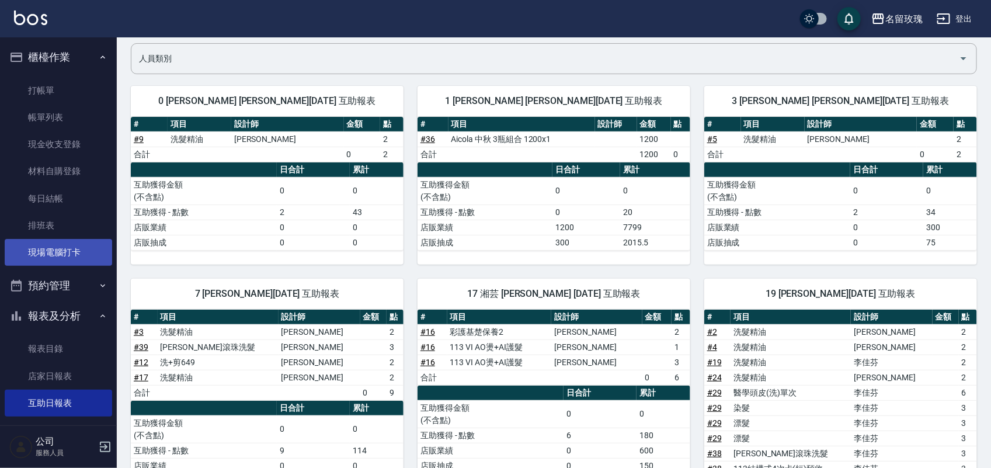
scroll to position [23, 0]
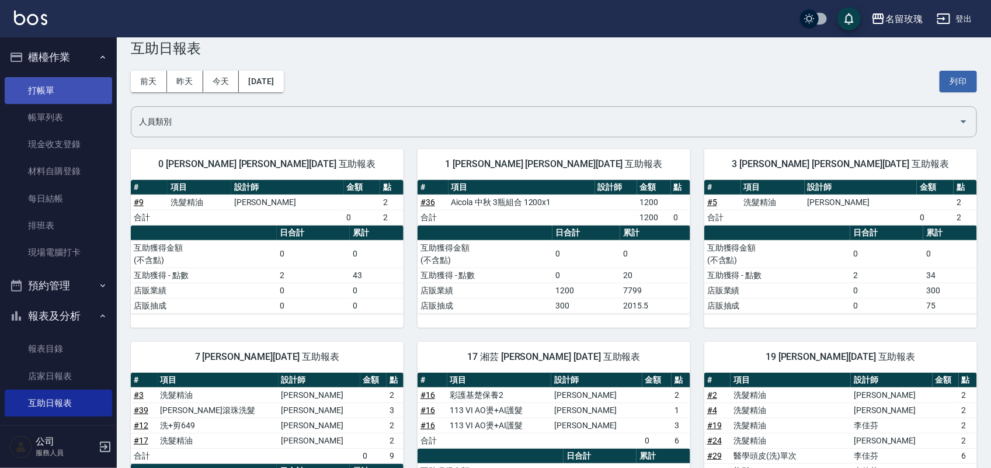
click at [51, 85] on link "打帳單" at bounding box center [58, 90] width 107 height 27
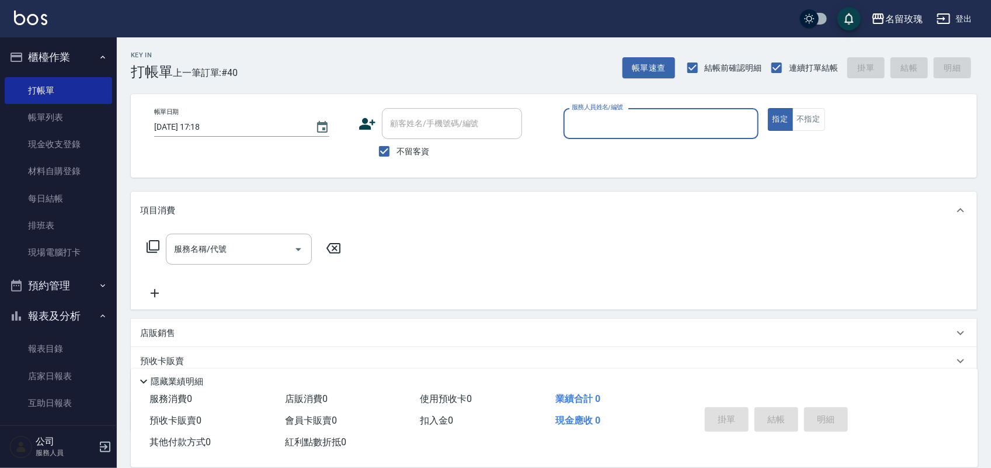
click at [768, 108] on button "指定" at bounding box center [780, 119] width 25 height 23
type button "true"
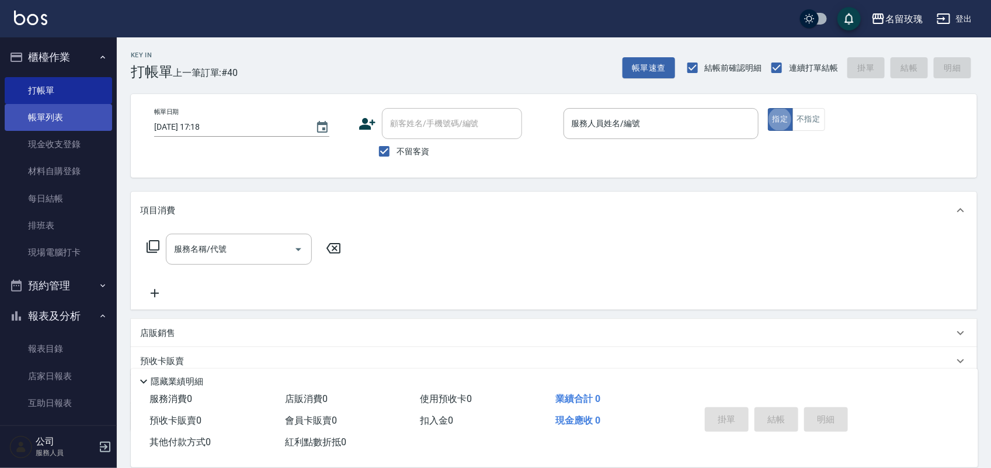
click at [58, 121] on link "帳單列表" at bounding box center [58, 117] width 107 height 27
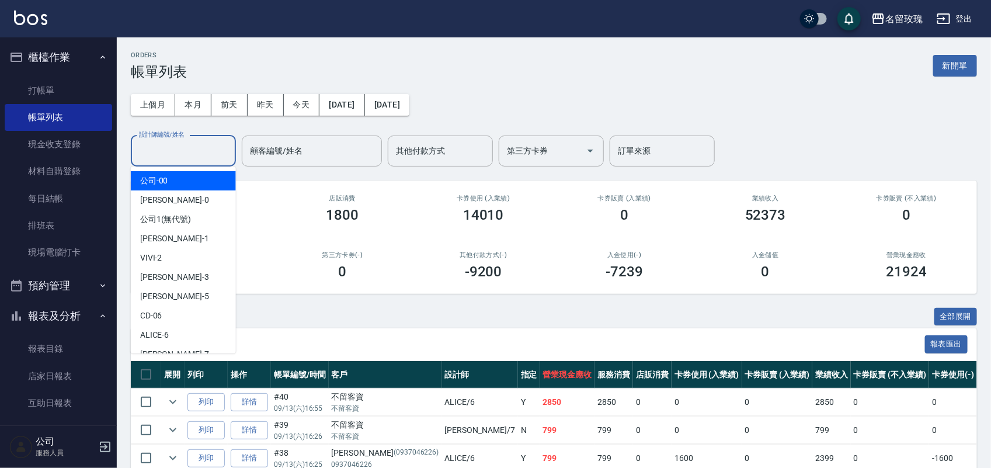
drag, startPoint x: 196, startPoint y: 141, endPoint x: 185, endPoint y: 127, distance: 17.0
click at [196, 141] on input "設計師編號/姓名" at bounding box center [183, 151] width 95 height 20
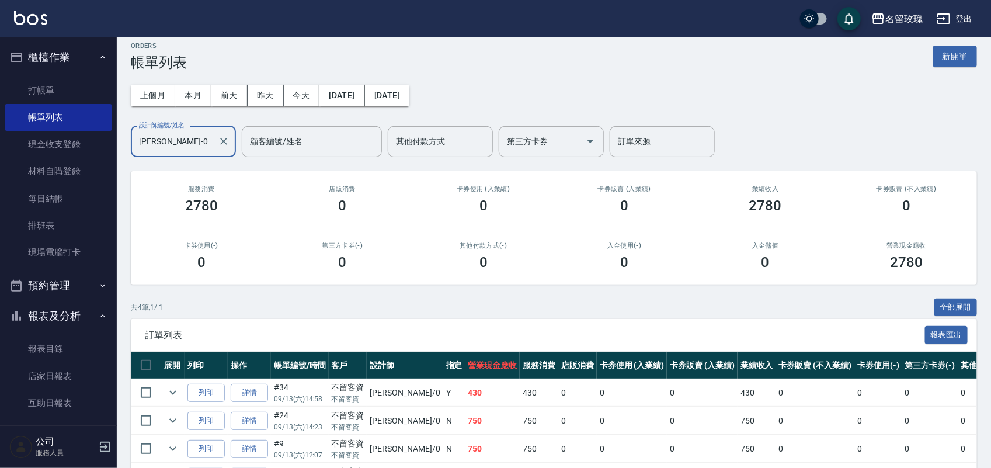
scroll to position [90, 0]
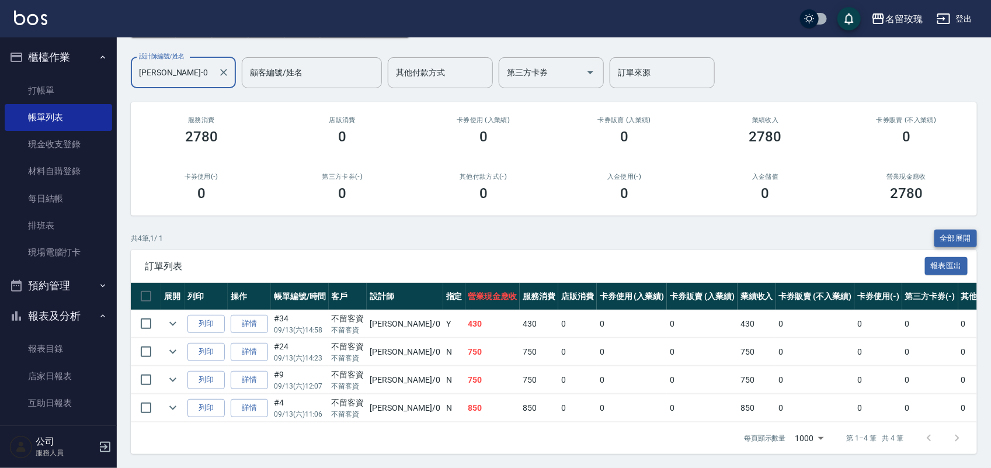
type input "[PERSON_NAME]-0"
click at [962, 229] on button "全部展開" at bounding box center [955, 238] width 43 height 18
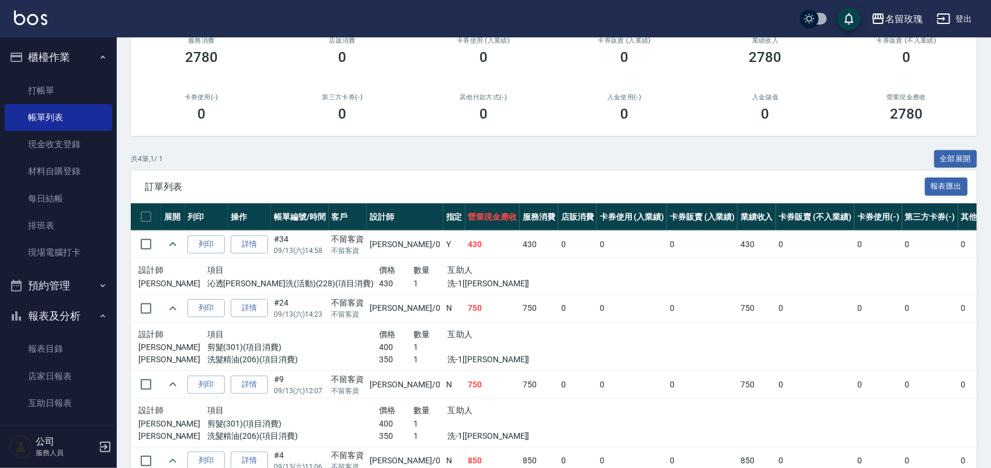
scroll to position [270, 0]
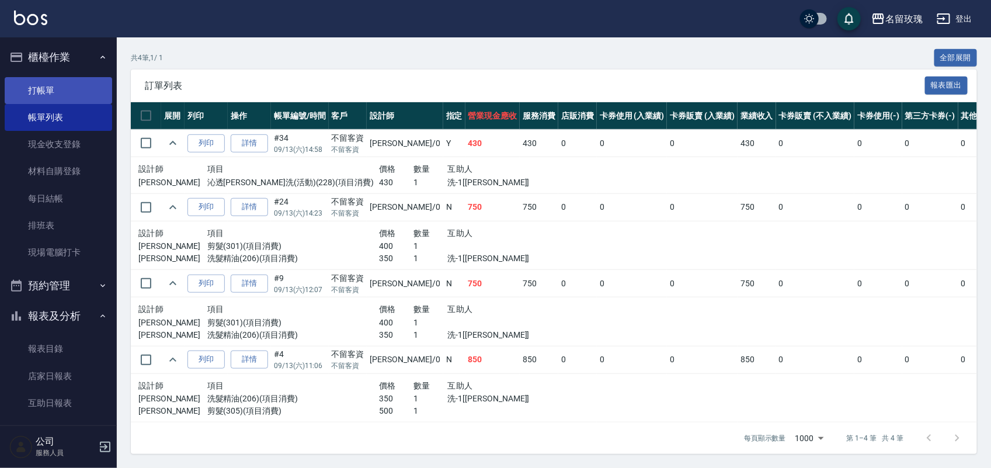
click at [39, 86] on link "打帳單" at bounding box center [58, 90] width 107 height 27
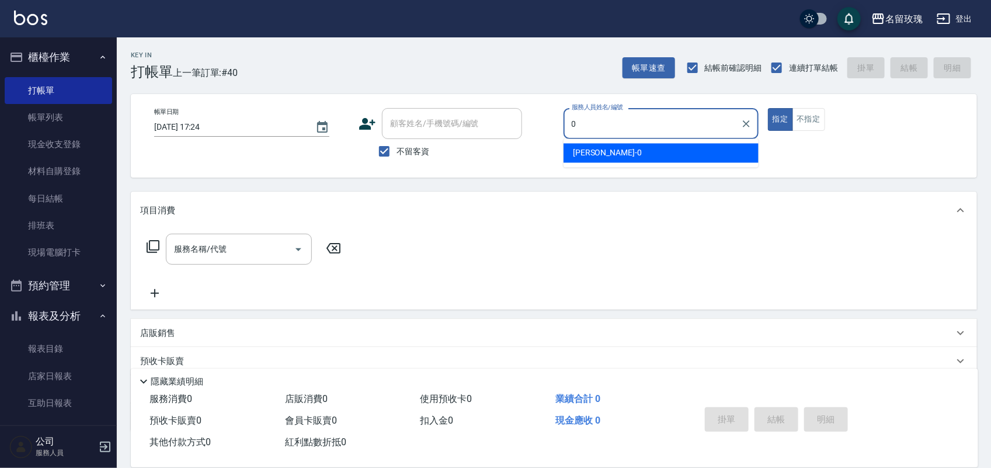
click at [602, 153] on div "[PERSON_NAME] -0" at bounding box center [660, 153] width 195 height 19
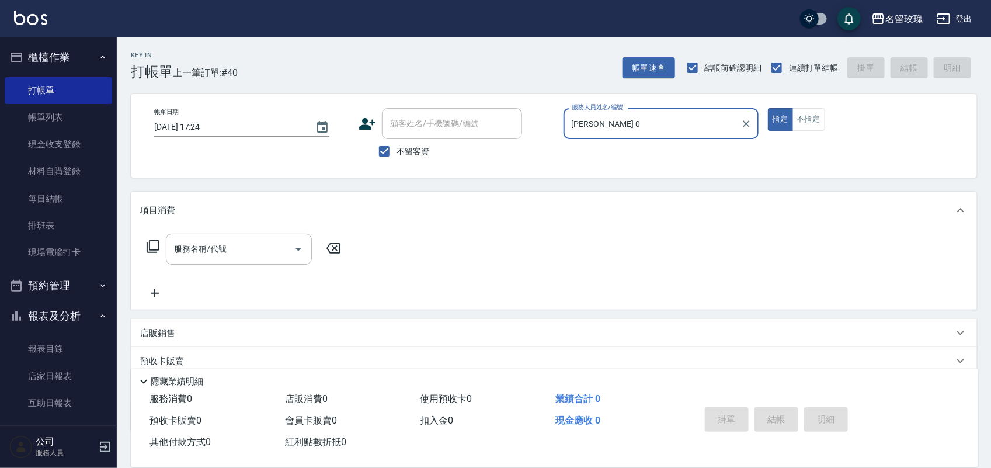
type input "[PERSON_NAME]-0"
click at [152, 239] on icon at bounding box center [153, 246] width 14 height 14
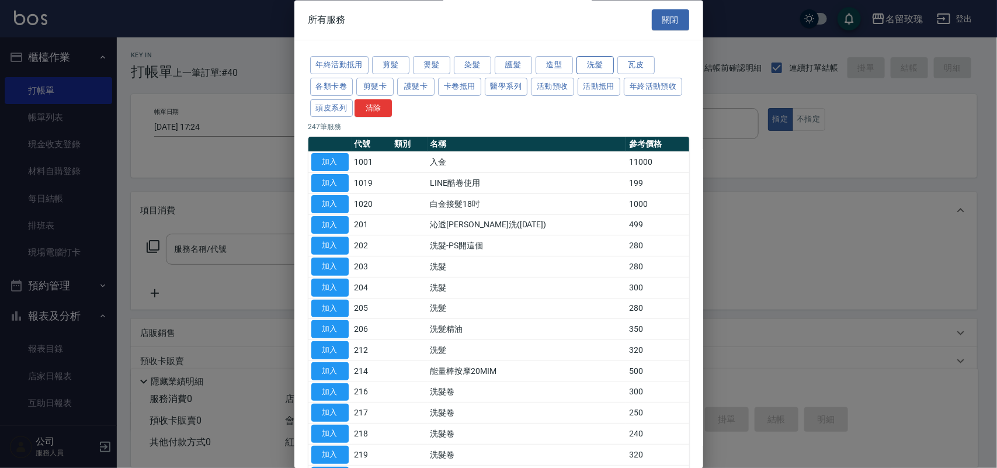
click at [602, 60] on button "洗髮" at bounding box center [594, 66] width 37 height 18
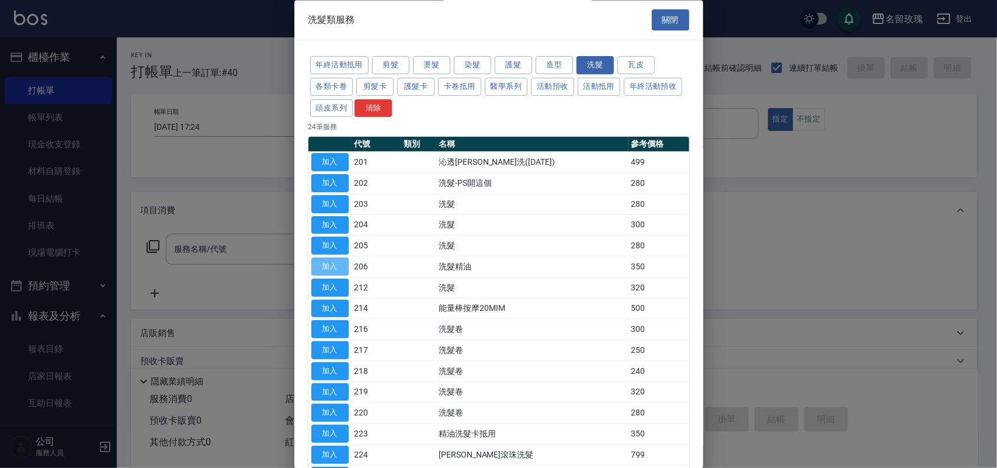
click at [339, 272] on button "加入" at bounding box center [329, 267] width 37 height 18
type input "洗髮精油(206)"
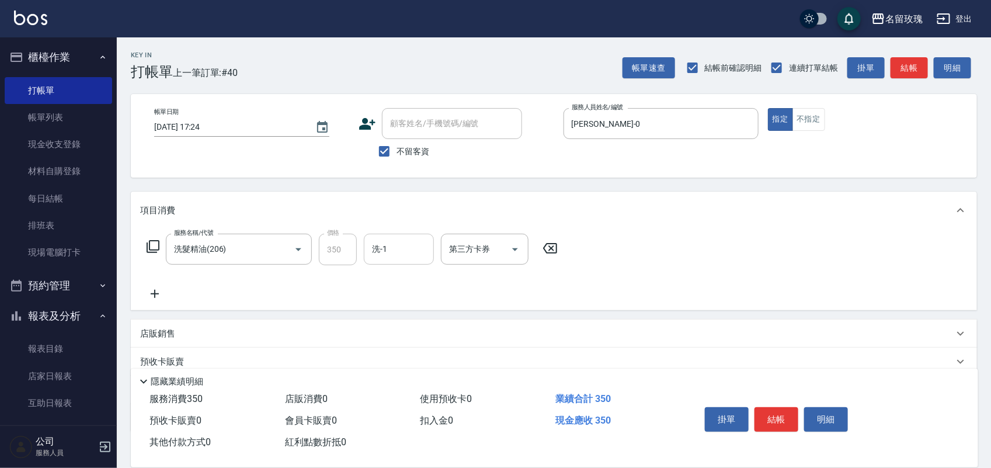
click at [400, 263] on div "洗-1" at bounding box center [399, 249] width 70 height 31
drag, startPoint x: 385, startPoint y: 276, endPoint x: 378, endPoint y: 276, distance: 7.6
click at [383, 276] on span "[PERSON_NAME] -1" at bounding box center [407, 279] width 69 height 12
type input "[PERSON_NAME]-1"
click at [152, 246] on icon at bounding box center [153, 246] width 14 height 14
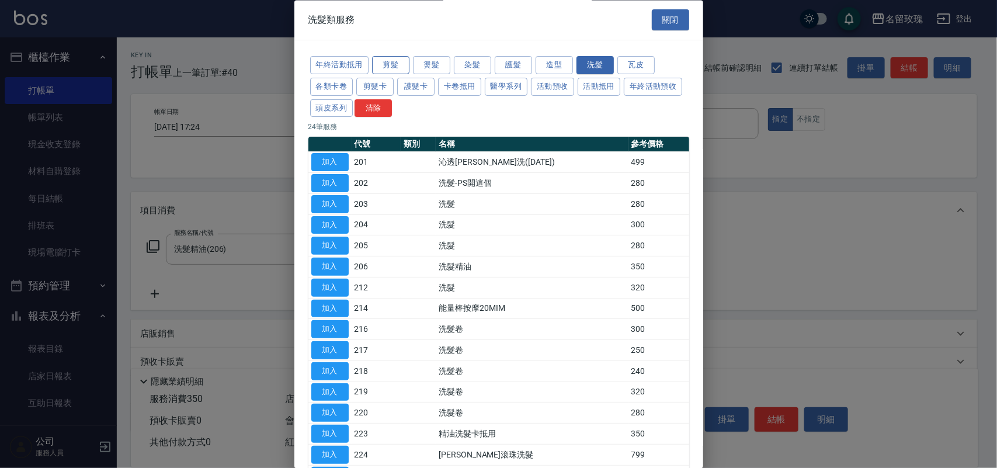
click at [391, 61] on button "剪髮" at bounding box center [390, 66] width 37 height 18
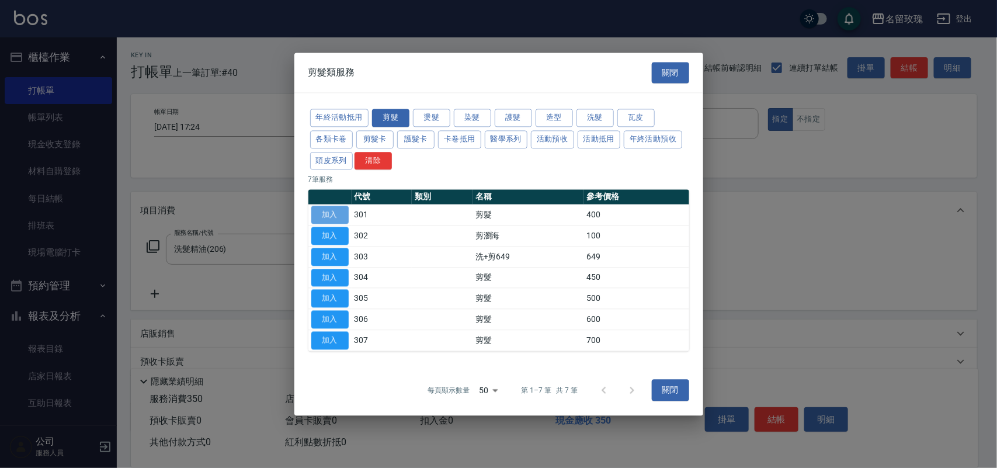
click at [319, 218] on button "加入" at bounding box center [329, 215] width 37 height 18
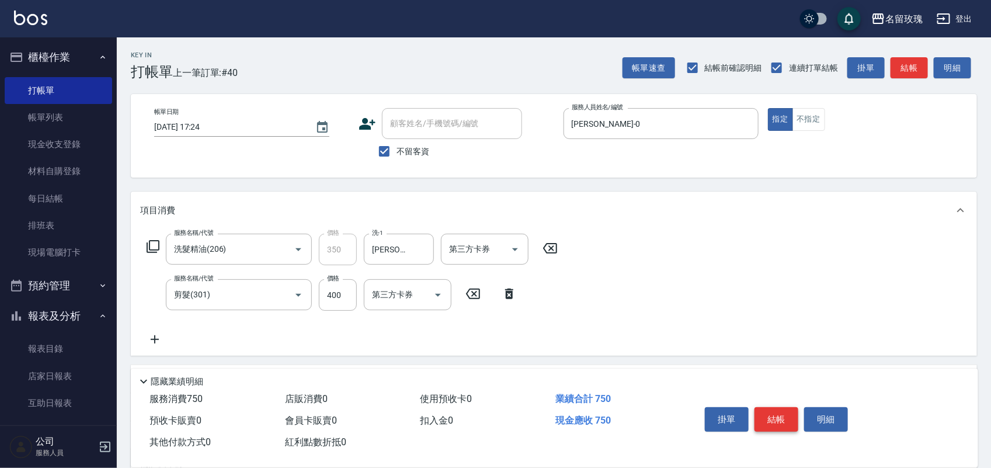
drag, startPoint x: 797, startPoint y: 409, endPoint x: 784, endPoint y: 409, distance: 13.4
click at [794, 409] on button "結帳" at bounding box center [776, 419] width 44 height 25
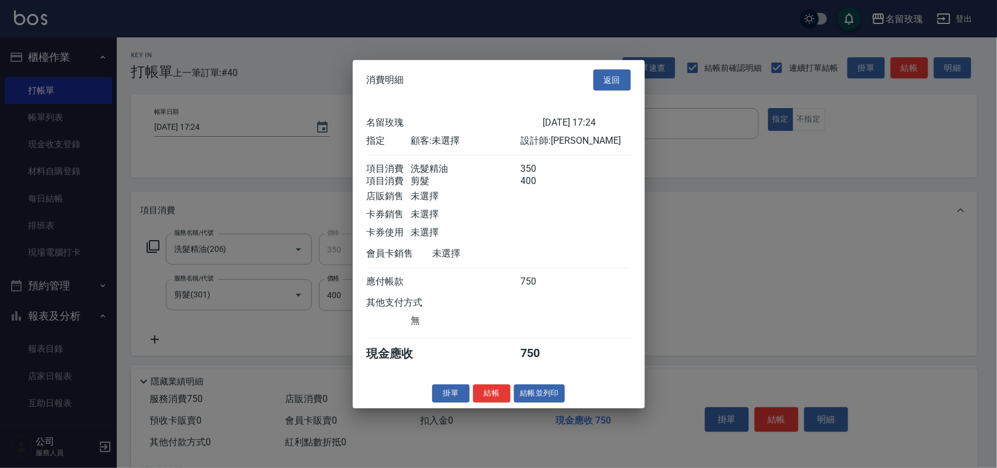
click at [783, 409] on div at bounding box center [498, 234] width 997 height 468
drag, startPoint x: 563, startPoint y: 406, endPoint x: 555, endPoint y: 402, distance: 9.1
click at [562, 402] on button "結帳並列印" at bounding box center [539, 393] width 51 height 18
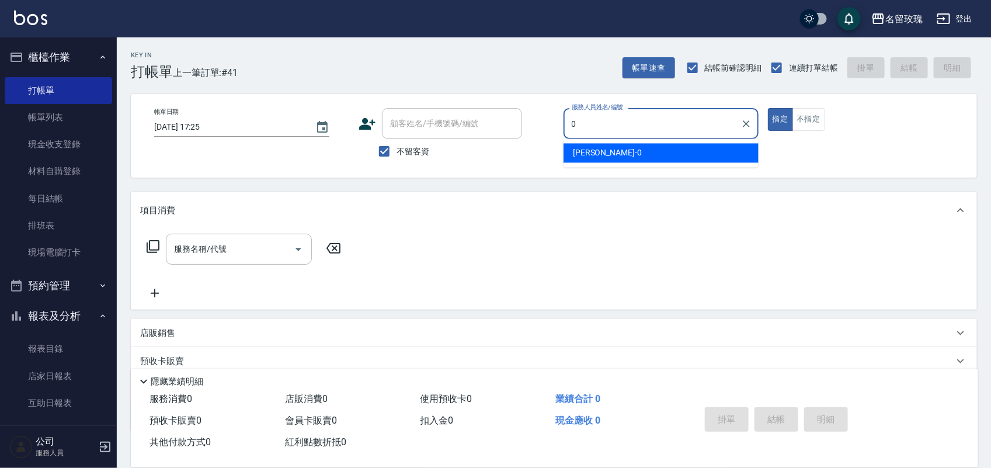
click at [611, 159] on div "[PERSON_NAME] -0" at bounding box center [660, 153] width 195 height 19
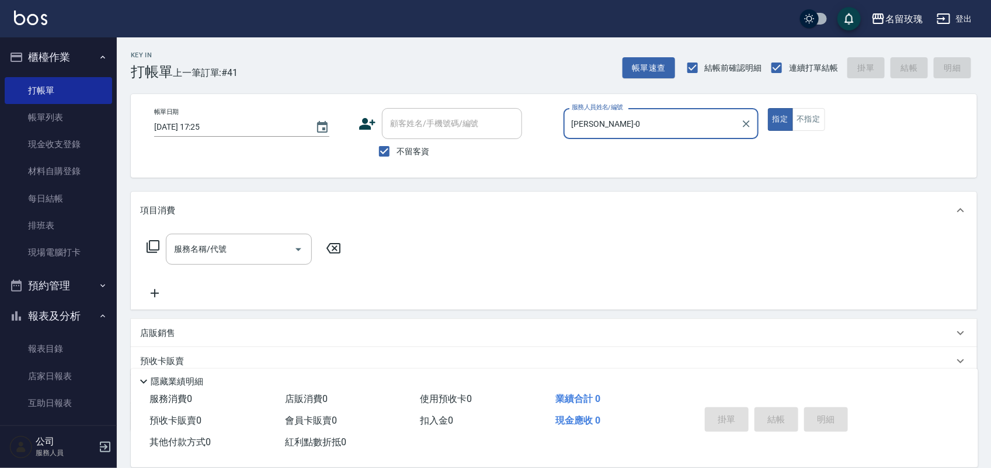
click at [156, 246] on icon at bounding box center [153, 246] width 14 height 14
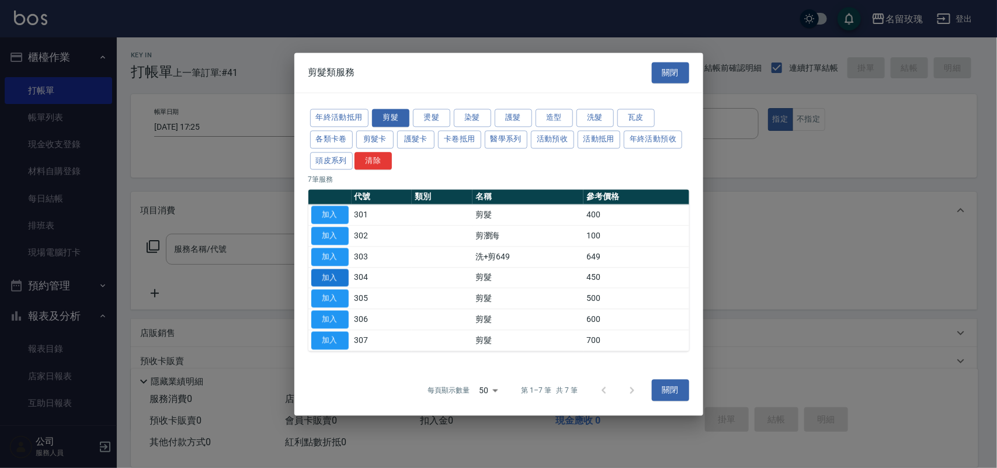
click at [337, 279] on button "加入" at bounding box center [329, 278] width 37 height 18
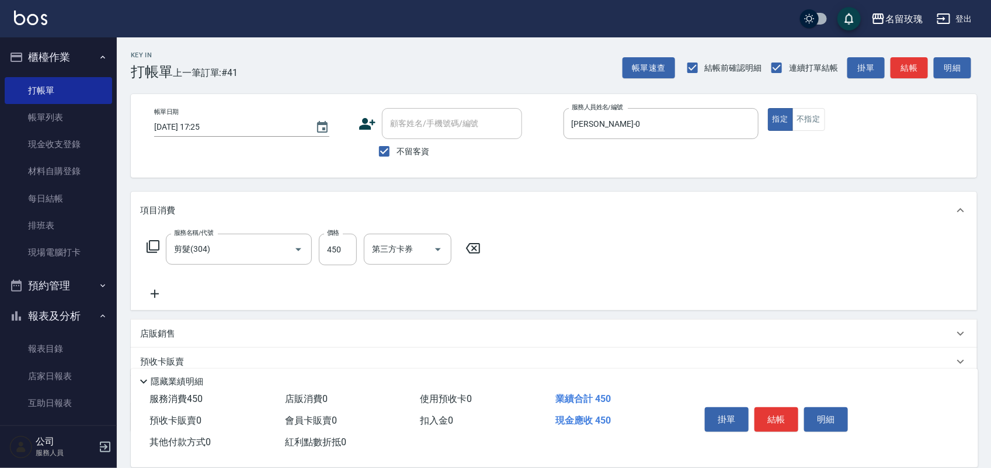
click at [151, 243] on icon at bounding box center [153, 246] width 14 height 14
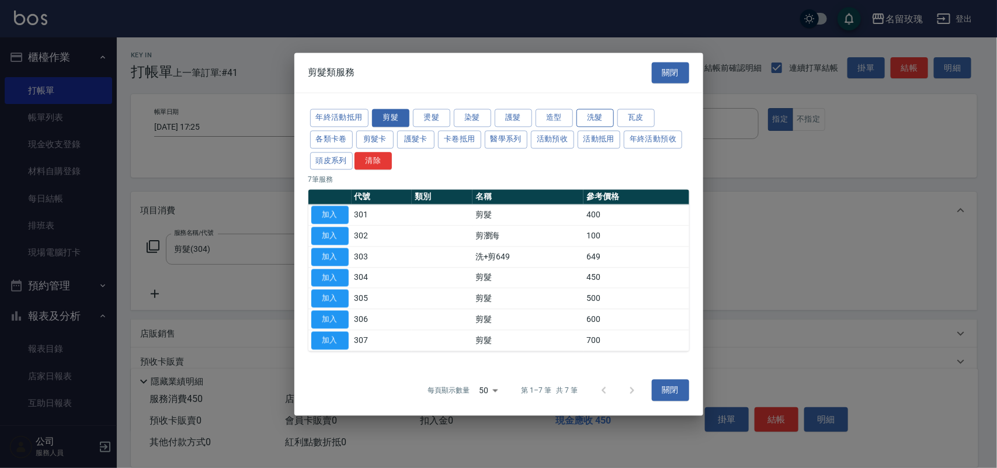
click at [590, 120] on button "洗髮" at bounding box center [594, 118] width 37 height 18
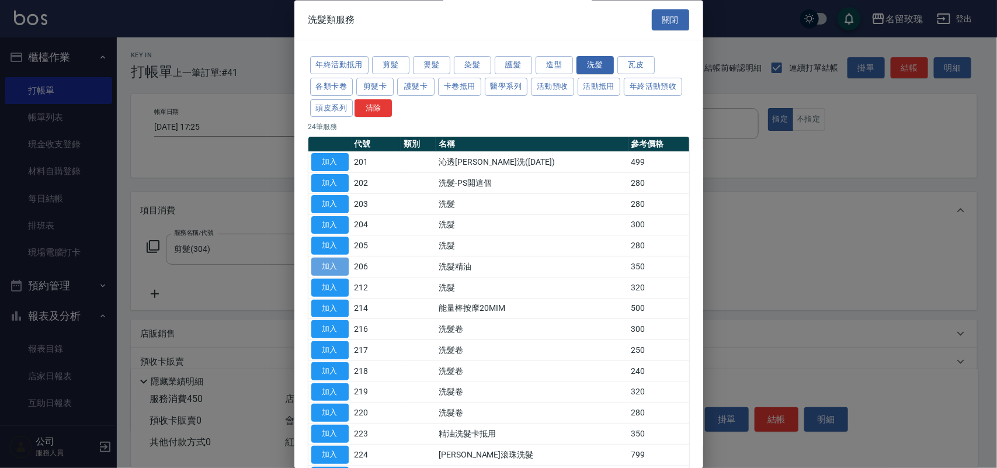
click at [343, 262] on button "加入" at bounding box center [329, 267] width 37 height 18
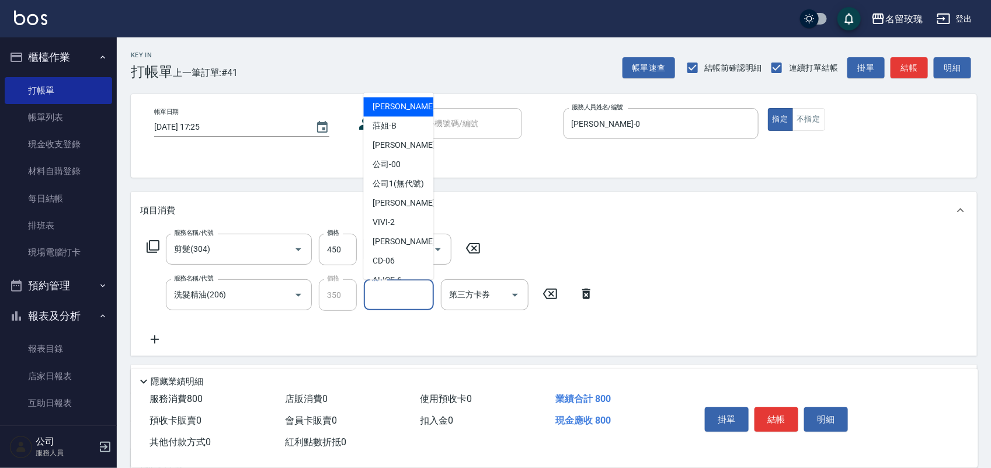
drag, startPoint x: 410, startPoint y: 288, endPoint x: 390, endPoint y: 267, distance: 28.9
click at [410, 288] on input "洗-1" at bounding box center [399, 294] width 60 height 20
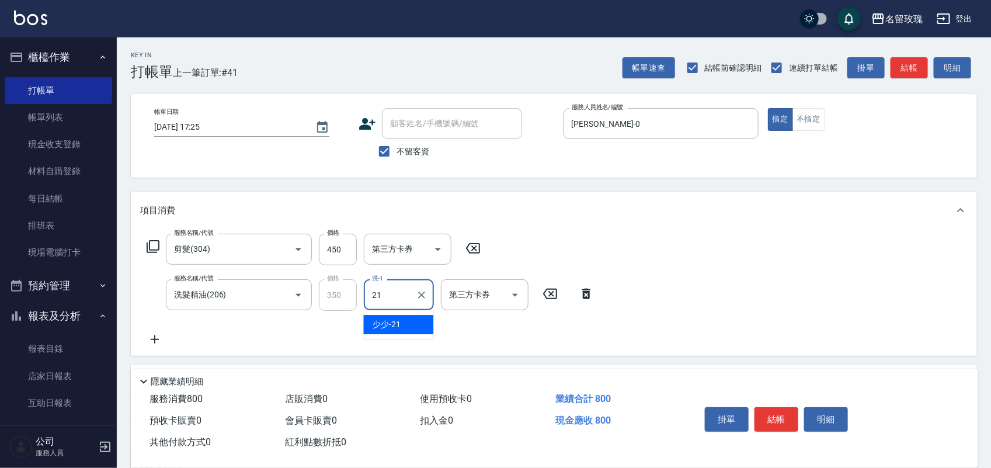
click at [413, 316] on div "少少 -21" at bounding box center [399, 324] width 70 height 19
click at [765, 413] on button "結帳" at bounding box center [776, 419] width 44 height 25
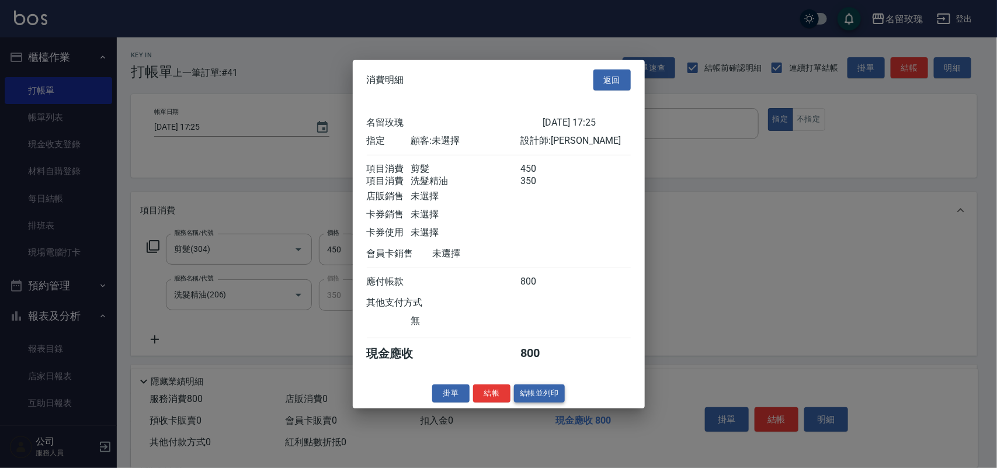
click at [559, 400] on button "結帳並列印" at bounding box center [539, 393] width 51 height 18
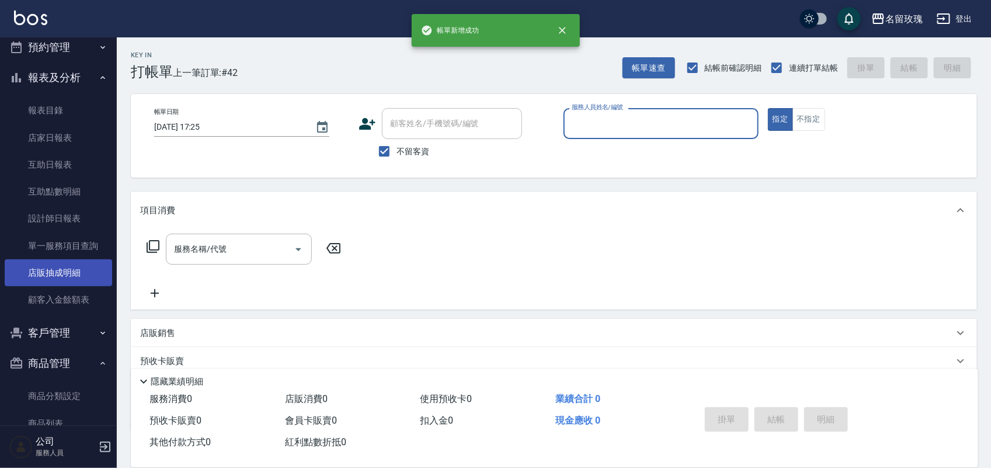
scroll to position [269, 0]
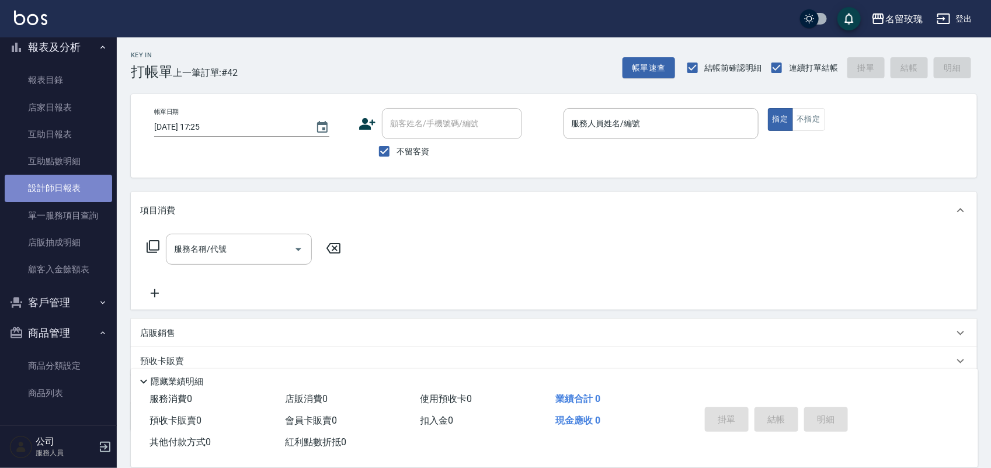
click at [62, 182] on link "設計師日報表" at bounding box center [58, 188] width 107 height 27
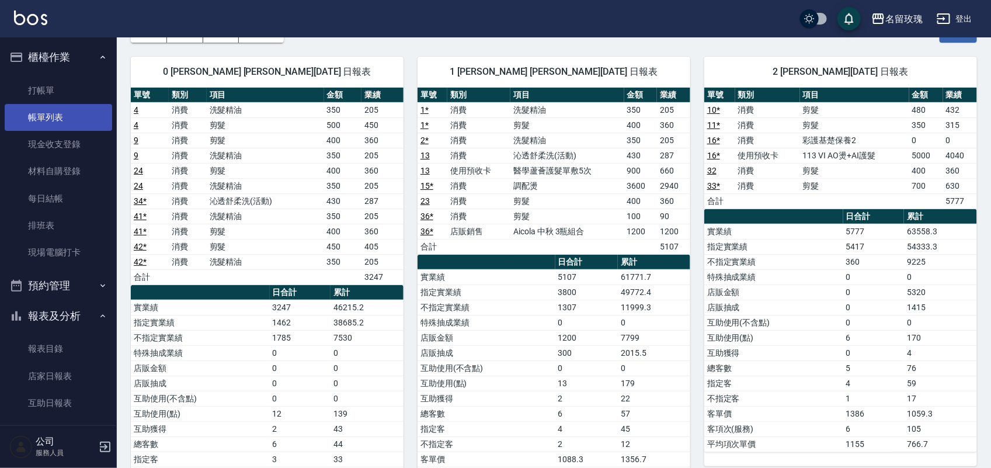
click at [80, 112] on link "帳單列表" at bounding box center [58, 117] width 107 height 27
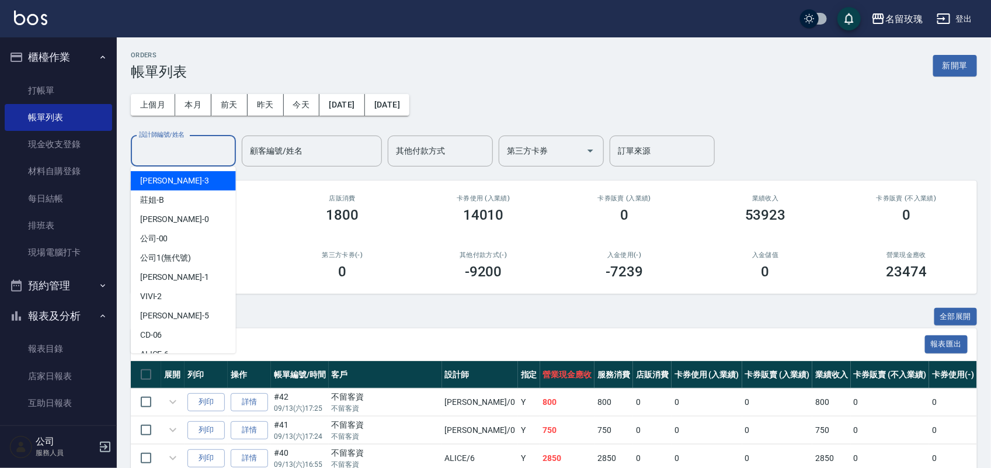
click at [158, 144] on div "設計師編號/姓名 設計師編號/姓名" at bounding box center [183, 150] width 105 height 31
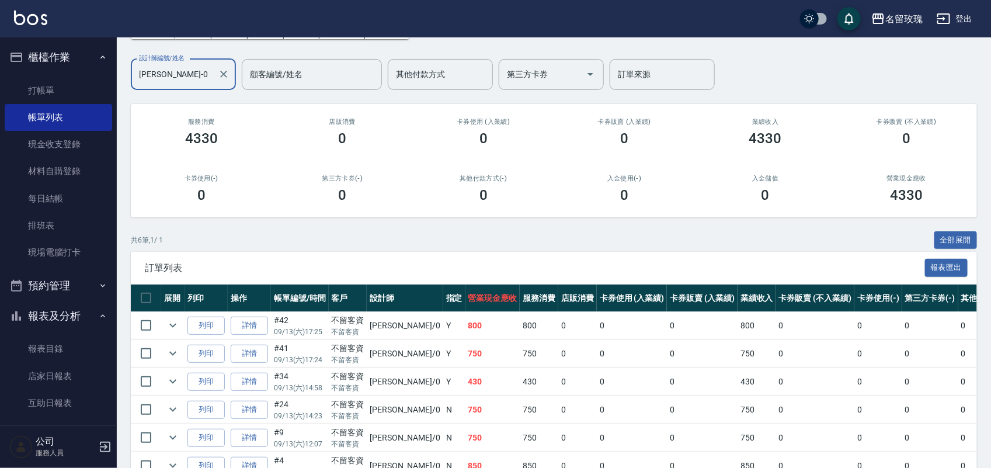
scroll to position [147, 0]
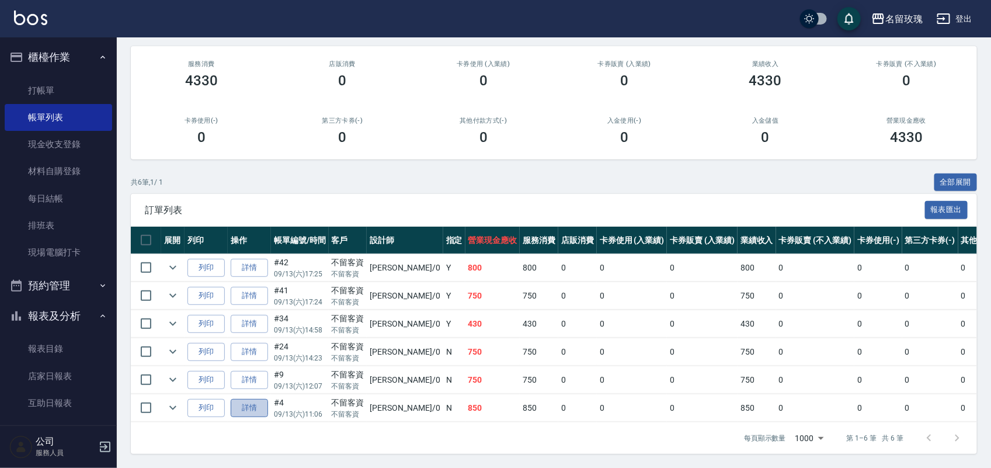
click at [246, 399] on link "詳情" at bounding box center [249, 408] width 37 height 18
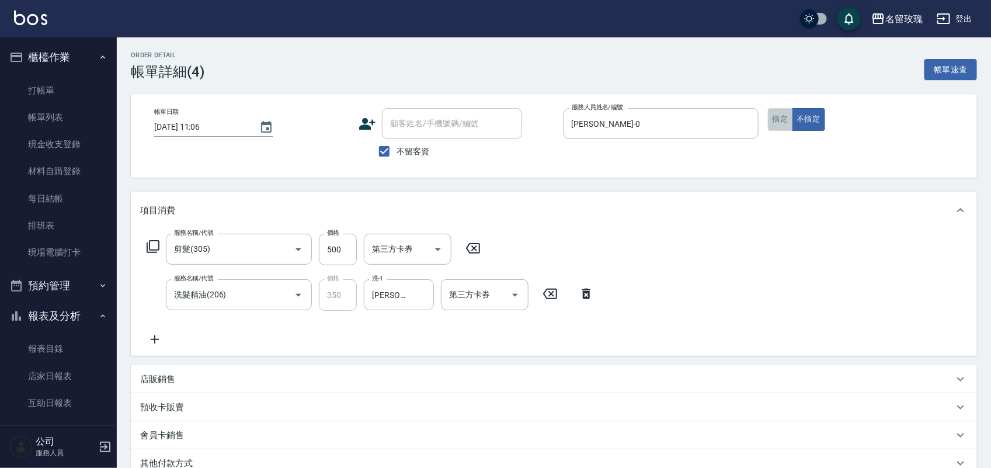
click at [781, 119] on button "指定" at bounding box center [780, 119] width 25 height 23
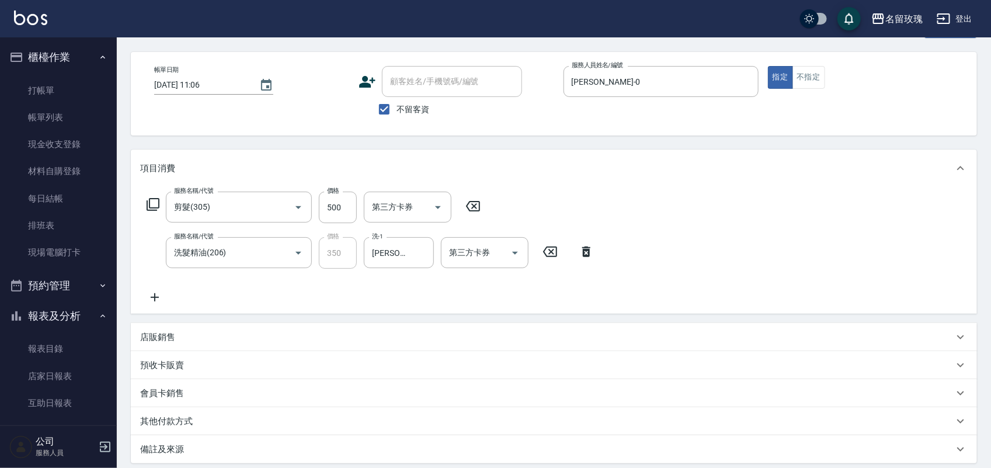
scroll to position [162, 0]
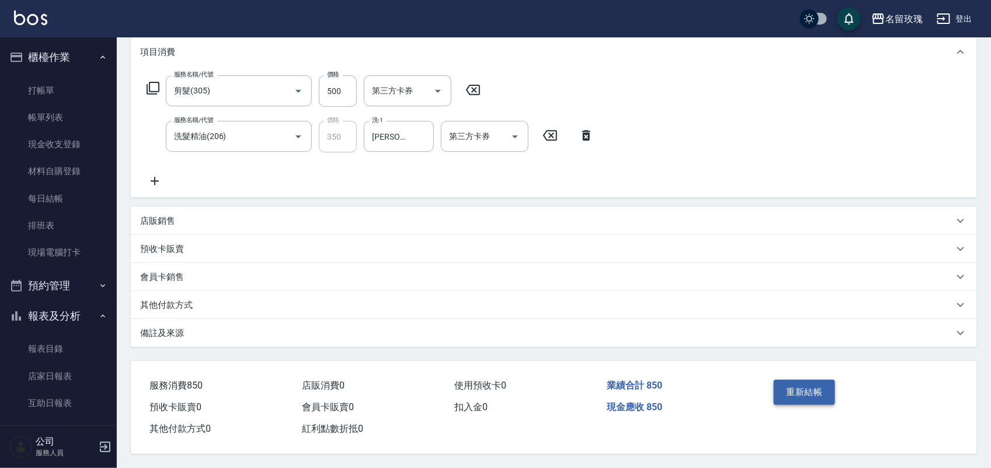
click at [810, 385] on button "重新結帳" at bounding box center [805, 391] width 62 height 25
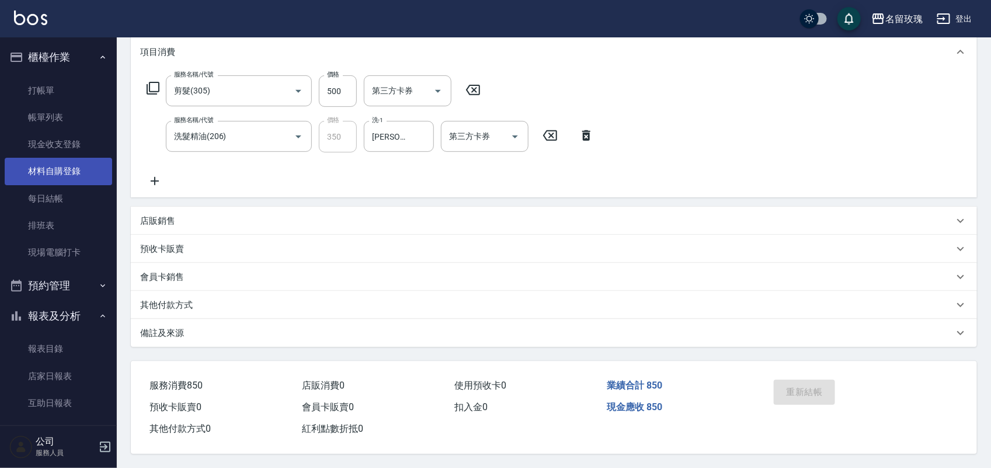
click at [77, 118] on link "帳單列表" at bounding box center [58, 117] width 107 height 27
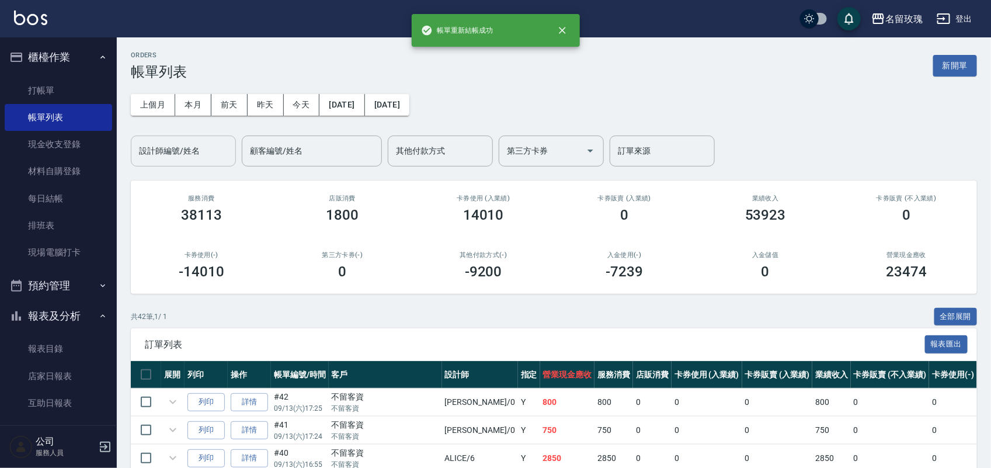
click at [196, 137] on div "設計師編號/姓名" at bounding box center [183, 150] width 105 height 31
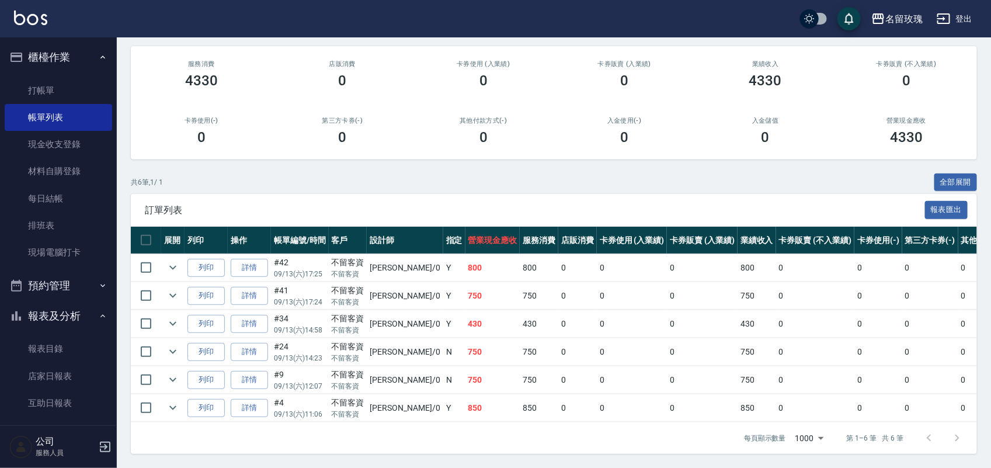
scroll to position [147, 0]
click at [247, 374] on link "詳情" at bounding box center [249, 380] width 37 height 18
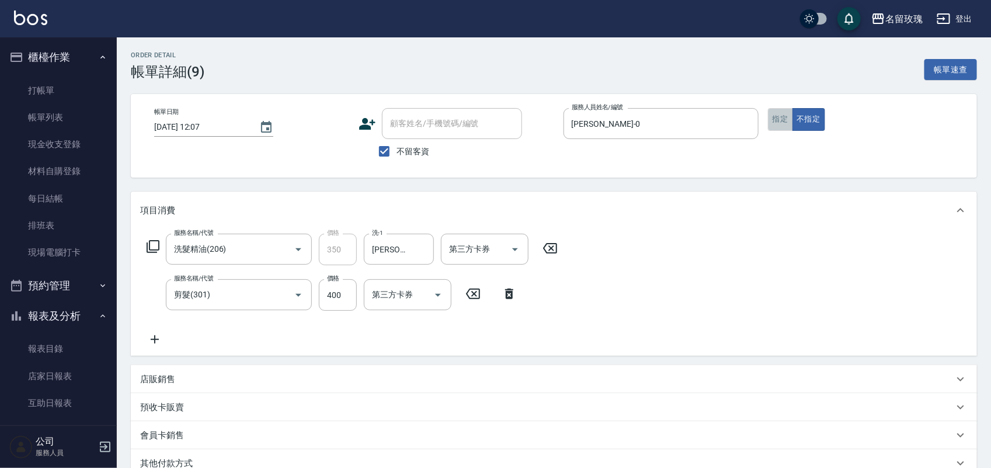
click at [786, 121] on button "指定" at bounding box center [780, 119] width 25 height 23
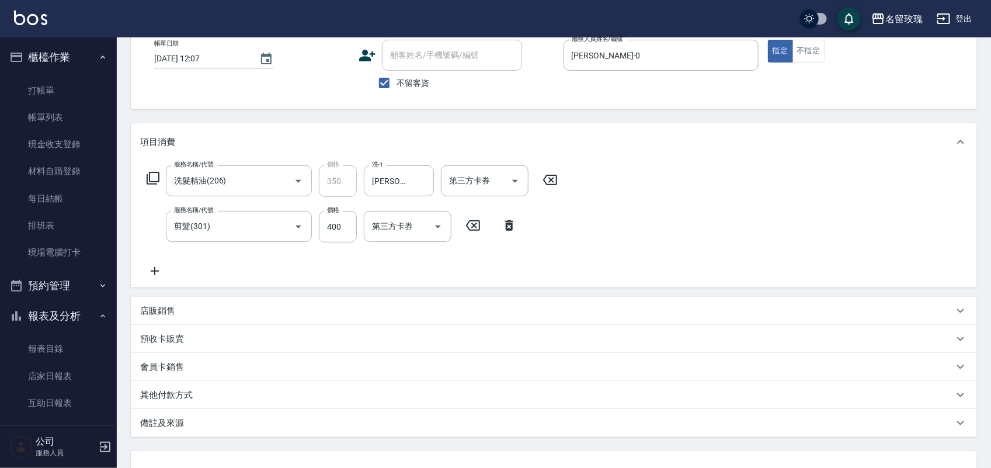
scroll to position [162, 0]
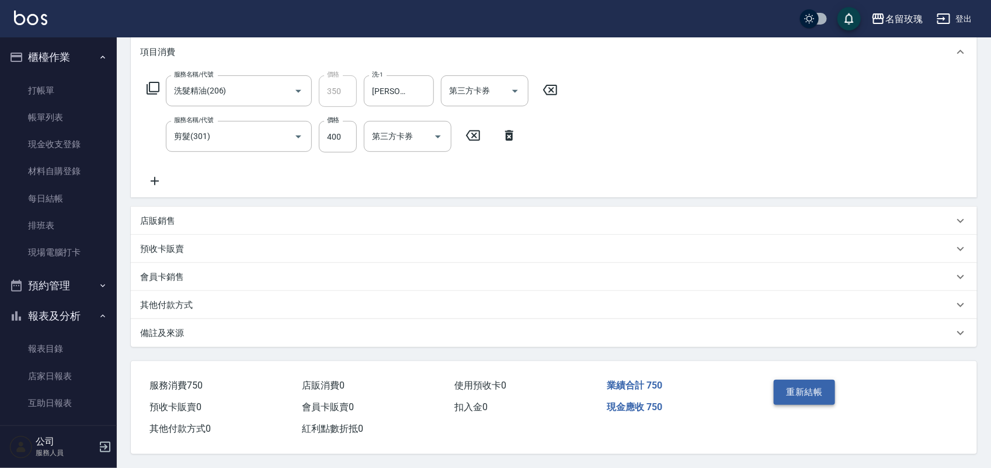
click at [786, 385] on button "重新結帳" at bounding box center [805, 391] width 62 height 25
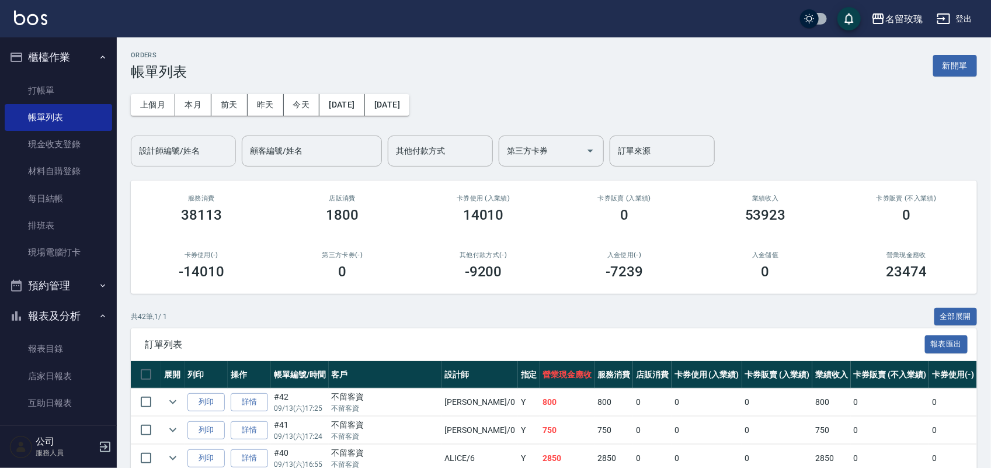
click at [173, 158] on input "設計師編號/姓名" at bounding box center [183, 151] width 95 height 20
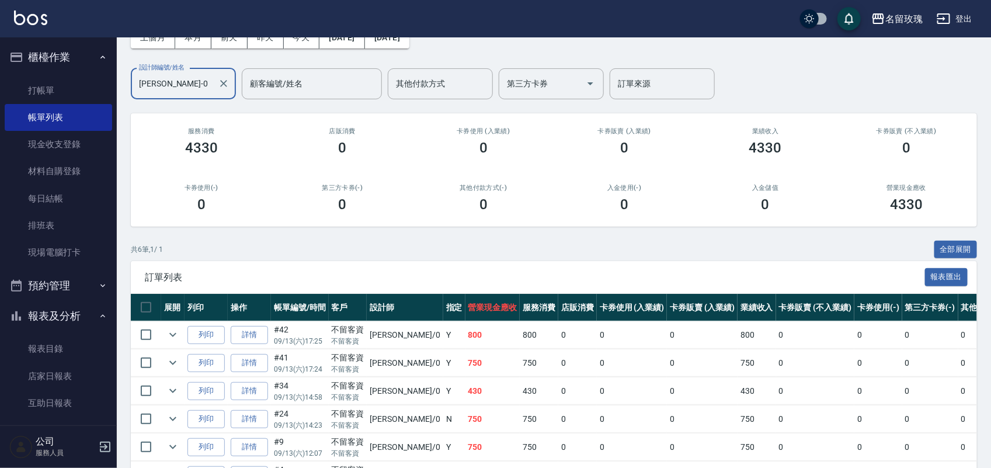
scroll to position [147, 0]
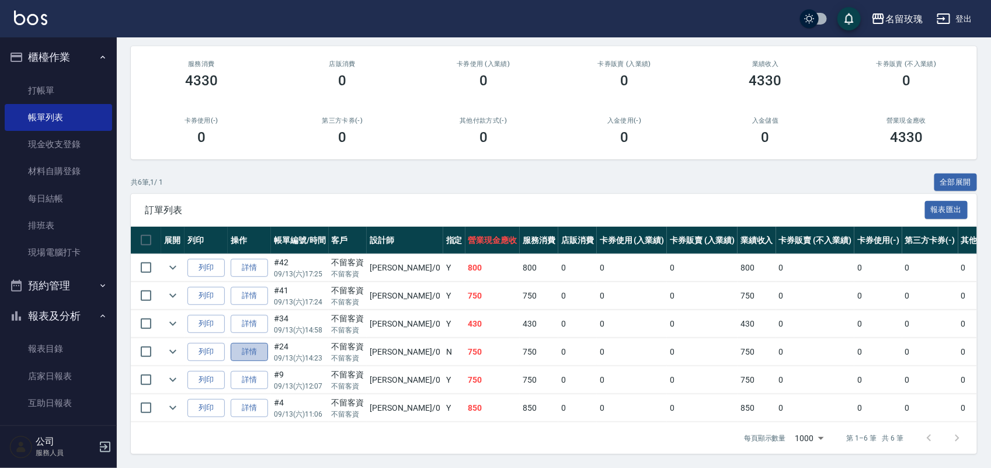
click at [251, 343] on link "詳情" at bounding box center [249, 352] width 37 height 18
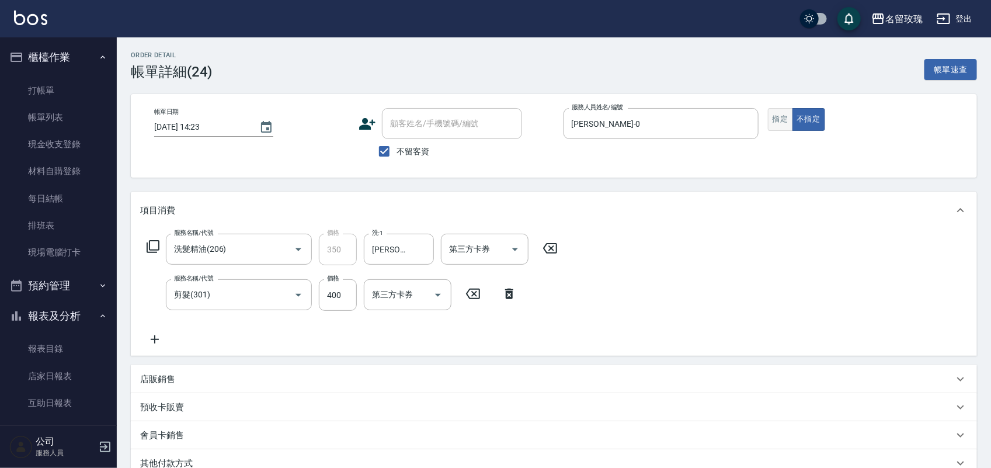
click at [781, 124] on button "指定" at bounding box center [780, 119] width 25 height 23
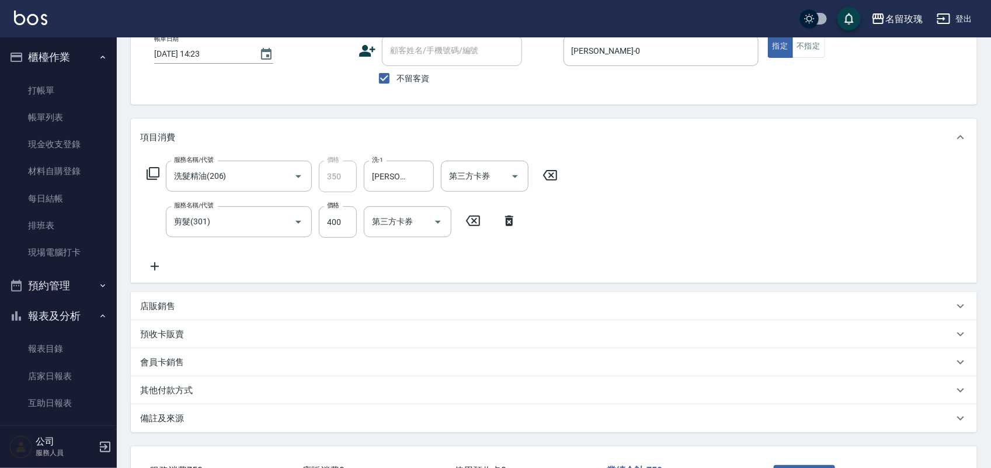
scroll to position [162, 0]
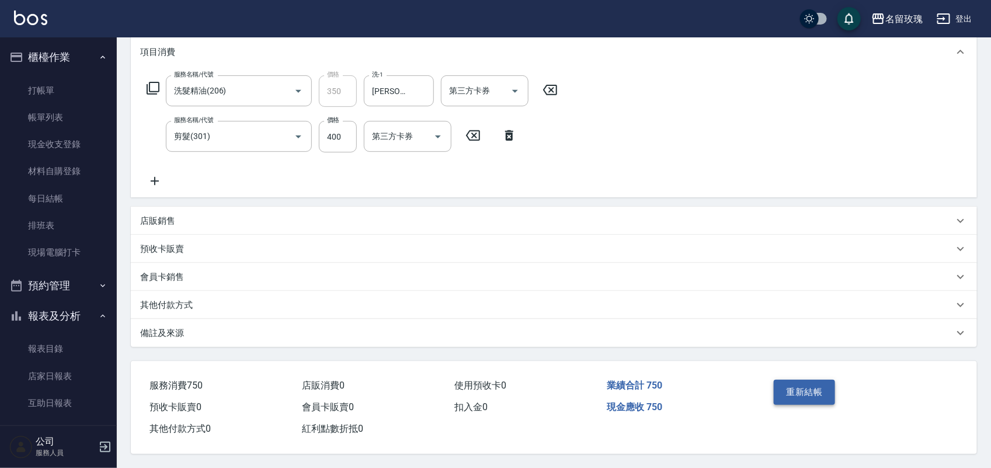
click at [809, 390] on button "重新結帳" at bounding box center [805, 391] width 62 height 25
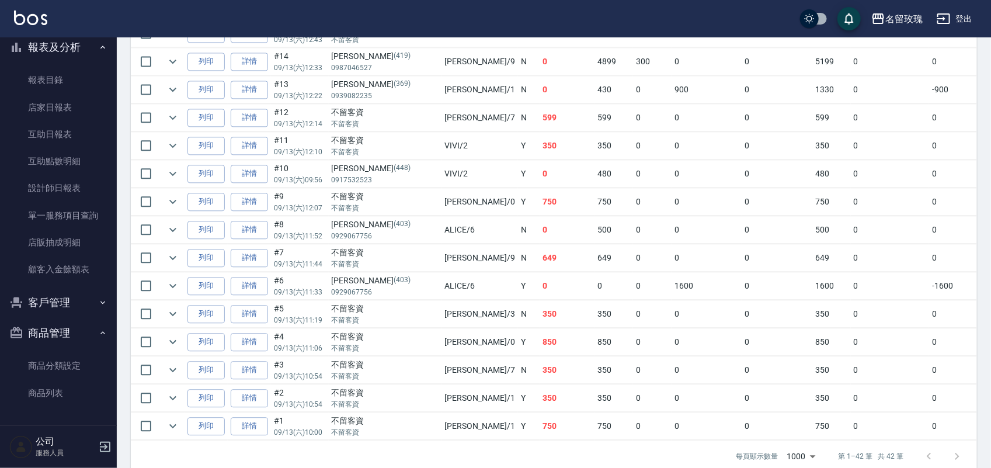
scroll to position [1165, 0]
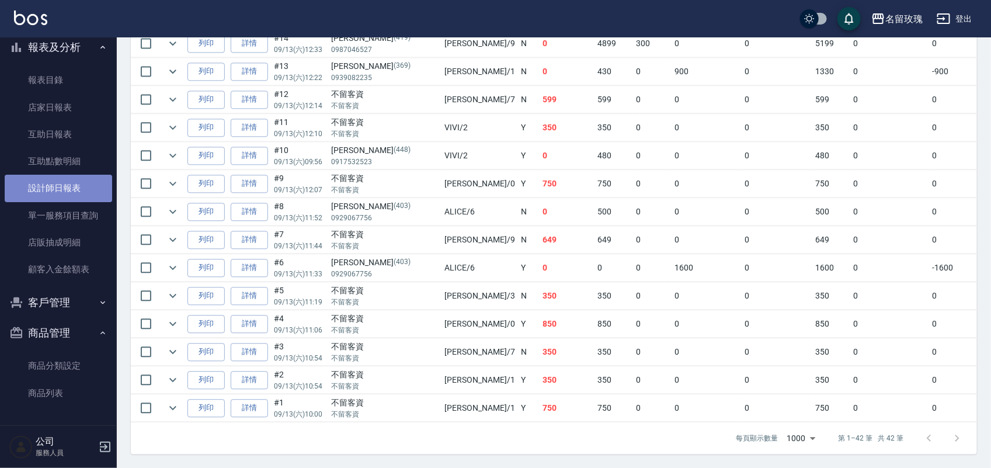
click at [82, 187] on link "設計師日報表" at bounding box center [58, 188] width 107 height 27
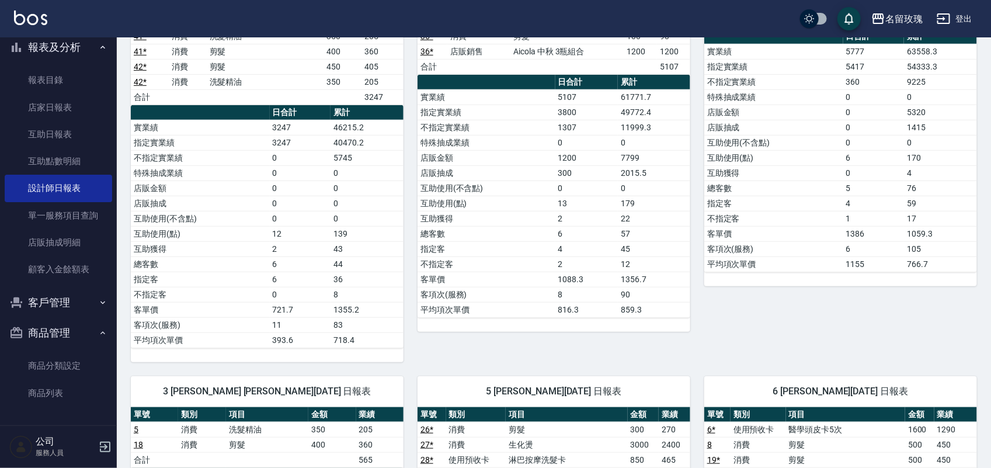
scroll to position [219, 0]
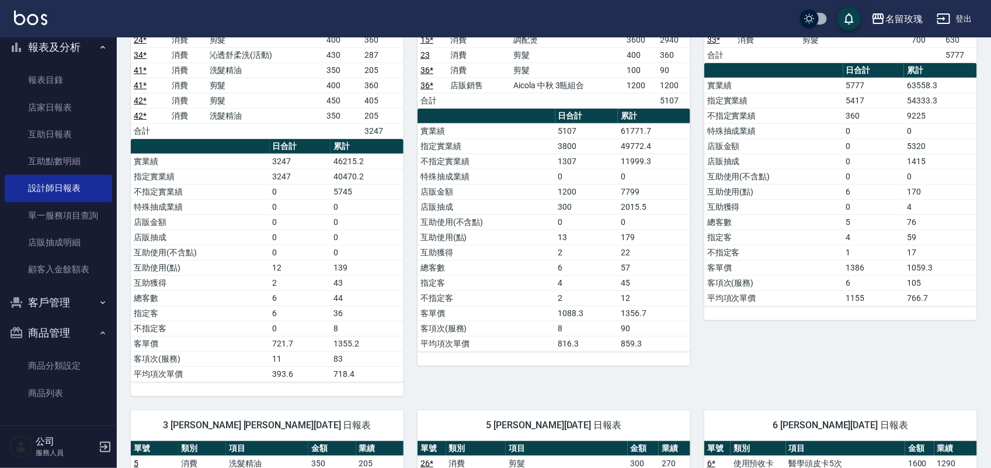
drag, startPoint x: 365, startPoint y: 182, endPoint x: 253, endPoint y: 231, distance: 122.9
click at [253, 229] on td "店販金額" at bounding box center [200, 221] width 139 height 15
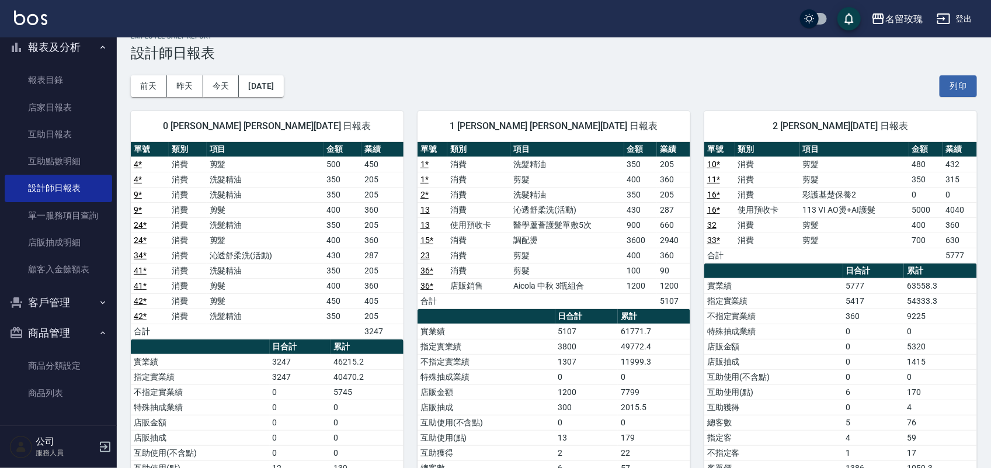
scroll to position [0, 0]
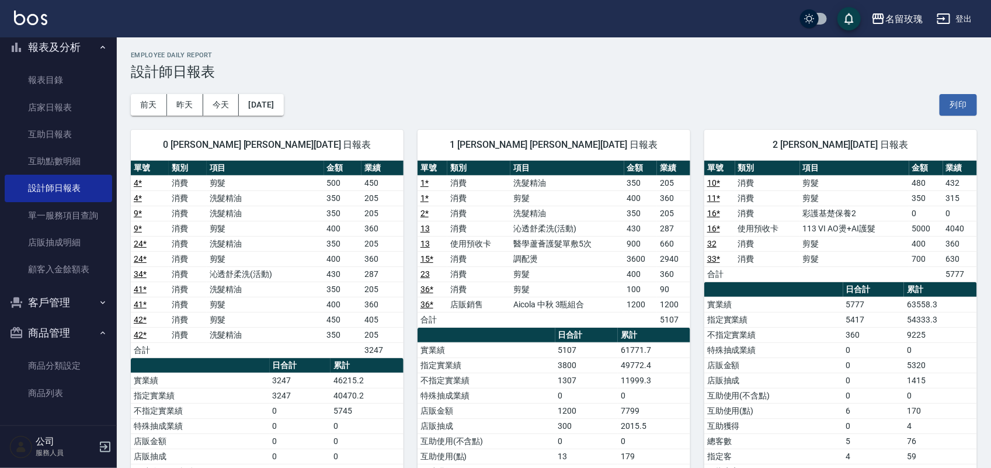
click at [494, 360] on td "指定實業績" at bounding box center [486, 364] width 138 height 15
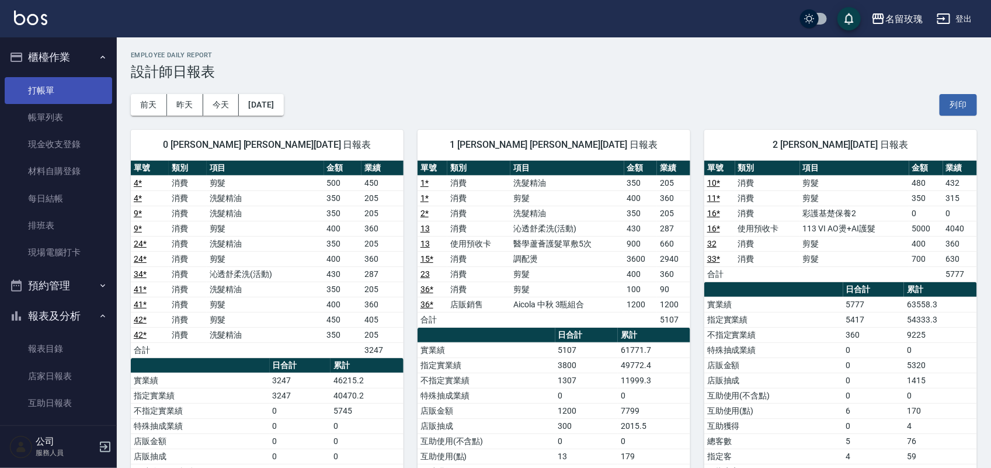
click at [48, 88] on link "打帳單" at bounding box center [58, 90] width 107 height 27
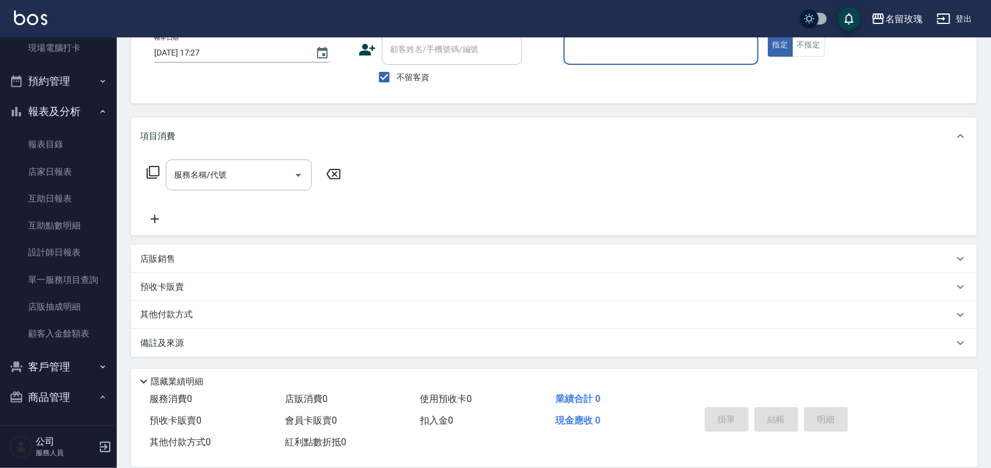
scroll to position [269, 0]
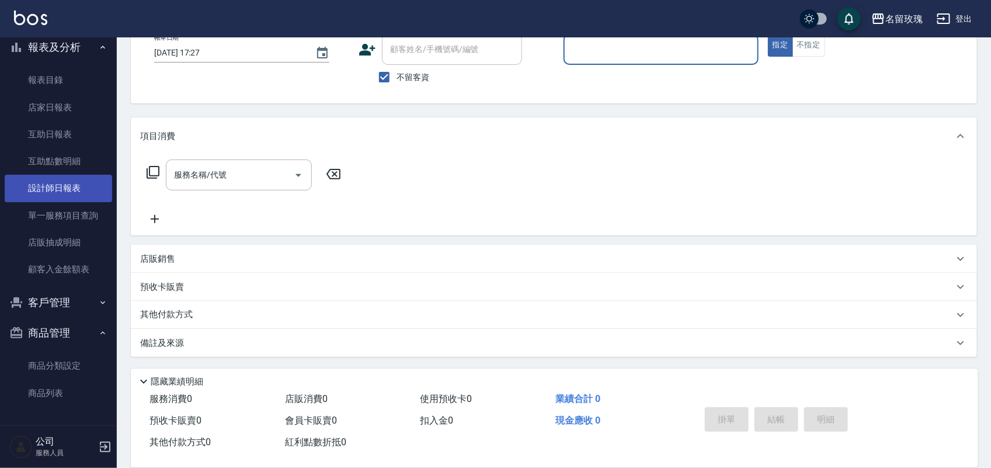
click at [37, 191] on link "設計師日報表" at bounding box center [58, 188] width 107 height 27
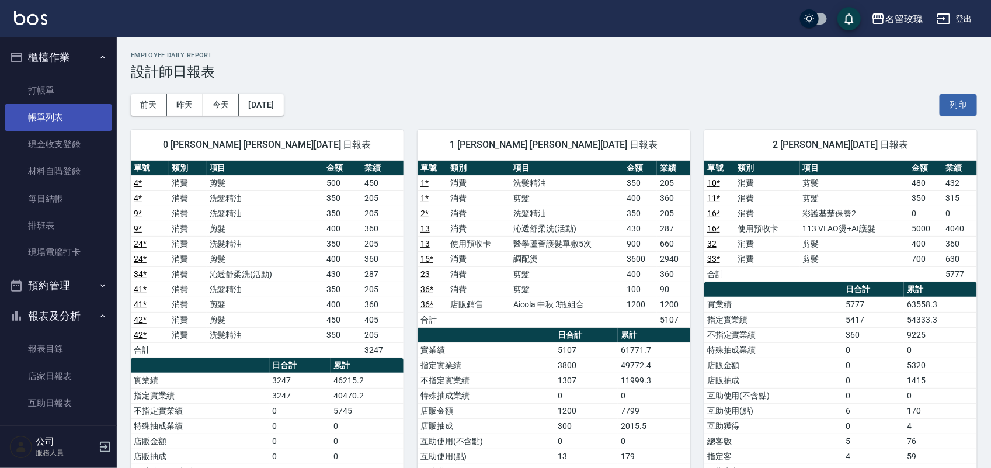
click at [53, 115] on link "帳單列表" at bounding box center [58, 117] width 107 height 27
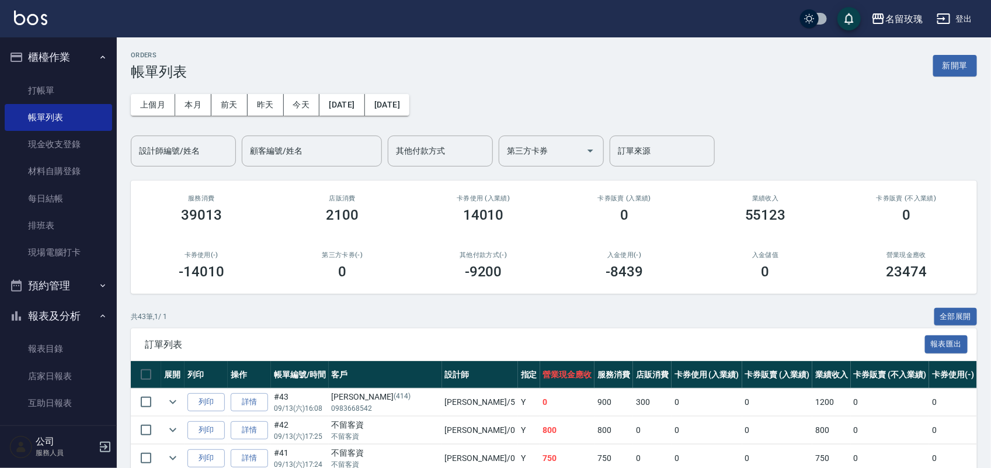
click at [197, 92] on div "上個月 本月 [DATE] [DATE] [DATE] [DATE] [DATE] 設計師編號/姓名 設計師編號/姓名 顧客編號/姓名 顧客編號/姓名 其他付…" at bounding box center [554, 123] width 846 height 86
click at [183, 135] on div "設計師編號/姓名" at bounding box center [183, 150] width 105 height 31
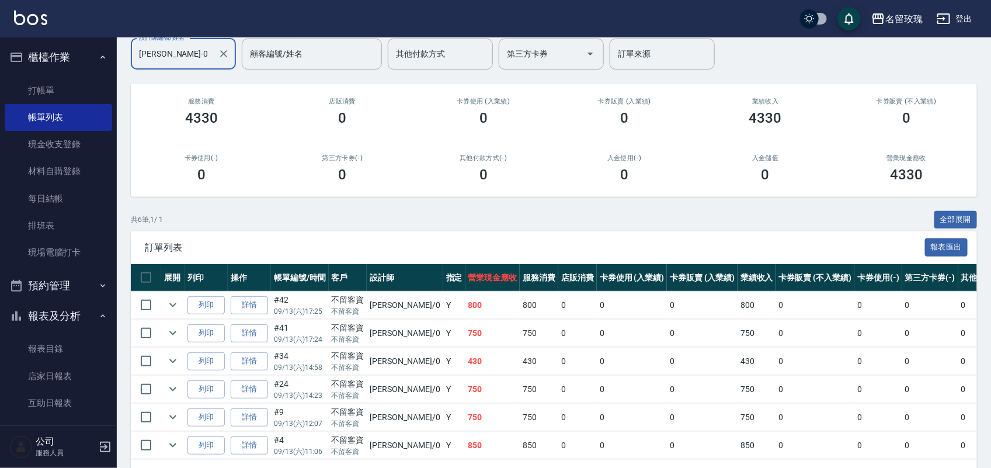
scroll to position [147, 0]
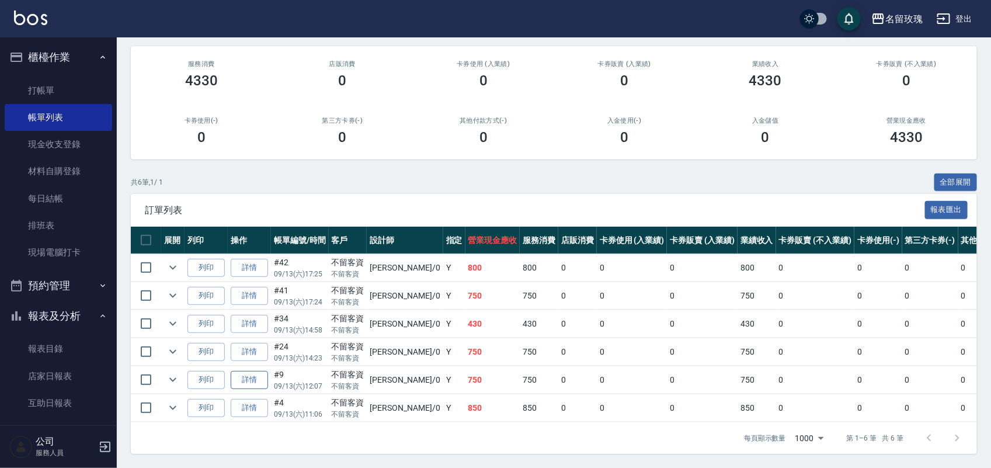
click at [259, 375] on link "詳情" at bounding box center [249, 380] width 37 height 18
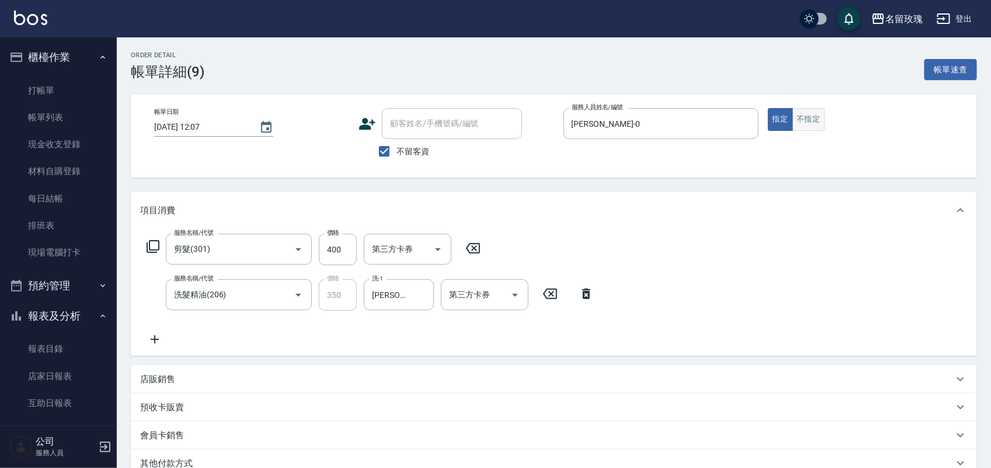
click at [800, 124] on button "不指定" at bounding box center [808, 119] width 33 height 23
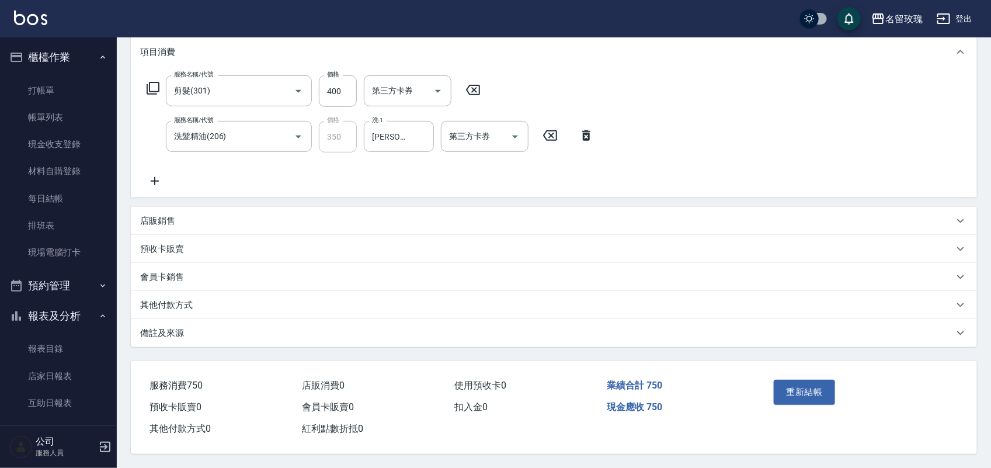
scroll to position [162, 0]
click at [788, 379] on button "重新結帳" at bounding box center [805, 391] width 62 height 25
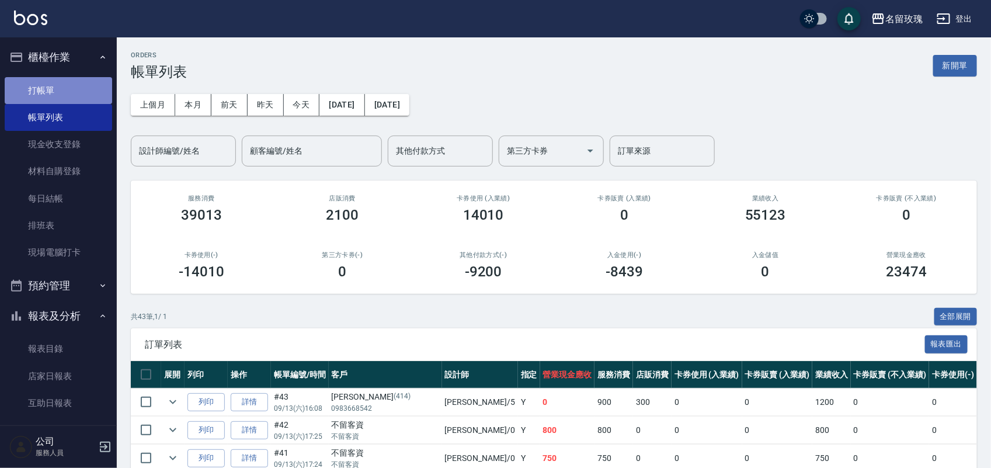
click at [65, 96] on link "打帳單" at bounding box center [58, 90] width 107 height 27
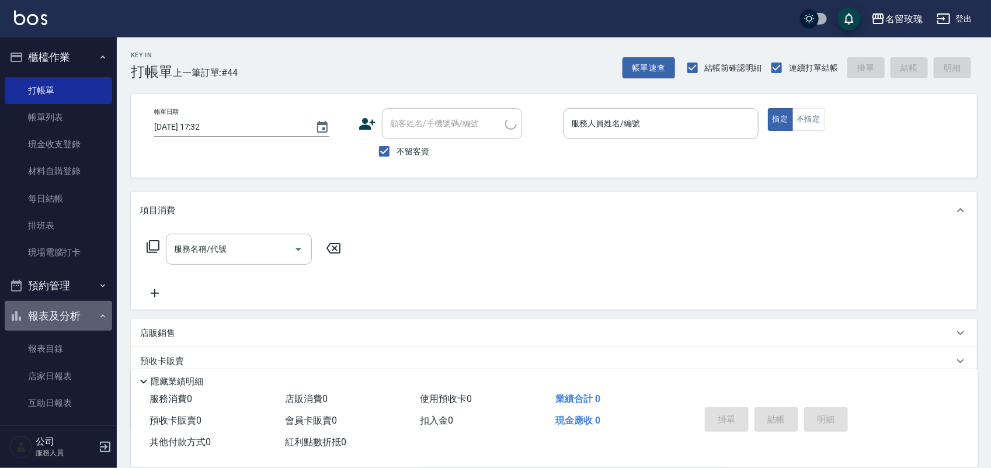
click at [88, 321] on button "報表及分析" at bounding box center [58, 316] width 107 height 30
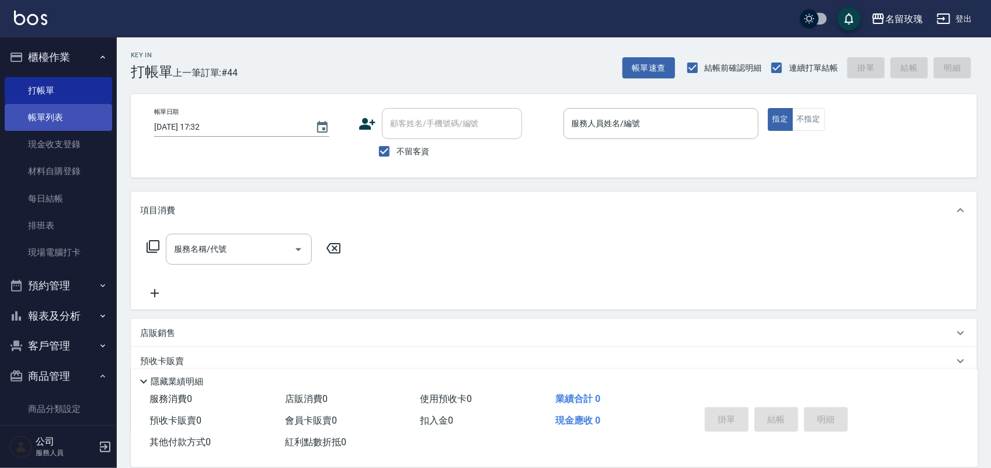
click at [61, 120] on link "帳單列表" at bounding box center [58, 117] width 107 height 27
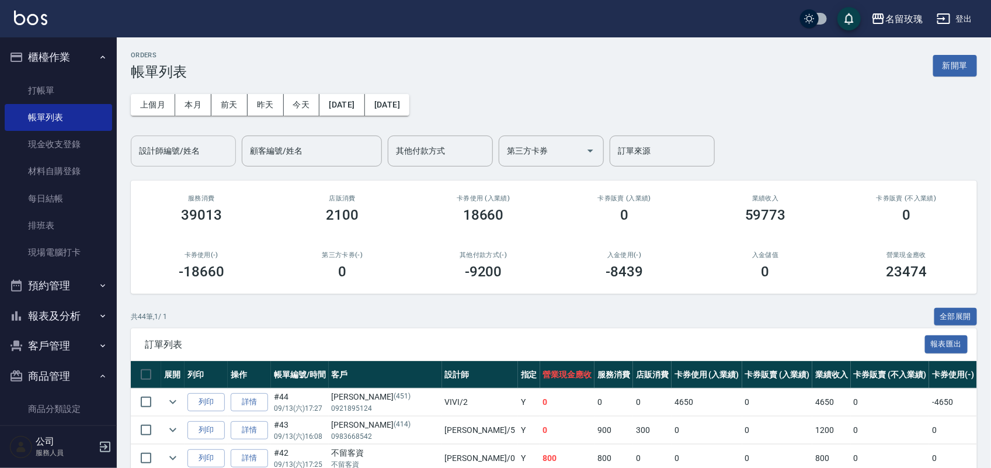
click at [159, 138] on div "設計師編號/姓名" at bounding box center [183, 150] width 105 height 31
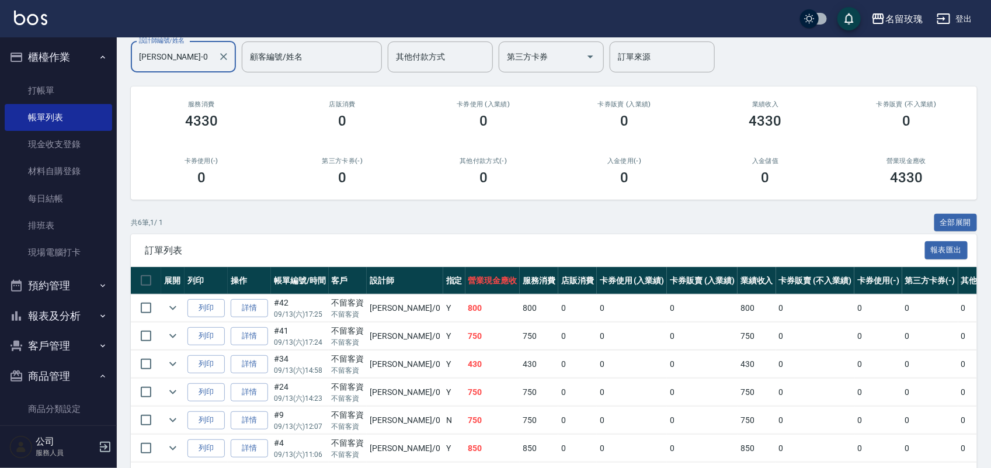
scroll to position [147, 0]
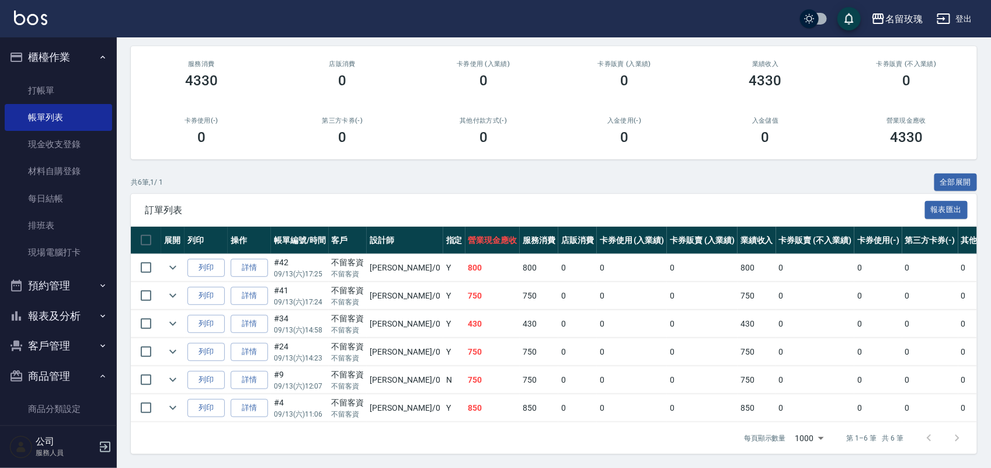
drag, startPoint x: 175, startPoint y: 343, endPoint x: 163, endPoint y: 333, distance: 15.3
click at [173, 344] on icon "expand row" at bounding box center [173, 351] width 14 height 14
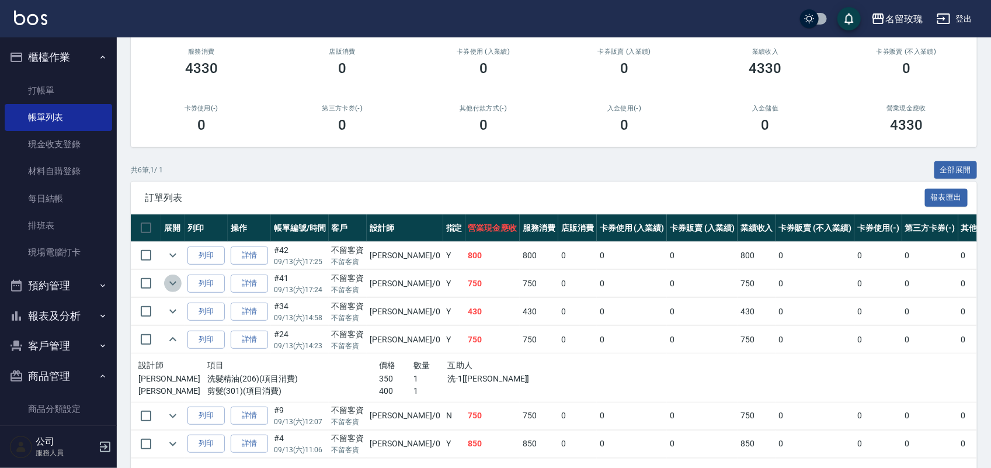
click at [174, 280] on icon "expand row" at bounding box center [173, 283] width 14 height 14
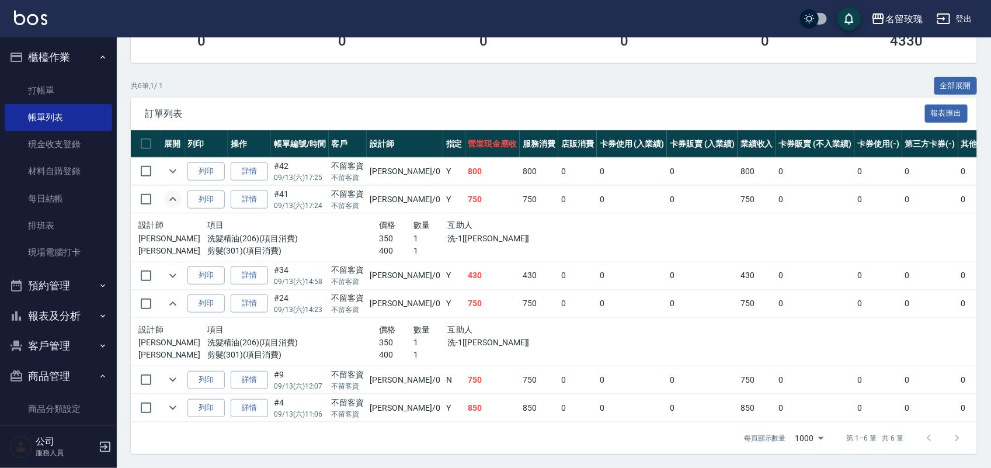
scroll to position [243, 0]
click at [177, 372] on icon "expand row" at bounding box center [173, 379] width 14 height 14
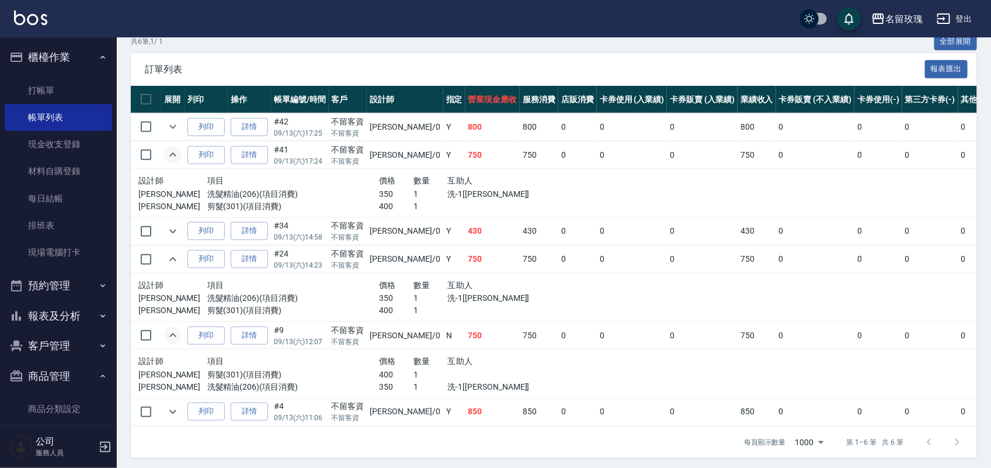
scroll to position [291, 0]
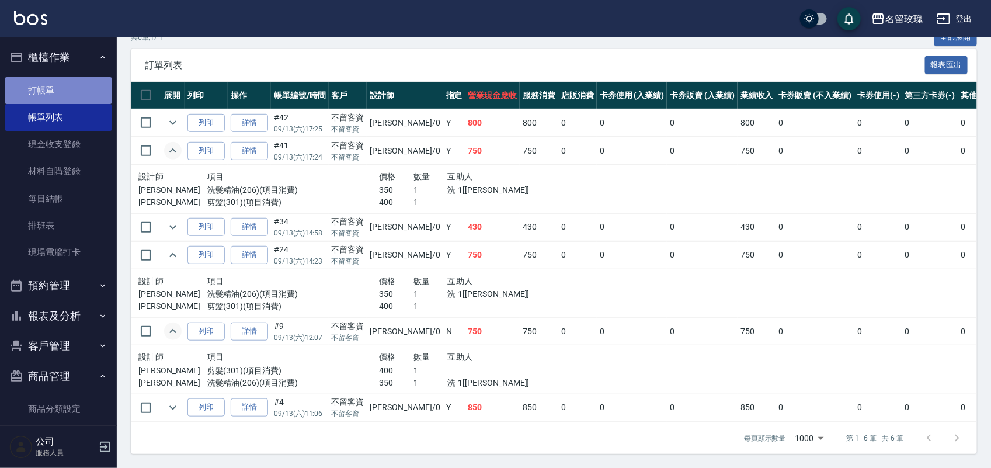
click at [68, 83] on link "打帳單" at bounding box center [58, 90] width 107 height 27
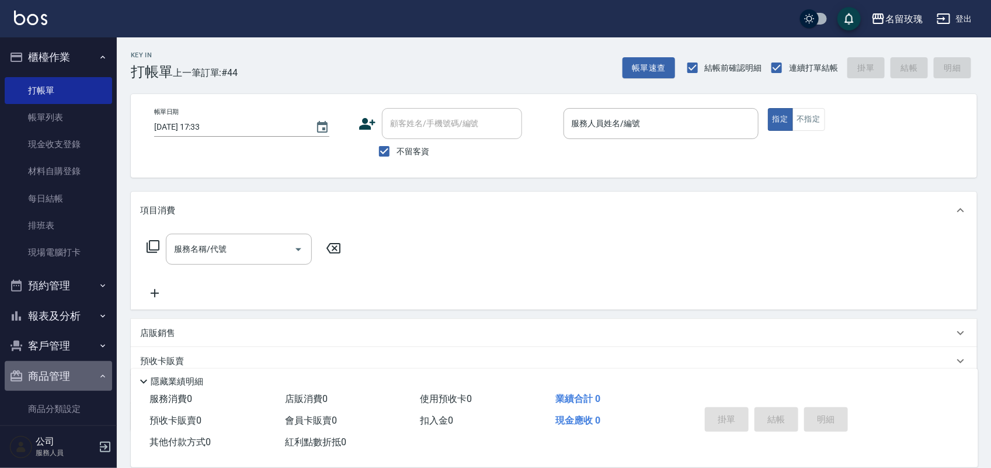
click at [63, 361] on button "商品管理" at bounding box center [58, 376] width 107 height 30
drag, startPoint x: 385, startPoint y: 161, endPoint x: 384, endPoint y: 155, distance: 6.1
click at [384, 156] on input "不留客資" at bounding box center [384, 151] width 25 height 25
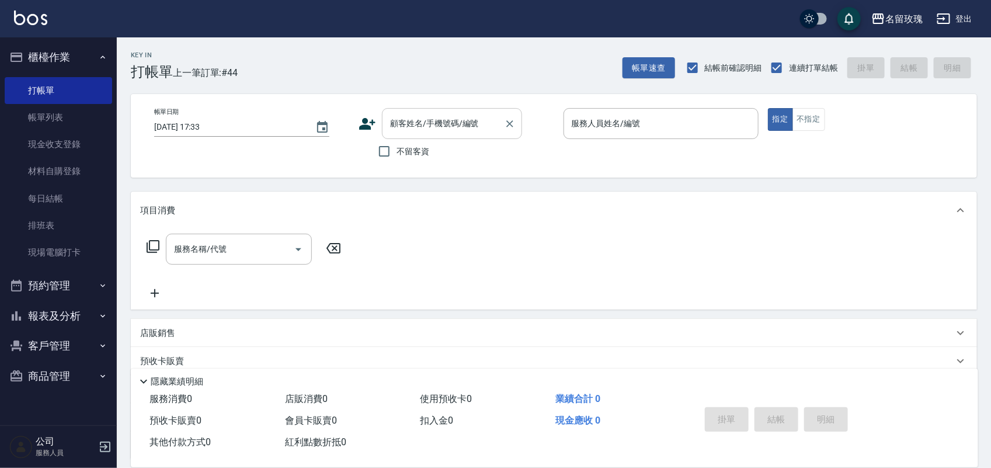
click at [402, 135] on div "顧客姓名/手機號碼/編號" at bounding box center [452, 123] width 140 height 31
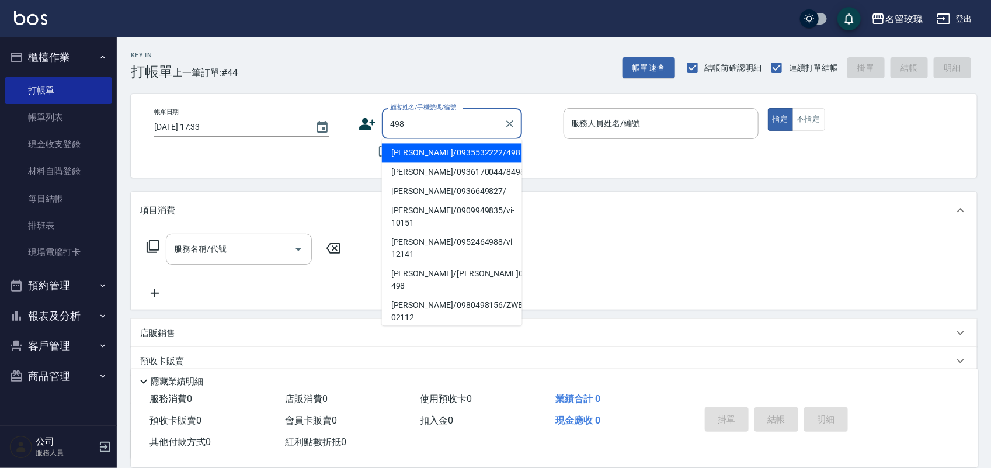
click at [416, 155] on li "[PERSON_NAME]/0935532222/498" at bounding box center [452, 153] width 140 height 19
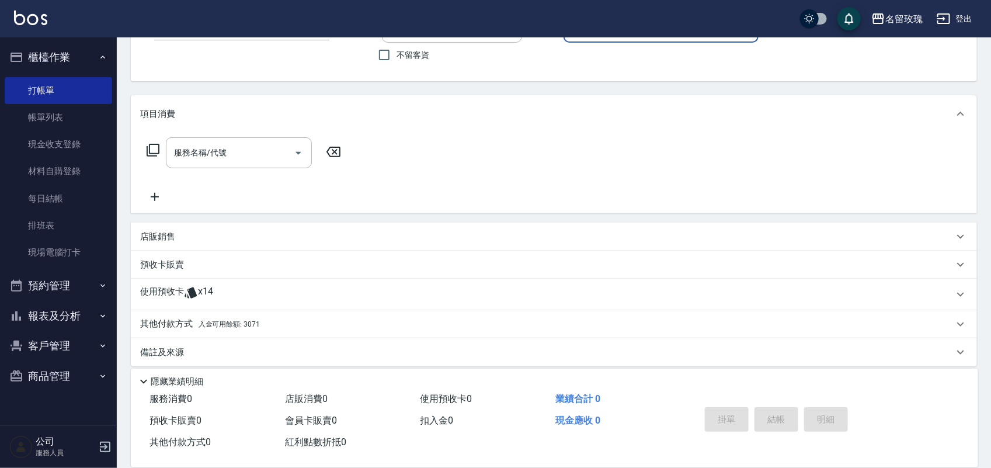
scroll to position [106, 0]
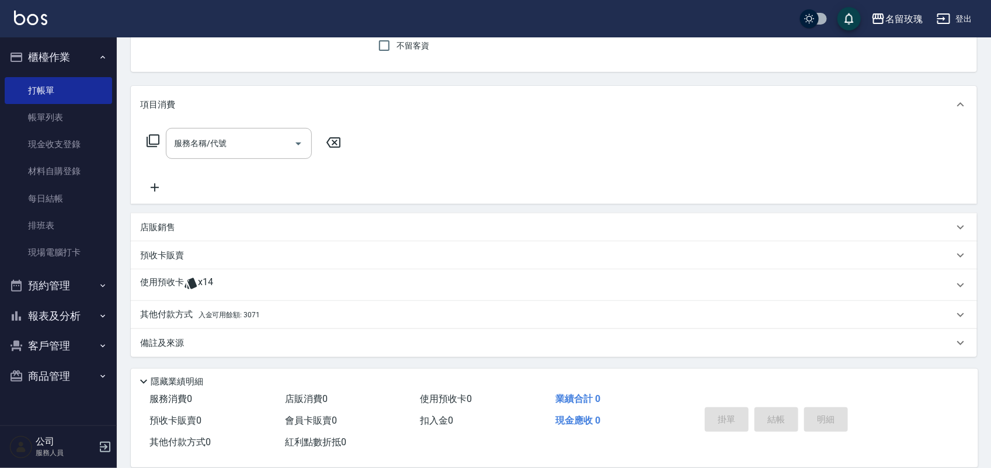
click at [218, 289] on div "使用預收卡 x14" at bounding box center [546, 285] width 813 height 18
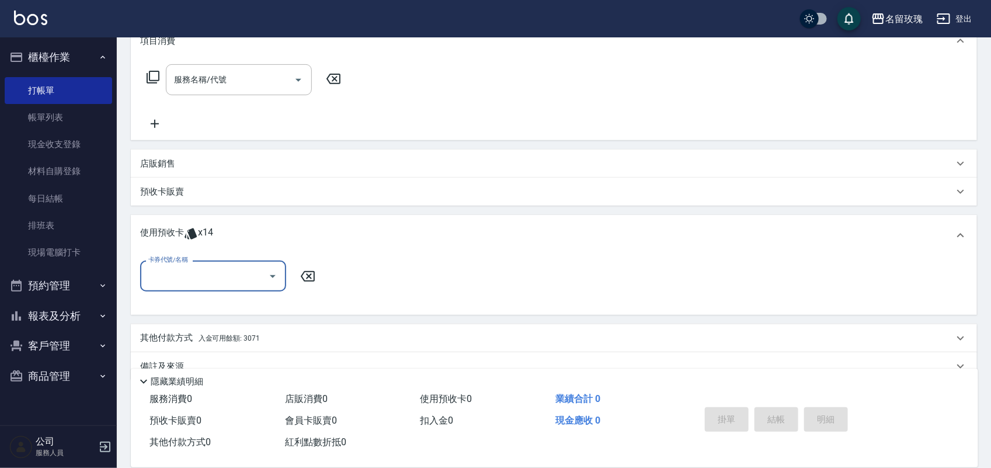
scroll to position [178, 0]
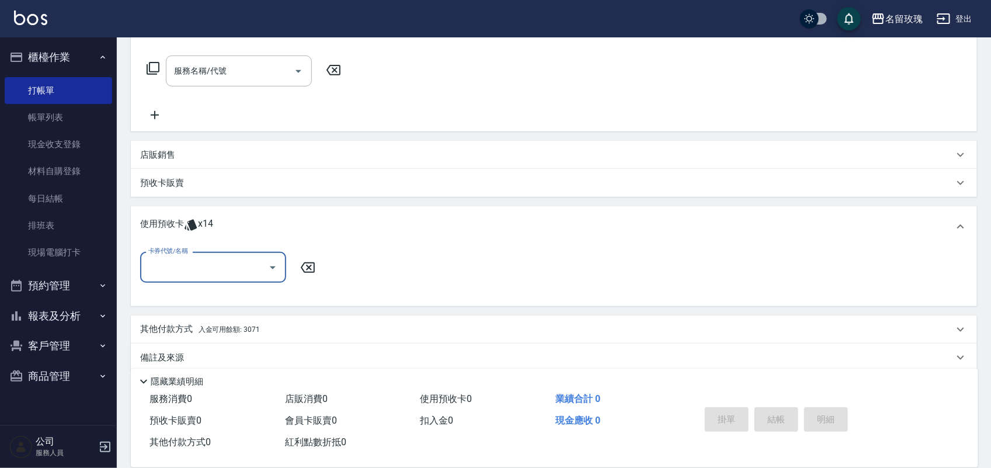
click at [205, 262] on div "卡券代號/名稱" at bounding box center [213, 267] width 146 height 31
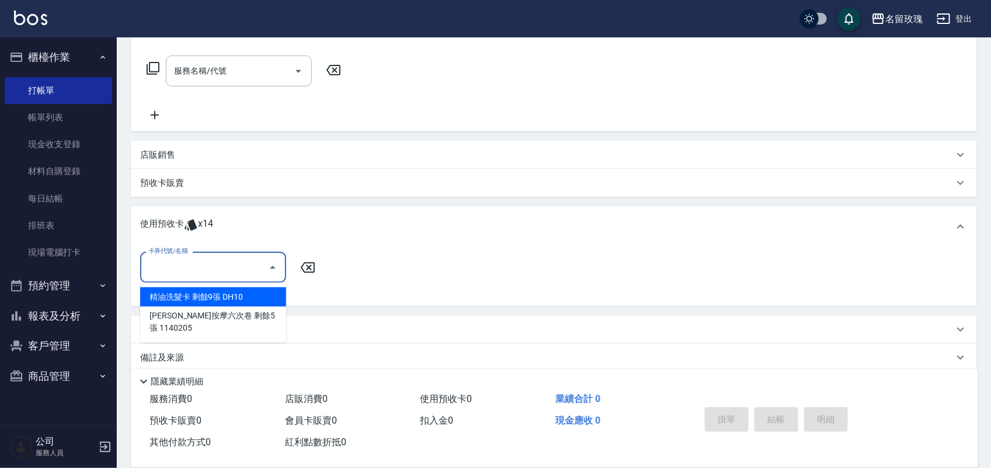
click at [212, 298] on div "精油洗髮卡 剩餘9張 DH10" at bounding box center [213, 296] width 146 height 19
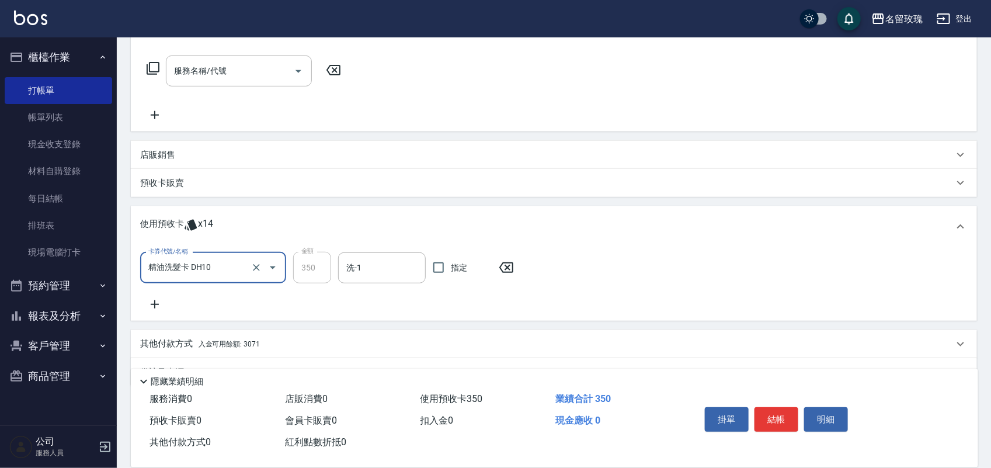
click at [153, 306] on icon at bounding box center [154, 304] width 29 height 14
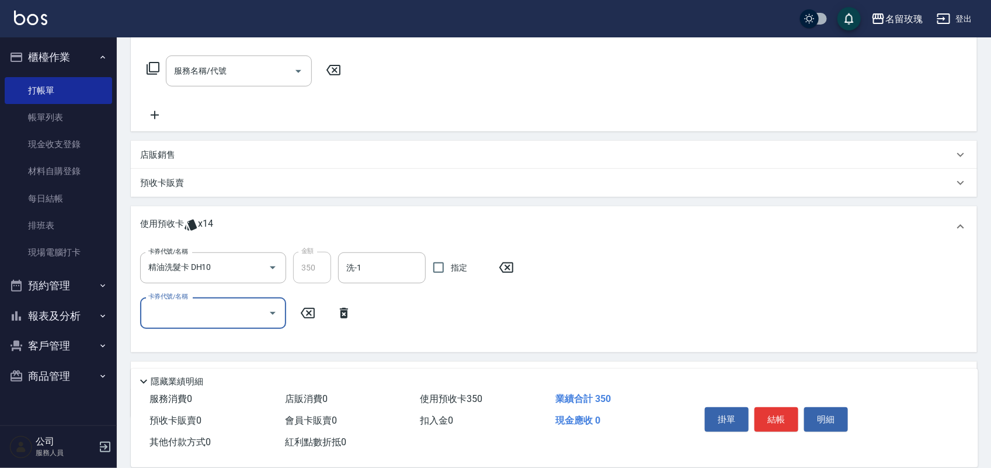
click at [179, 322] on div "卡券代號/名稱" at bounding box center [213, 312] width 146 height 31
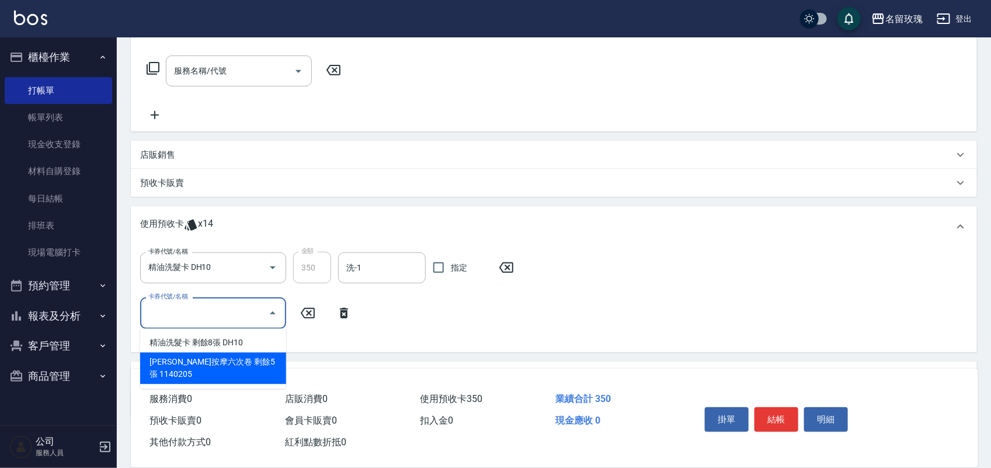
click at [205, 361] on div "[PERSON_NAME]按摩六次卷 剩餘5張 1140205" at bounding box center [213, 369] width 146 height 32
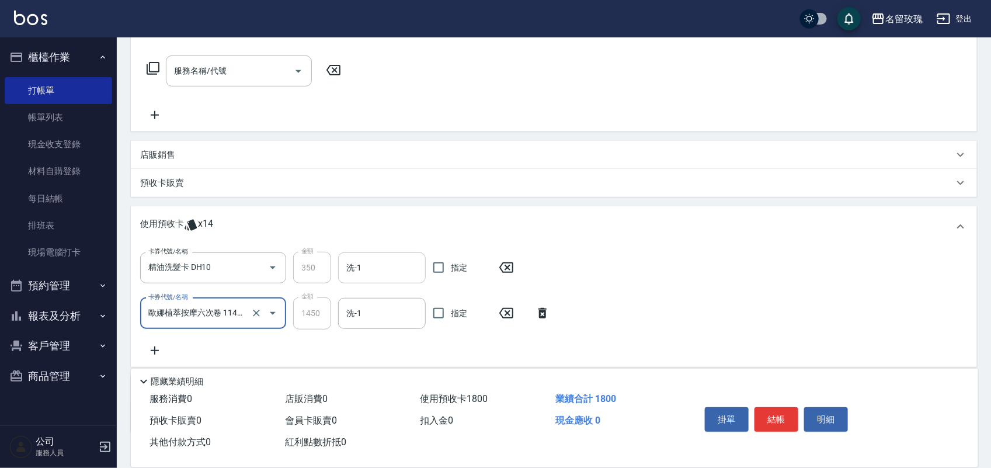
click at [393, 276] on input "洗-1" at bounding box center [381, 267] width 77 height 20
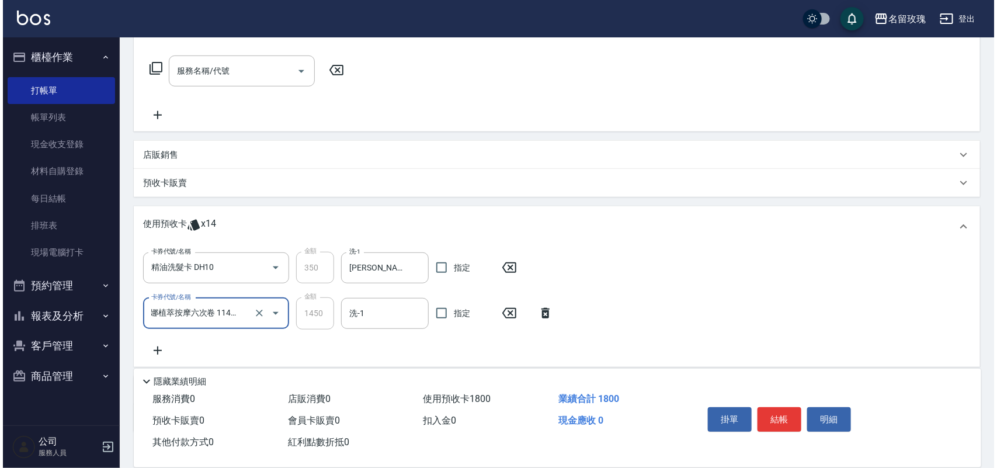
scroll to position [0, 0]
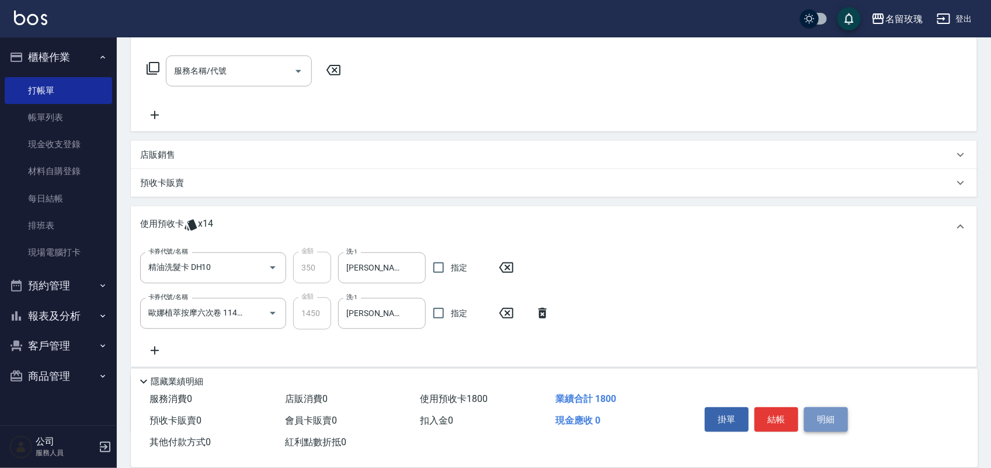
click at [816, 413] on button "明細" at bounding box center [826, 419] width 44 height 25
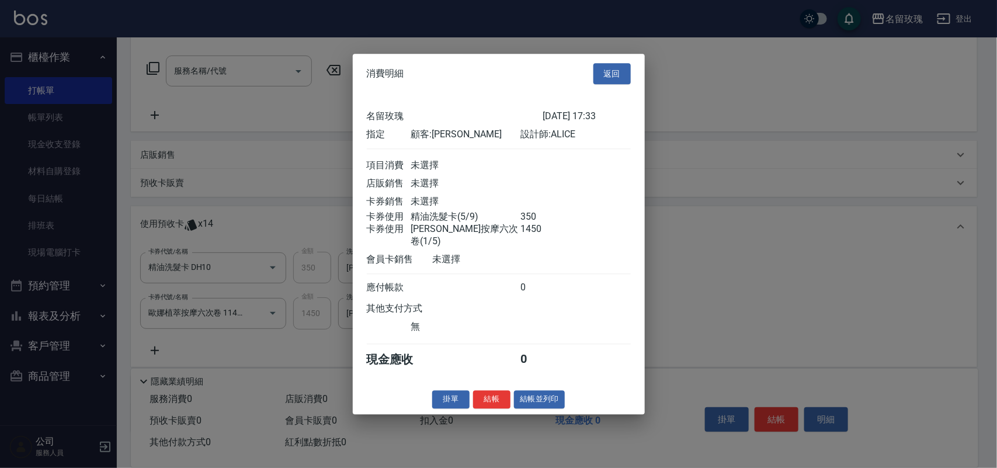
click at [500, 397] on button "結帳" at bounding box center [491, 399] width 37 height 18
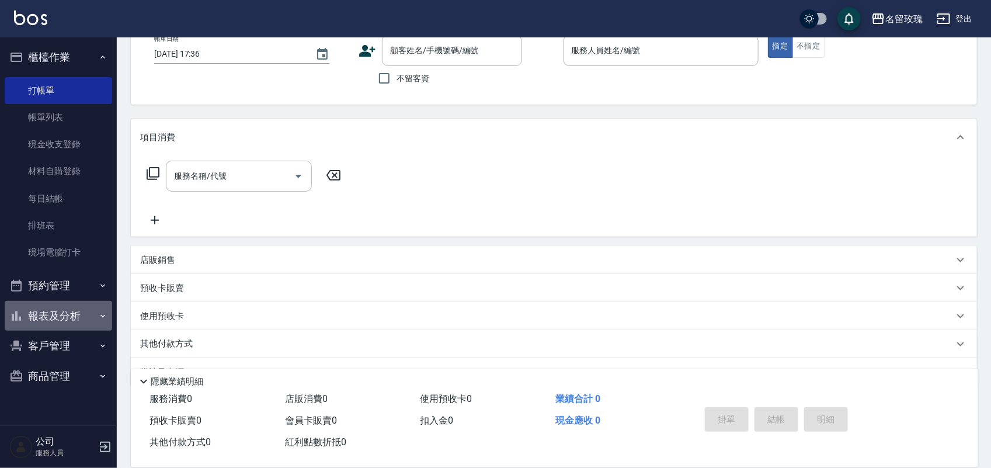
drag, startPoint x: 57, startPoint y: 319, endPoint x: 51, endPoint y: 322, distance: 7.1
click at [57, 319] on button "報表及分析" at bounding box center [58, 316] width 107 height 30
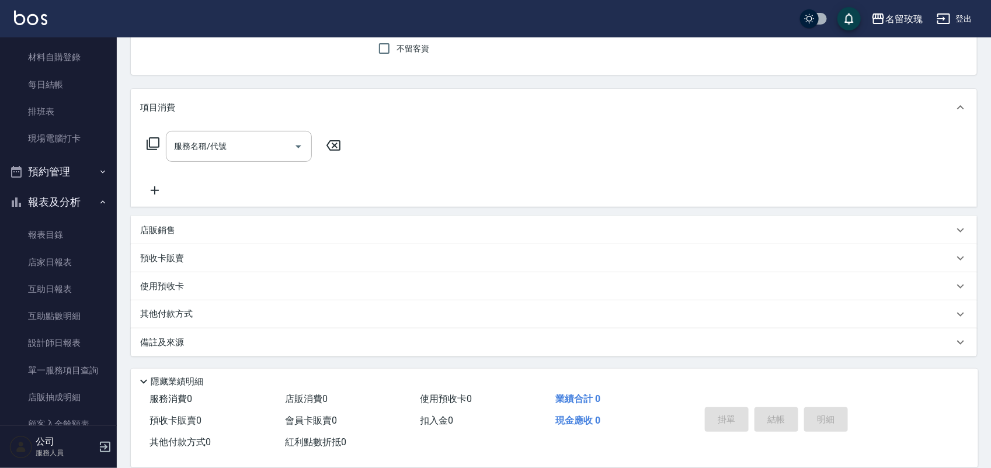
scroll to position [205, 0]
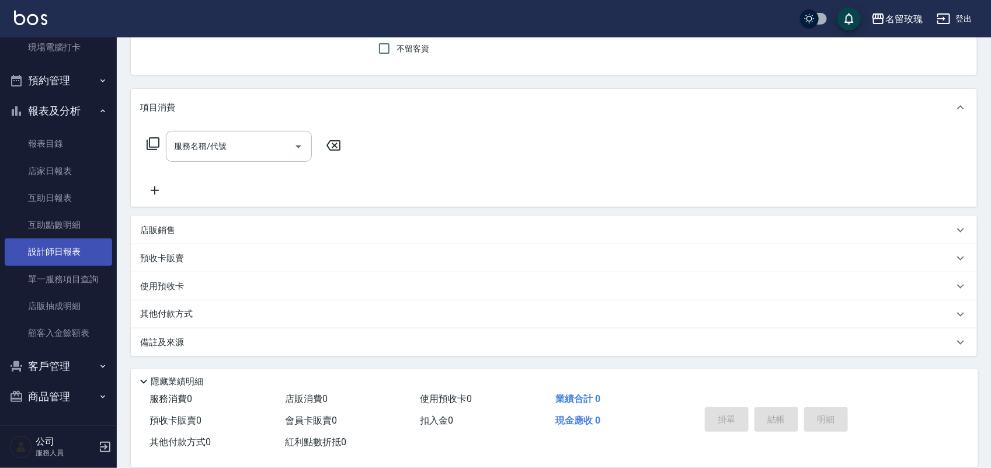
click at [50, 258] on link "設計師日報表" at bounding box center [58, 251] width 107 height 27
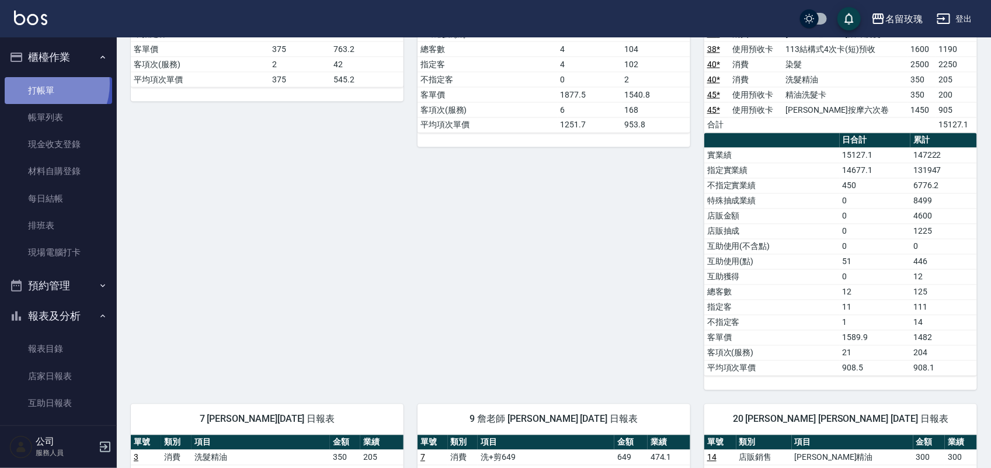
click at [43, 83] on link "打帳單" at bounding box center [58, 90] width 107 height 27
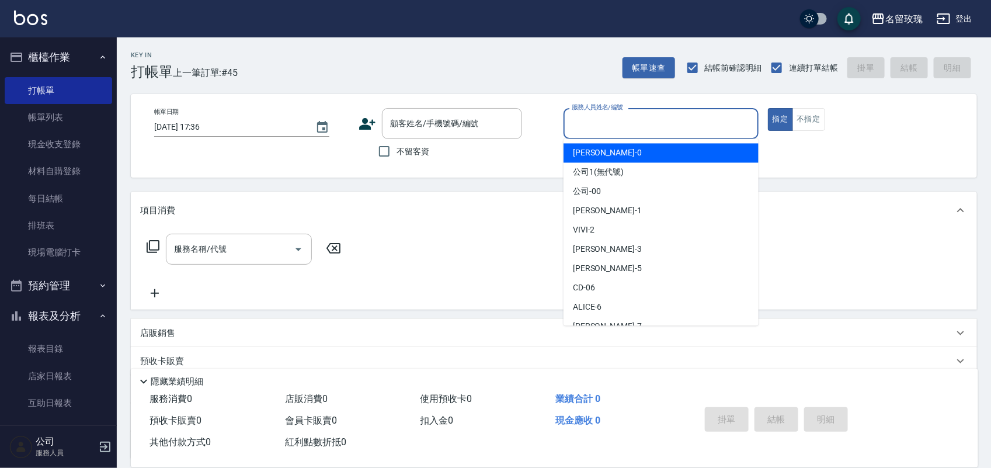
drag, startPoint x: 632, startPoint y: 130, endPoint x: 626, endPoint y: 133, distance: 6.8
click at [632, 129] on input "服務人員姓名/編號" at bounding box center [661, 123] width 184 height 20
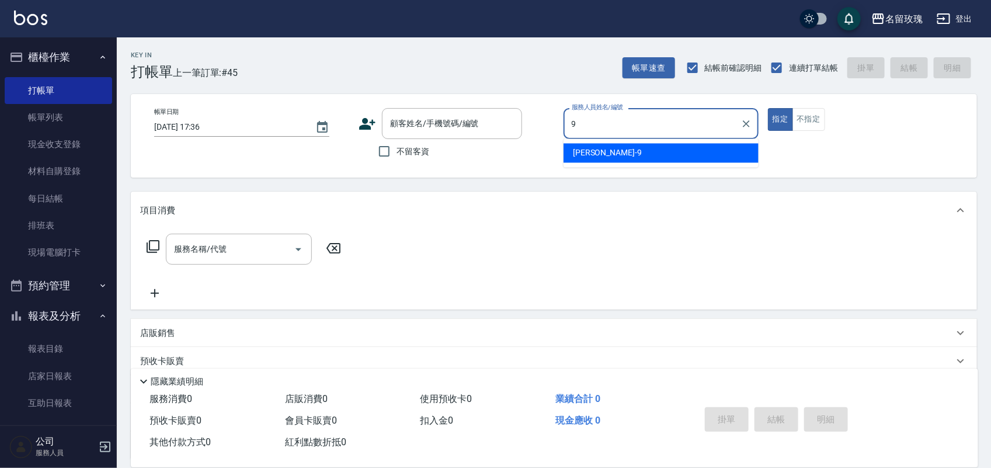
click at [680, 162] on div "[PERSON_NAME]老師 -9" at bounding box center [660, 153] width 195 height 19
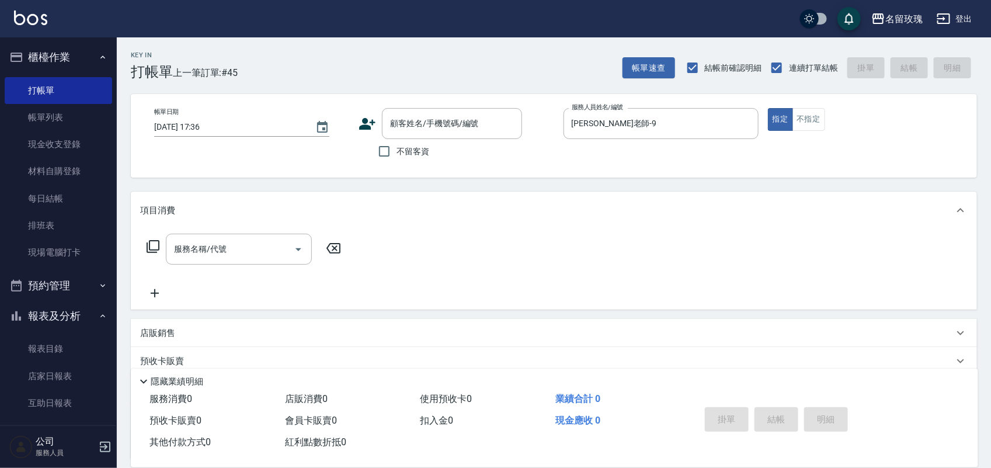
click at [154, 243] on icon at bounding box center [153, 246] width 14 height 14
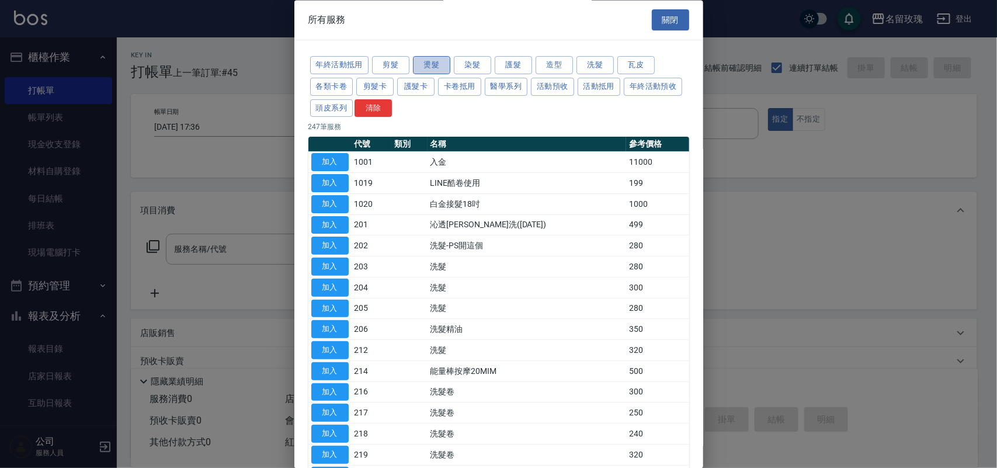
click at [430, 66] on button "燙髮" at bounding box center [431, 66] width 37 height 18
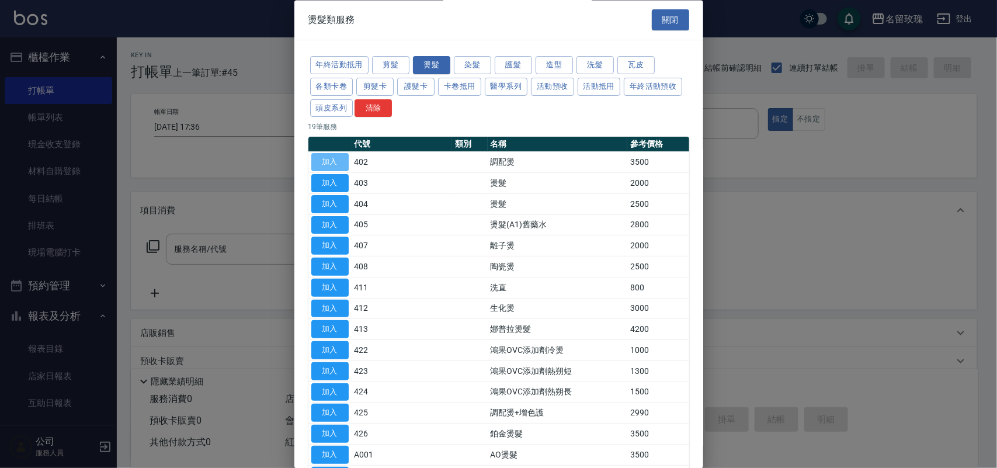
drag, startPoint x: 327, startPoint y: 162, endPoint x: 336, endPoint y: 166, distance: 10.4
click at [329, 162] on button "加入" at bounding box center [329, 163] width 37 height 18
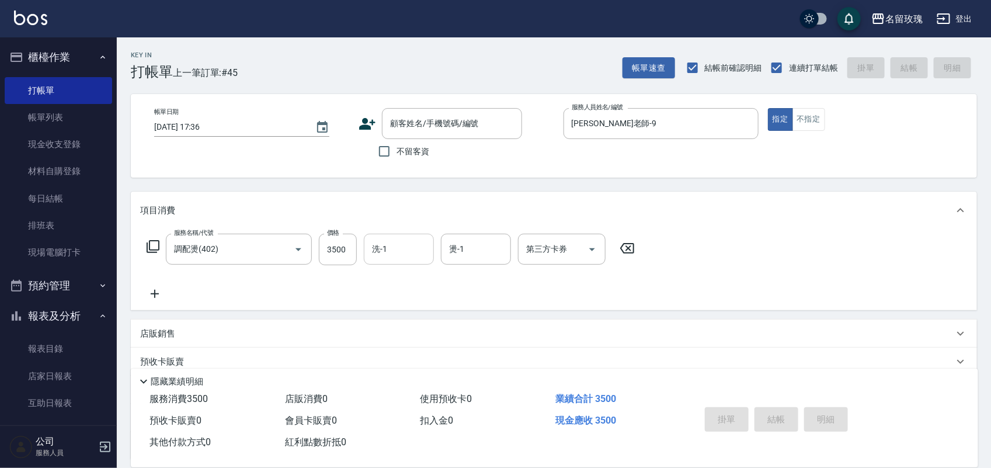
click at [386, 242] on input "洗-1" at bounding box center [399, 249] width 60 height 20
click at [406, 270] on div "[PERSON_NAME] -20" at bounding box center [399, 278] width 70 height 19
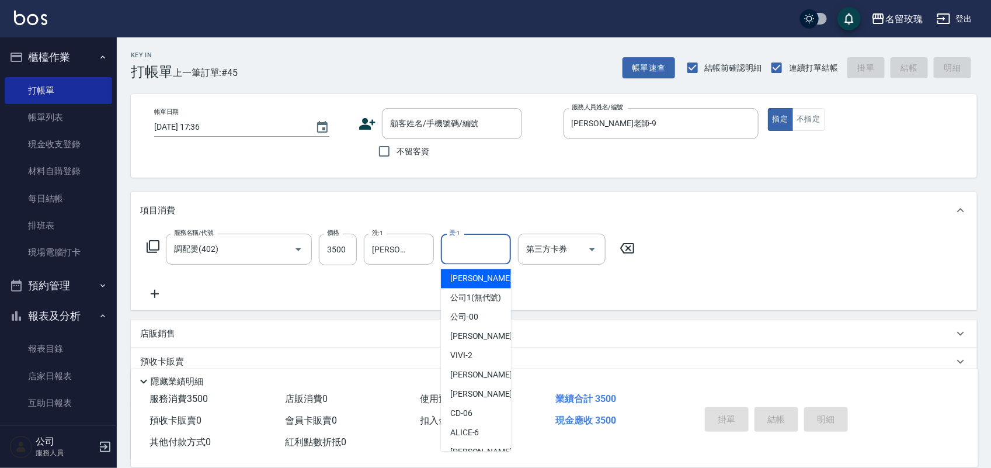
click at [473, 247] on input "燙-1" at bounding box center [476, 249] width 60 height 20
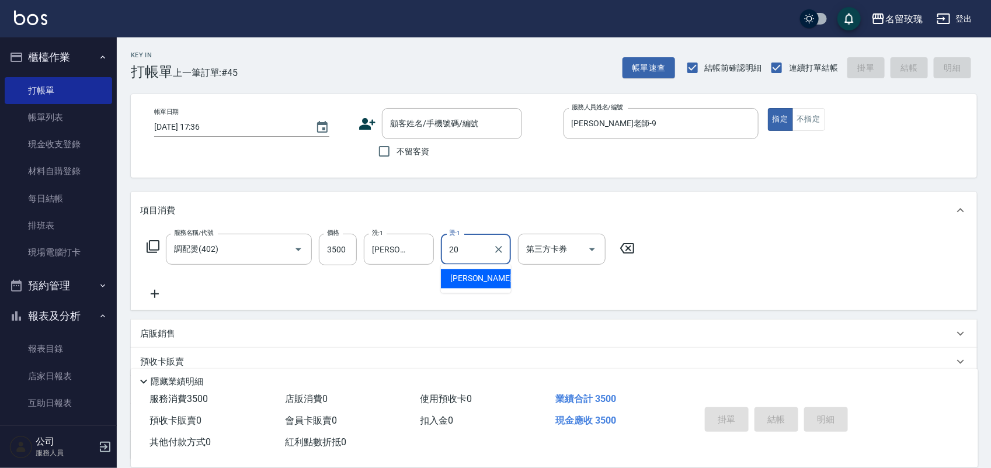
click at [473, 280] on span "[PERSON_NAME] -20" at bounding box center [487, 279] width 74 height 12
click at [384, 148] on input "不留客資" at bounding box center [384, 151] width 25 height 25
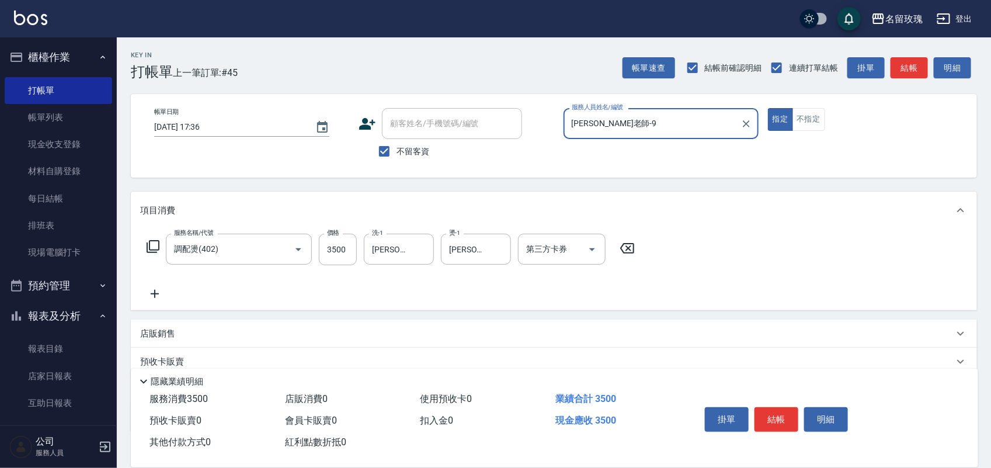
click at [155, 239] on icon at bounding box center [153, 246] width 14 height 14
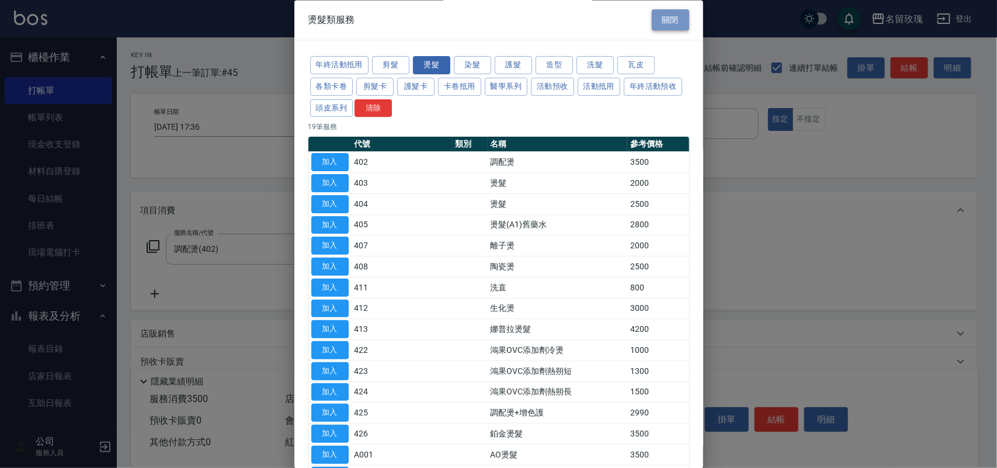
click at [664, 16] on button "關閉" at bounding box center [669, 20] width 37 height 22
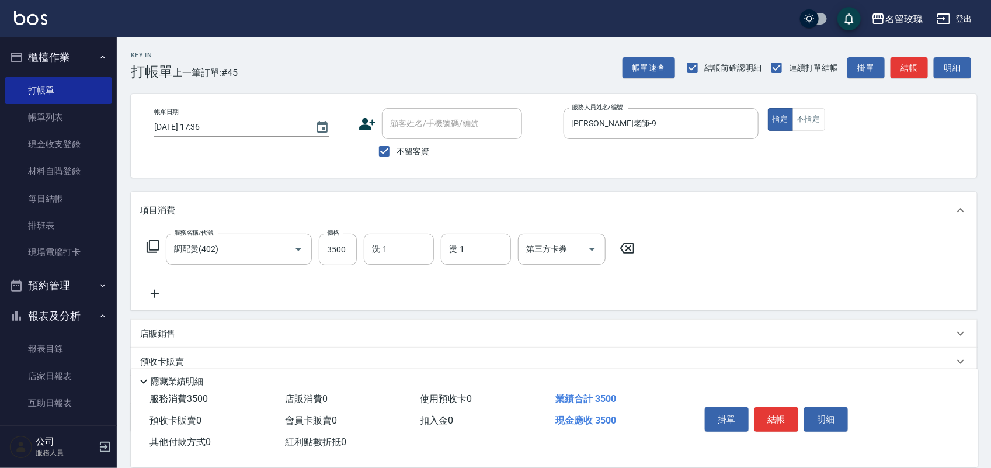
click at [171, 337] on p "店販銷售" at bounding box center [157, 333] width 35 height 12
click at [165, 294] on icon at bounding box center [154, 294] width 29 height 14
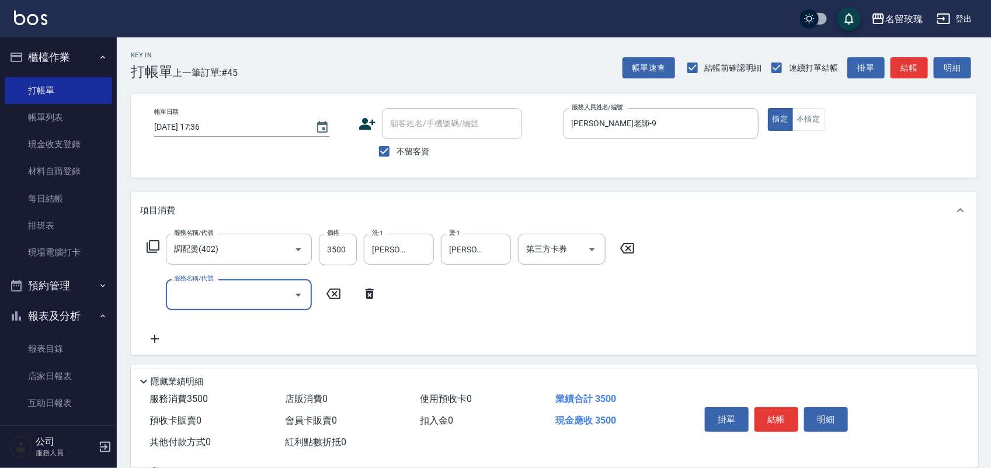
click at [363, 291] on icon at bounding box center [369, 294] width 29 height 14
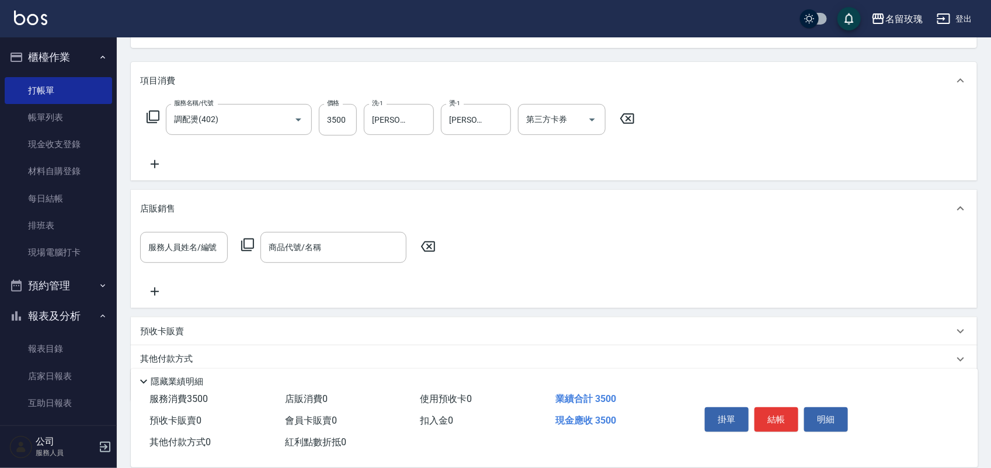
scroll to position [174, 0]
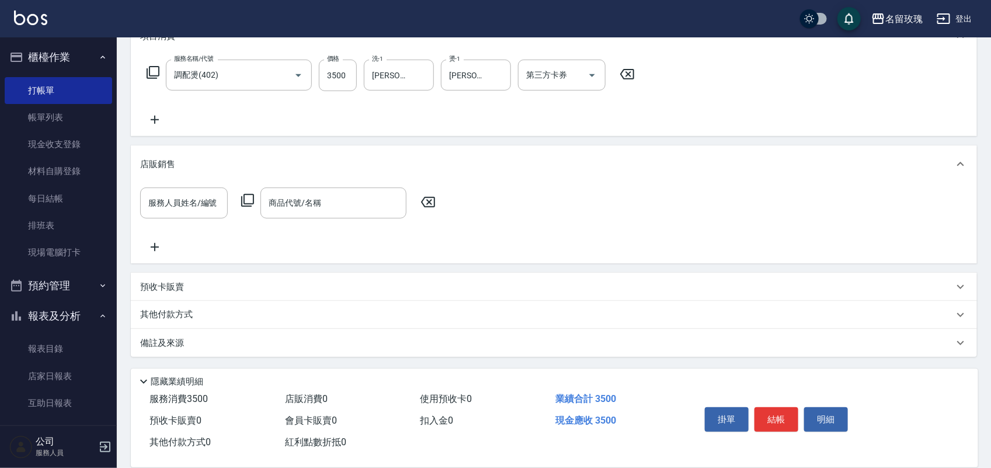
click at [248, 321] on div "其他付款方式" at bounding box center [554, 315] width 846 height 28
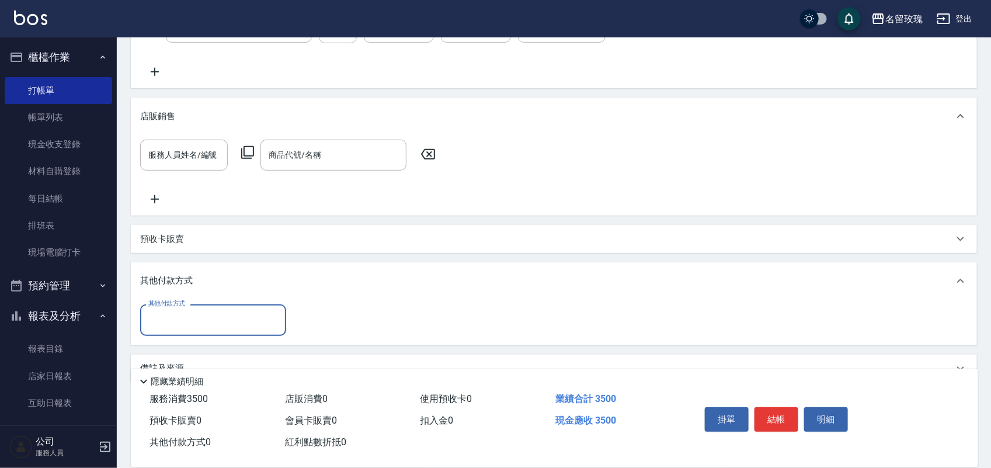
scroll to position [247, 0]
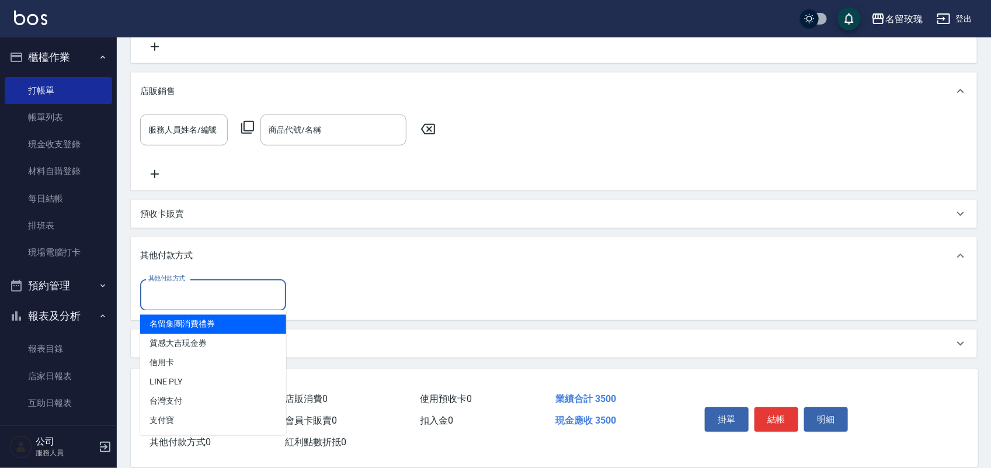
click at [269, 284] on input "其他付款方式" at bounding box center [212, 294] width 135 height 20
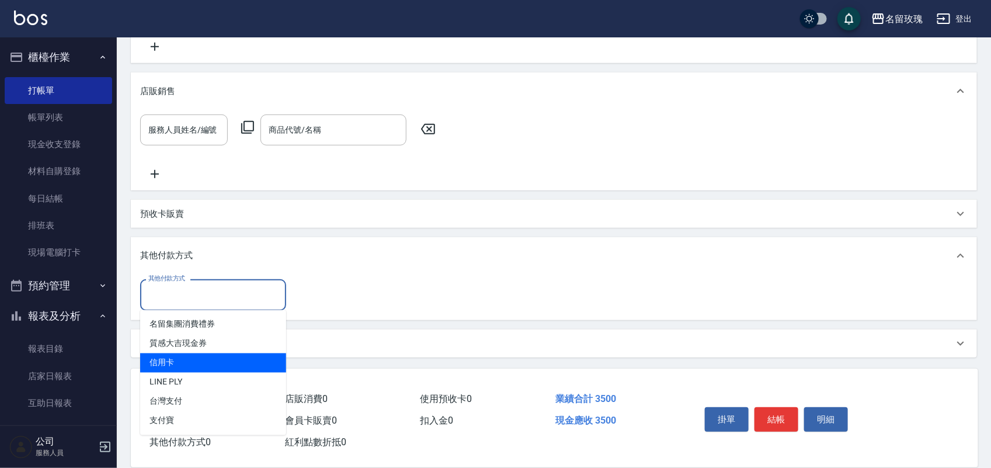
click at [267, 353] on span "信用卡" at bounding box center [213, 362] width 146 height 19
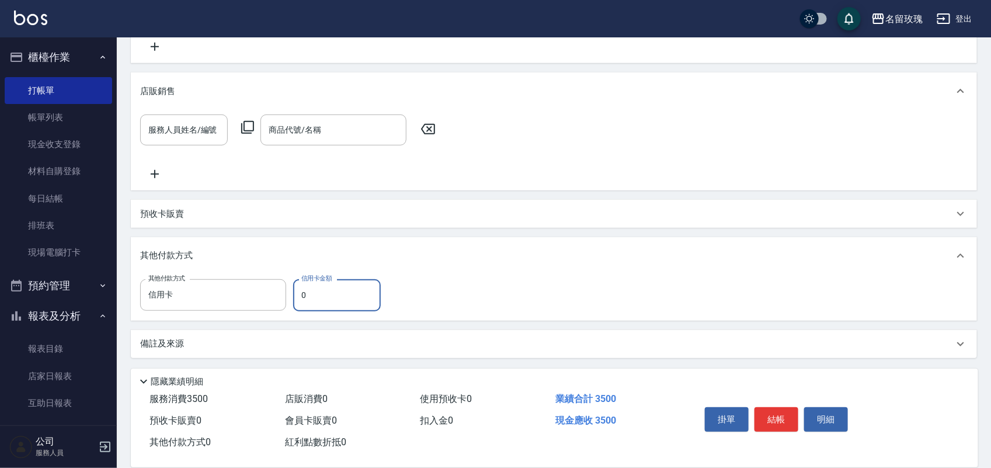
click at [357, 296] on input "0" at bounding box center [337, 295] width 88 height 32
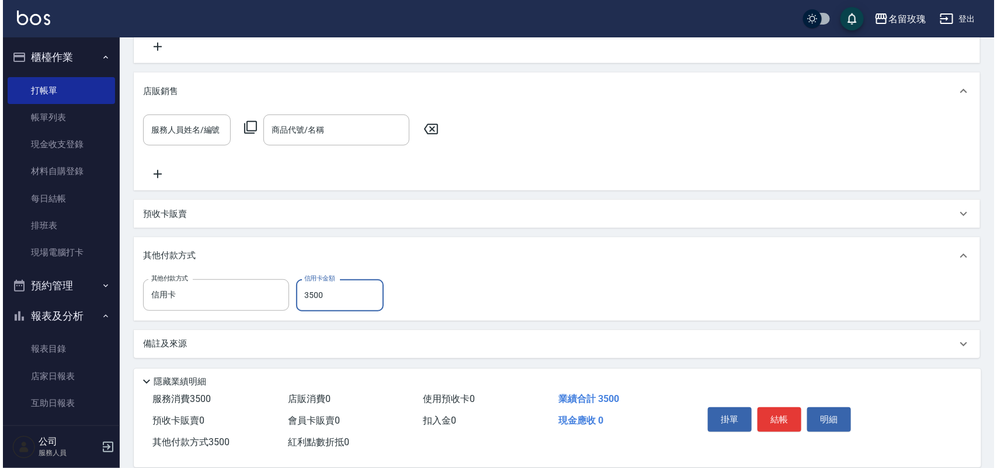
scroll to position [248, 0]
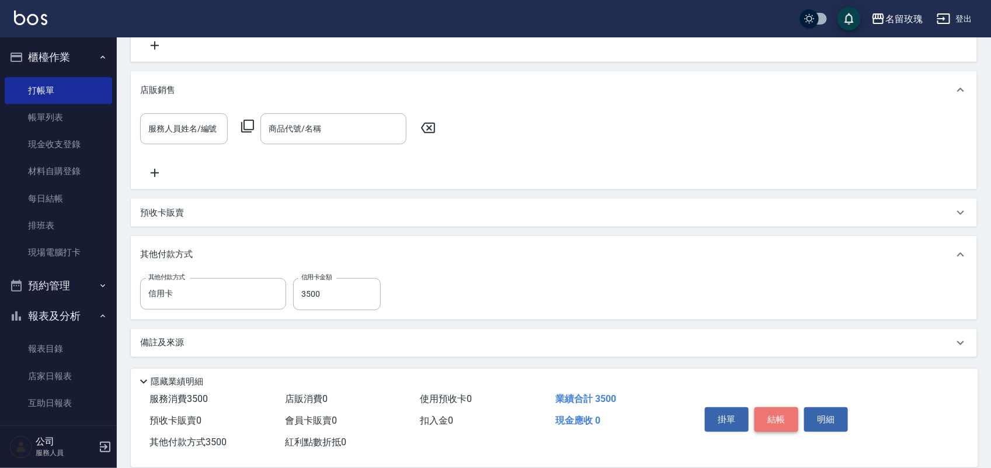
click at [778, 413] on button "結帳" at bounding box center [776, 419] width 44 height 25
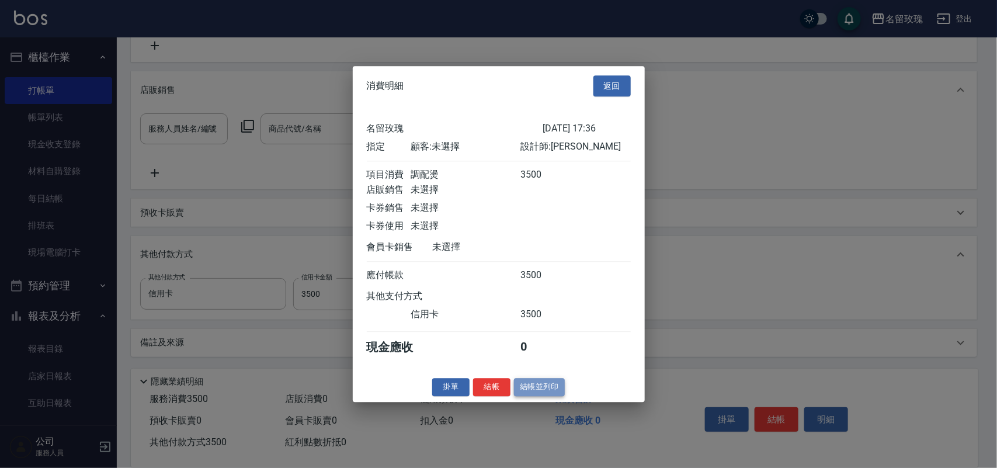
click at [561, 394] on button "結帳並列印" at bounding box center [539, 387] width 51 height 18
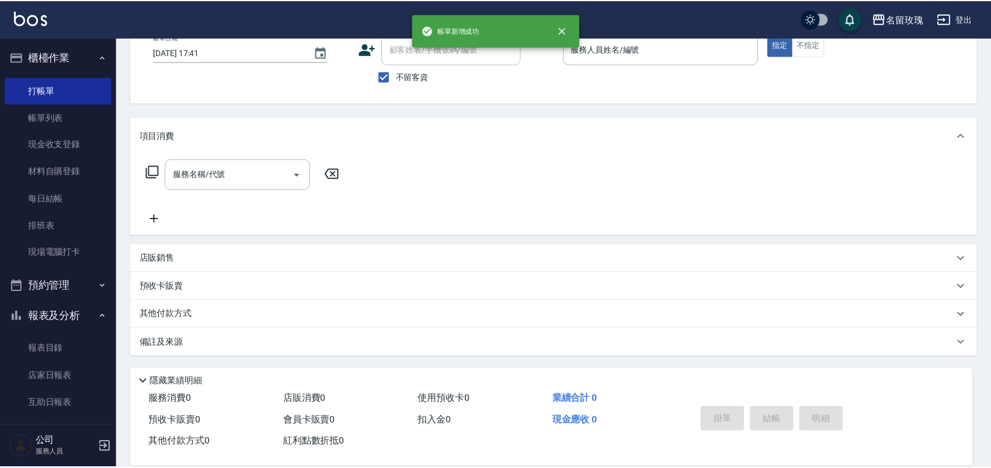
scroll to position [0, 0]
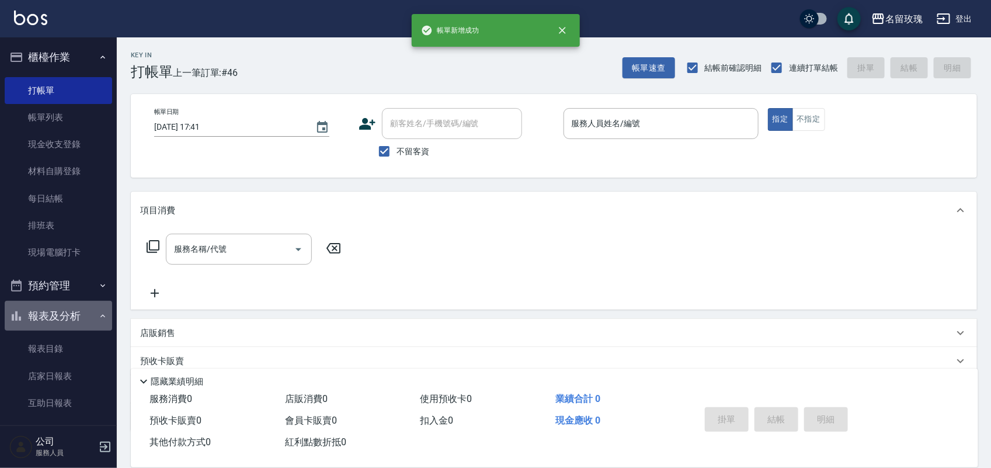
click at [89, 305] on button "報表及分析" at bounding box center [58, 316] width 107 height 30
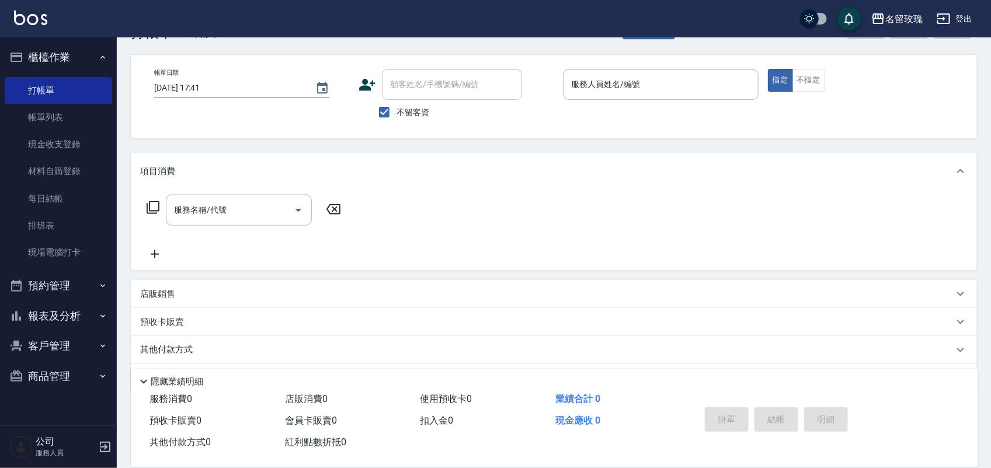
scroll to position [74, 0]
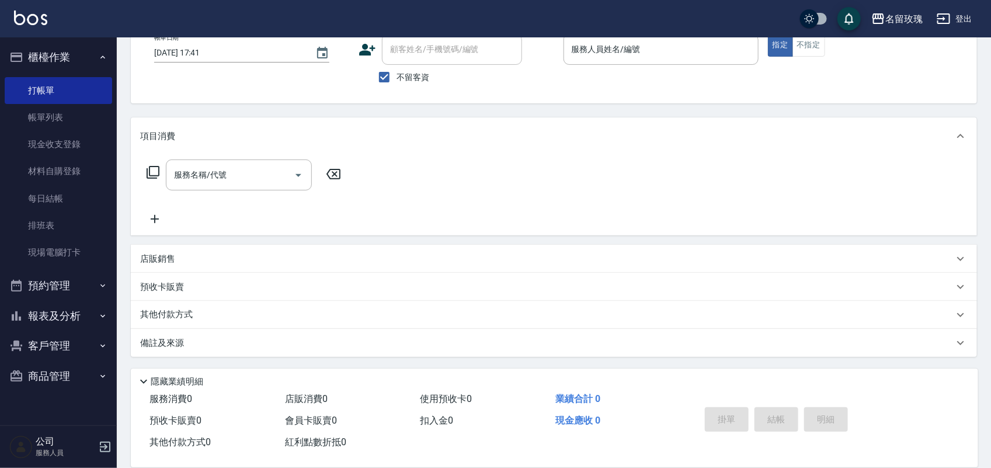
click at [85, 305] on button "報表及分析" at bounding box center [58, 316] width 107 height 30
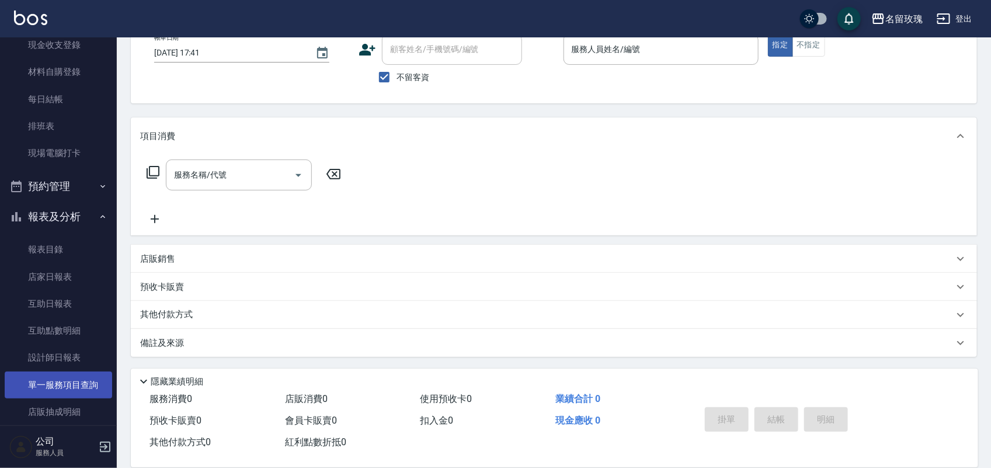
scroll to position [205, 0]
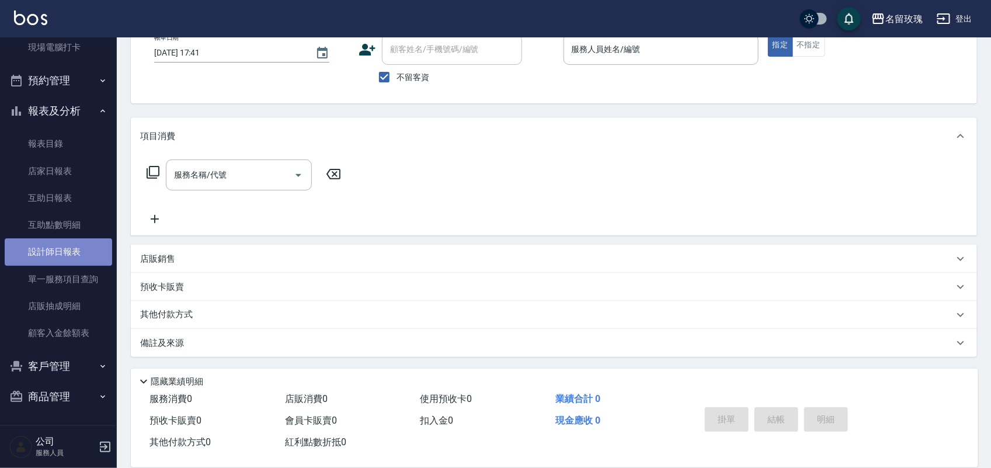
click at [79, 249] on link "設計師日報表" at bounding box center [58, 251] width 107 height 27
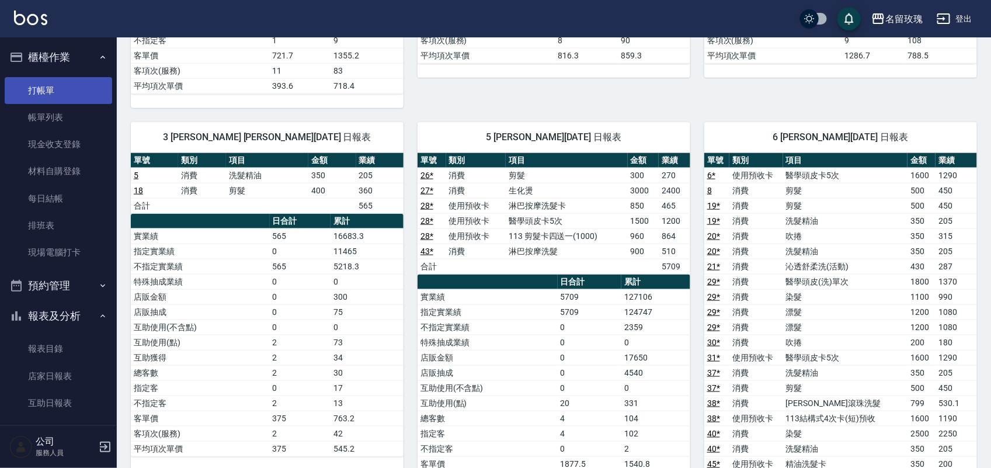
scroll to position [326, 0]
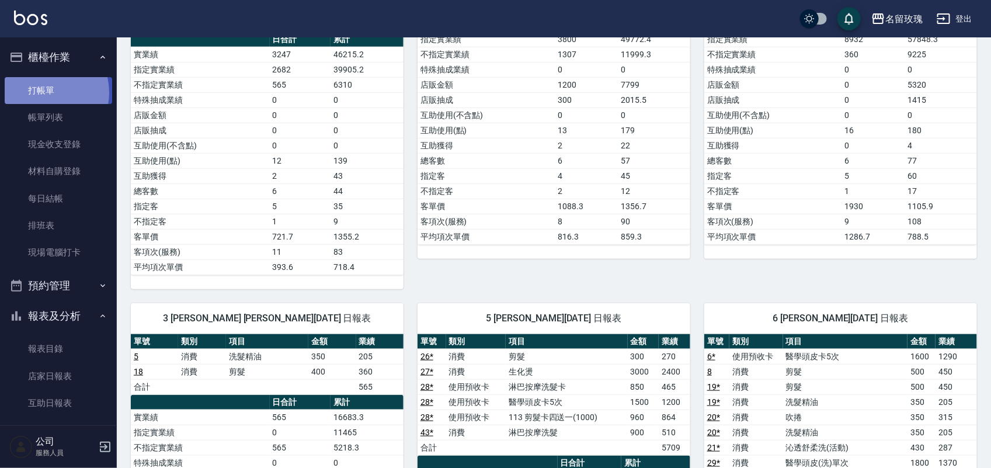
click at [43, 92] on link "打帳單" at bounding box center [58, 90] width 107 height 27
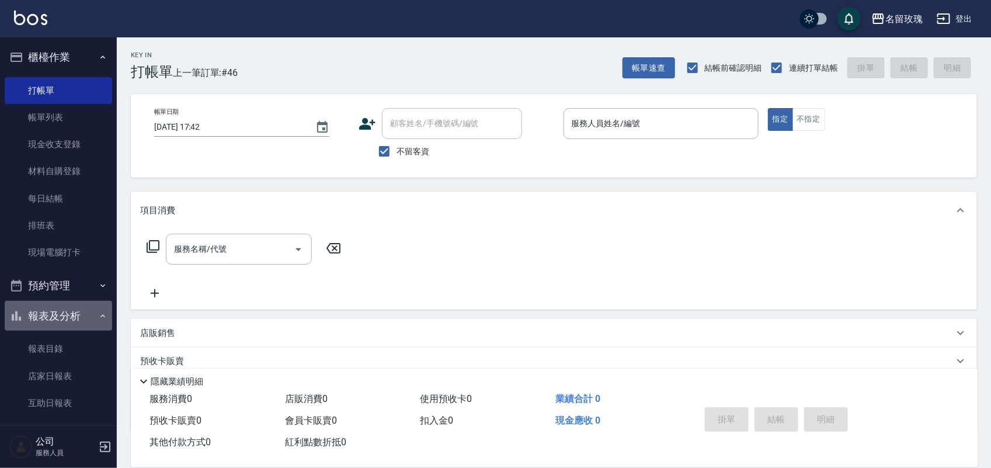
click at [61, 301] on button "報表及分析" at bounding box center [58, 316] width 107 height 30
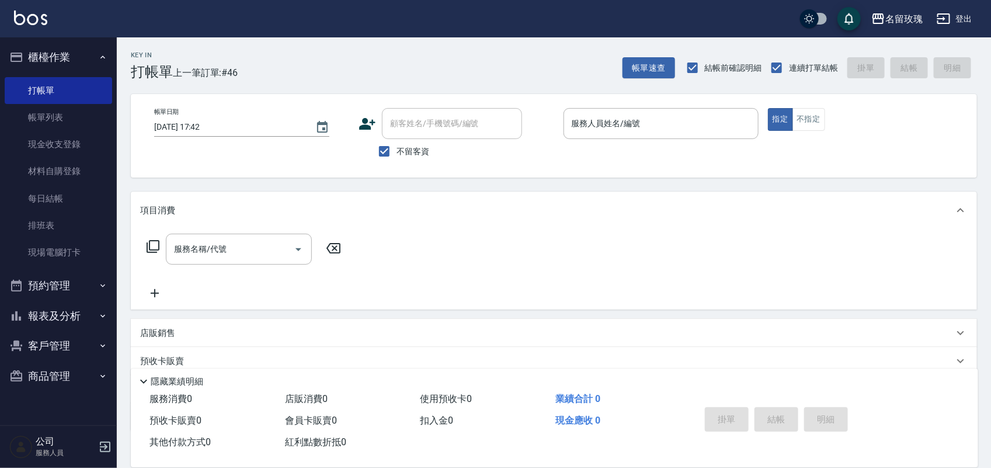
click at [375, 25] on div "名留玫瑰 登出" at bounding box center [495, 18] width 991 height 37
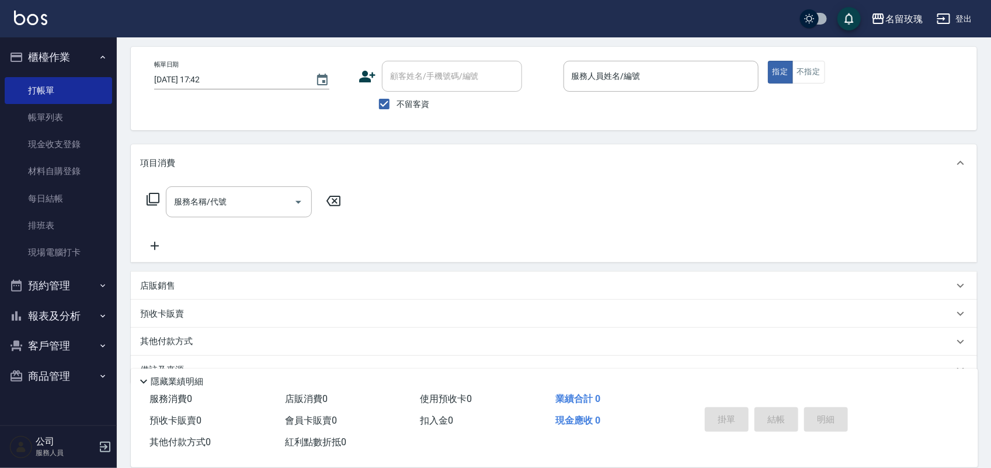
scroll to position [73, 0]
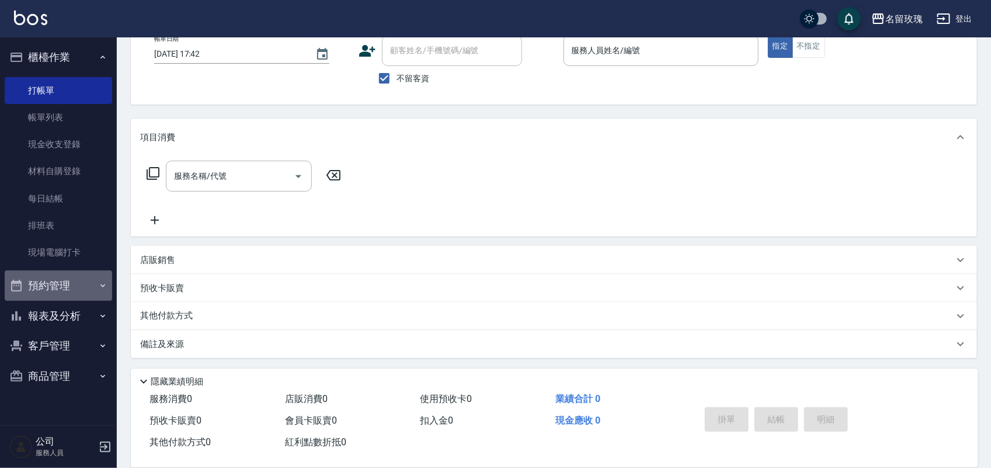
click at [50, 286] on button "預約管理" at bounding box center [58, 285] width 107 height 30
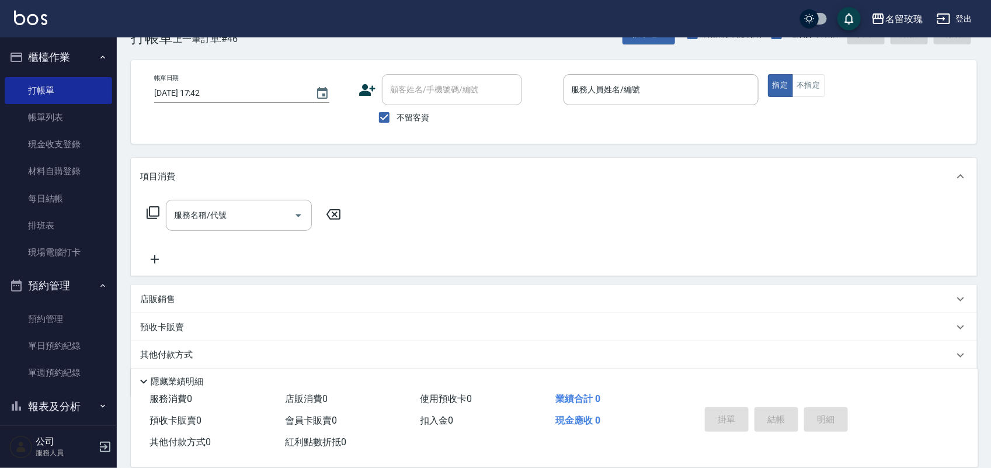
scroll to position [0, 0]
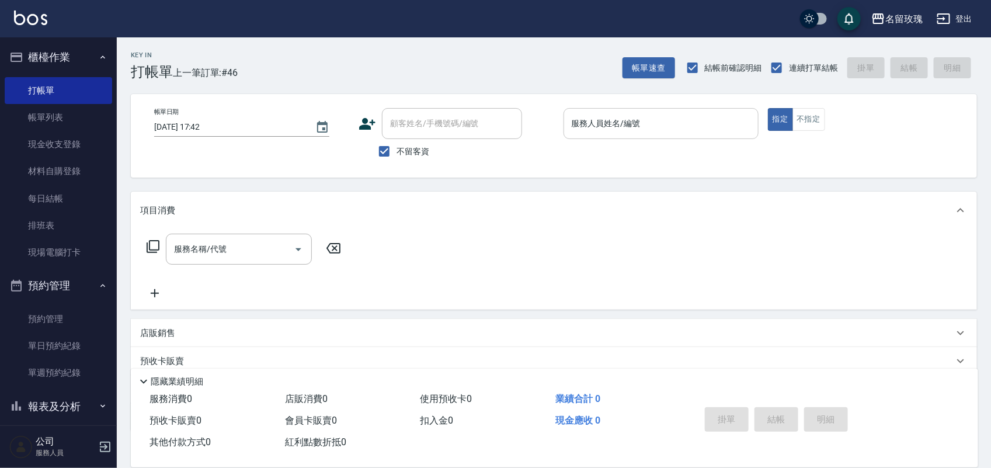
click at [610, 135] on div "服務人員姓名/編號" at bounding box center [660, 123] width 195 height 31
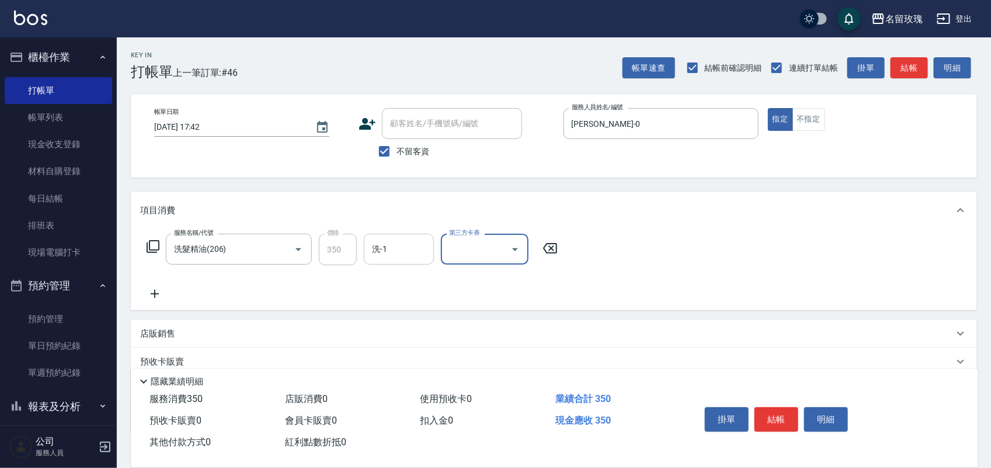
click at [405, 252] on input "洗-1" at bounding box center [399, 249] width 60 height 20
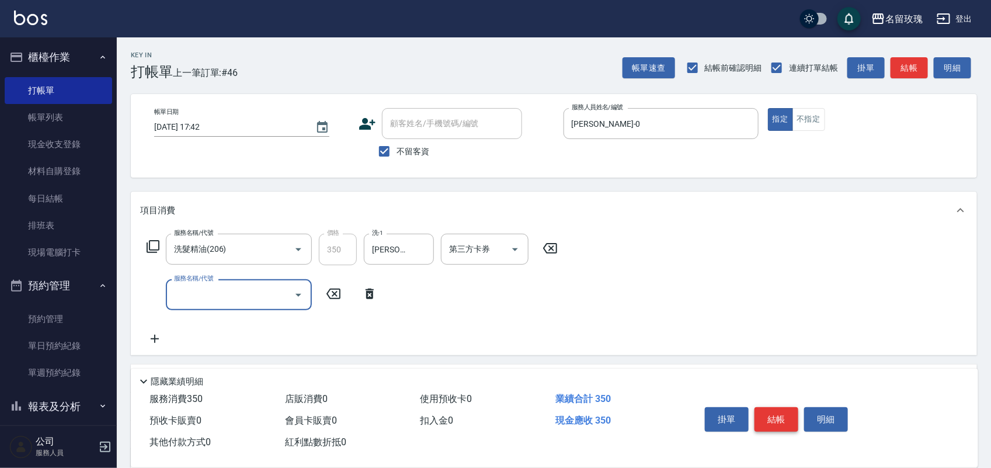
click at [796, 417] on button "結帳" at bounding box center [776, 419] width 44 height 25
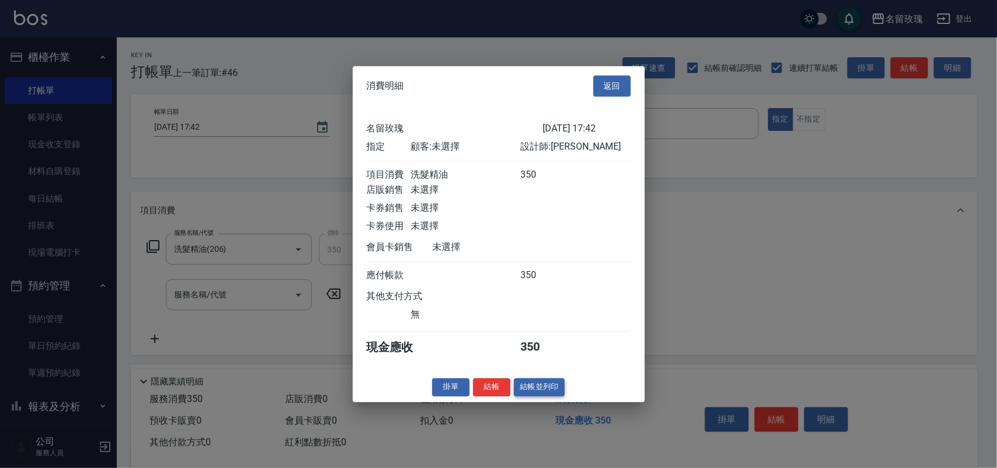
click at [520, 396] on button "結帳並列印" at bounding box center [539, 387] width 51 height 18
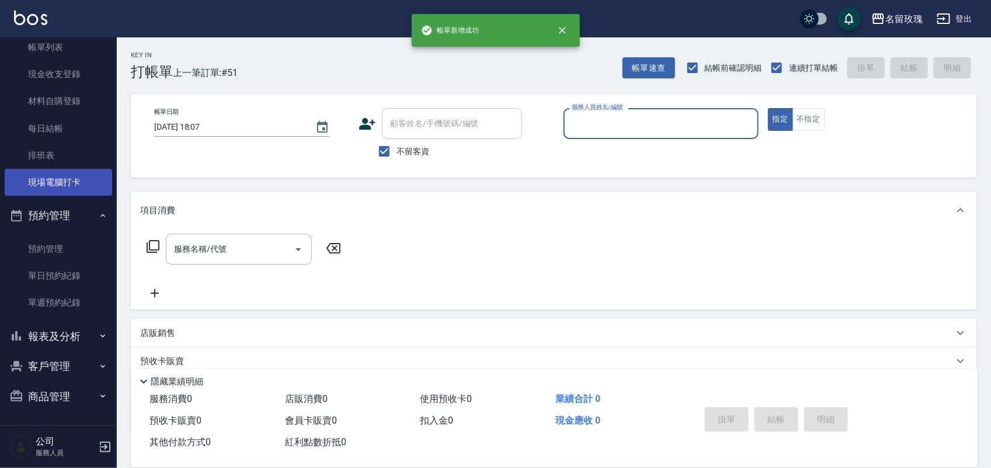
scroll to position [74, 0]
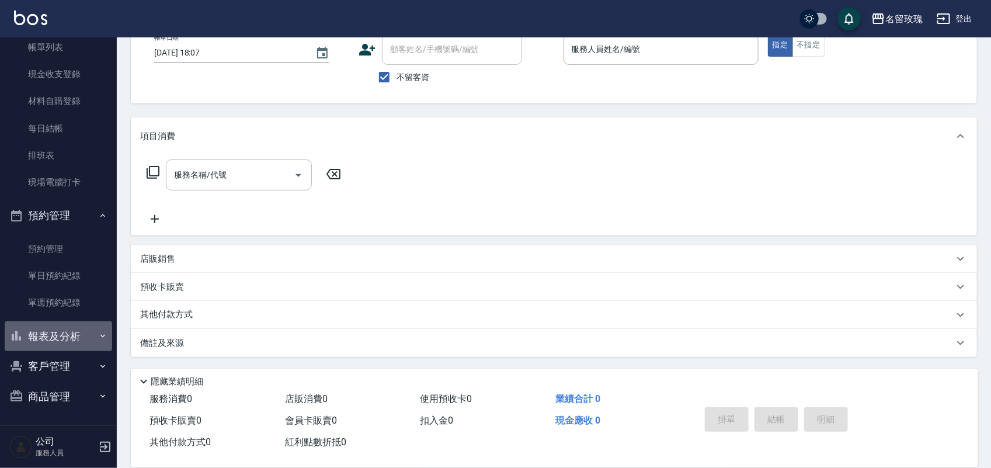
click at [61, 335] on button "報表及分析" at bounding box center [58, 336] width 107 height 30
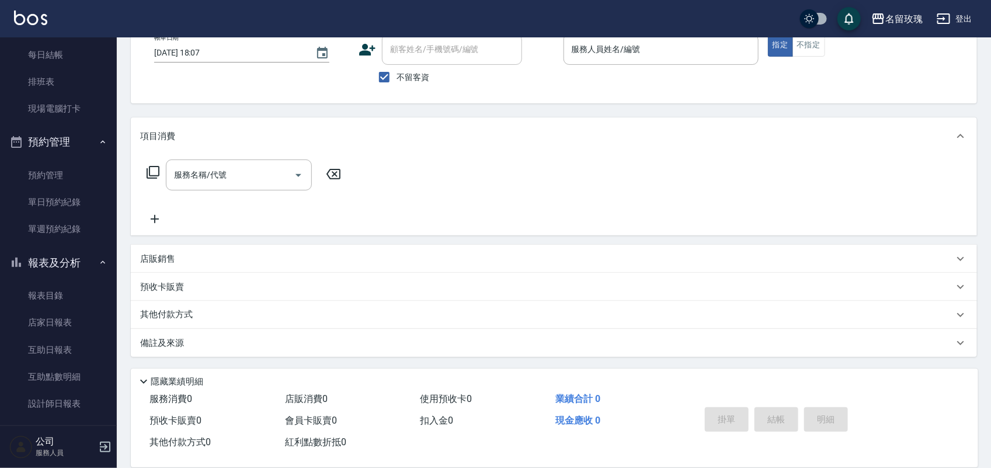
scroll to position [270, 0]
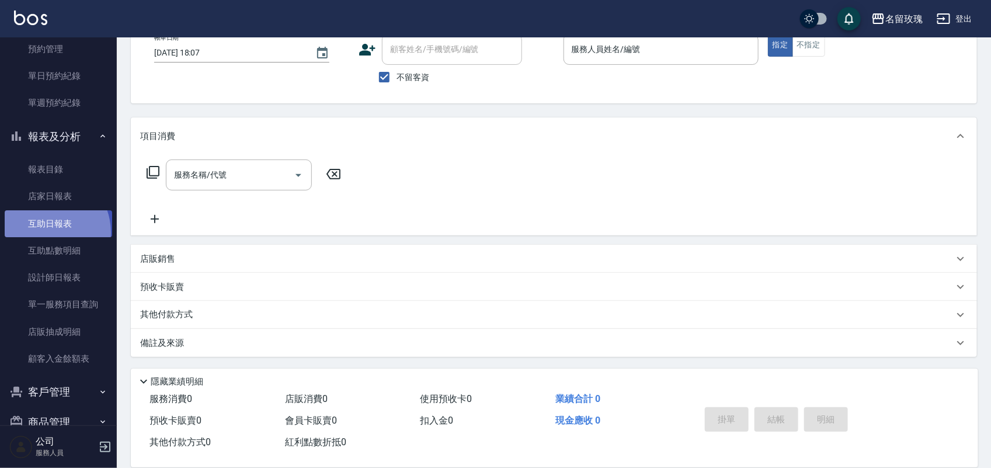
click at [45, 232] on link "互助日報表" at bounding box center [58, 223] width 107 height 27
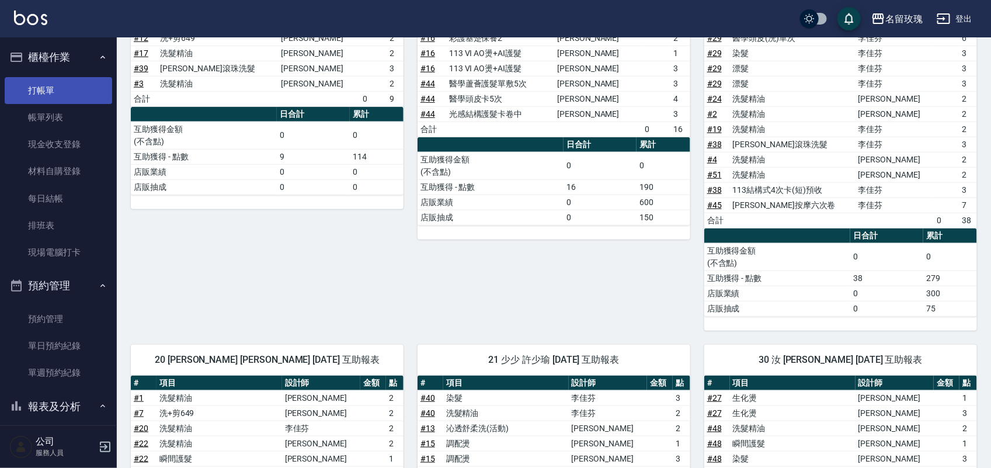
click at [62, 79] on link "打帳單" at bounding box center [58, 90] width 107 height 27
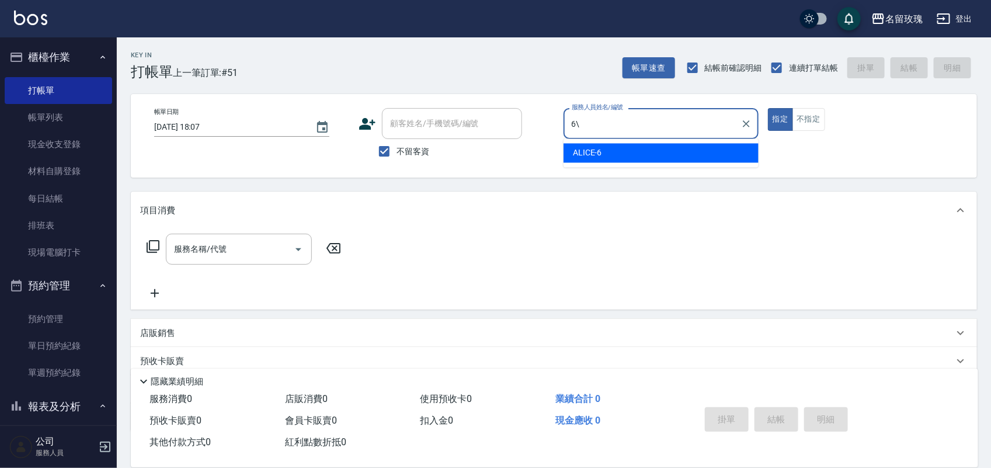
click at [768, 108] on button "指定" at bounding box center [780, 119] width 25 height 23
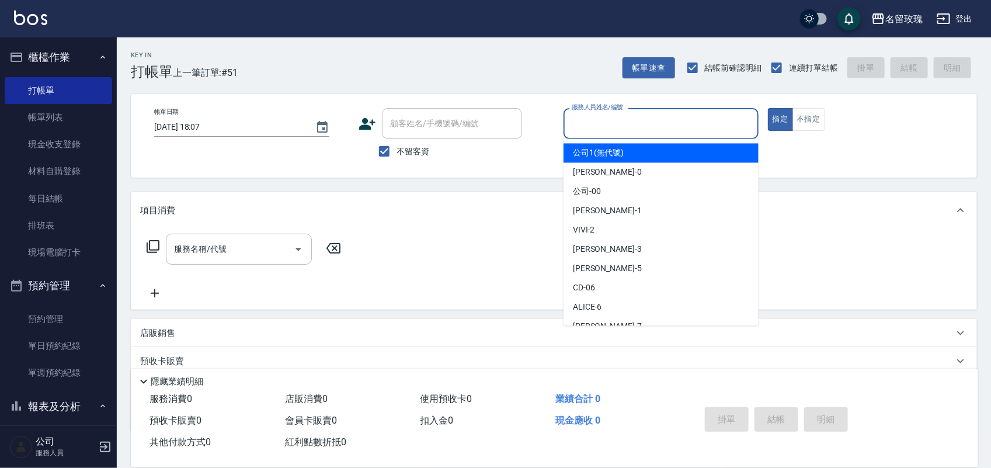
click at [658, 120] on input "服務人員姓名/編號" at bounding box center [661, 123] width 184 height 20
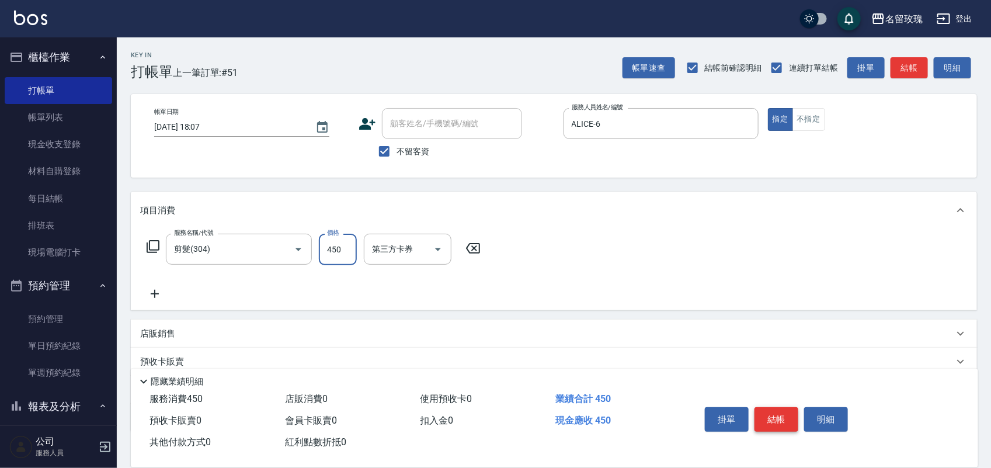
click at [756, 412] on button "結帳" at bounding box center [776, 419] width 44 height 25
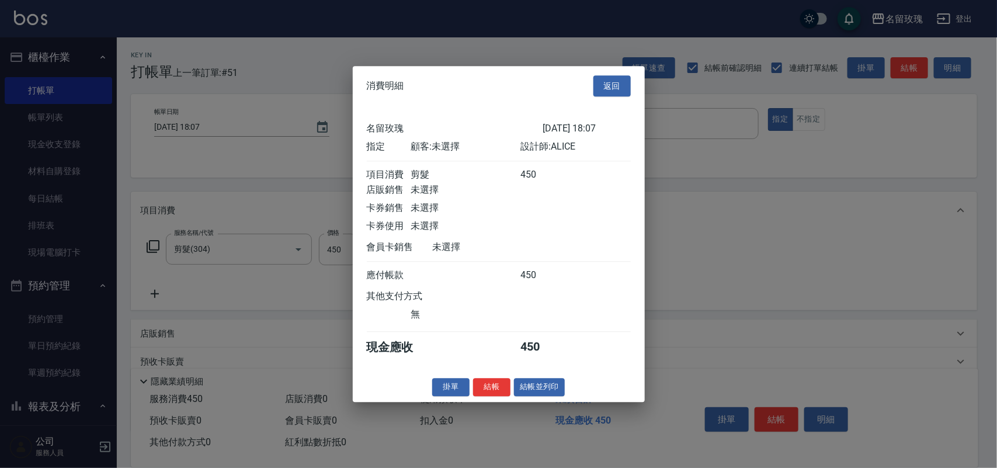
click at [489, 396] on button "結帳" at bounding box center [491, 387] width 37 height 18
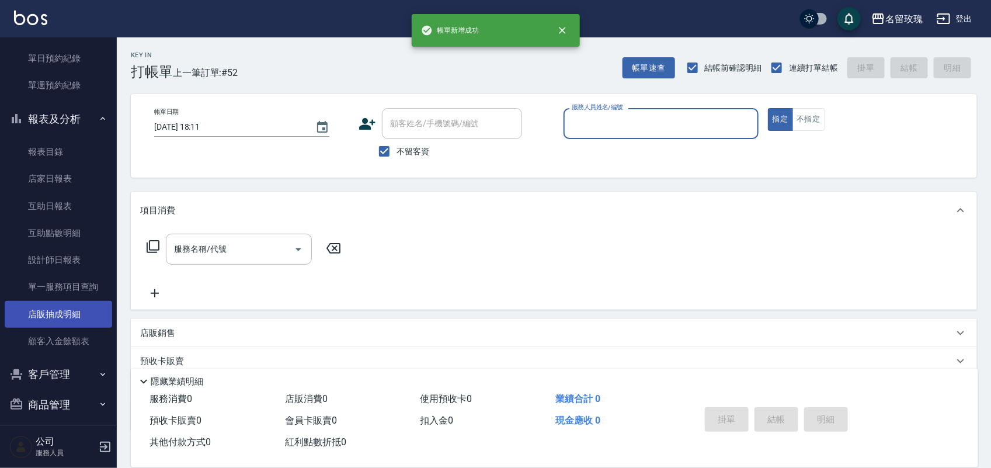
scroll to position [292, 0]
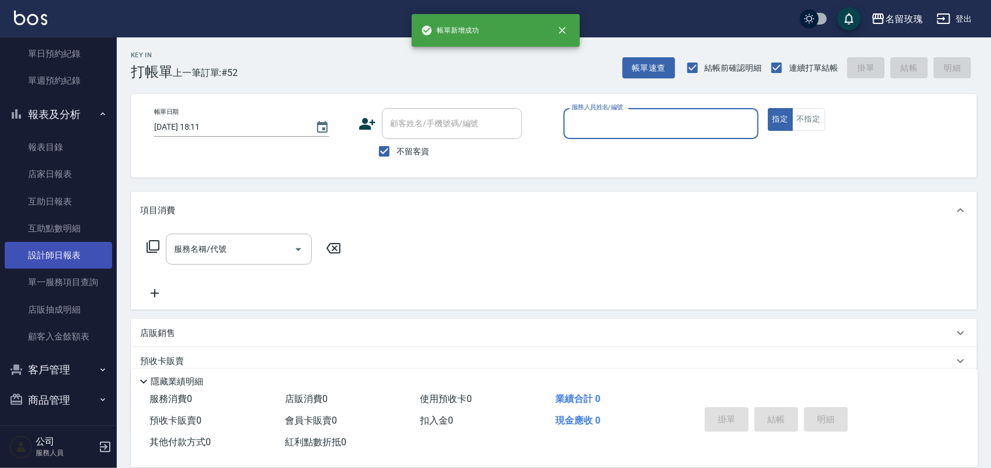
click at [65, 264] on link "設計師日報表" at bounding box center [58, 255] width 107 height 27
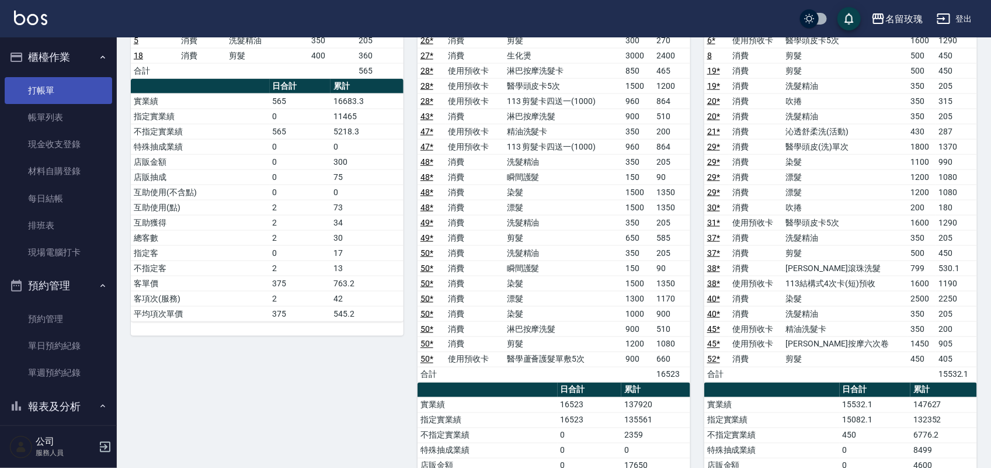
click at [34, 102] on ul "打帳單 帳單列表 現金收支登錄 材料自購登錄 每日結帳 排班表 現場電腦打卡" at bounding box center [58, 171] width 107 height 198
click at [34, 102] on link "打帳單" at bounding box center [58, 90] width 107 height 27
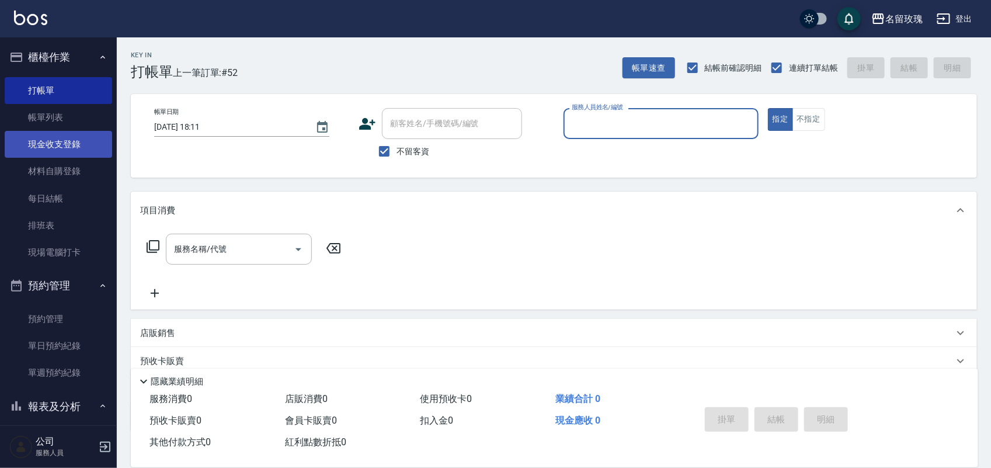
click at [66, 150] on link "現金收支登錄" at bounding box center [58, 144] width 107 height 27
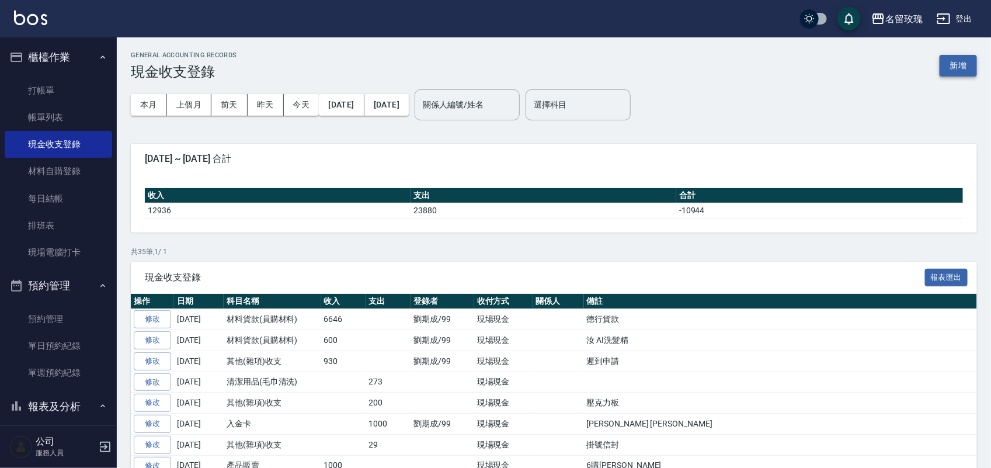
click at [956, 71] on button "新增" at bounding box center [957, 66] width 37 height 22
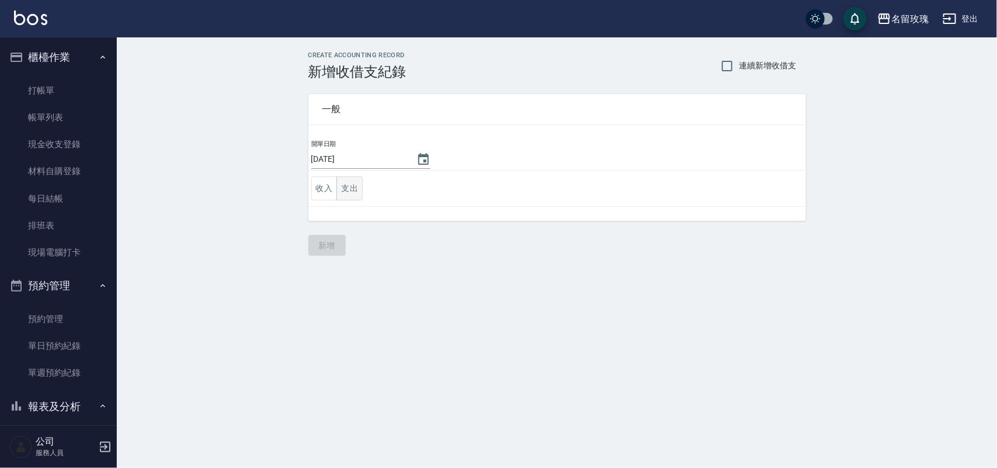
click at [358, 180] on button "支出" at bounding box center [349, 188] width 26 height 24
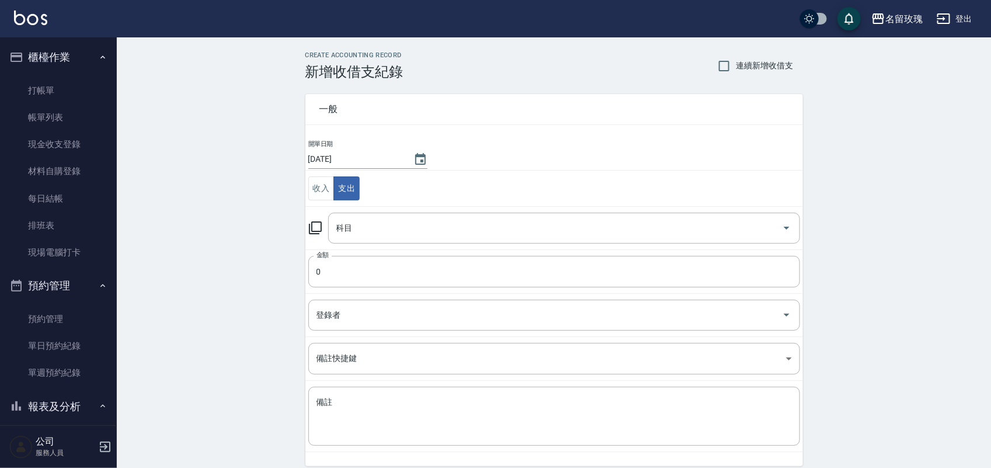
click at [311, 231] on icon at bounding box center [315, 228] width 14 height 14
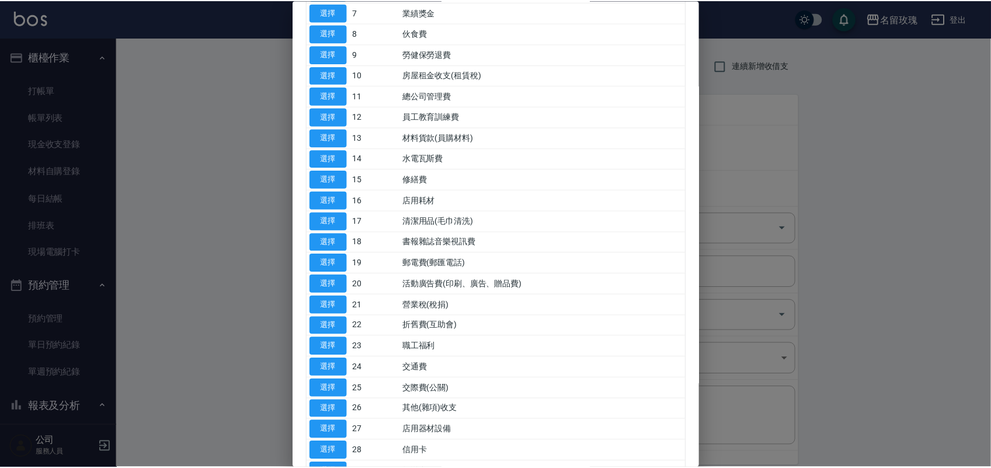
scroll to position [365, 0]
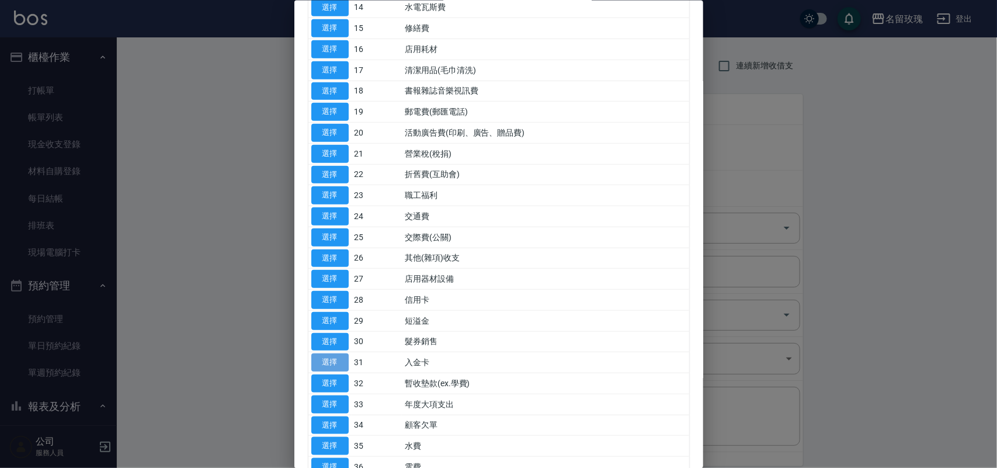
click at [334, 364] on button "選擇" at bounding box center [329, 362] width 37 height 18
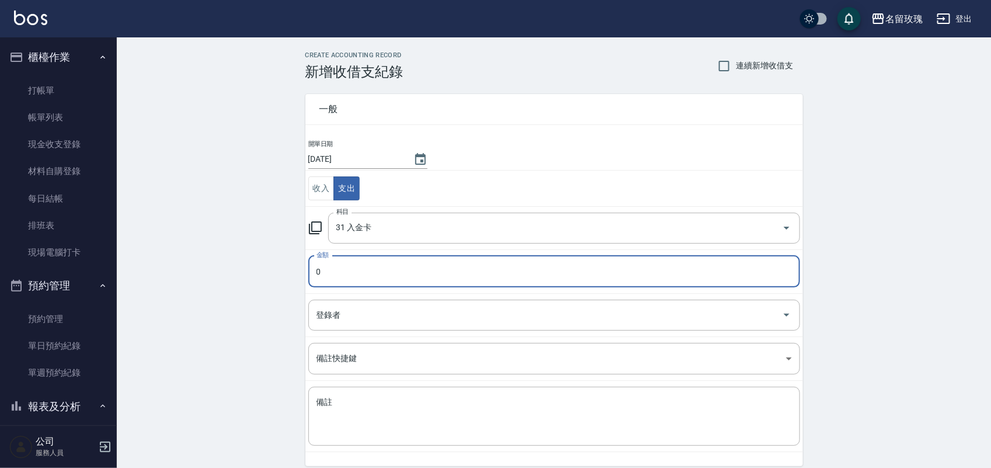
click at [361, 269] on input "0" at bounding box center [554, 272] width 492 height 32
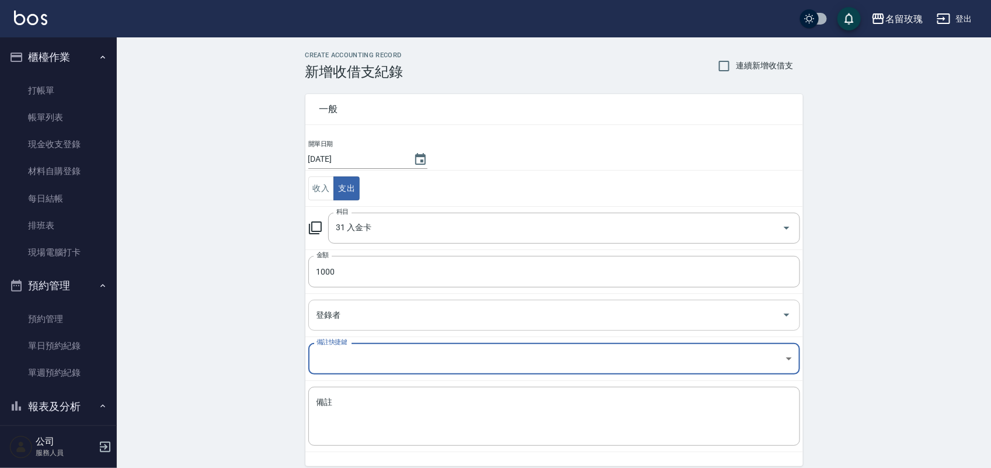
click at [358, 326] on div "登錄者" at bounding box center [554, 314] width 492 height 31
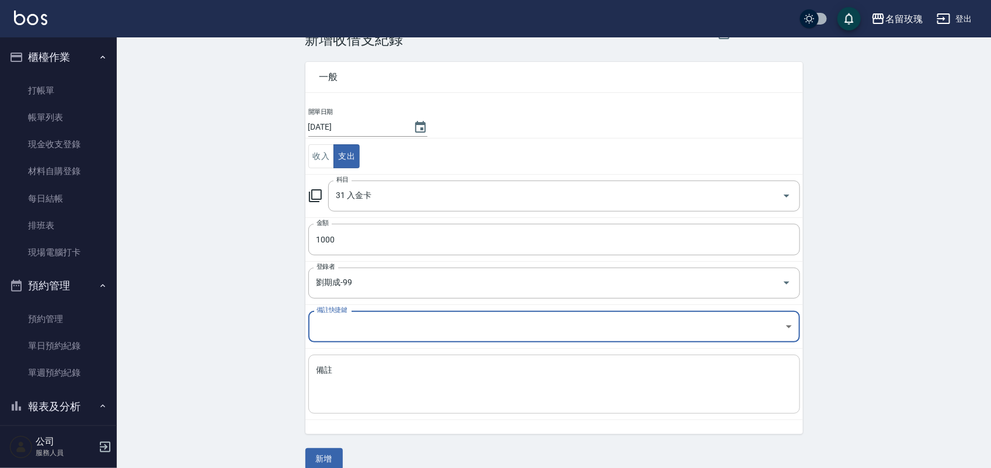
scroll to position [48, 0]
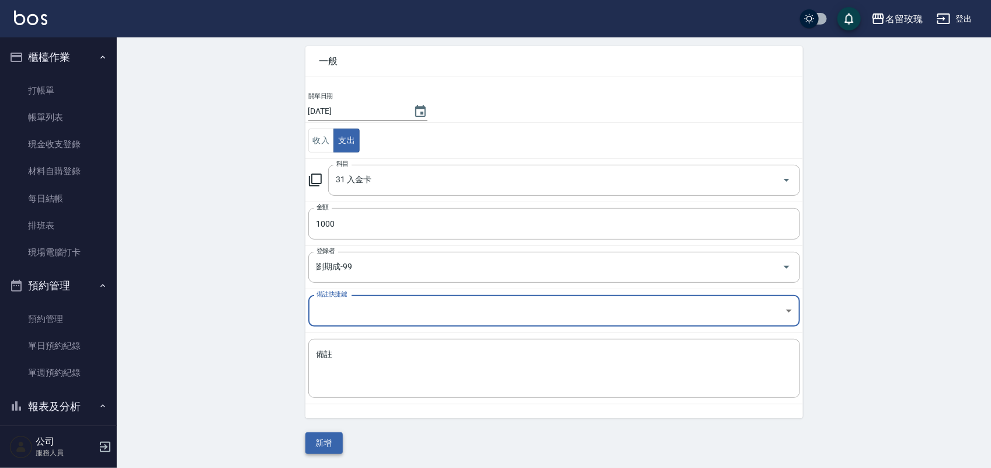
click at [328, 444] on button "新增" at bounding box center [323, 443] width 37 height 22
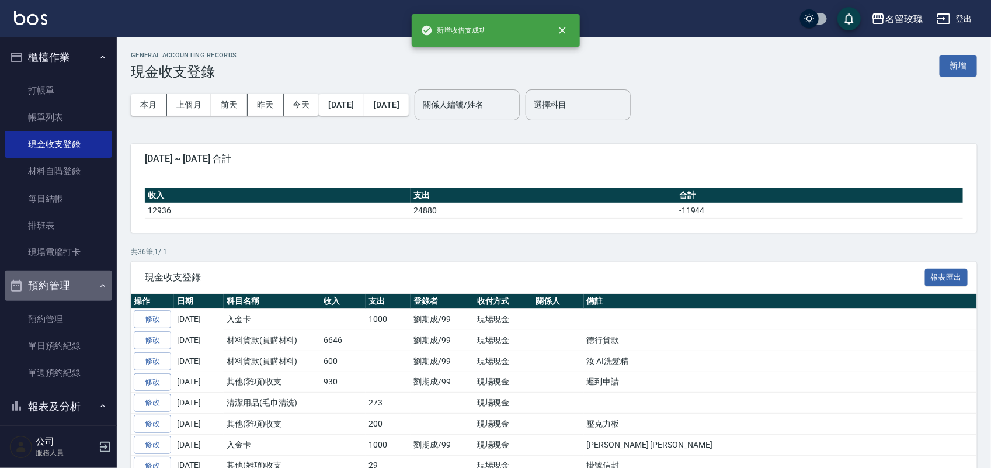
drag, startPoint x: 63, startPoint y: 291, endPoint x: 38, endPoint y: 211, distance: 83.3
click at [62, 289] on button "預約管理" at bounding box center [58, 285] width 107 height 30
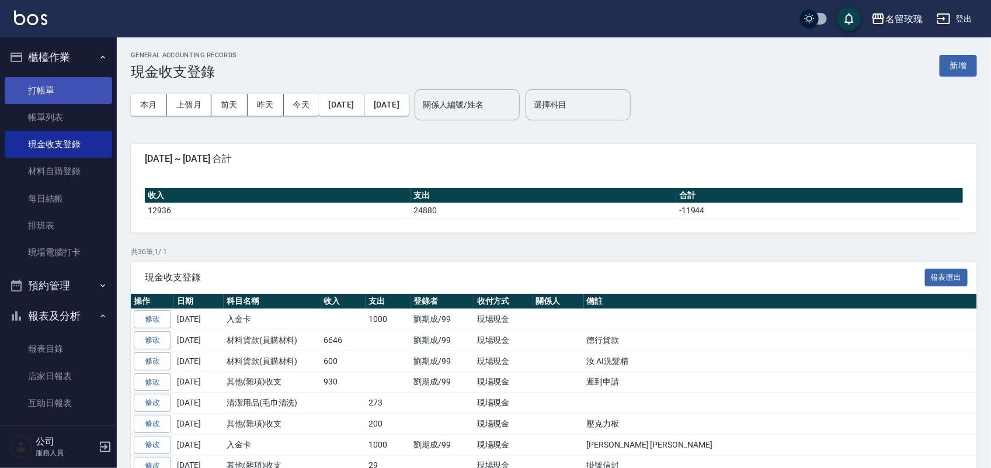
click at [53, 81] on link "打帳單" at bounding box center [58, 90] width 107 height 27
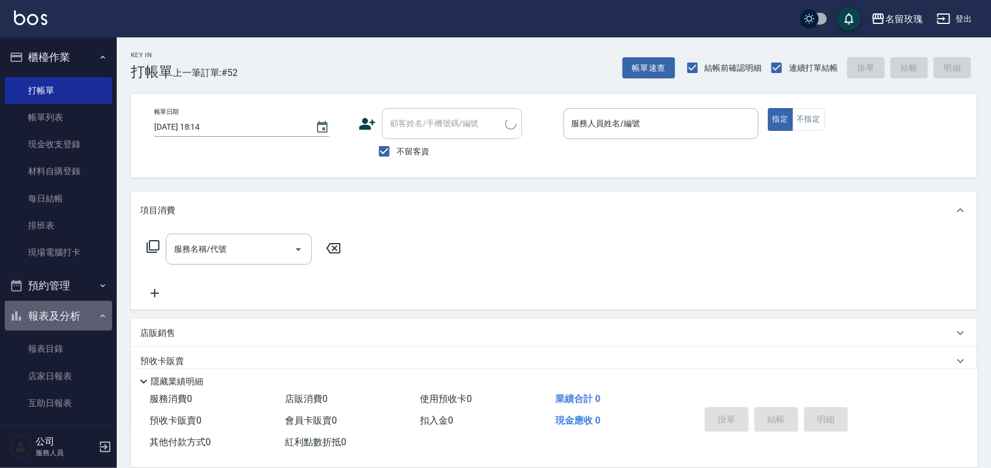
click at [90, 317] on button "報表及分析" at bounding box center [58, 316] width 107 height 30
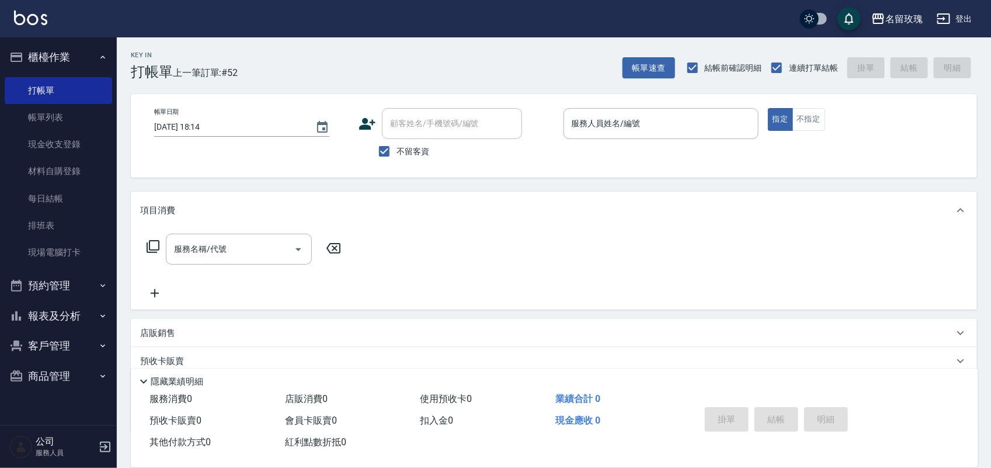
click at [450, 83] on div "Key In 打帳單 上一筆訂單:#52 帳單速查 結帳前確認明細 連續打單結帳 掛單 結帳 明細 帳單日期 [DATE] 18:14 顧客姓名/手機號碼/編…" at bounding box center [554, 289] width 874 height 505
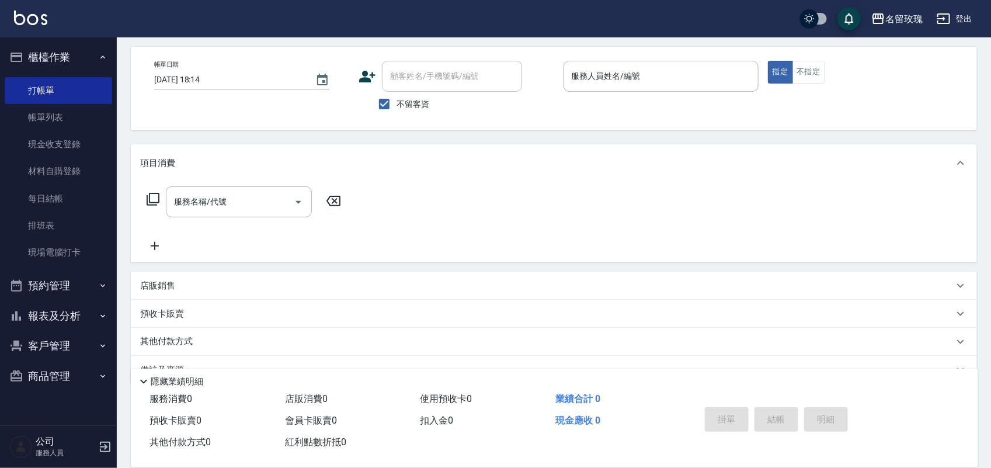
scroll to position [74, 0]
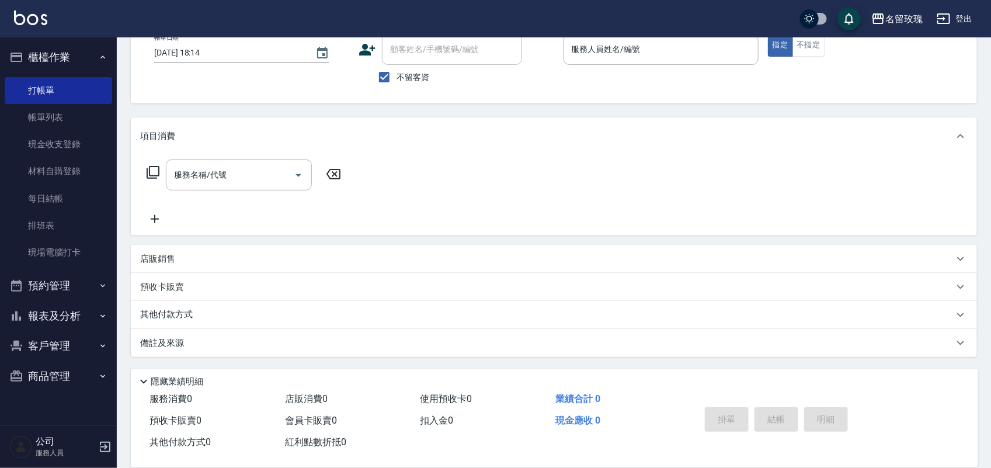
click at [35, 308] on button "報表及分析" at bounding box center [58, 316] width 107 height 30
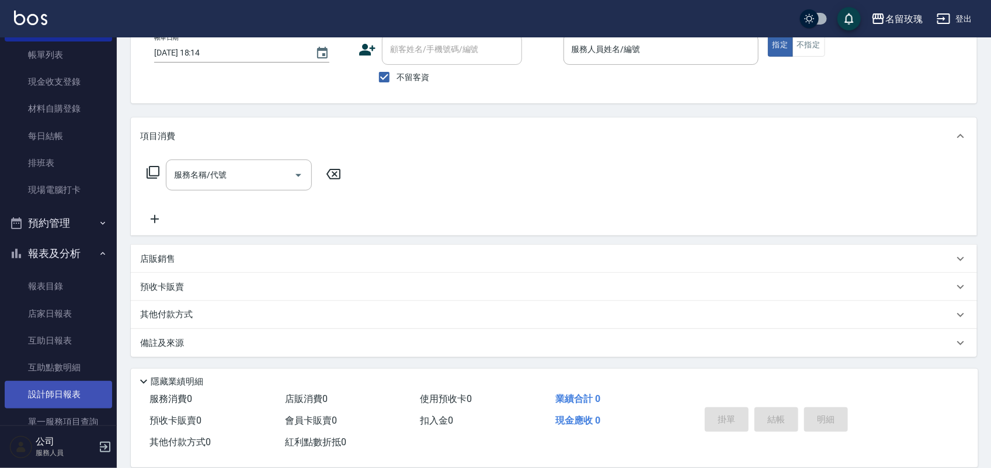
scroll to position [155, 0]
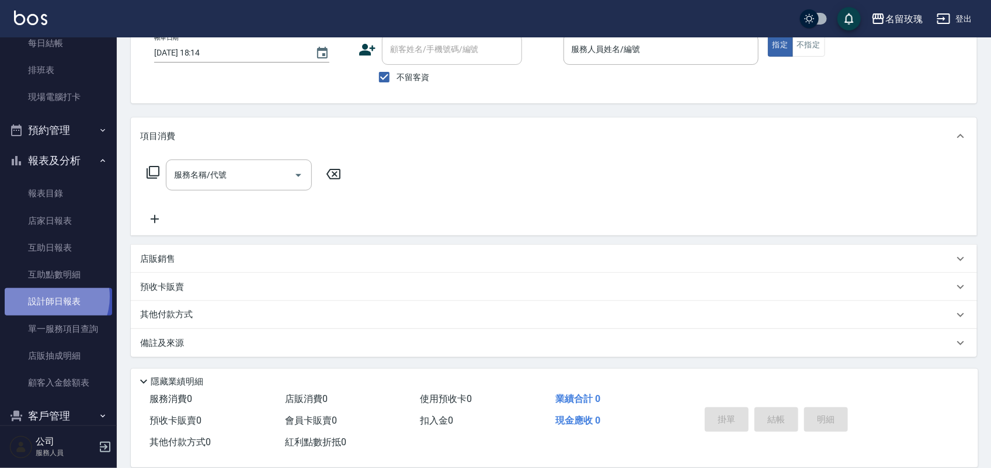
click at [46, 297] on link "設計師日報表" at bounding box center [58, 301] width 107 height 27
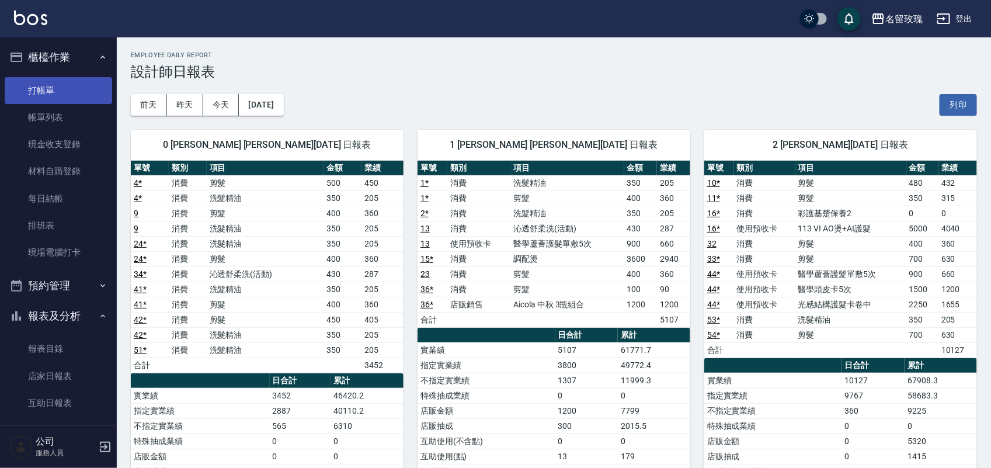
click at [37, 91] on link "打帳單" at bounding box center [58, 90] width 107 height 27
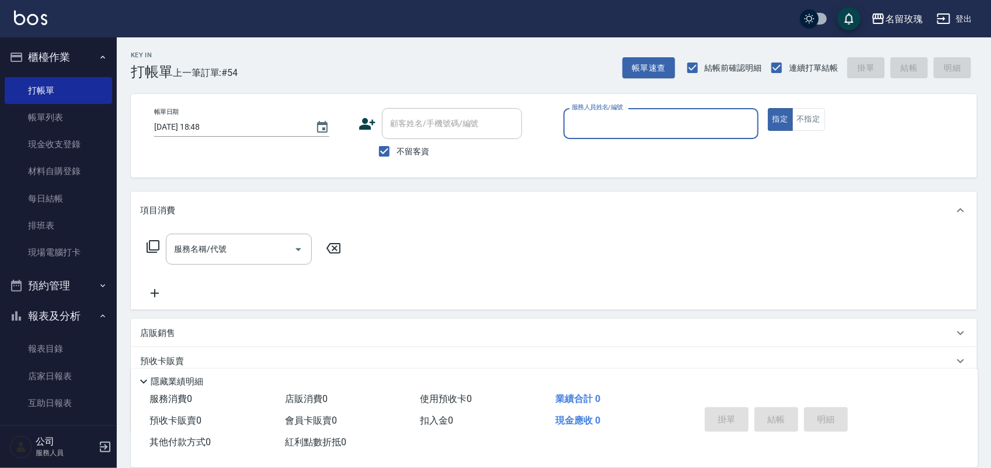
click at [663, 121] on input "服務人員姓名/編號" at bounding box center [661, 123] width 184 height 20
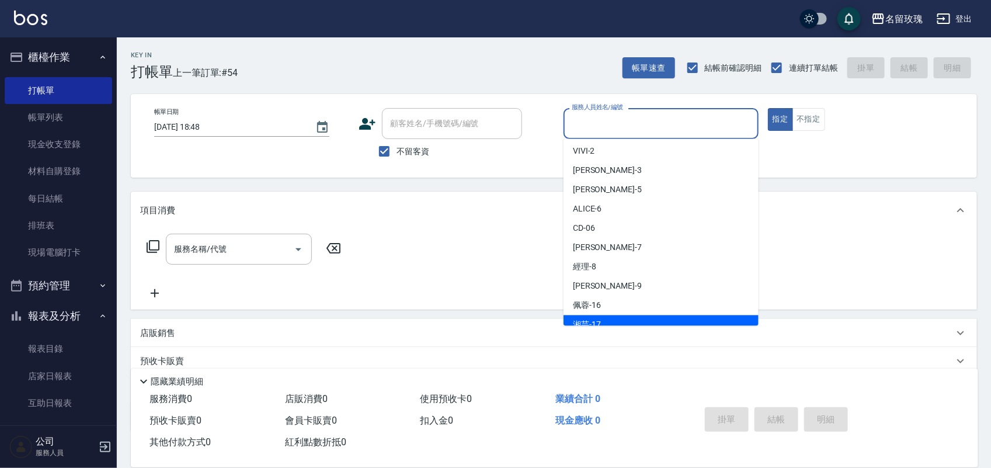
scroll to position [73, 0]
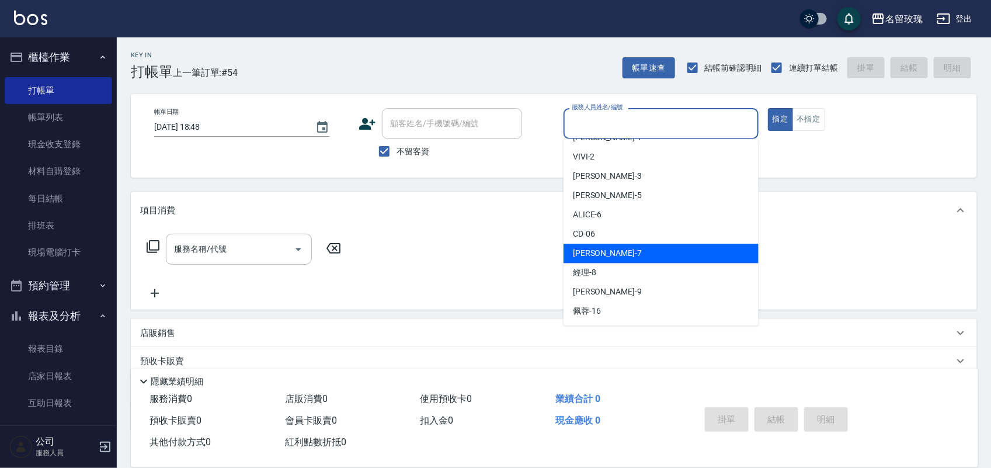
click at [667, 246] on div "[PERSON_NAME] -7" at bounding box center [660, 253] width 195 height 19
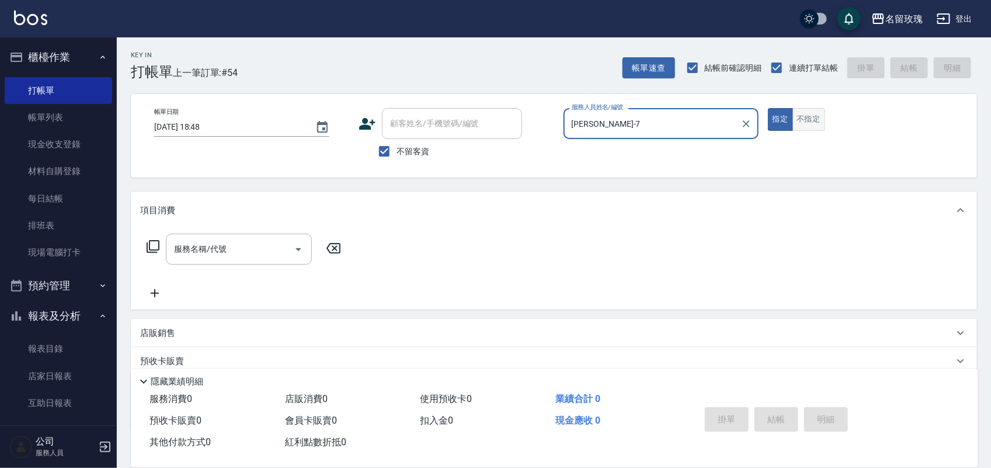
click at [811, 115] on button "不指定" at bounding box center [808, 119] width 33 height 23
click at [149, 243] on icon at bounding box center [153, 246] width 13 height 13
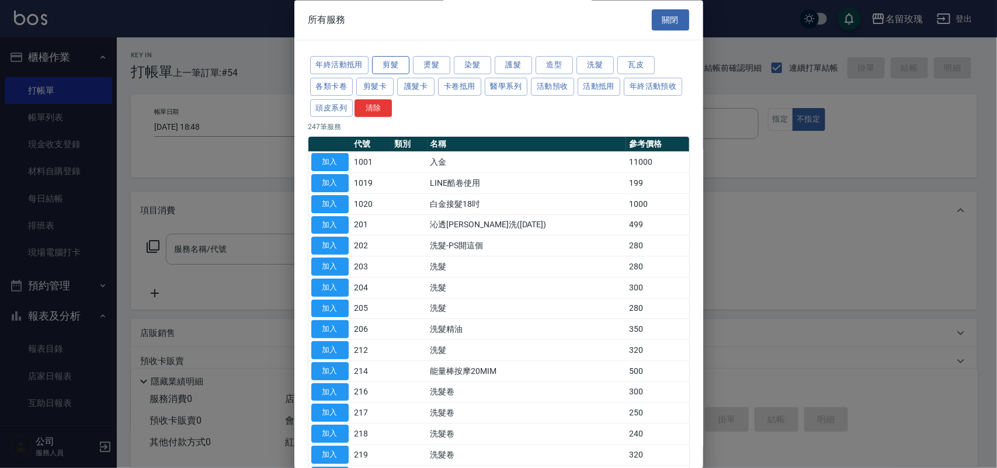
click at [388, 71] on button "剪髮" at bounding box center [390, 66] width 37 height 18
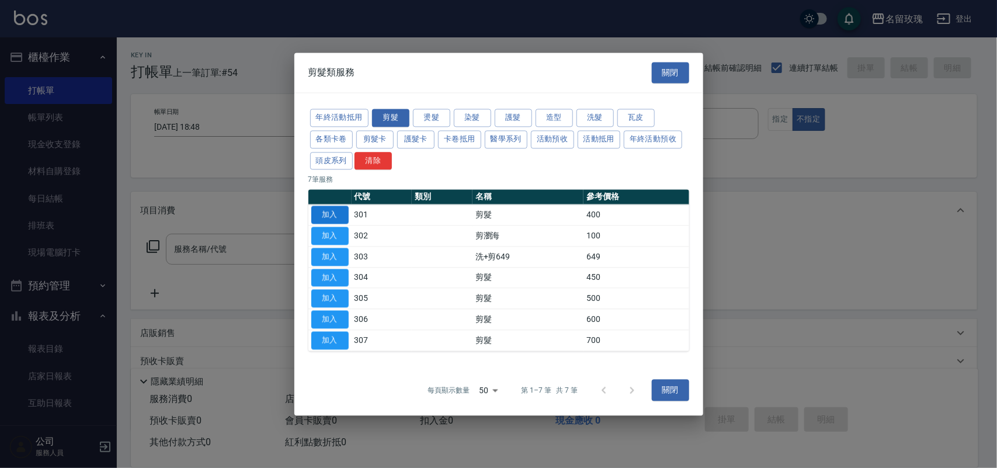
click at [336, 217] on button "加入" at bounding box center [329, 215] width 37 height 18
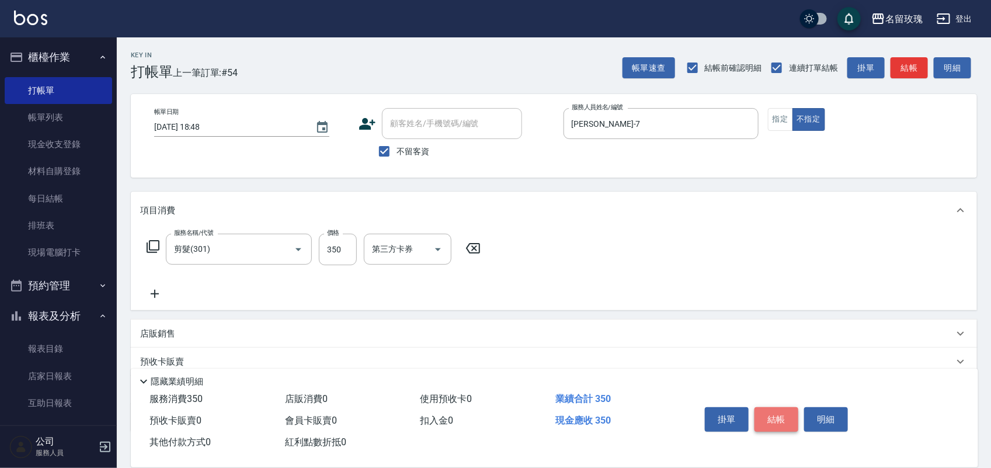
click at [776, 410] on button "結帳" at bounding box center [776, 419] width 44 height 25
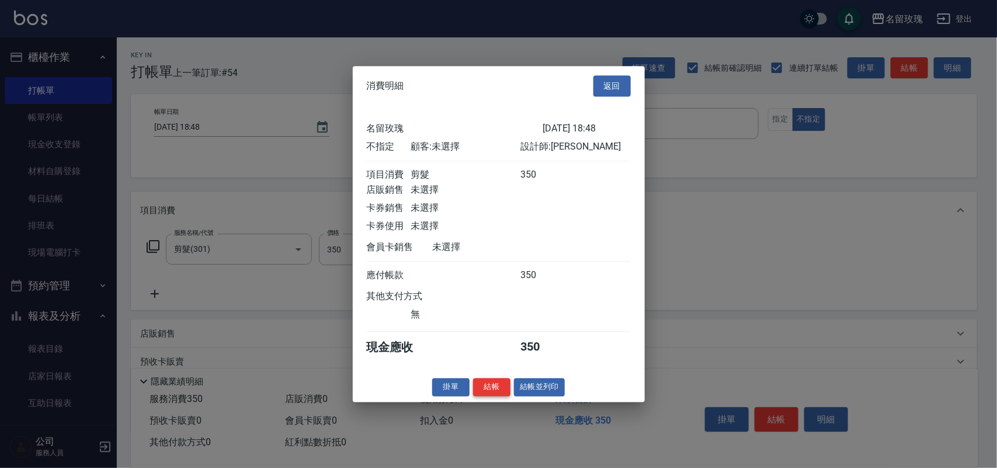
drag, startPoint x: 512, startPoint y: 401, endPoint x: 506, endPoint y: 400, distance: 5.9
click at [509, 396] on div "掛單 結帳 結帳並列印" at bounding box center [499, 387] width 292 height 18
click at [494, 396] on button "結帳" at bounding box center [491, 387] width 37 height 18
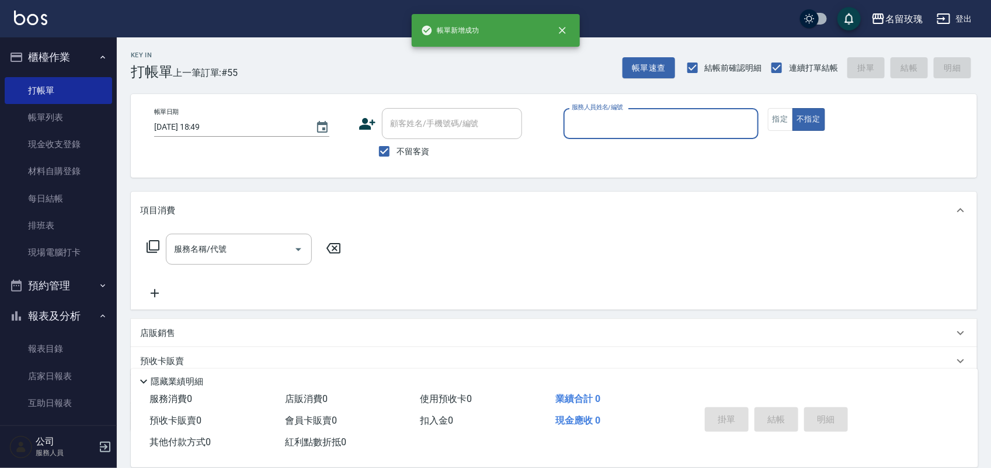
scroll to position [205, 0]
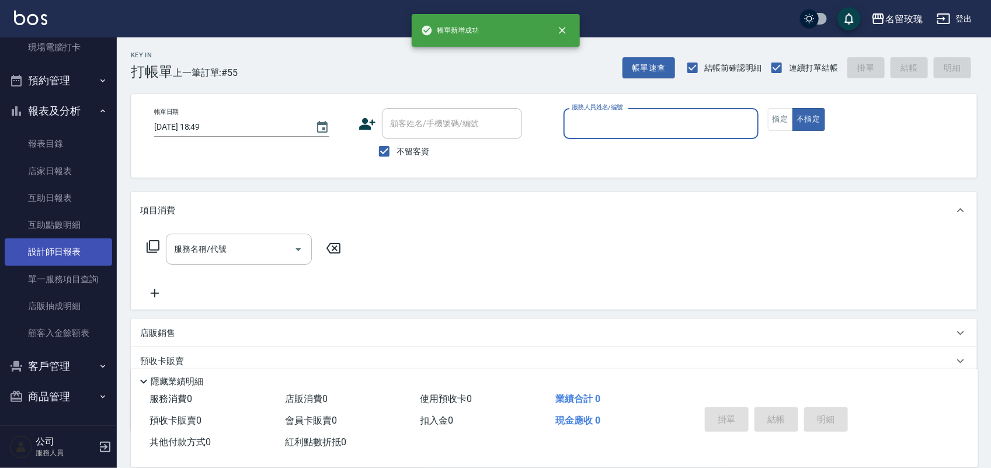
click at [47, 246] on link "設計師日報表" at bounding box center [58, 251] width 107 height 27
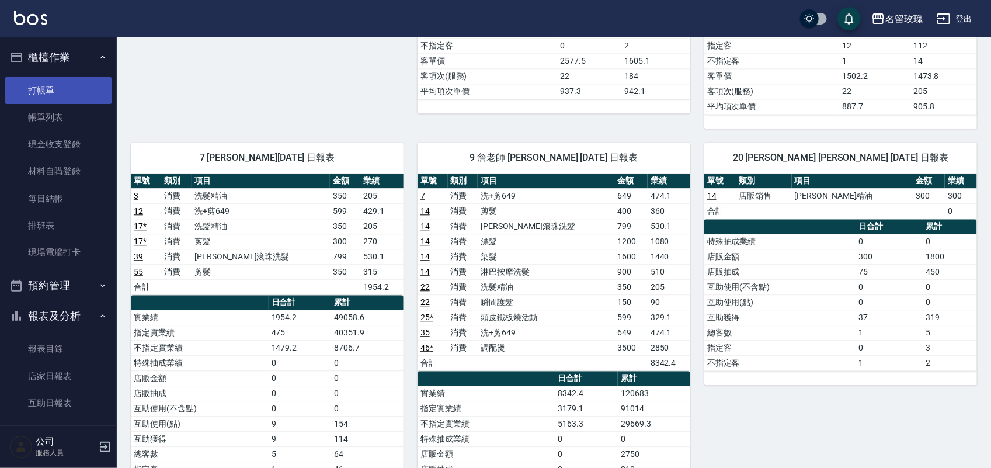
click at [65, 97] on link "打帳單" at bounding box center [58, 90] width 107 height 27
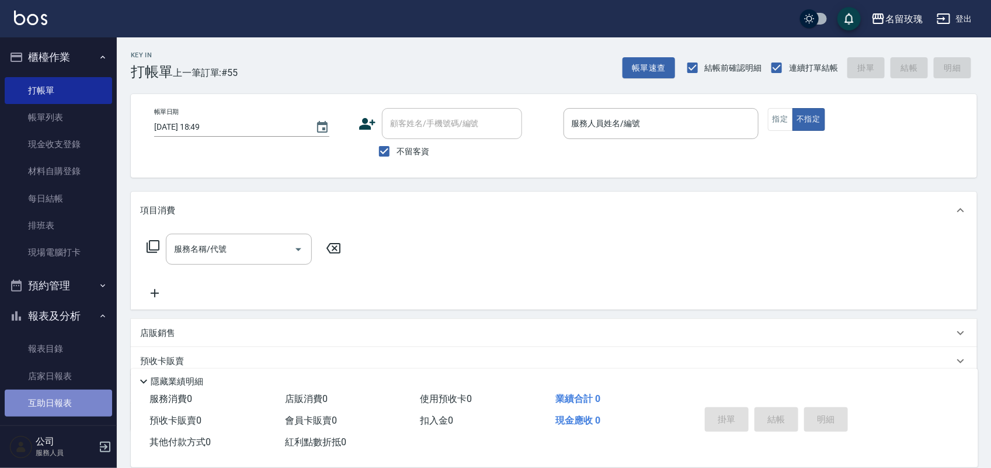
drag, startPoint x: 65, startPoint y: 410, endPoint x: 76, endPoint y: 405, distance: 12.3
click at [66, 409] on link "互助日報表" at bounding box center [58, 402] width 107 height 27
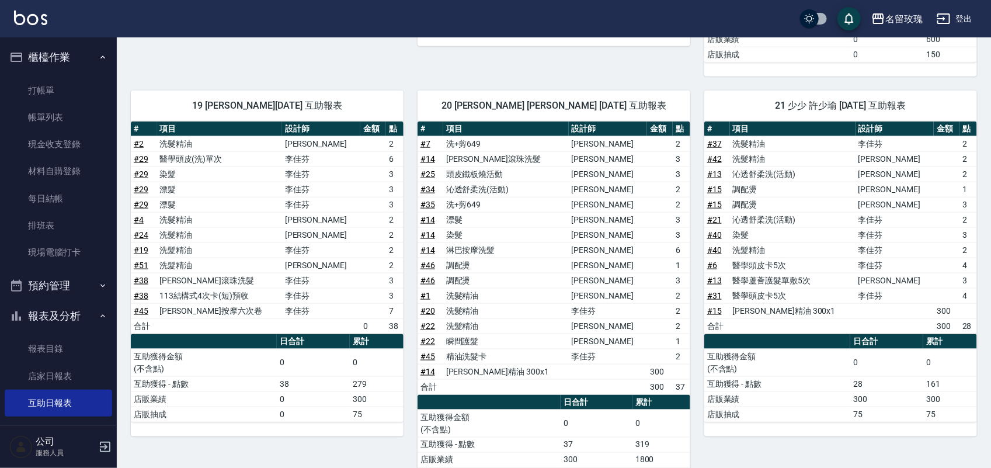
scroll to position [584, 0]
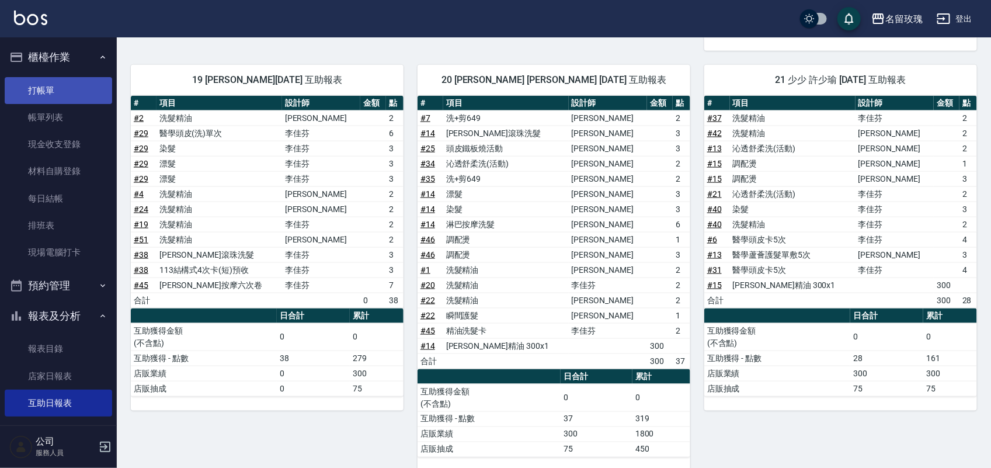
click at [28, 91] on link "打帳單" at bounding box center [58, 90] width 107 height 27
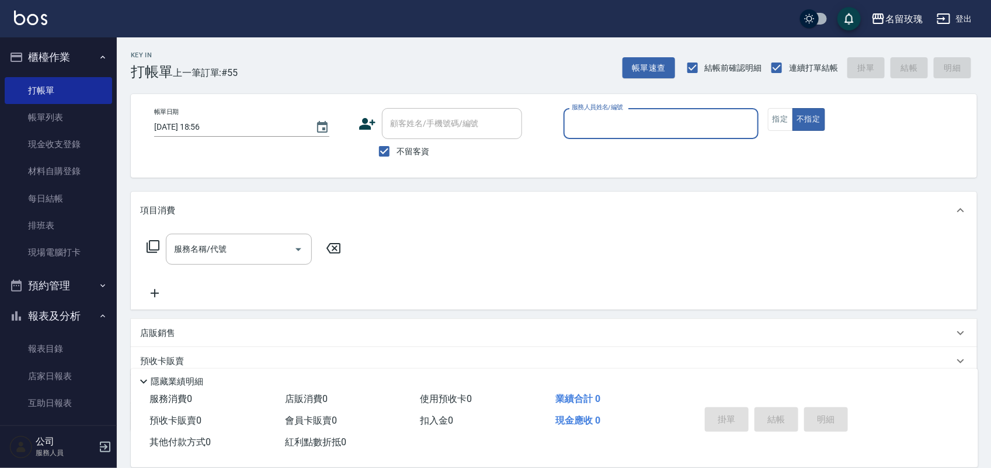
click at [95, 321] on button "報表及分析" at bounding box center [58, 316] width 107 height 30
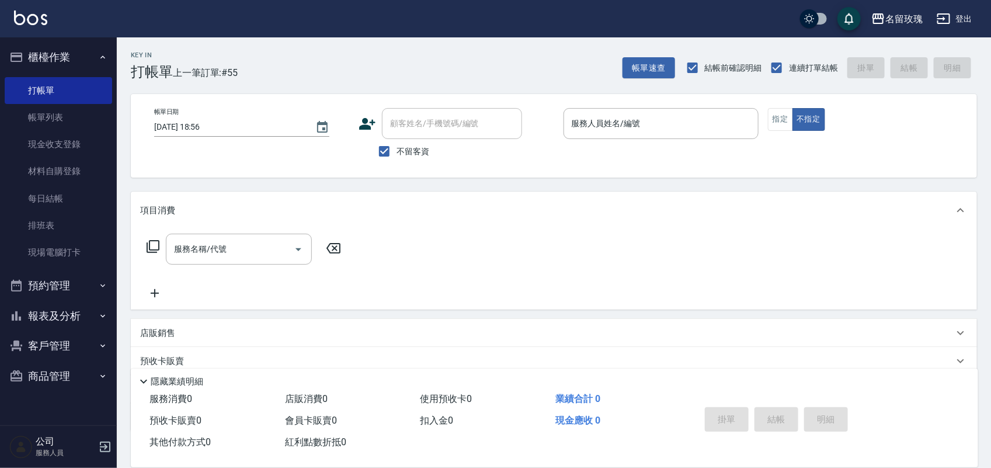
click at [766, 120] on div "帳單日期 [DATE] 18:56 顧客姓名/手機號碼/編號 顧客姓名/手機號碼/編號 不留客資 服務人員姓名/編號 服務人員姓名/編號 指定 不指定" at bounding box center [554, 135] width 818 height 55
drag, startPoint x: 794, startPoint y: 121, endPoint x: 778, endPoint y: 120, distance: 16.4
click at [792, 121] on button "不指定" at bounding box center [808, 119] width 33 height 23
click at [775, 120] on button "指定" at bounding box center [780, 119] width 25 height 23
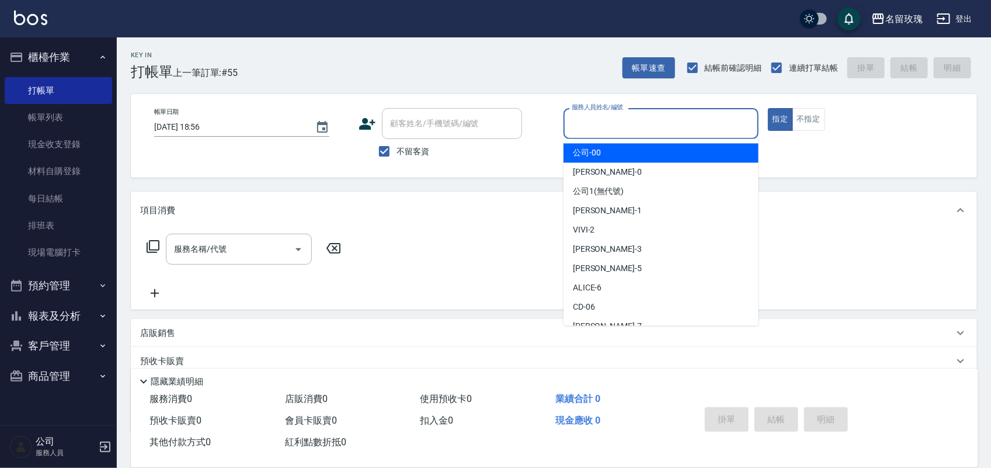
click at [680, 120] on input "服務人員姓名/編號" at bounding box center [661, 123] width 184 height 20
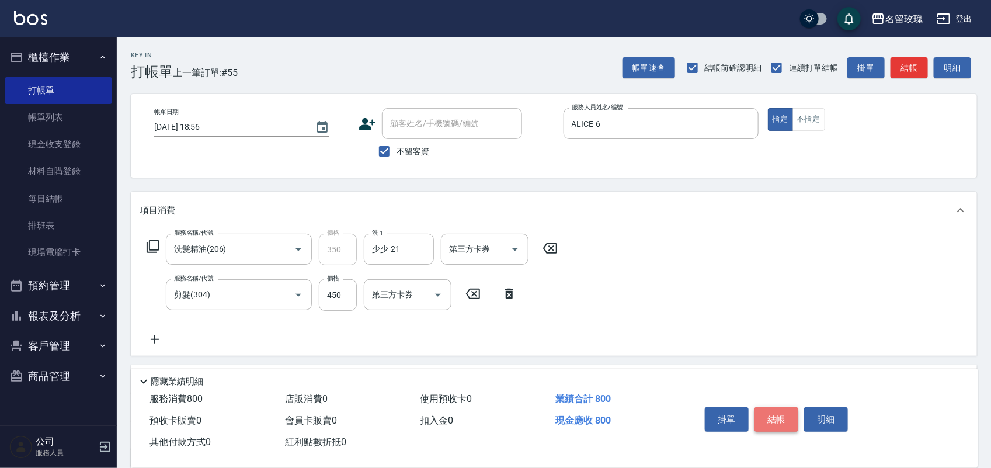
click at [764, 407] on button "結帳" at bounding box center [776, 419] width 44 height 25
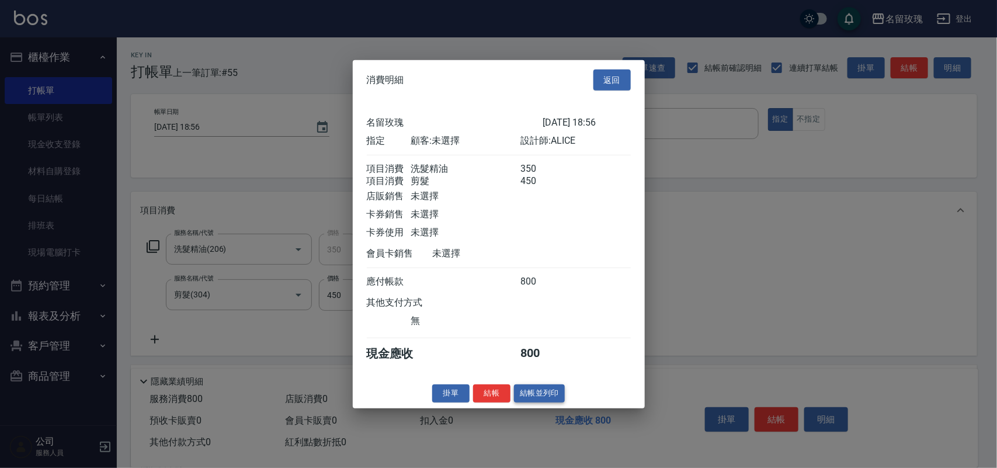
click at [543, 400] on button "結帳並列印" at bounding box center [539, 393] width 51 height 18
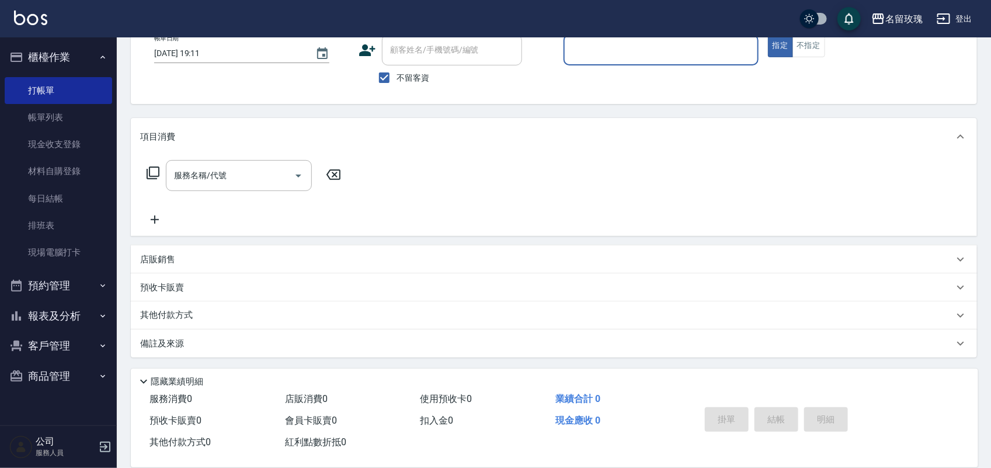
scroll to position [74, 0]
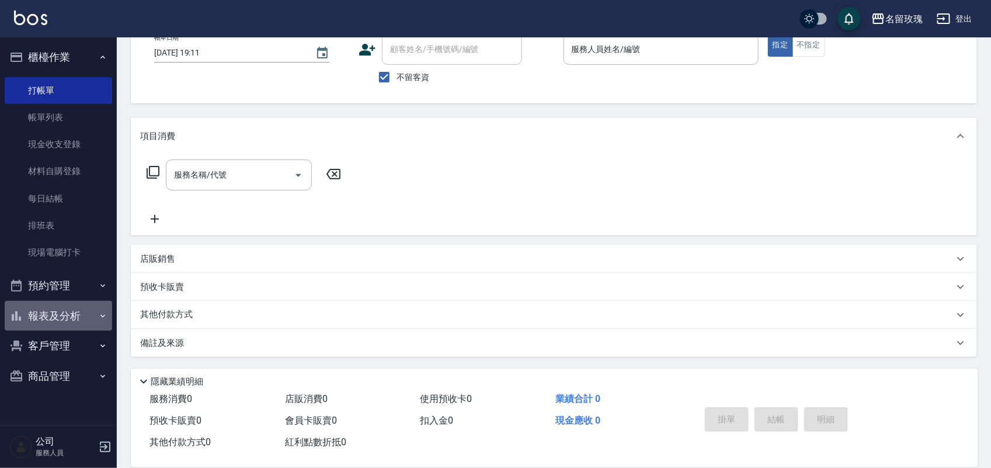
click at [72, 313] on button "報表及分析" at bounding box center [58, 316] width 107 height 30
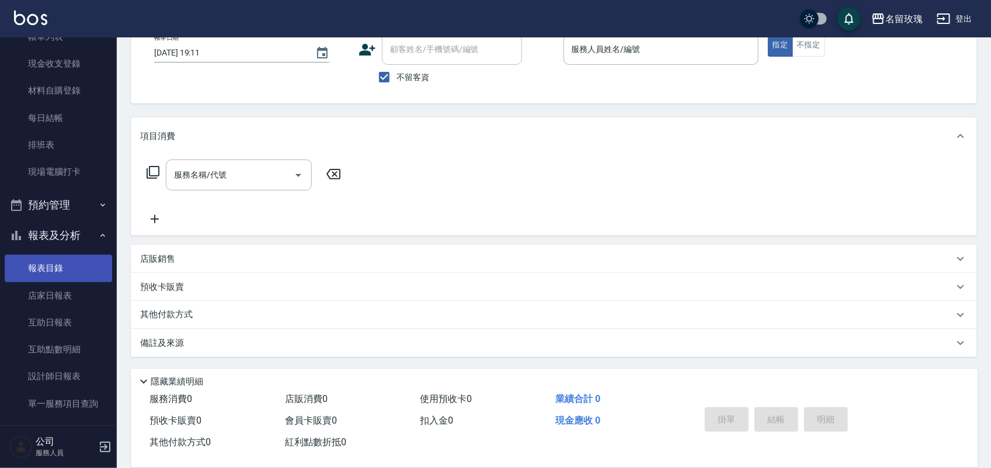
scroll to position [205, 0]
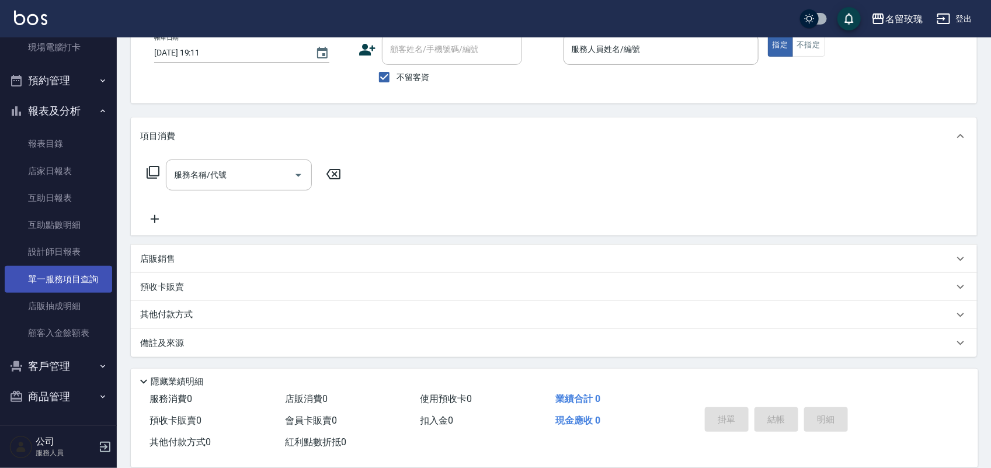
click at [74, 266] on link "單一服務項目查詢" at bounding box center [58, 279] width 107 height 27
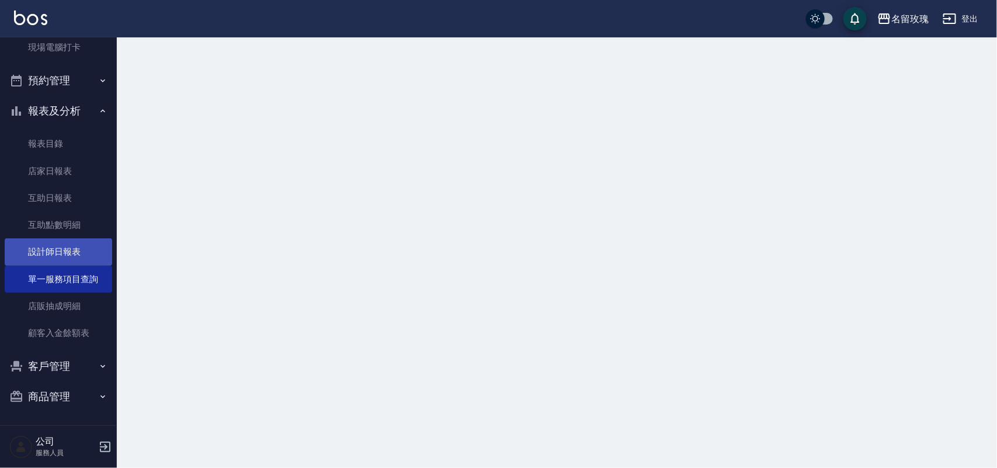
click at [71, 256] on link "設計師日報表" at bounding box center [58, 251] width 107 height 27
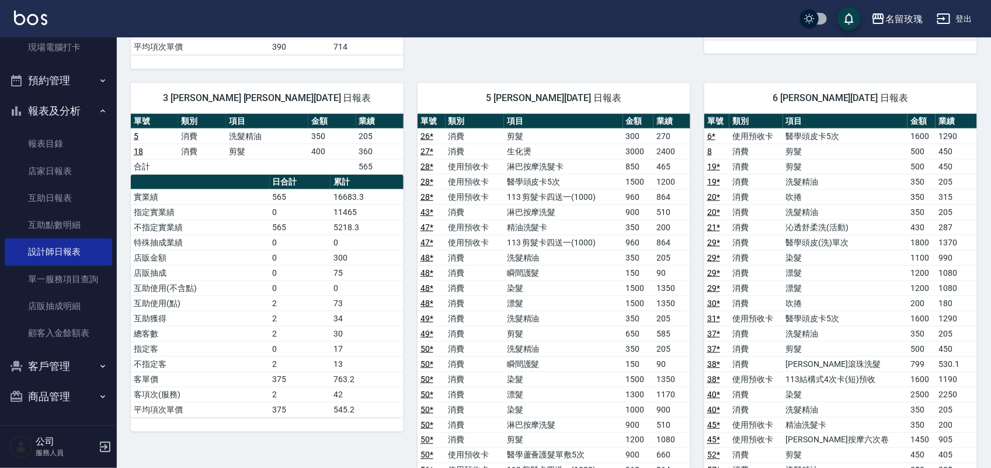
scroll to position [584, 0]
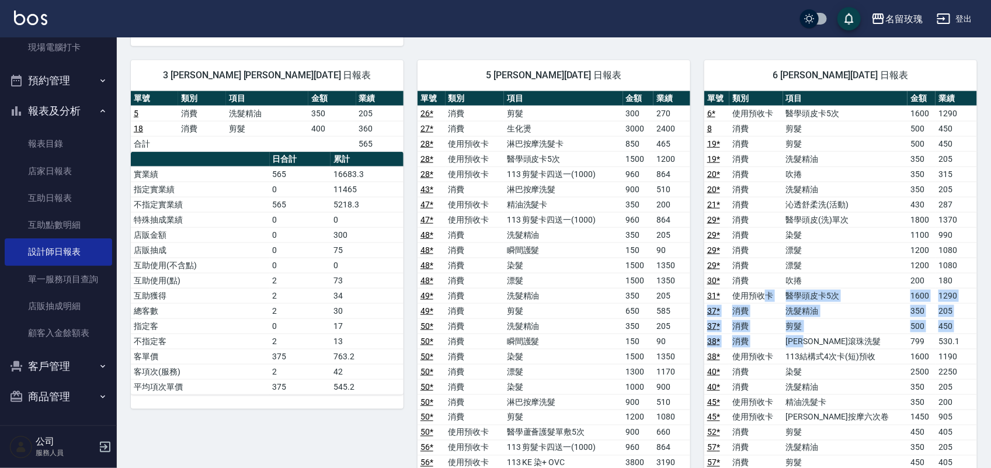
drag, startPoint x: 774, startPoint y: 313, endPoint x: 821, endPoint y: 344, distance: 56.8
click at [821, 344] on tbody "6 * 使用預收卡 醫學頭皮卡5次 1600 1290 8 消費 剪髮 500 450 19 * 消費 剪髮 500 450 19 * 消費 洗髮精油 350…" at bounding box center [840, 295] width 273 height 379
click at [821, 344] on td "[PERSON_NAME]滾珠洗髮" at bounding box center [845, 340] width 124 height 15
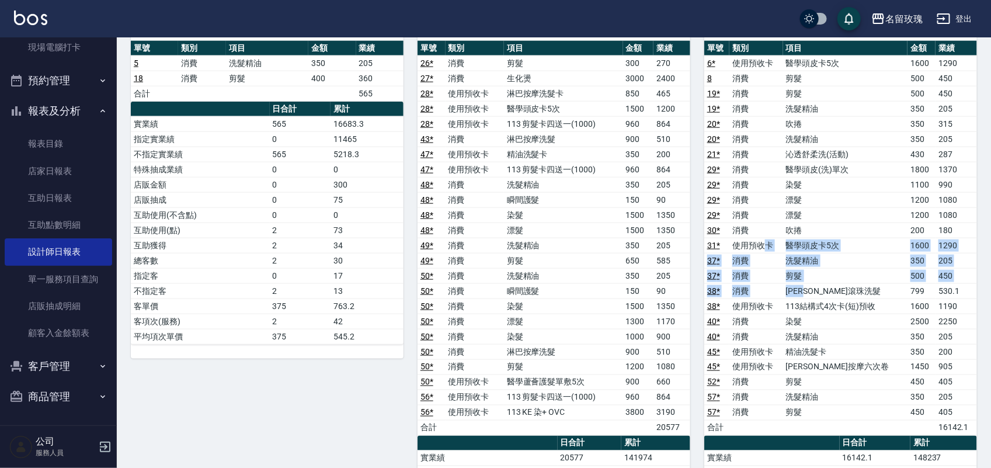
scroll to position [657, 0]
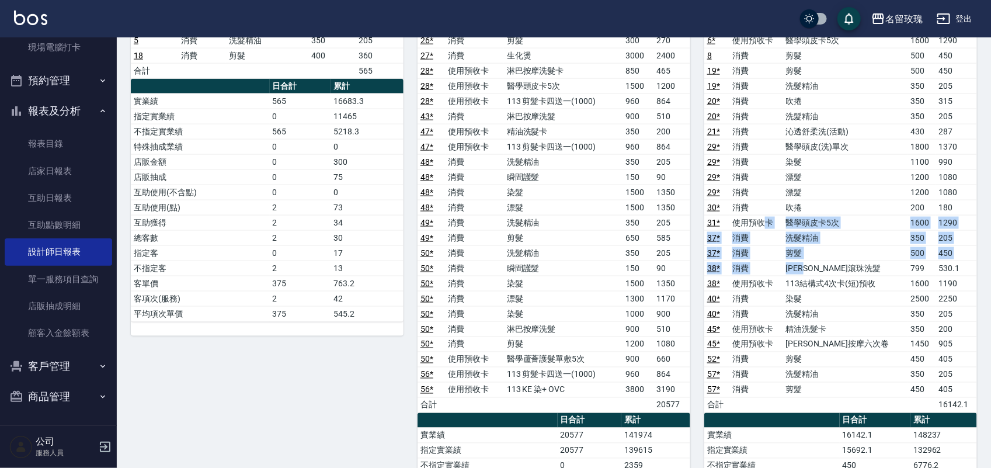
click at [769, 227] on td "使用預收卡" at bounding box center [755, 222] width 53 height 15
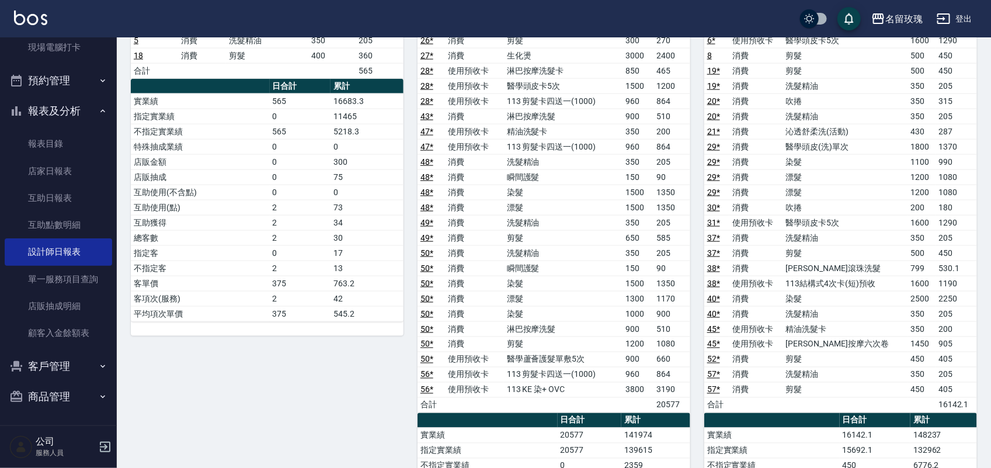
click at [742, 208] on td "消費" at bounding box center [755, 207] width 53 height 15
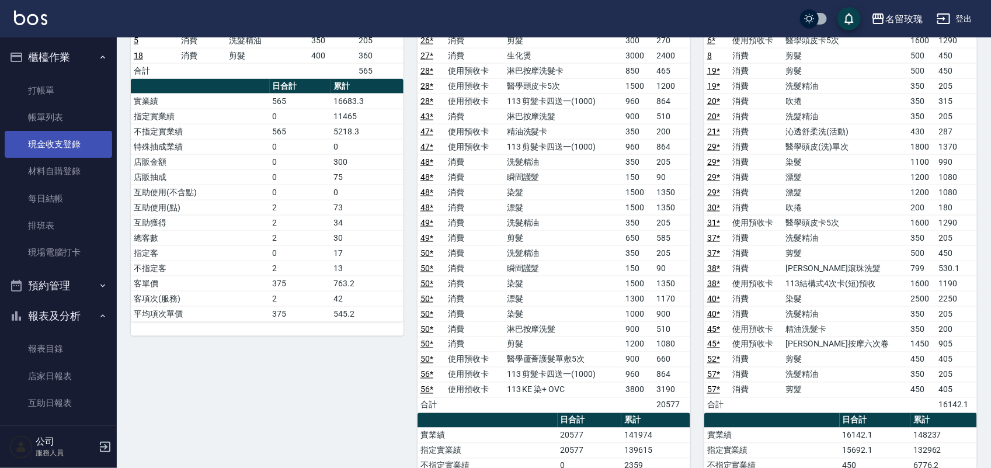
scroll to position [584, 0]
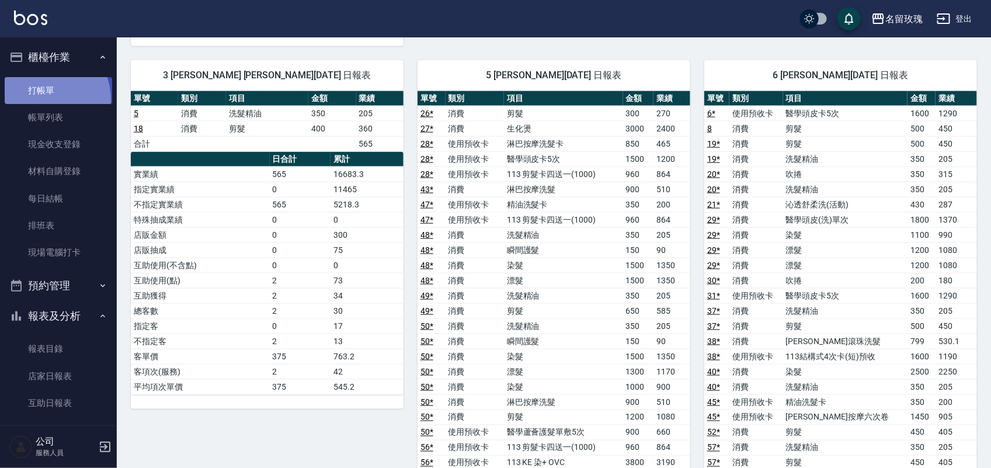
click at [44, 99] on link "打帳單" at bounding box center [58, 90] width 107 height 27
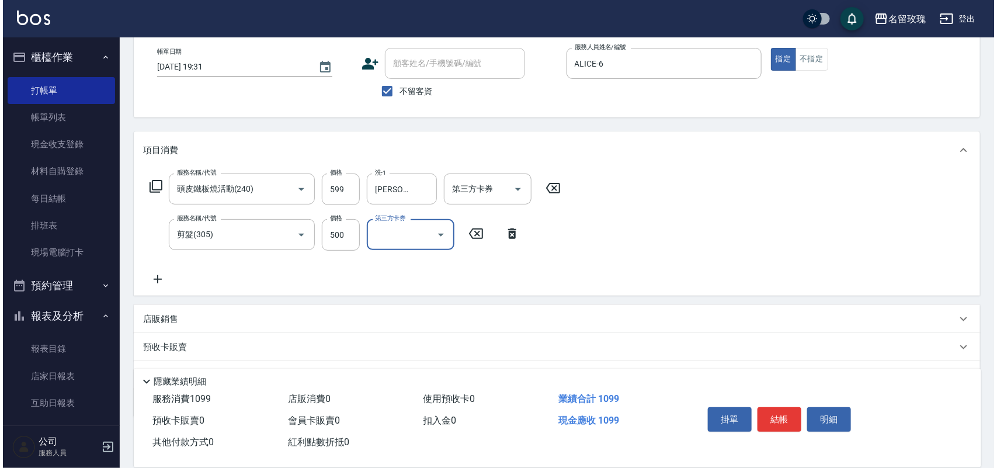
scroll to position [120, 0]
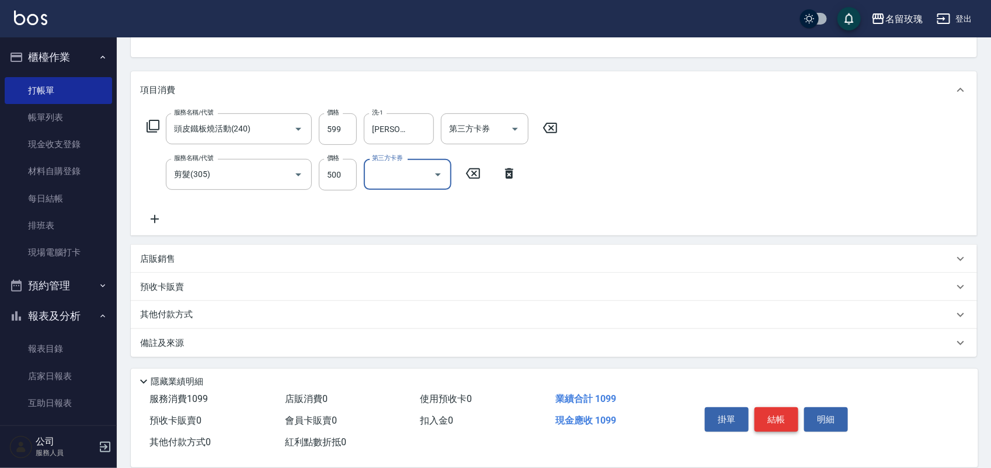
drag, startPoint x: 766, startPoint y: 413, endPoint x: 759, endPoint y: 412, distance: 6.5
click at [765, 412] on button "結帳" at bounding box center [776, 419] width 44 height 25
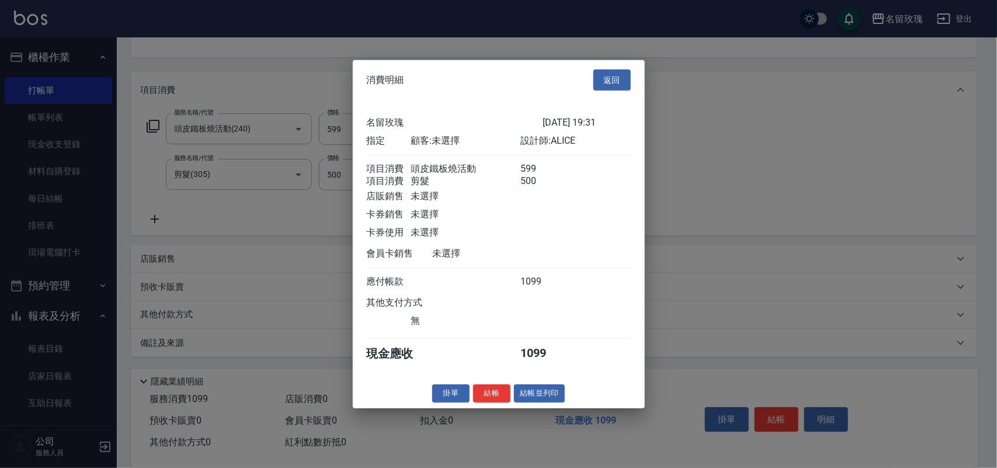
click at [788, 424] on div at bounding box center [498, 234] width 997 height 468
click at [551, 399] on button "結帳並列印" at bounding box center [539, 393] width 51 height 18
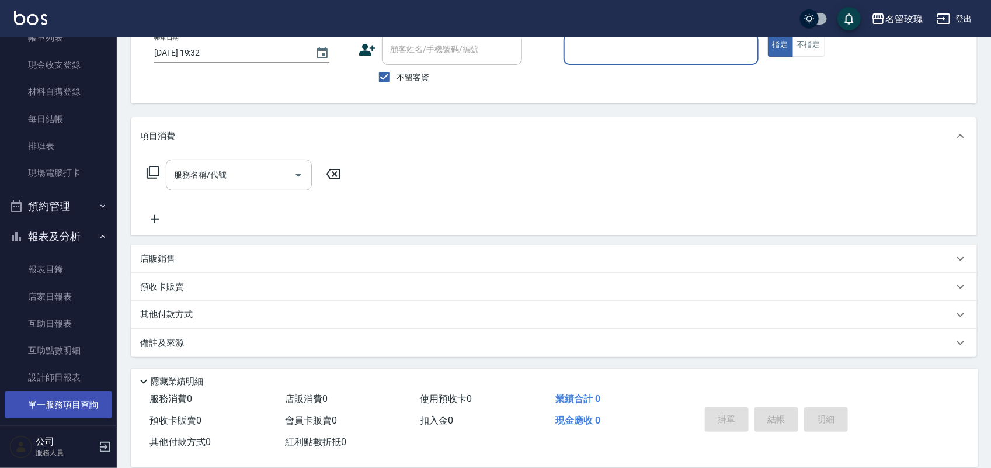
scroll to position [146, 0]
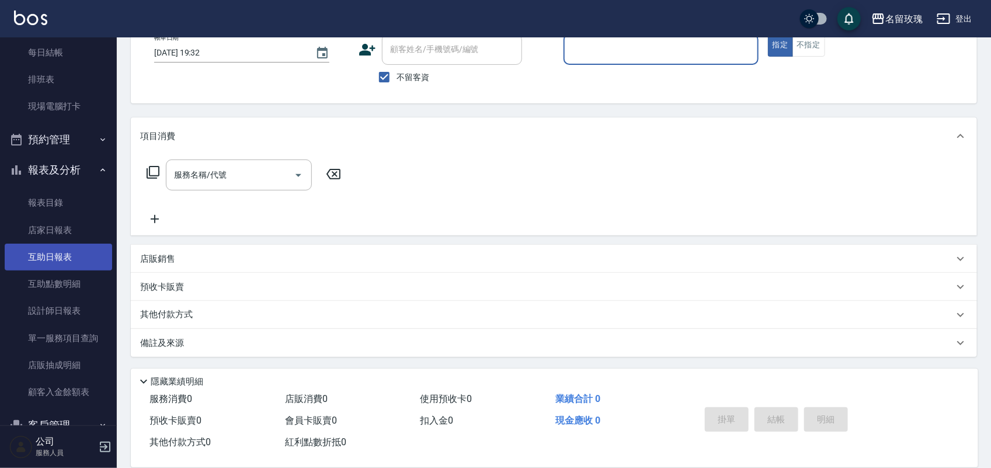
click at [83, 252] on link "互助日報表" at bounding box center [58, 256] width 107 height 27
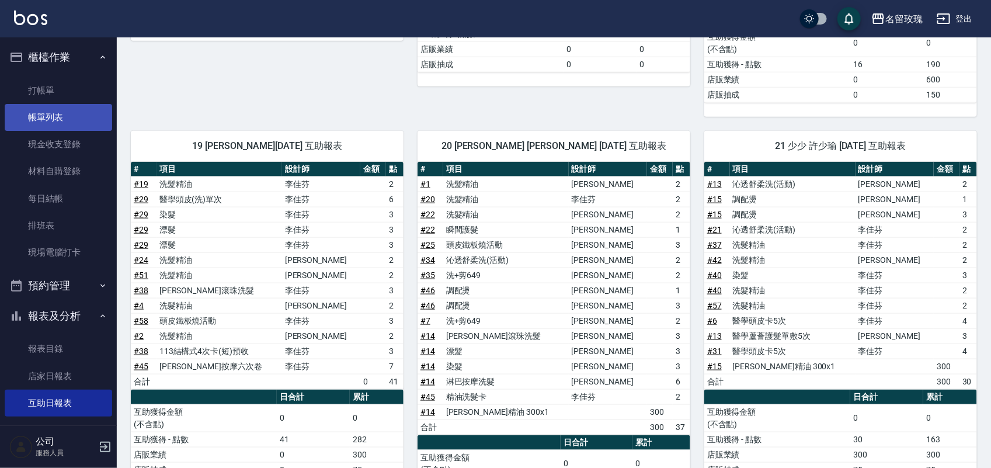
scroll to position [511, 0]
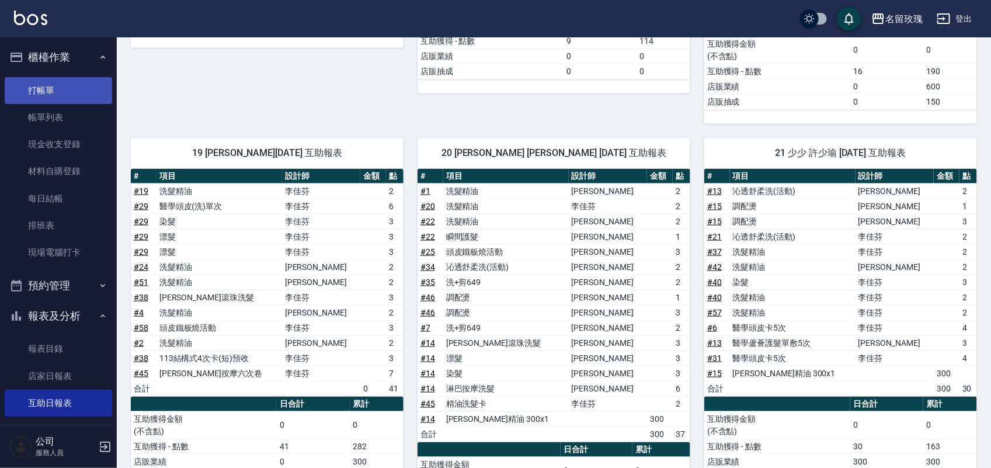
click at [29, 102] on link "打帳單" at bounding box center [58, 90] width 107 height 27
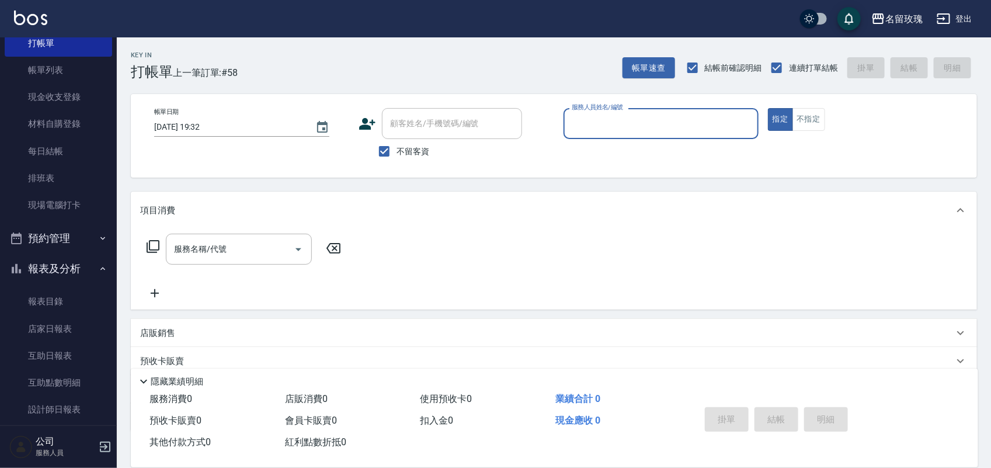
scroll to position [73, 0]
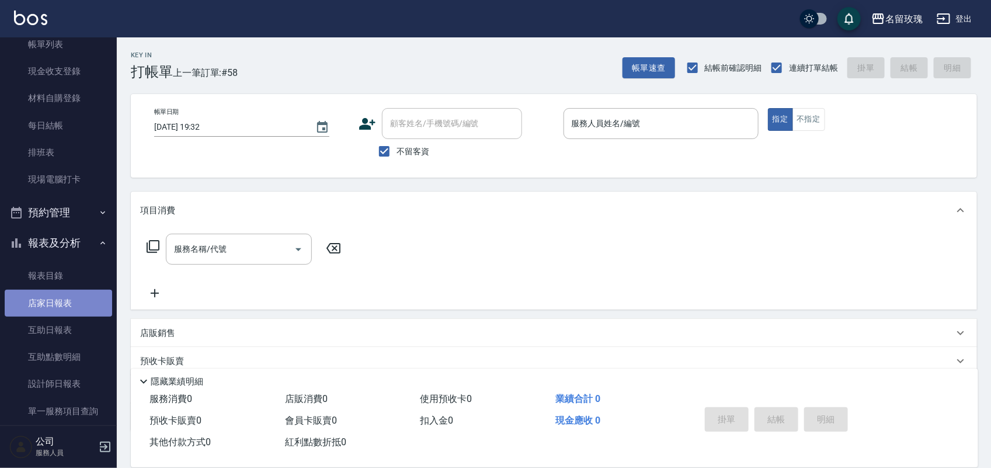
click at [61, 308] on link "店家日報表" at bounding box center [58, 303] width 107 height 27
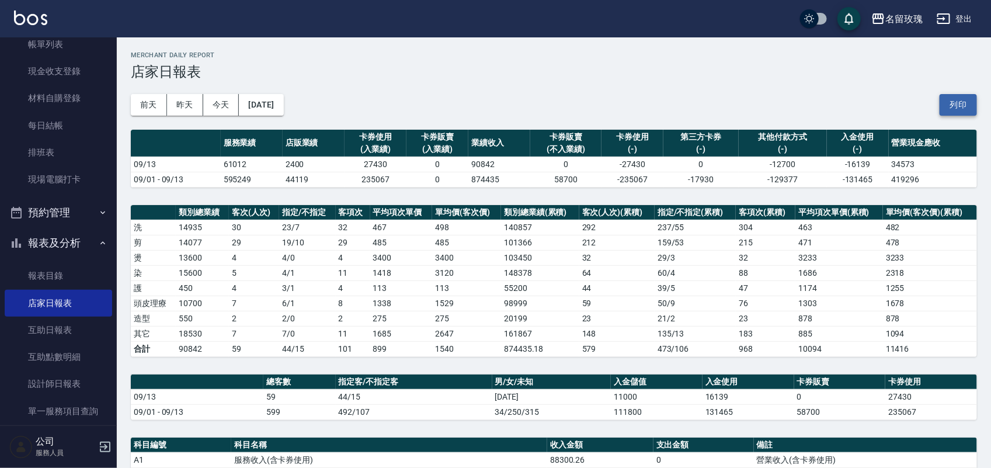
click at [963, 97] on button "列印" at bounding box center [957, 105] width 37 height 22
